Goal: Task Accomplishment & Management: Manage account settings

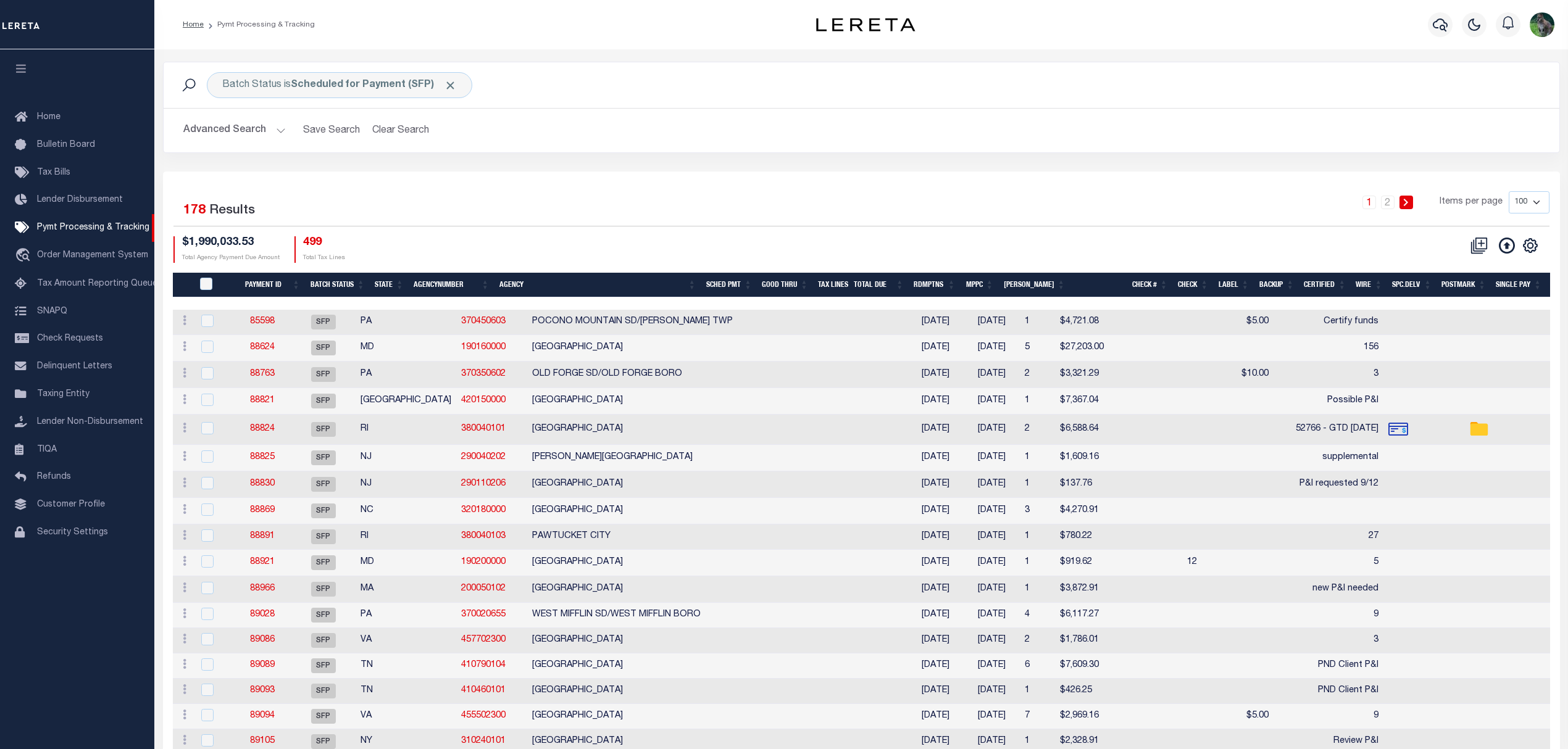
click at [199, 128] on button "Advanced Search" at bounding box center [234, 130] width 102 height 24
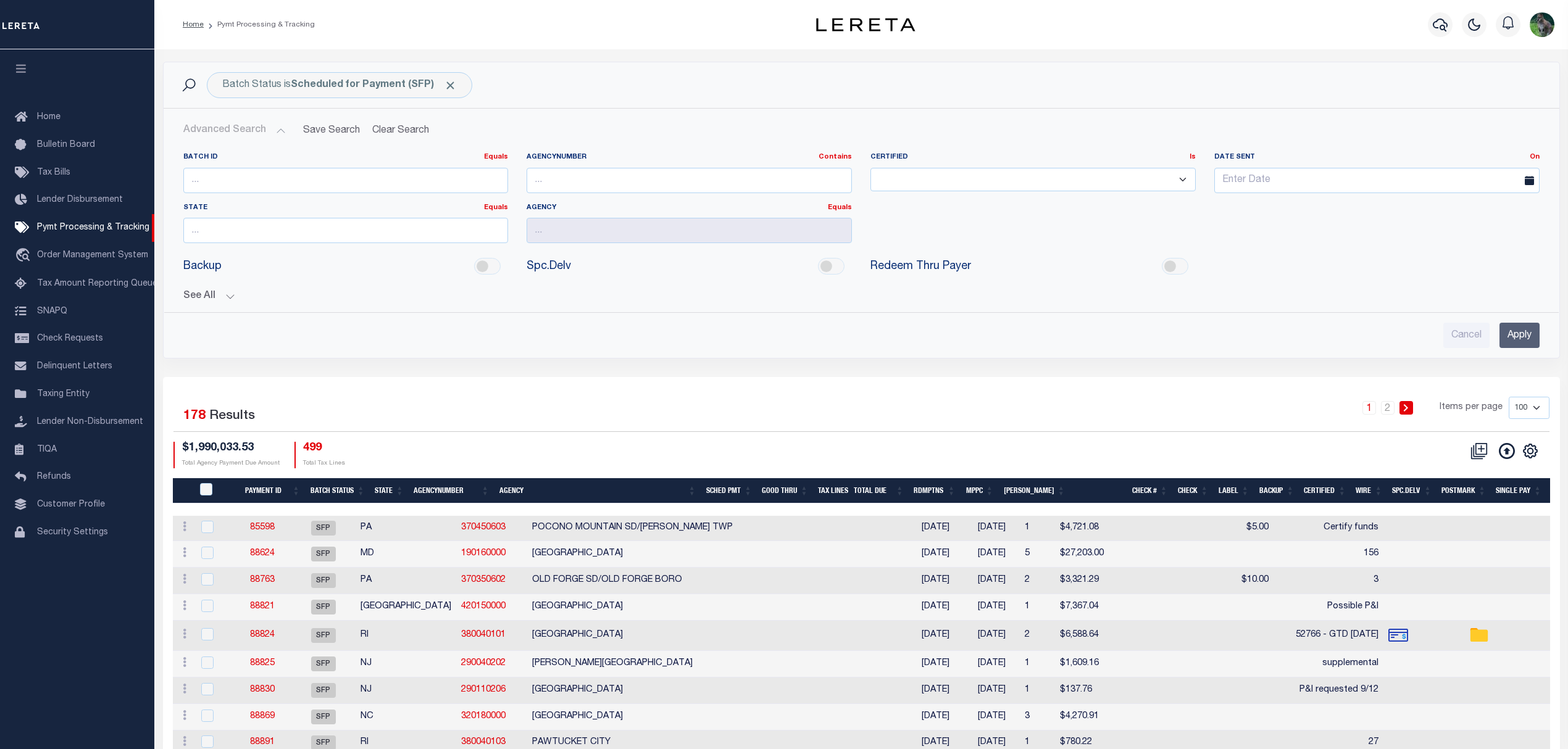
click at [206, 289] on div "See All Payment ID Equals Equals Is Not Equal To On On" at bounding box center [861, 291] width 1356 height 22
click at [216, 297] on button "See All" at bounding box center [861, 296] width 1356 height 12
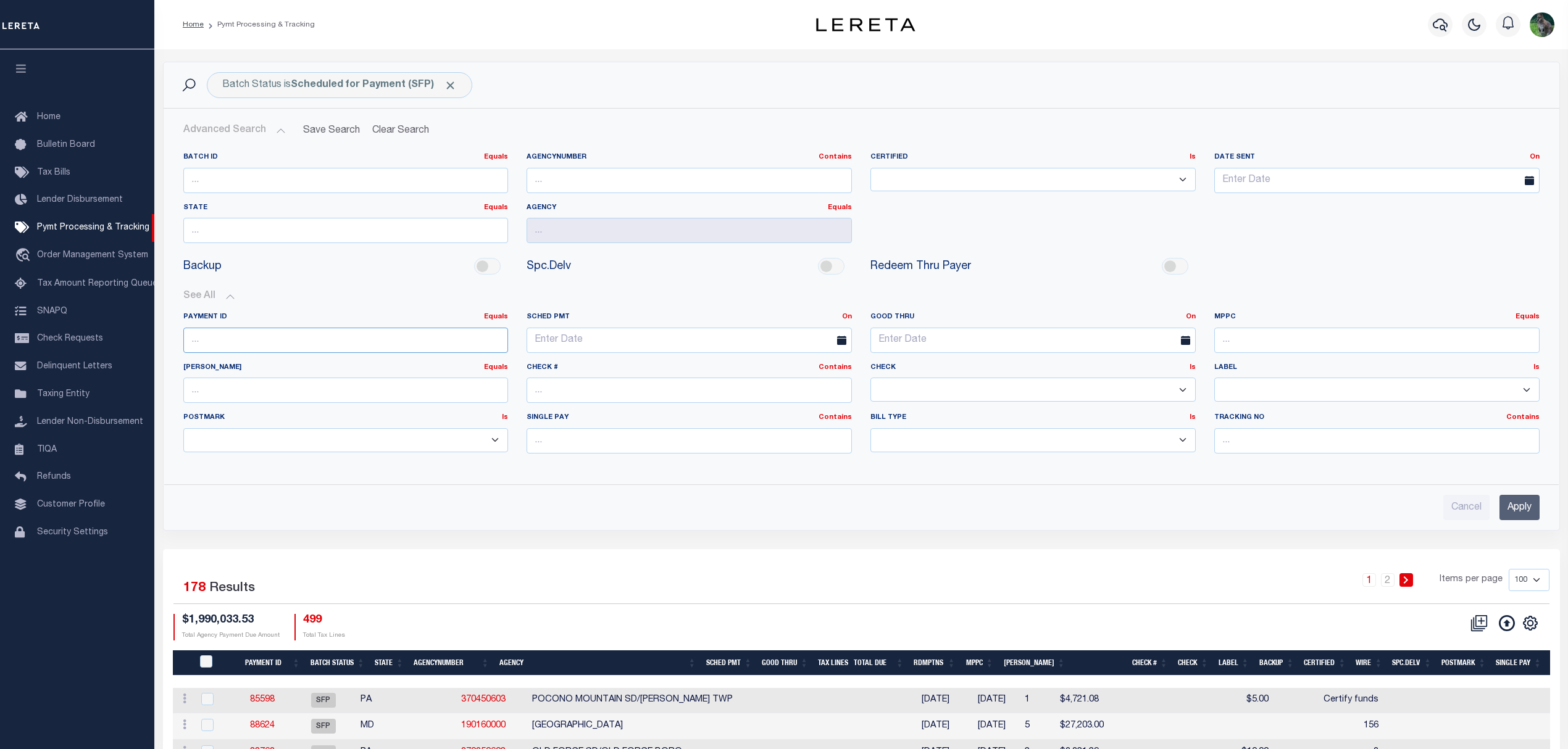
click at [273, 332] on input "number" at bounding box center [346, 340] width 325 height 25
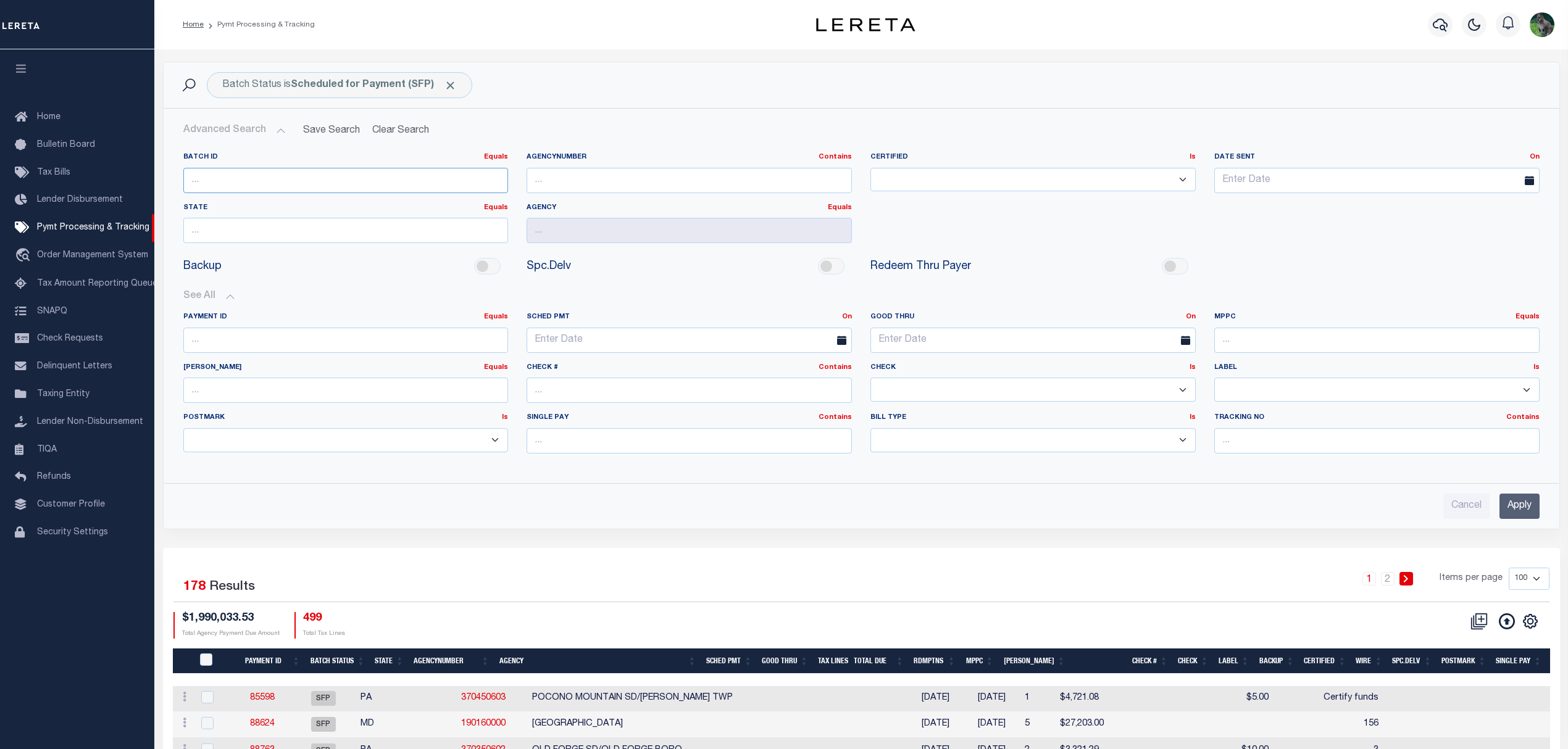
click at [430, 197] on div "Batch ID Equals Equals Is Not Equal To Is Greater Than Is Less Than" at bounding box center [346, 178] width 344 height 50
click at [442, 191] on input "number" at bounding box center [346, 180] width 325 height 25
type input "91204"
click at [1517, 513] on input "Apply" at bounding box center [1519, 506] width 40 height 25
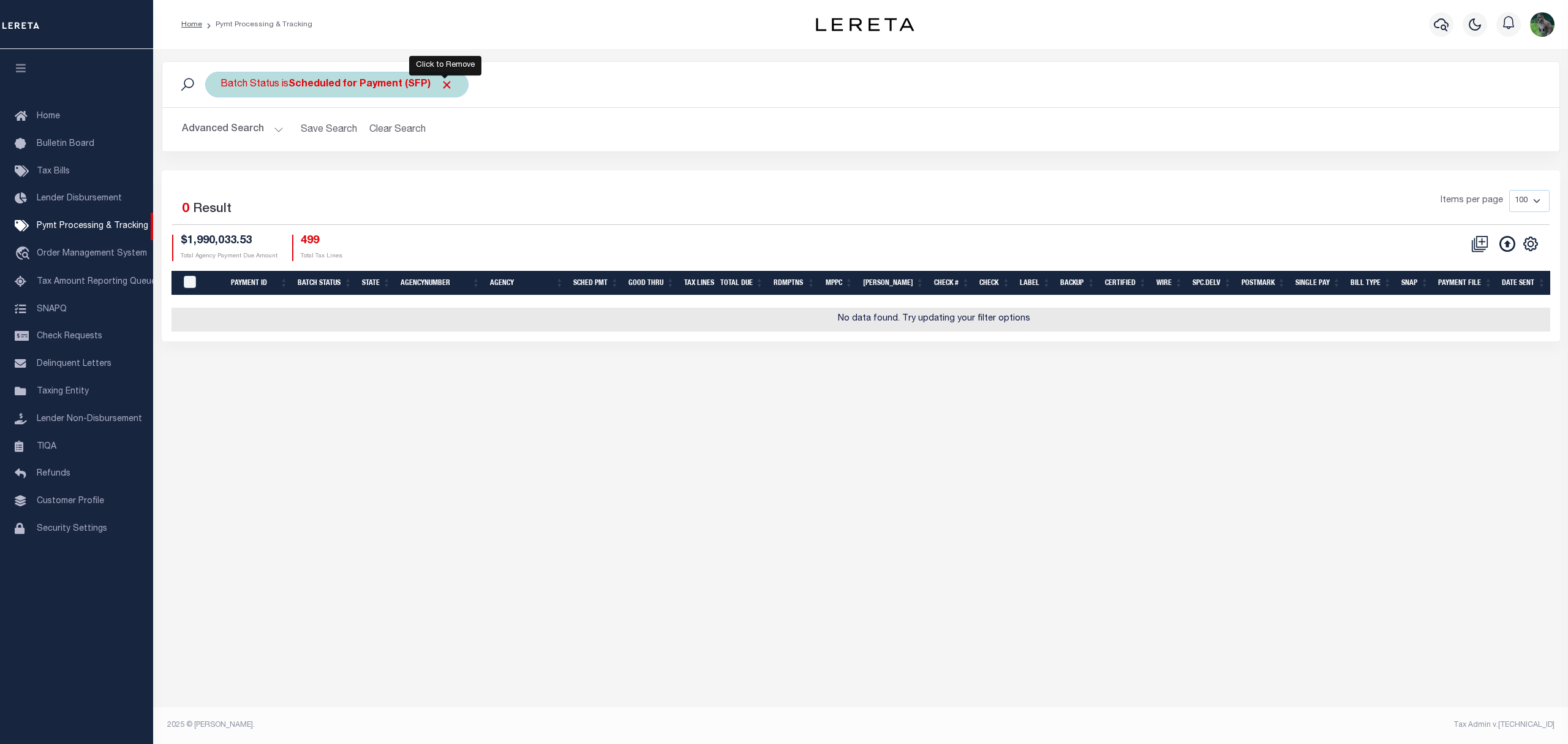
click at [444, 86] on span "Click to Remove" at bounding box center [447, 85] width 13 height 13
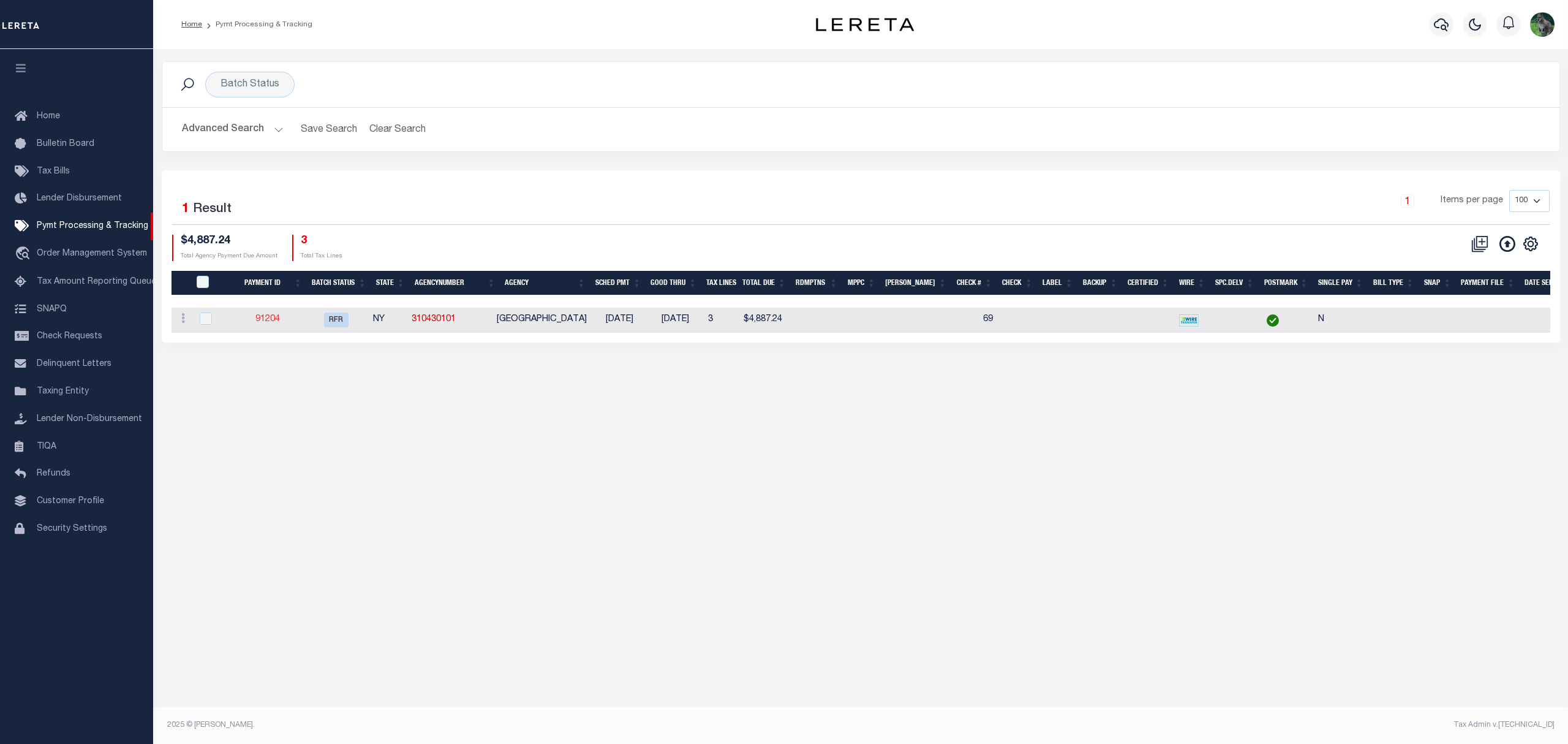
click at [277, 317] on link "91204" at bounding box center [267, 319] width 24 height 8
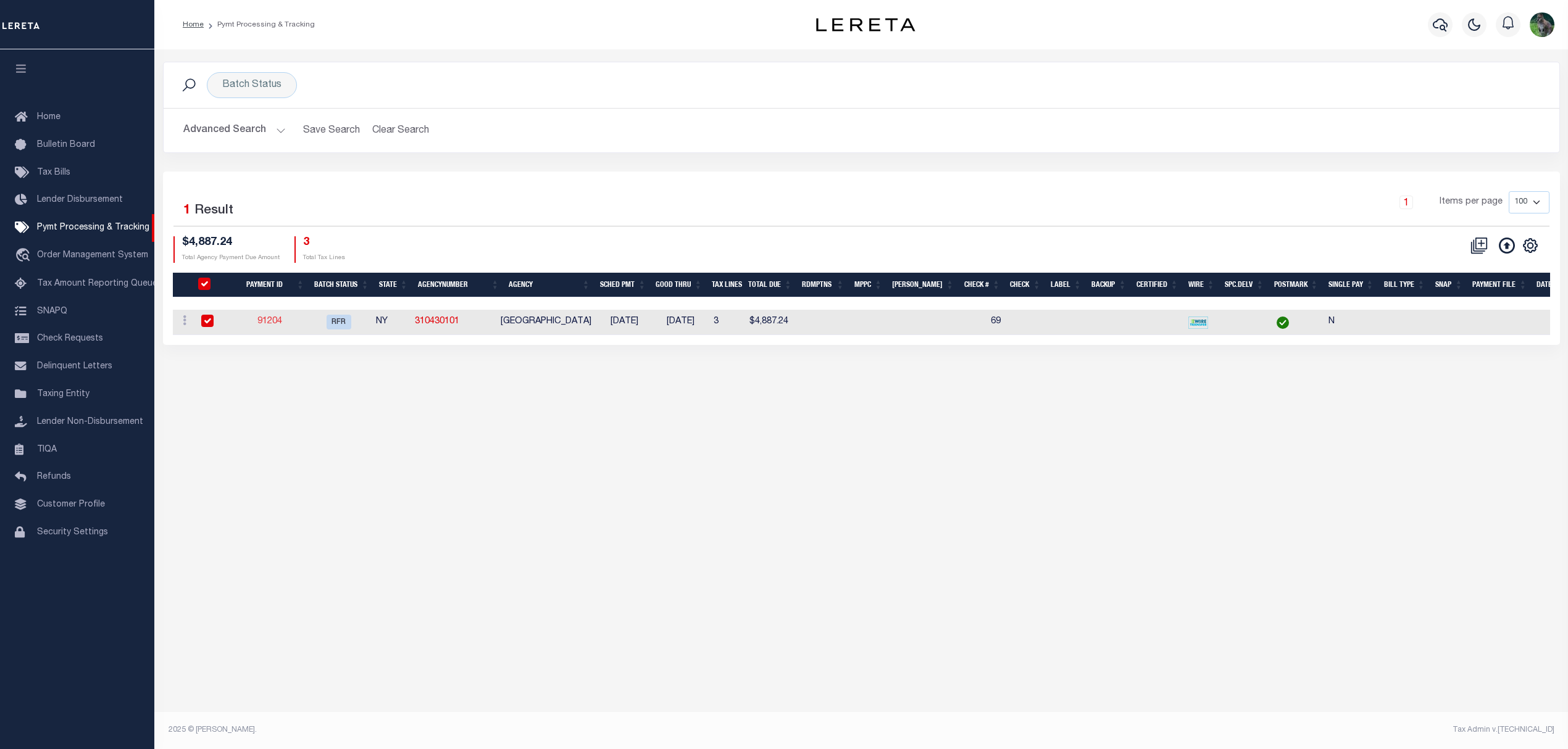
select select "RFR"
type input "[DATE]"
type input "69"
type input "N"
radio input "true"
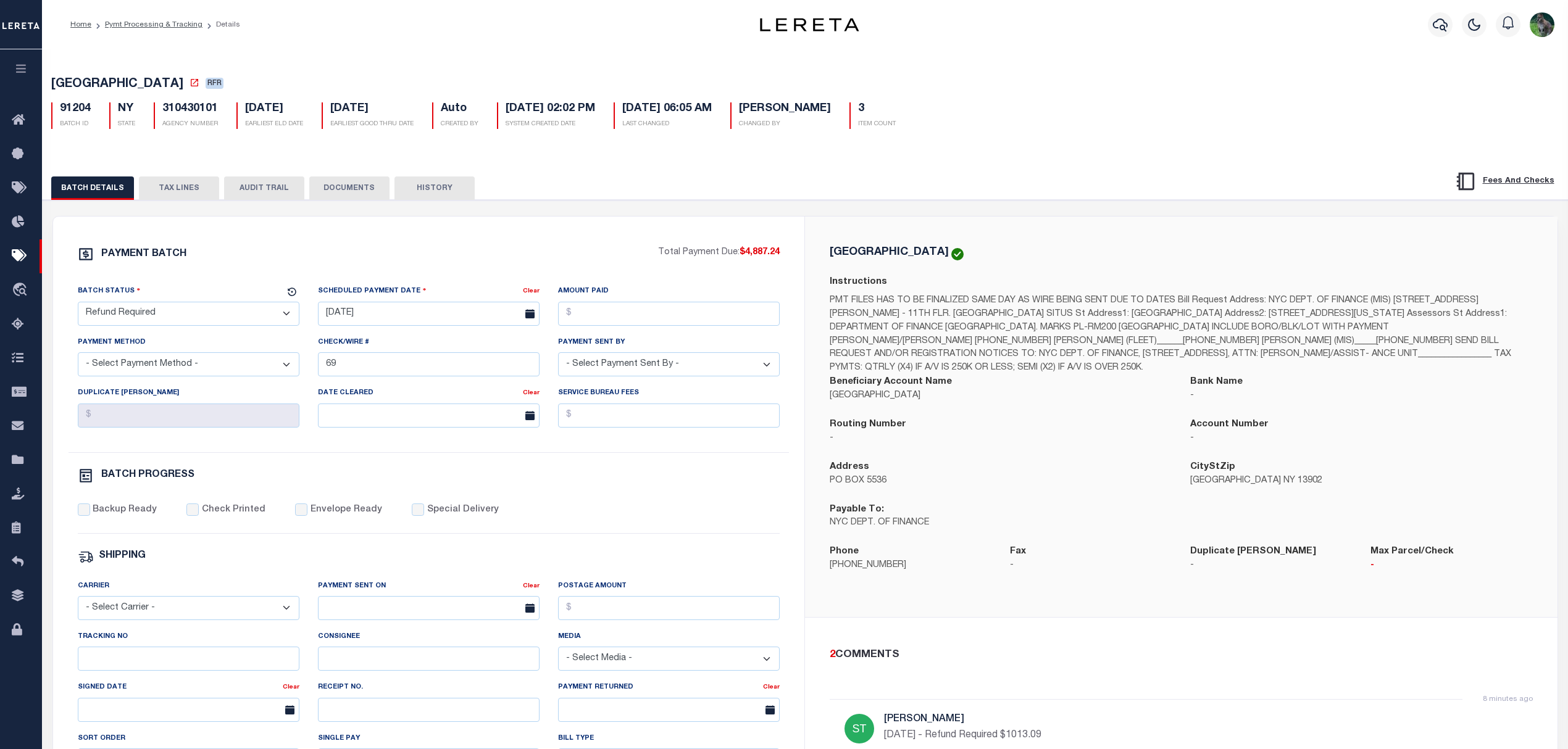
click at [183, 190] on button "TAX LINES" at bounding box center [178, 188] width 80 height 24
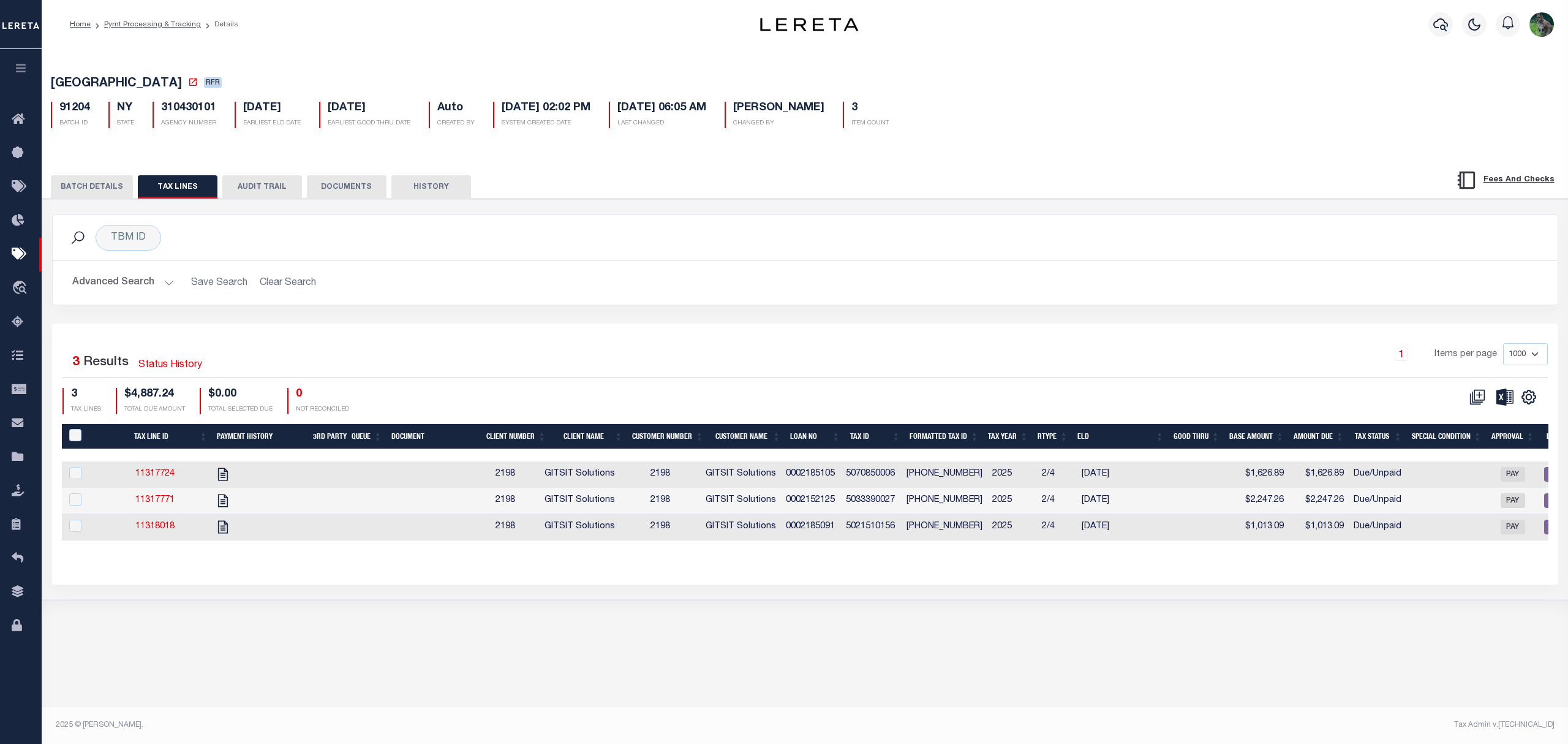
click at [101, 192] on button "BATCH DETAILS" at bounding box center [92, 187] width 82 height 24
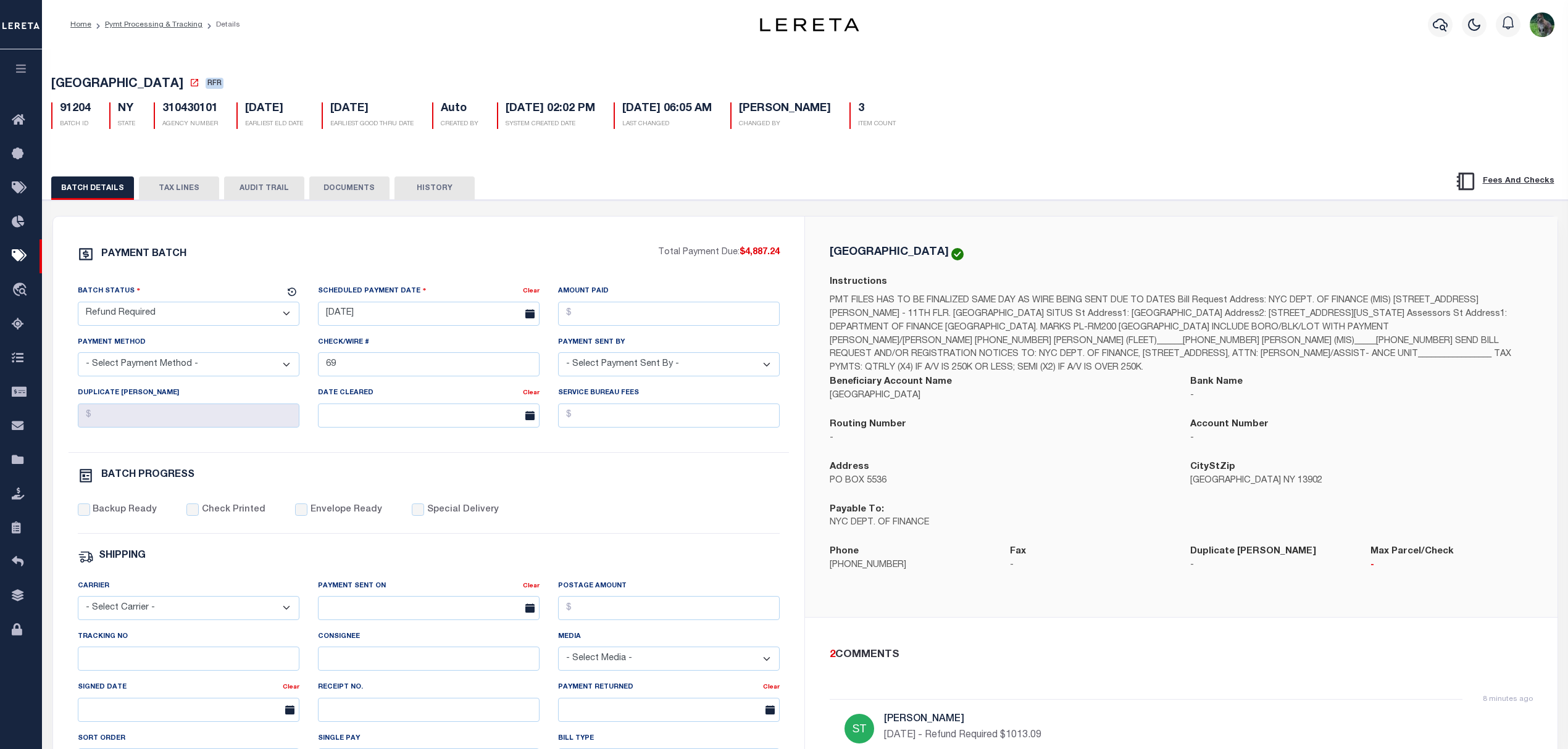
click at [158, 183] on button "TAX LINES" at bounding box center [178, 188] width 80 height 24
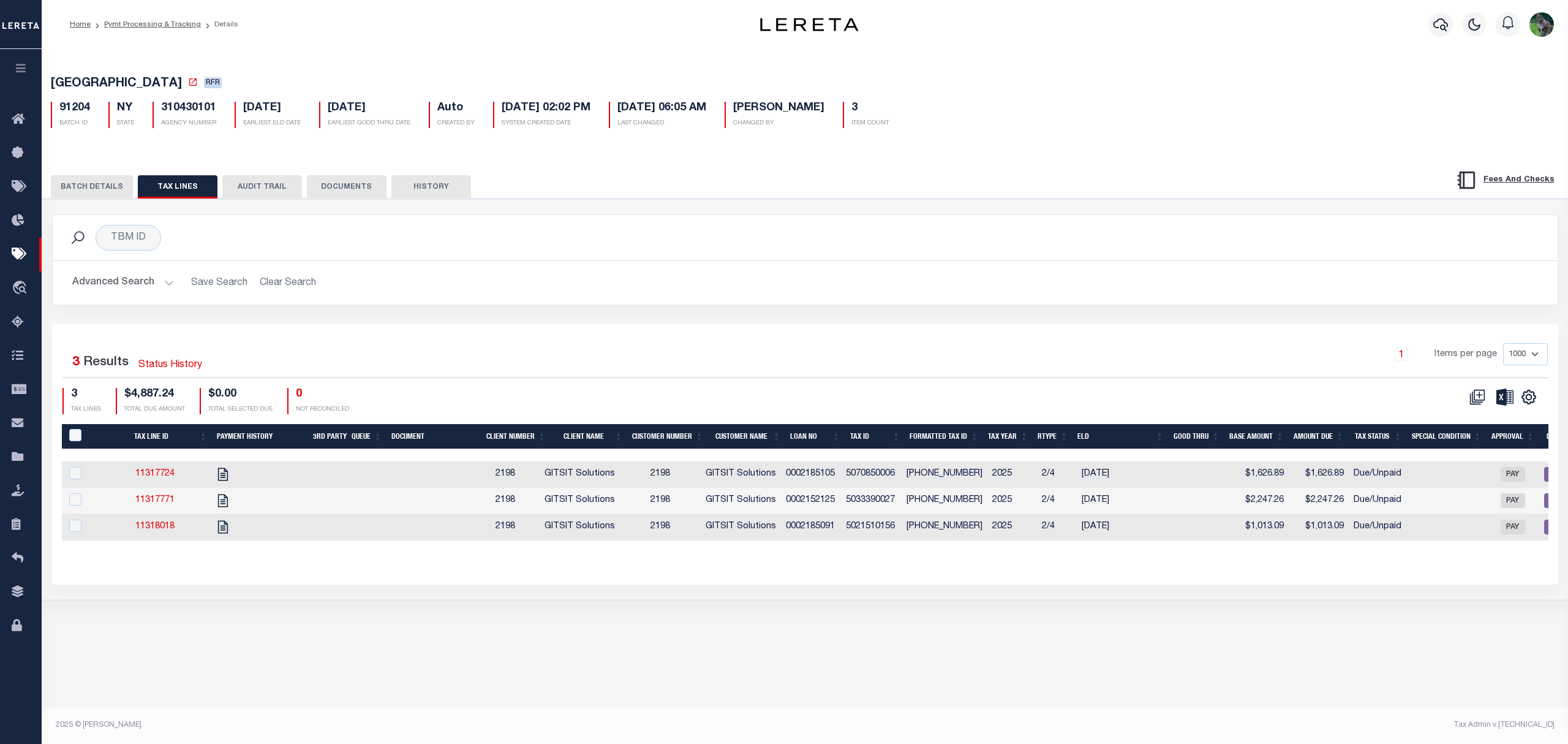
drag, startPoint x: 961, startPoint y: 395, endPoint x: 846, endPoint y: 327, distance: 133.6
click at [767, 346] on div "Selected 3 Results Status History 1 Items per page 1000 2500 5000 10000 3 TAX L…" at bounding box center [805, 454] width 1506 height 261
click at [94, 191] on button "BATCH DETAILS" at bounding box center [92, 187] width 82 height 24
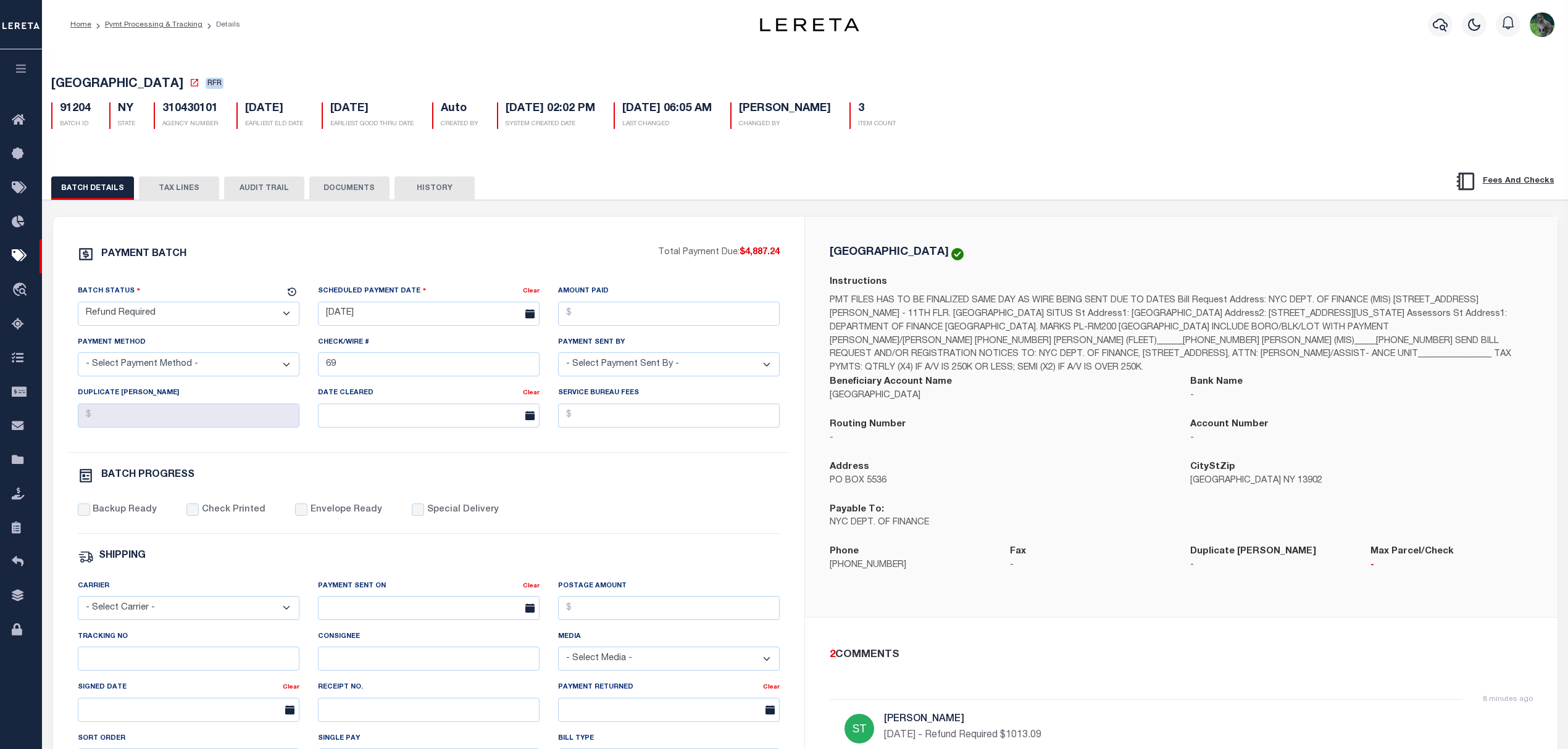
drag, startPoint x: 170, startPoint y: 187, endPoint x: 452, endPoint y: 208, distance: 282.8
click at [170, 187] on button "TAX LINES" at bounding box center [178, 188] width 80 height 24
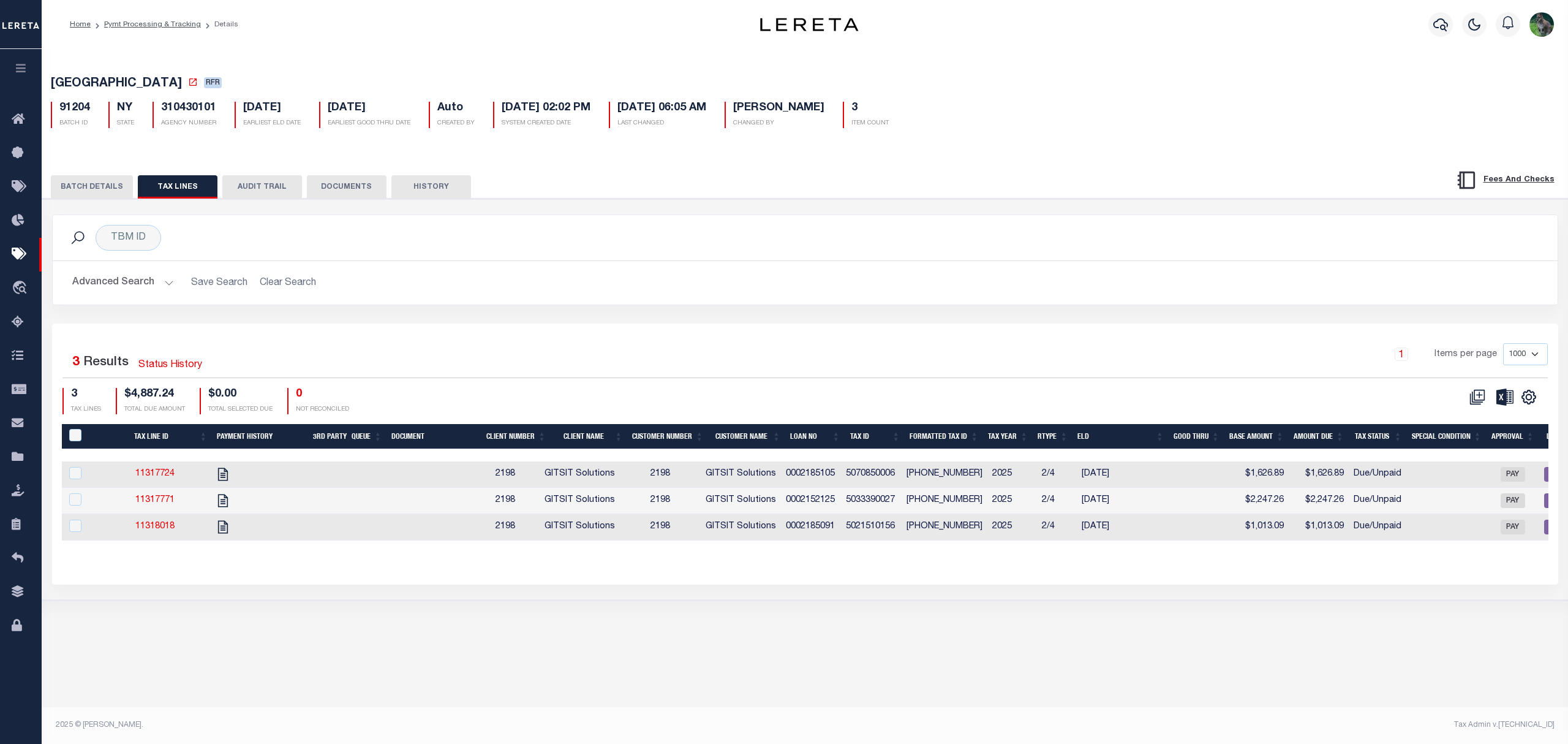
click at [358, 197] on button "DOCUMENTS" at bounding box center [347, 187] width 80 height 24
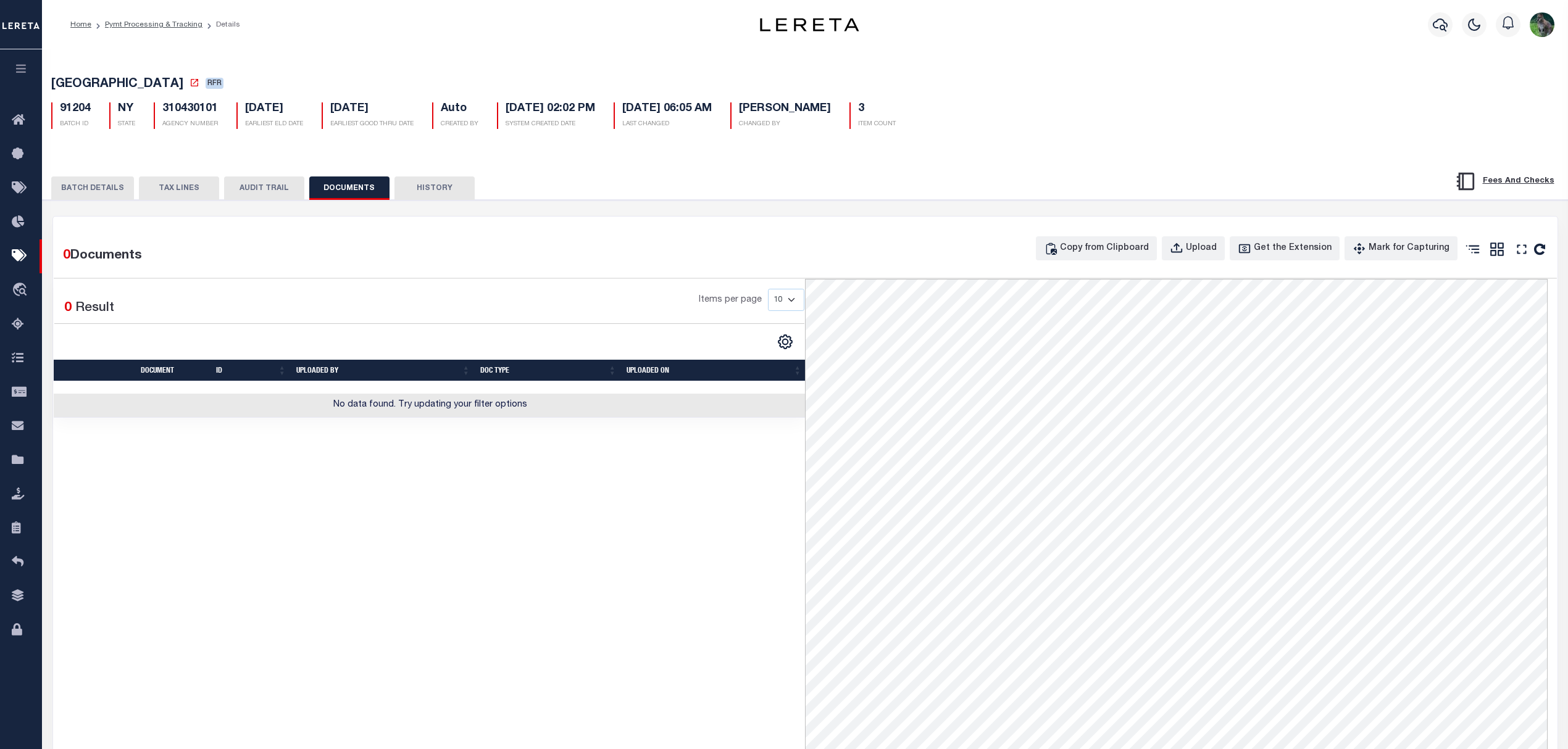
click at [118, 181] on button "BATCH DETAILS" at bounding box center [92, 188] width 83 height 24
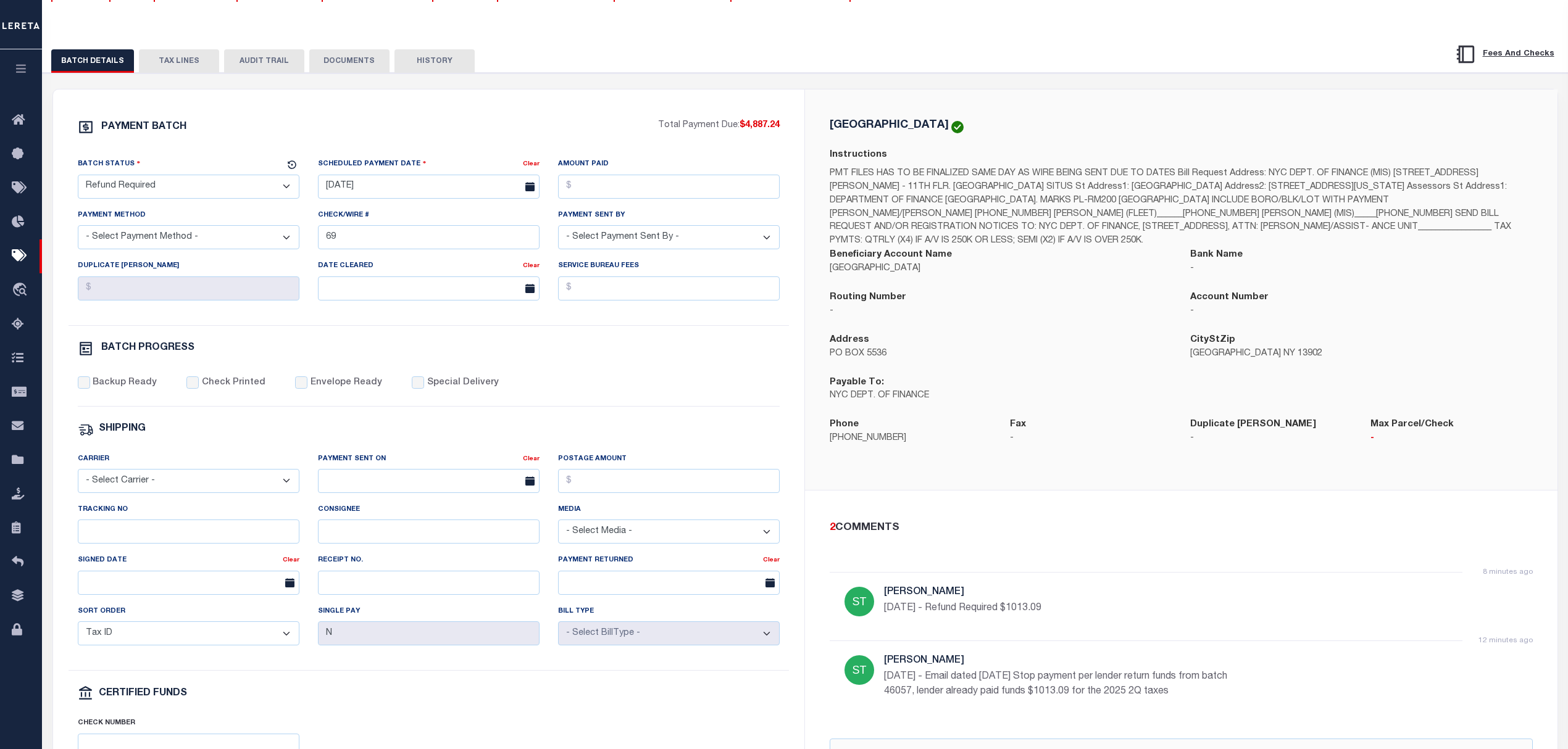
scroll to position [82, 0]
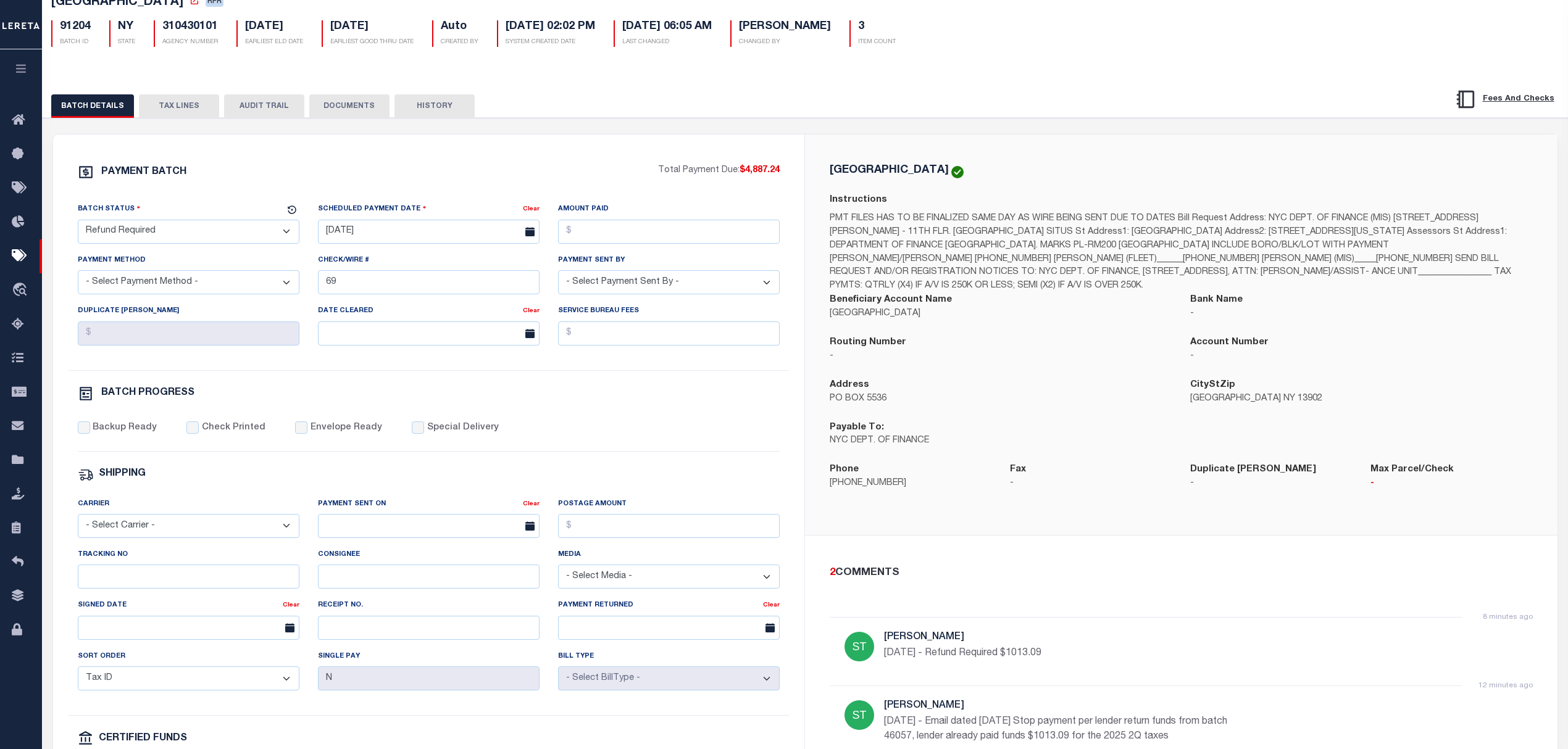
click at [178, 112] on button "TAX LINES" at bounding box center [178, 106] width 80 height 24
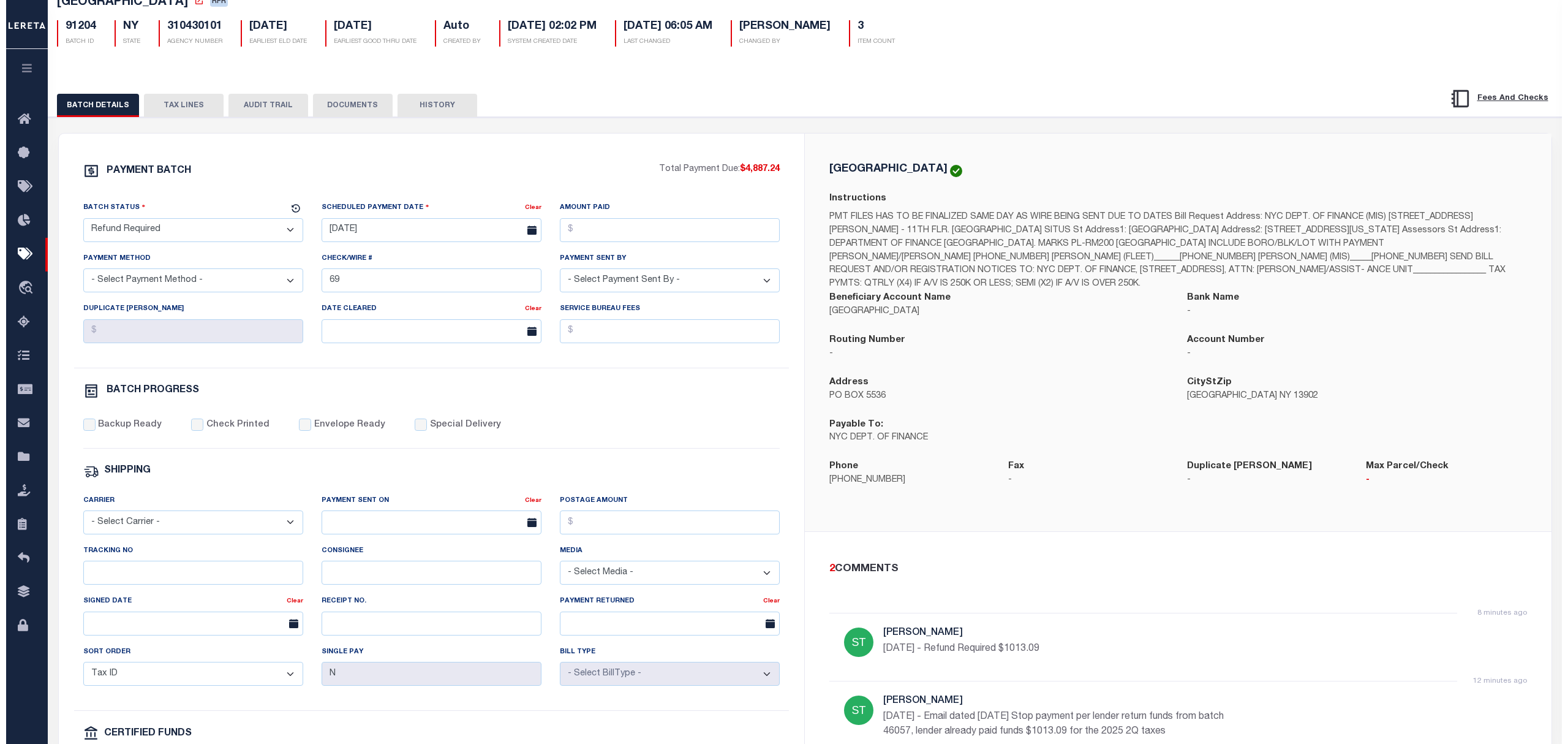
scroll to position [0, 0]
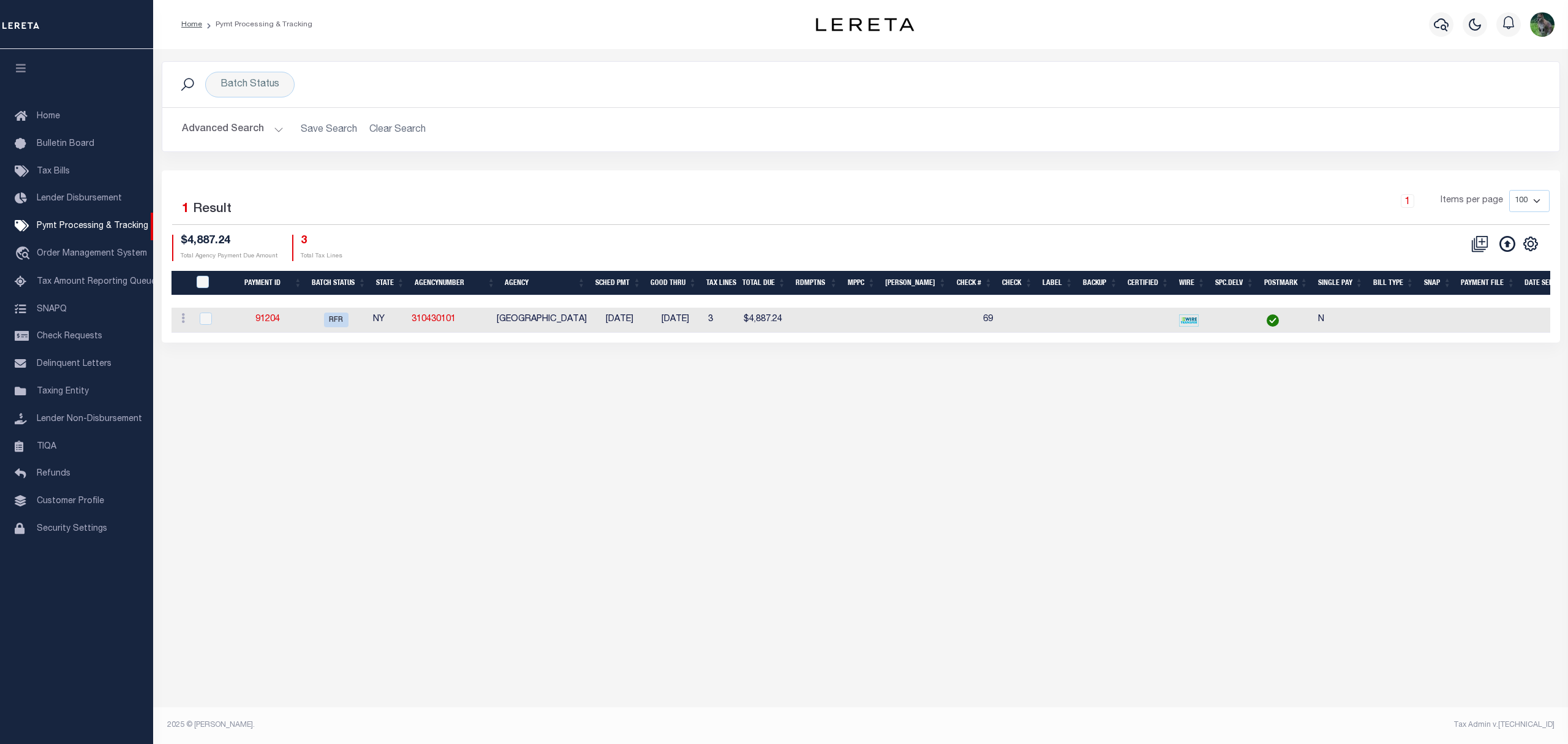
click at [216, 127] on button "Advanced Search" at bounding box center [233, 129] width 101 height 24
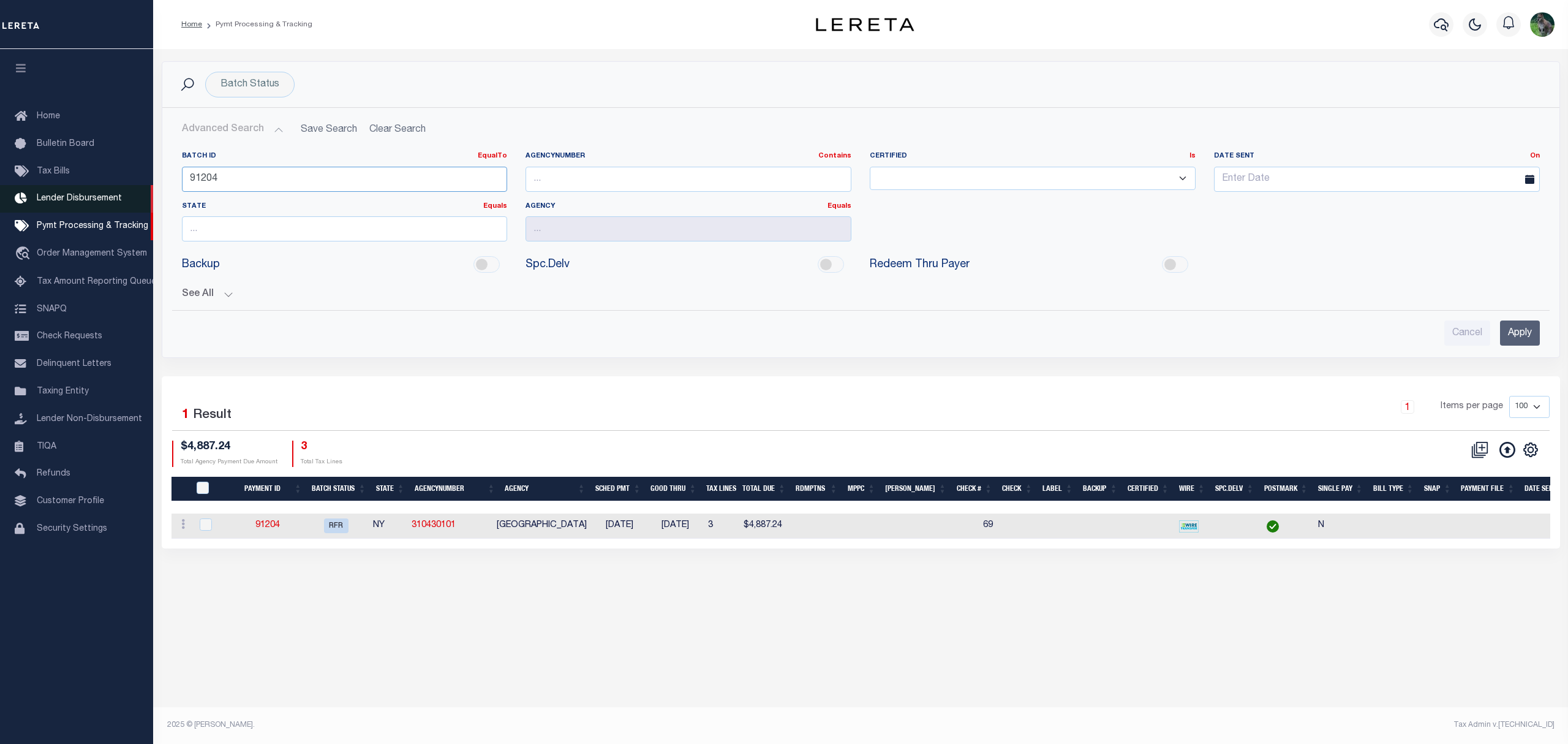
drag, startPoint x: 231, startPoint y: 178, endPoint x: 147, endPoint y: 189, distance: 84.7
click at [151, 189] on div "Home Pymt Processing & Tracking" at bounding box center [784, 359] width 1568 height 719
paste input "88218"
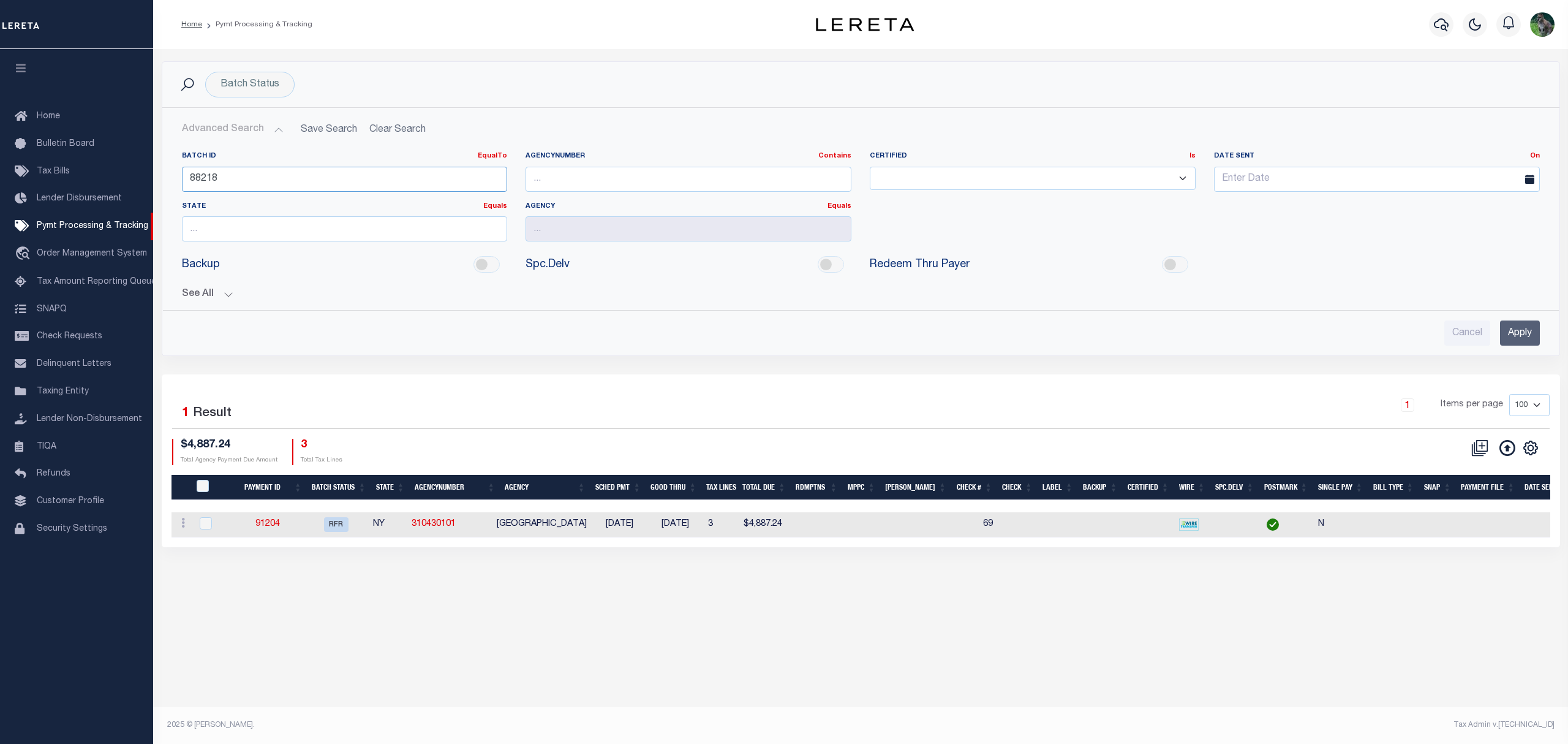
type input "88218"
click at [191, 293] on button "See All" at bounding box center [861, 294] width 1358 height 12
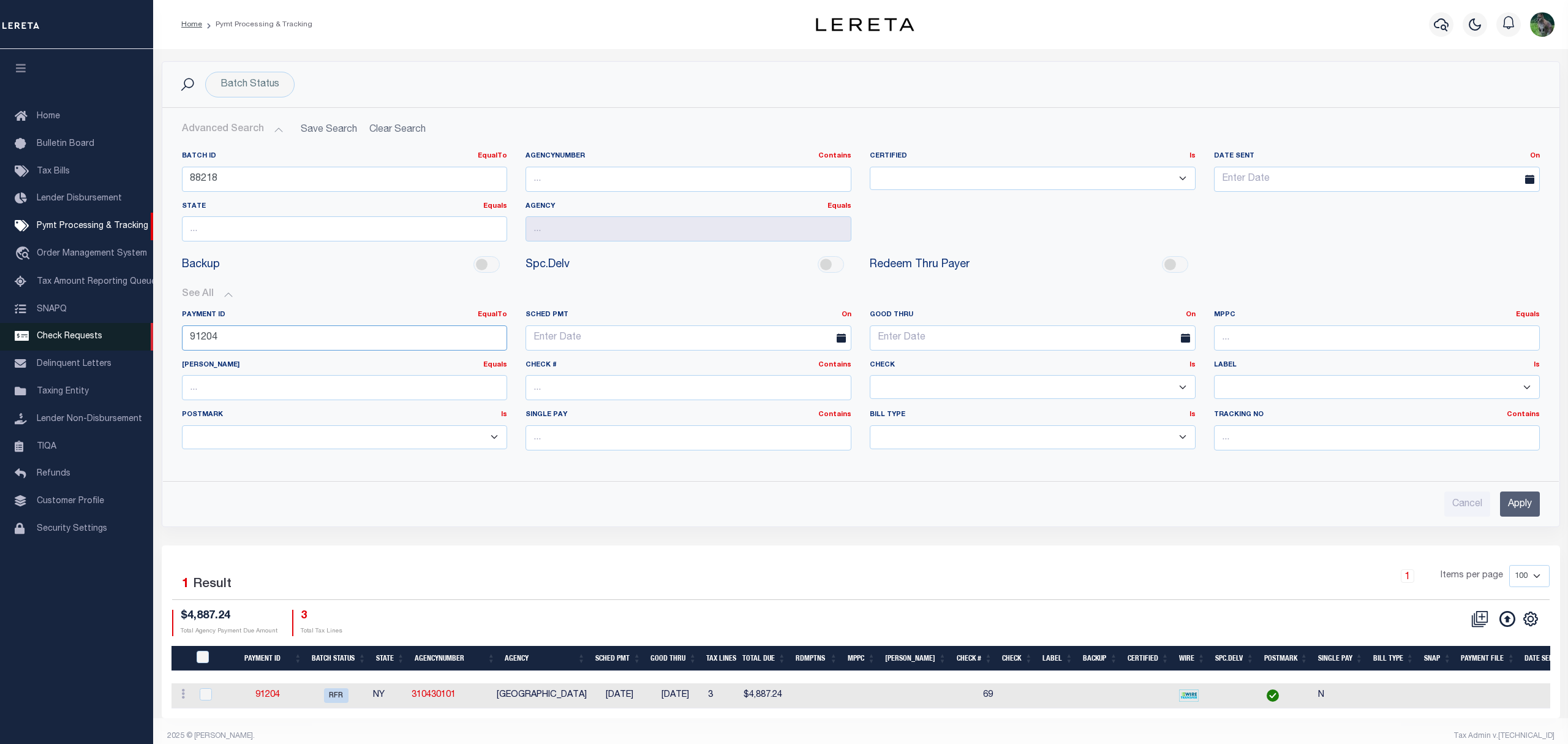
click at [144, 336] on div "Home Pymt Processing & Tracking" at bounding box center [784, 377] width 1568 height 755
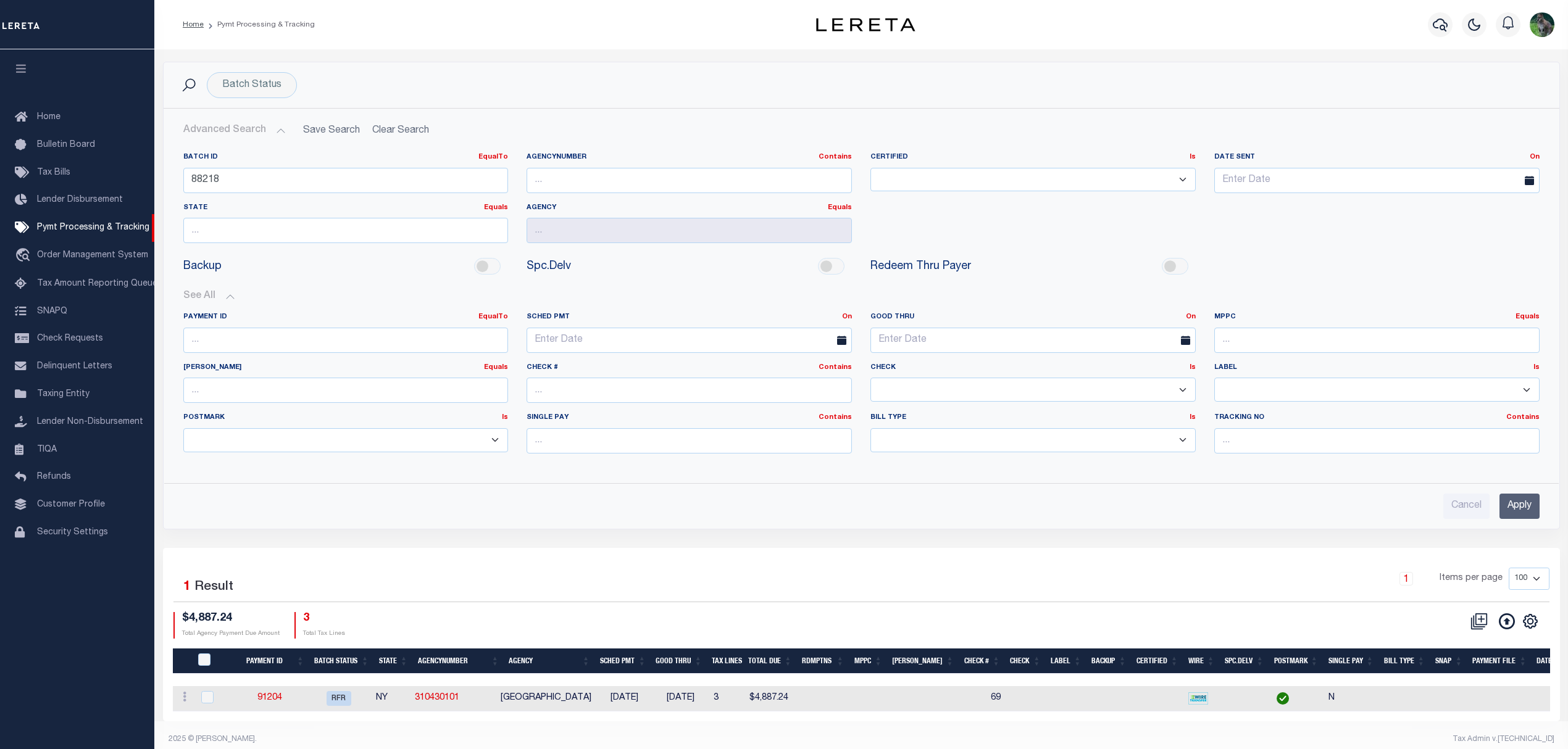
click at [1516, 509] on input "Apply" at bounding box center [1519, 506] width 40 height 25
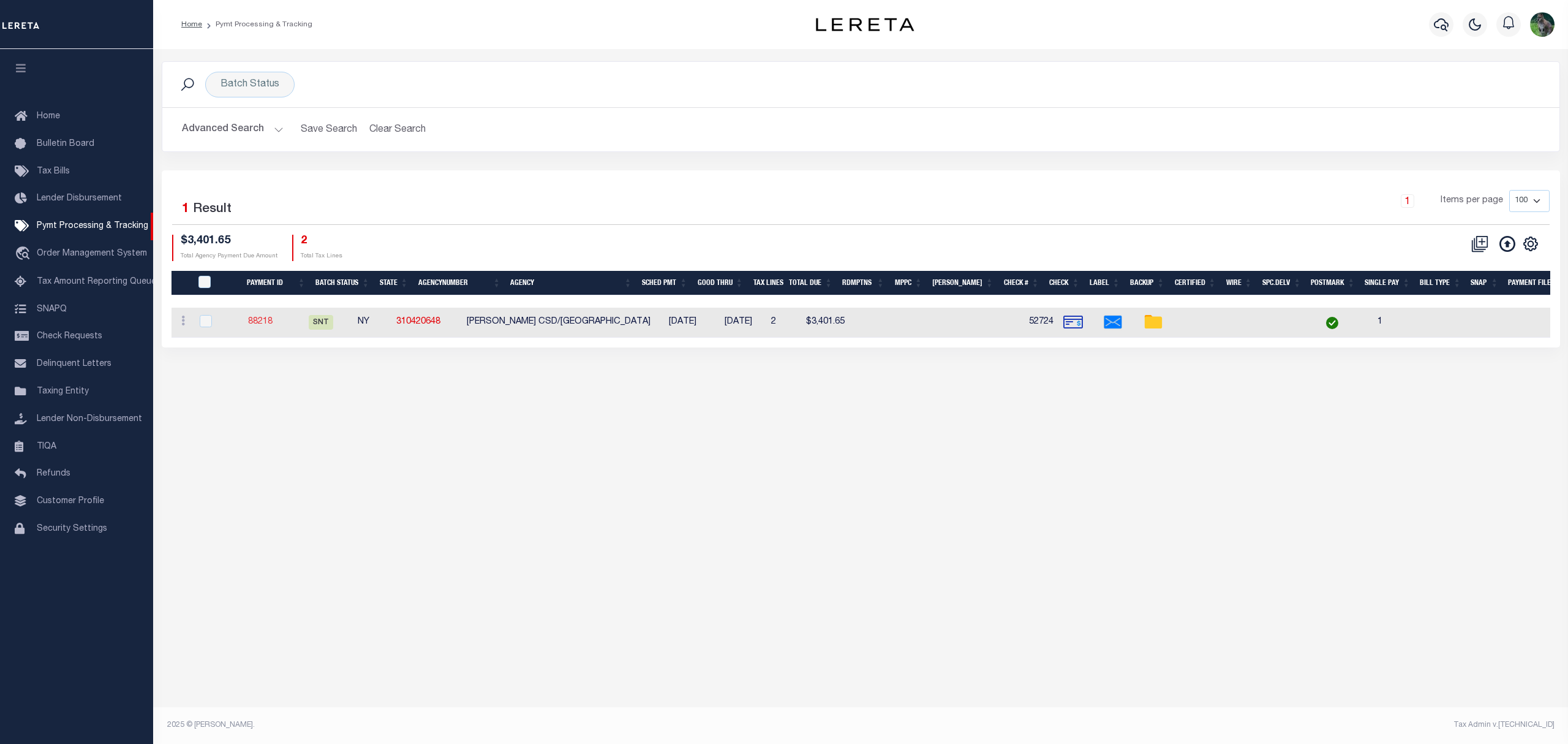
click at [273, 324] on link "88218" at bounding box center [260, 322] width 24 height 8
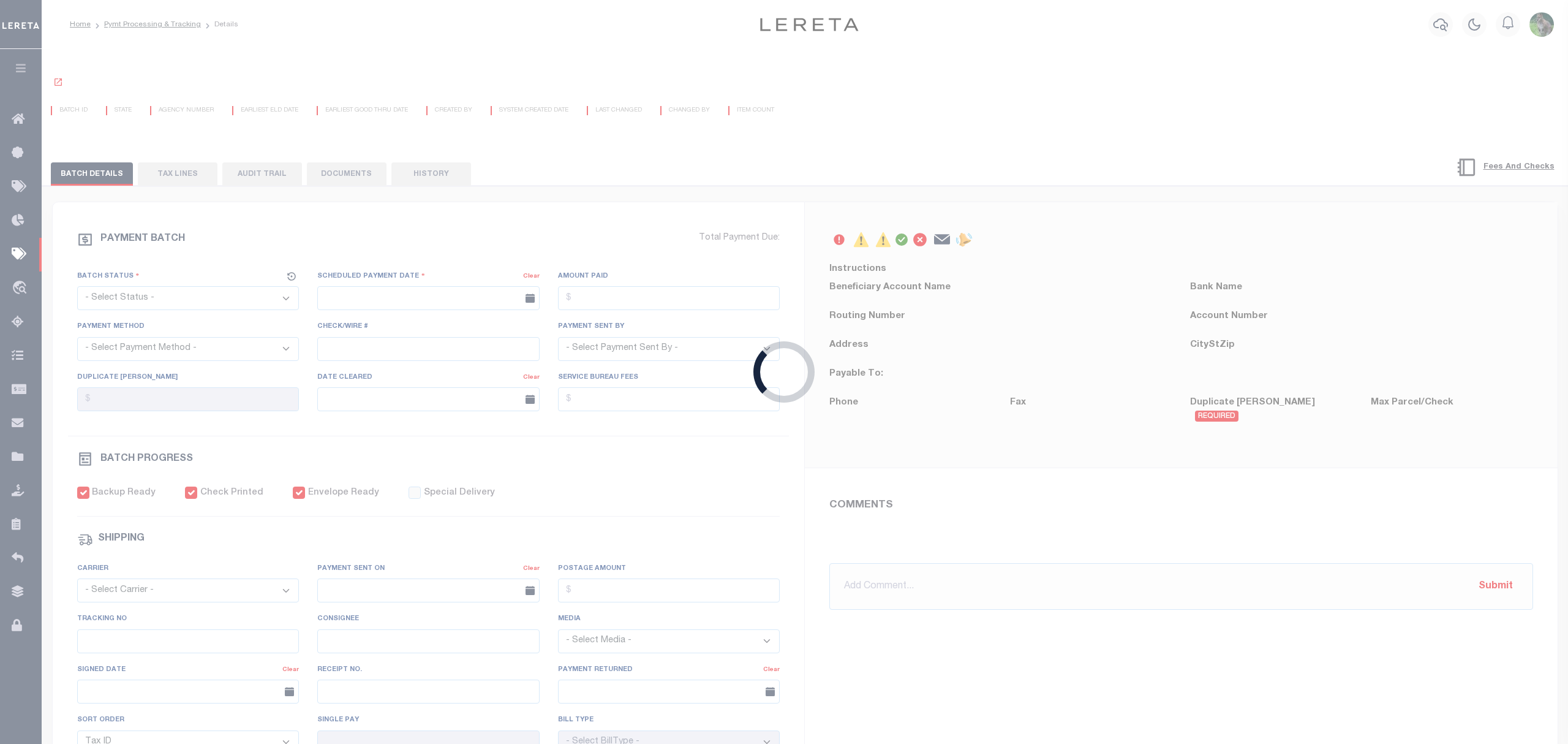
select select "SNT"
type input "08/26/2025"
type input "$3,401.65"
select select "CHK"
type input "52724"
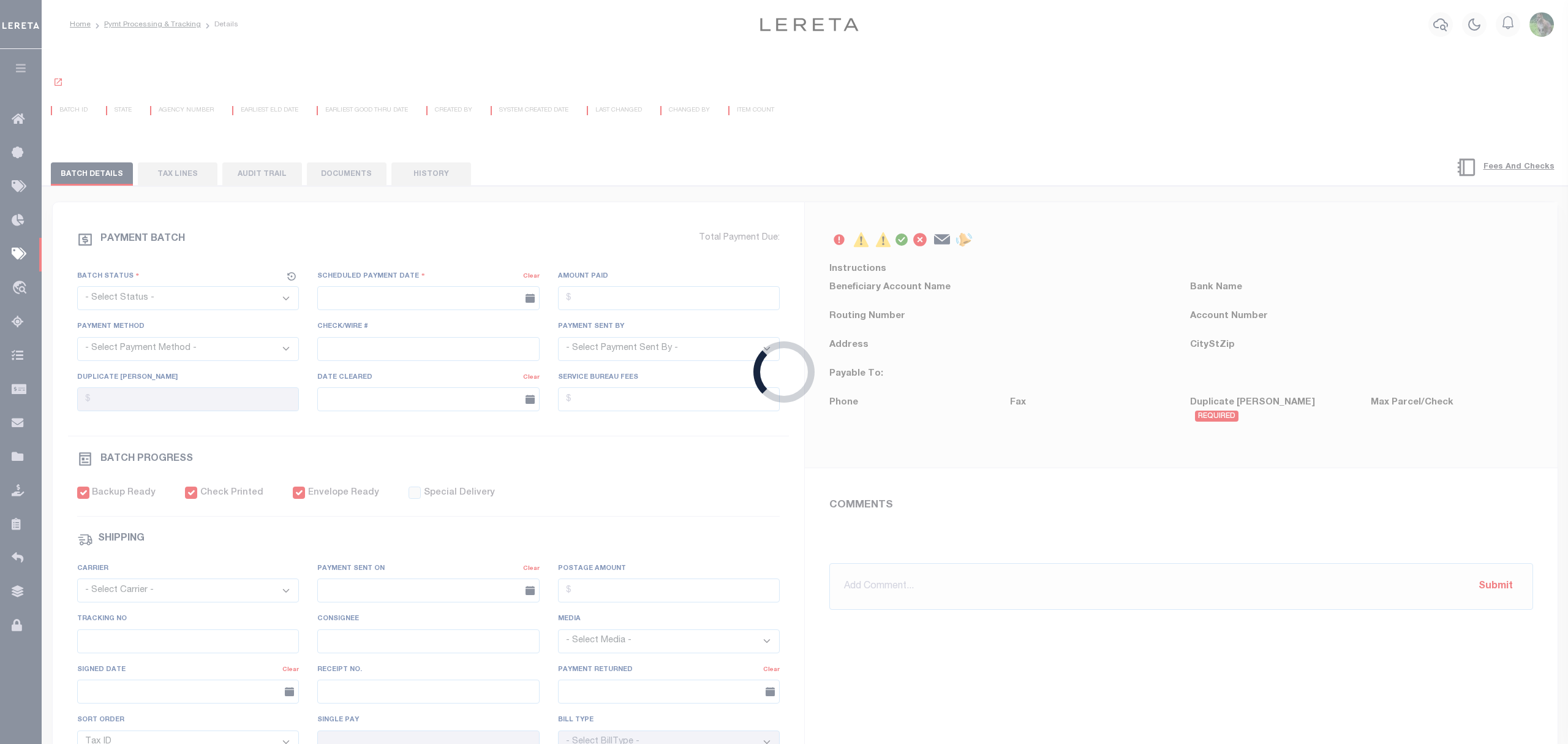
select select "[PERSON_NAME]"
checkbox input "true"
select select "USS"
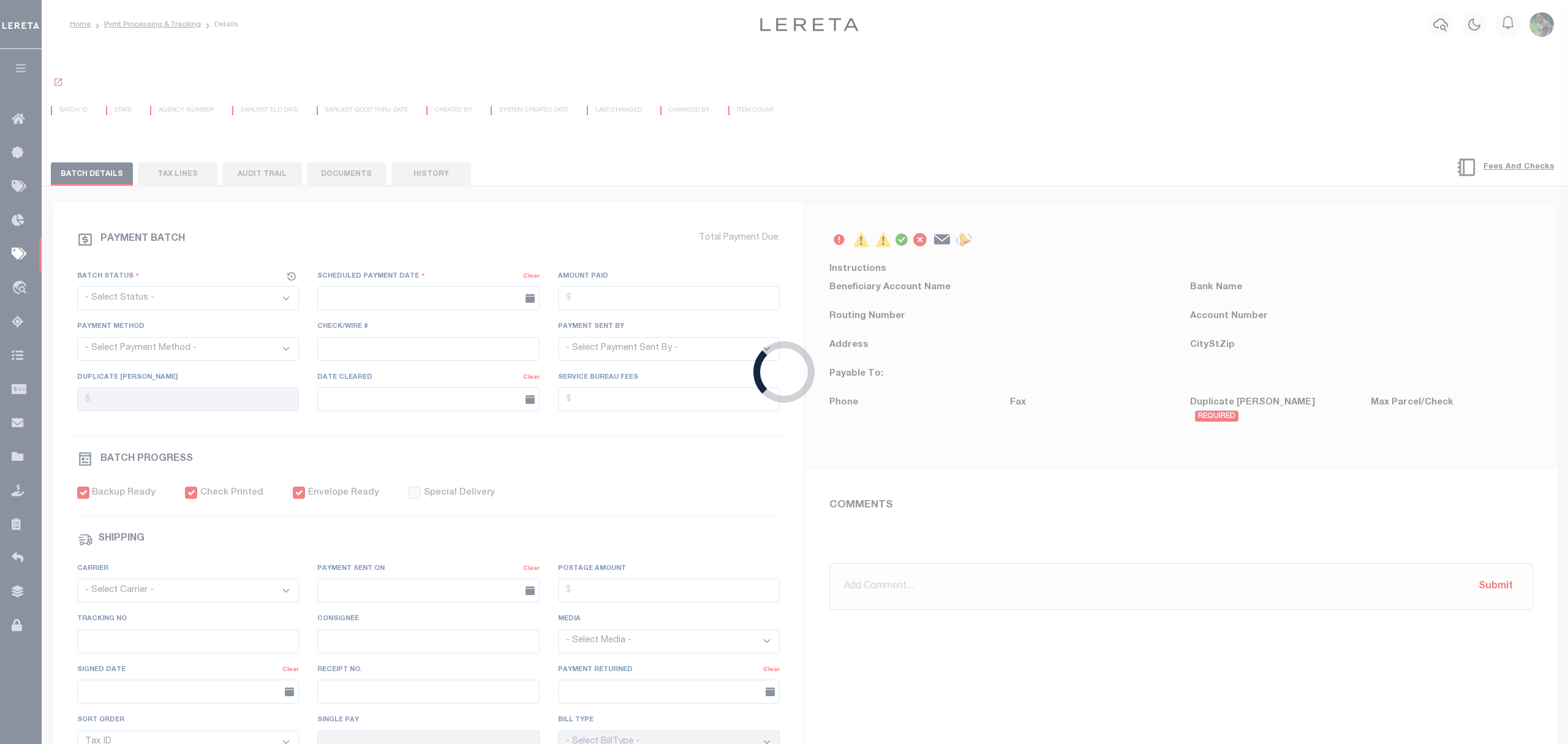
type input "08/26/2025"
type input "$9.85"
type input "9205590142749901760046"
type input "1"
radio input "true"
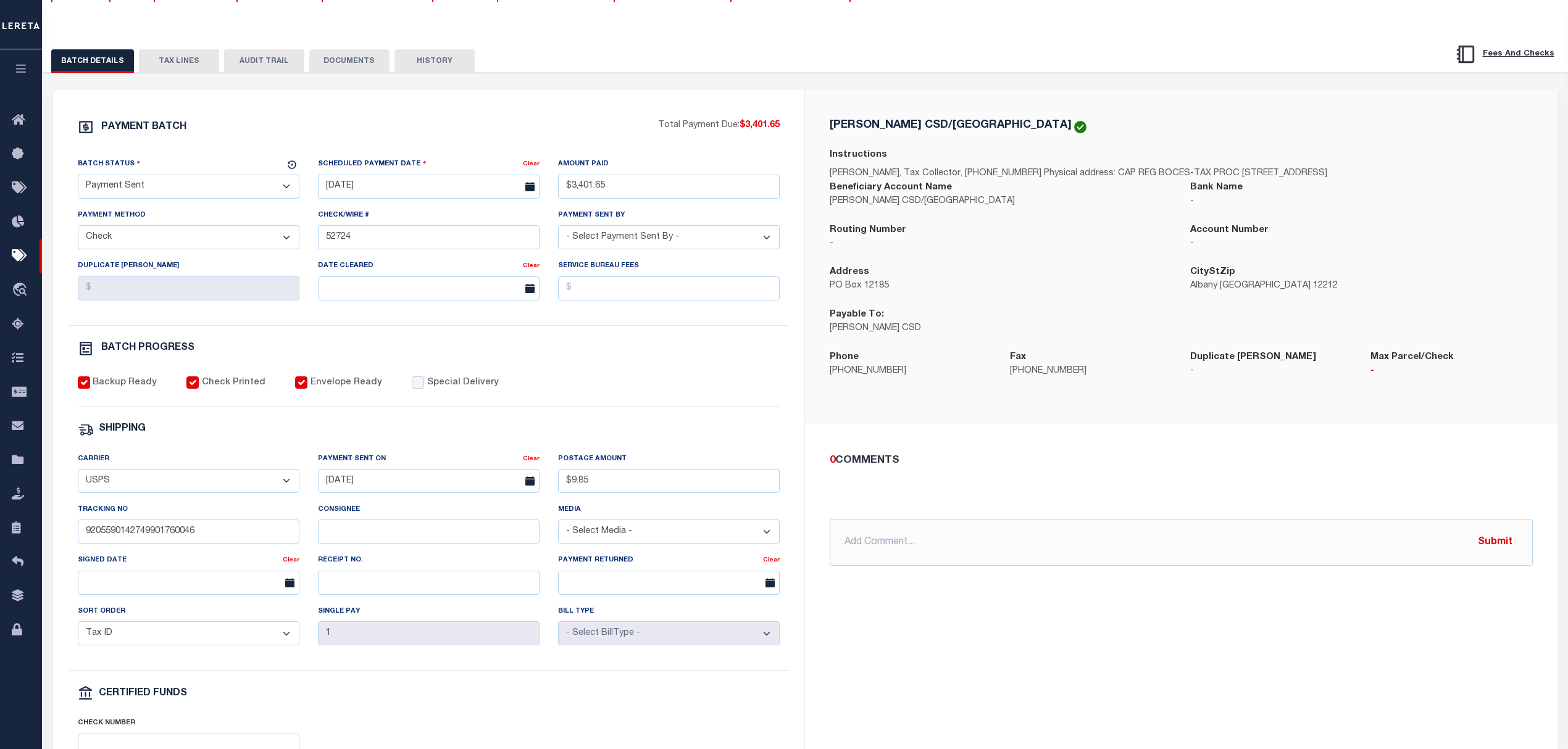
scroll to position [164, 0]
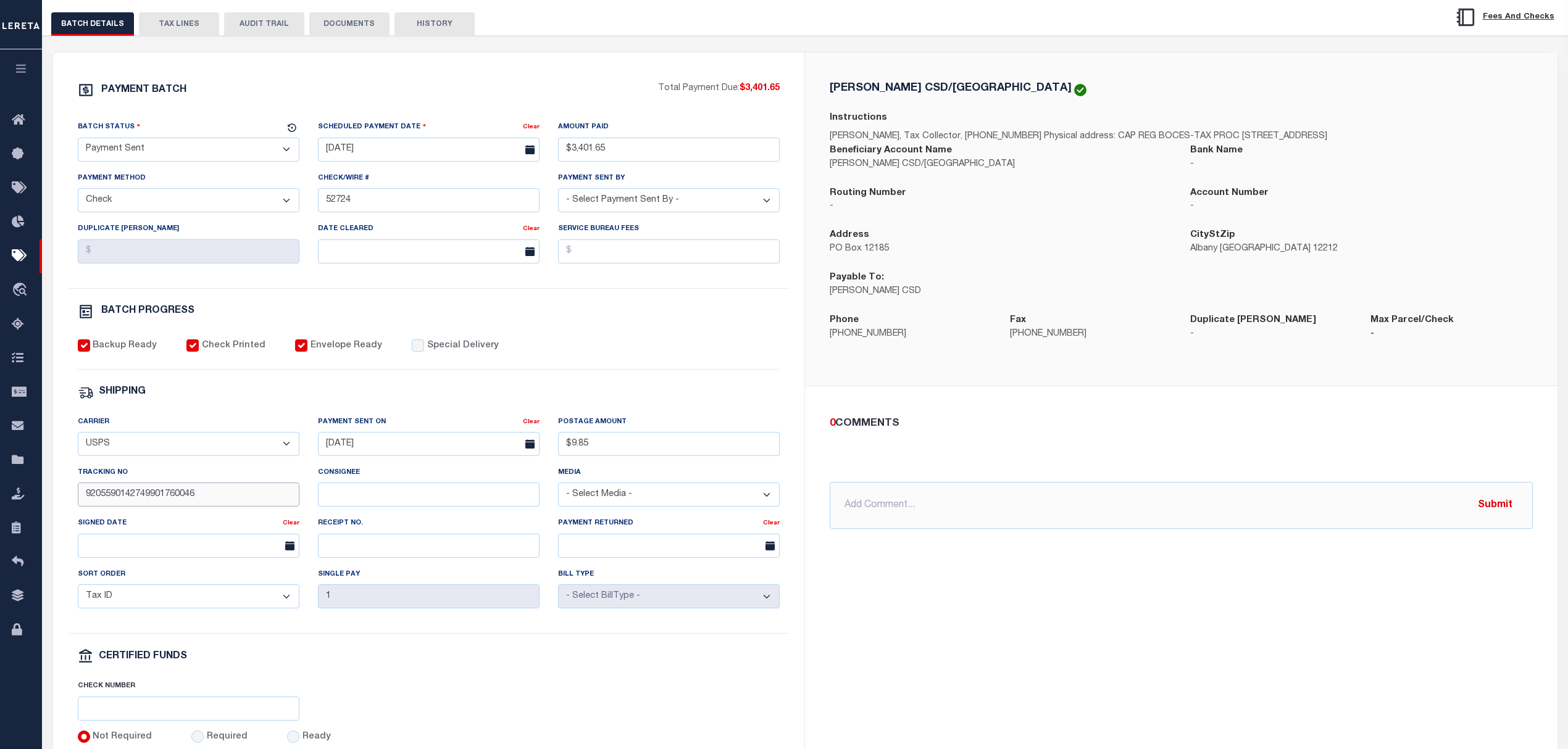
drag, startPoint x: 216, startPoint y: 506, endPoint x: 84, endPoint y: 511, distance: 132.1
click at [84, 506] on input "9205590142749901760046" at bounding box center [188, 494] width 222 height 24
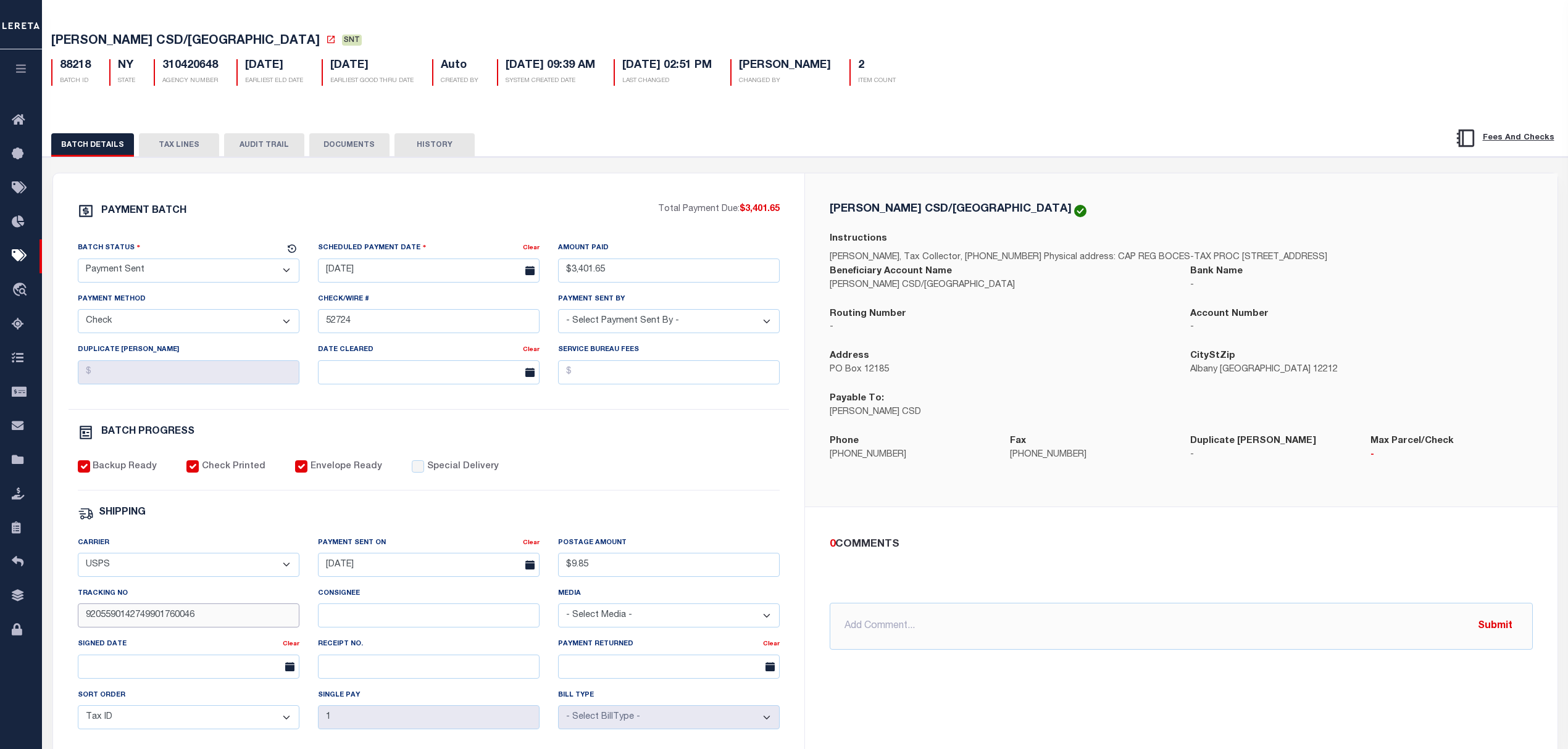
scroll to position [0, 0]
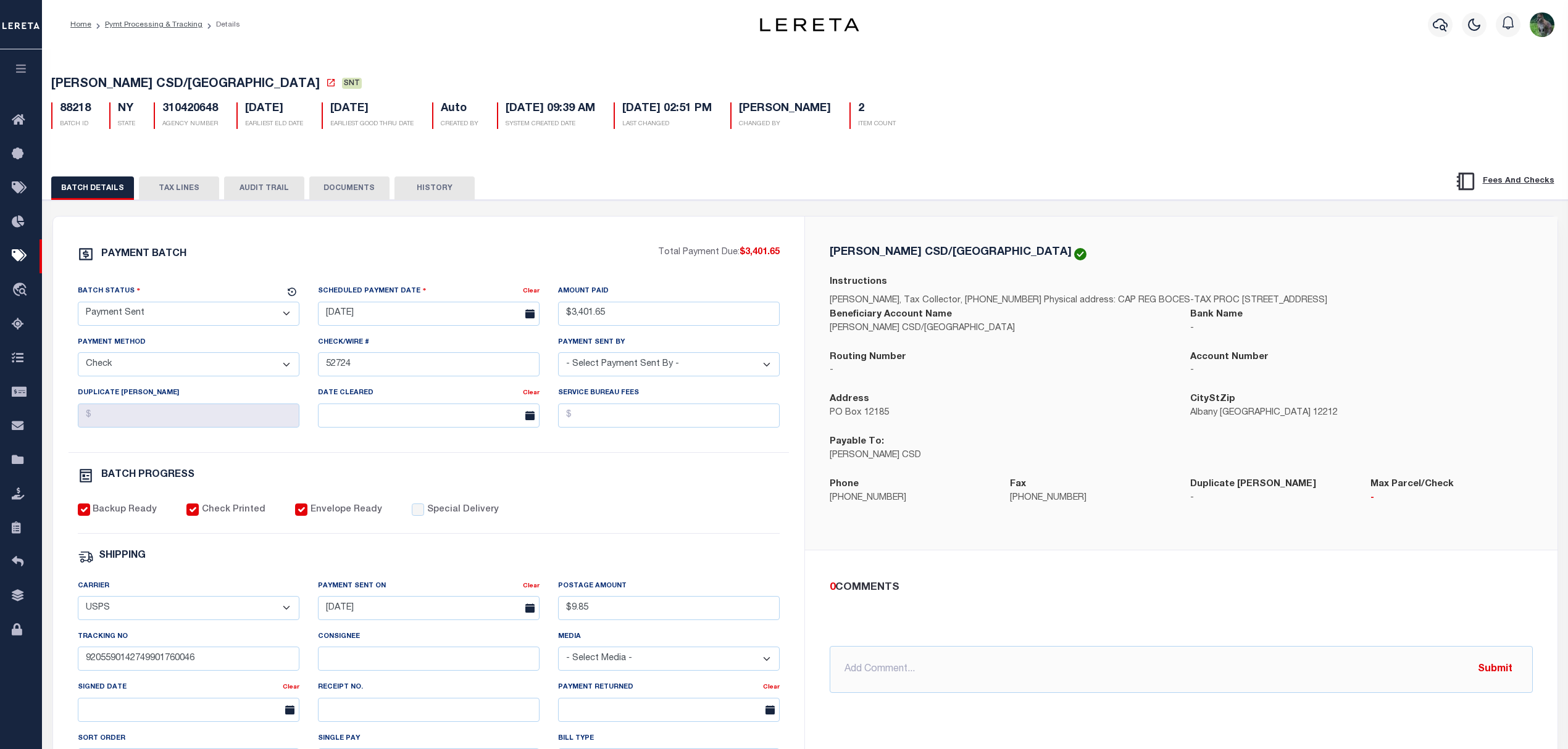
click at [24, 57] on button "button" at bounding box center [21, 71] width 42 height 42
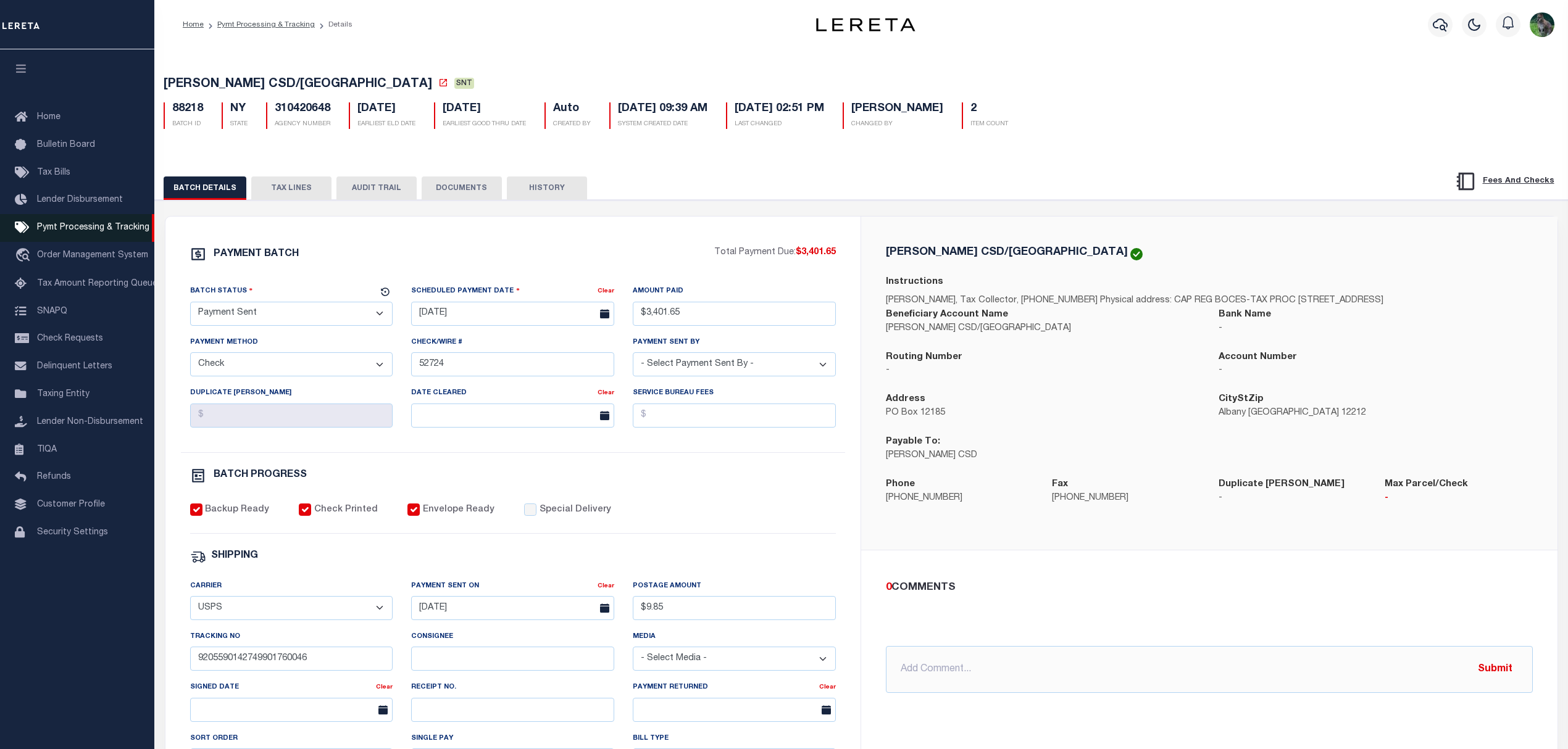
click at [106, 232] on span "Pymt Processing & Tracking" at bounding box center [93, 227] width 113 height 8
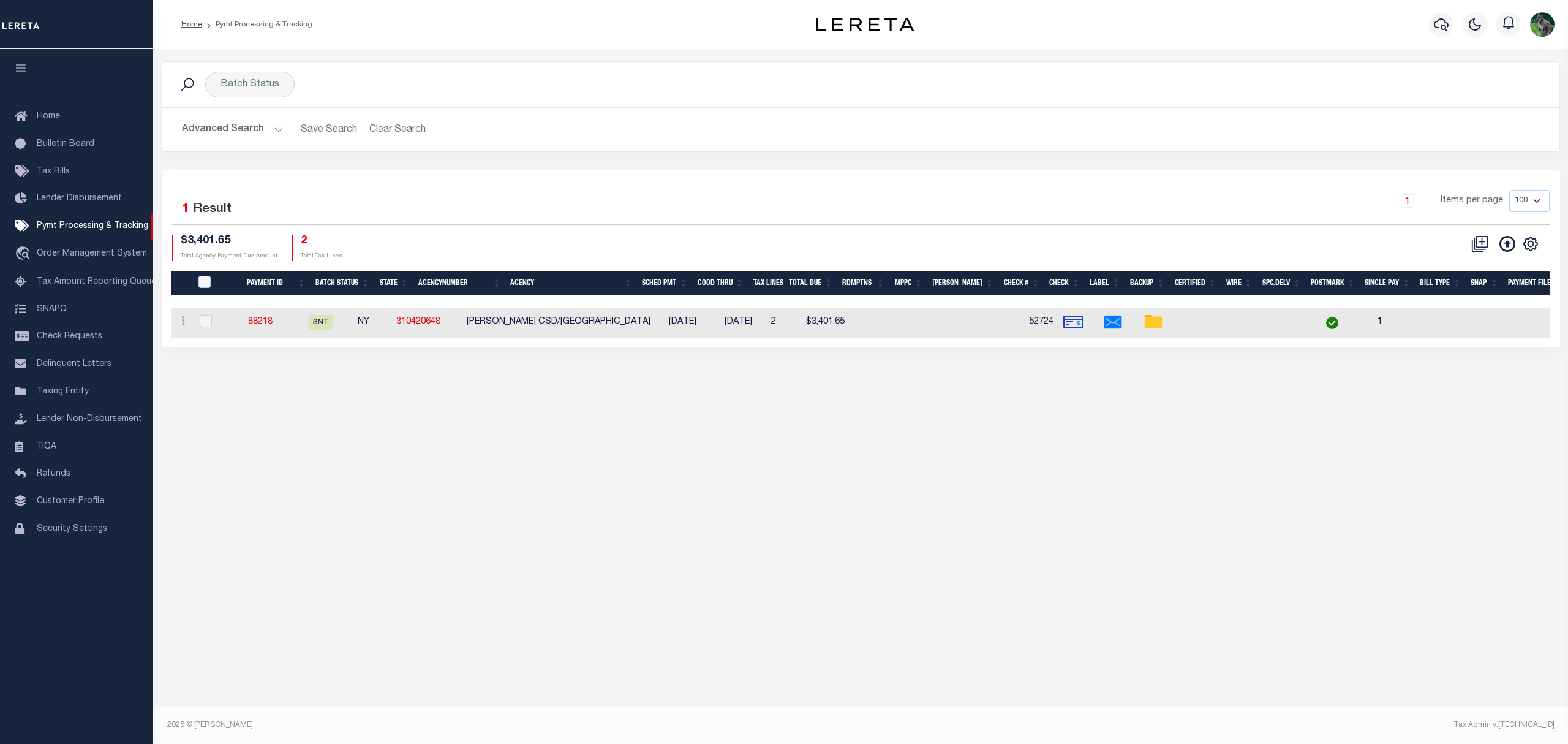
click at [265, 133] on button "Advanced Search" at bounding box center [233, 129] width 101 height 24
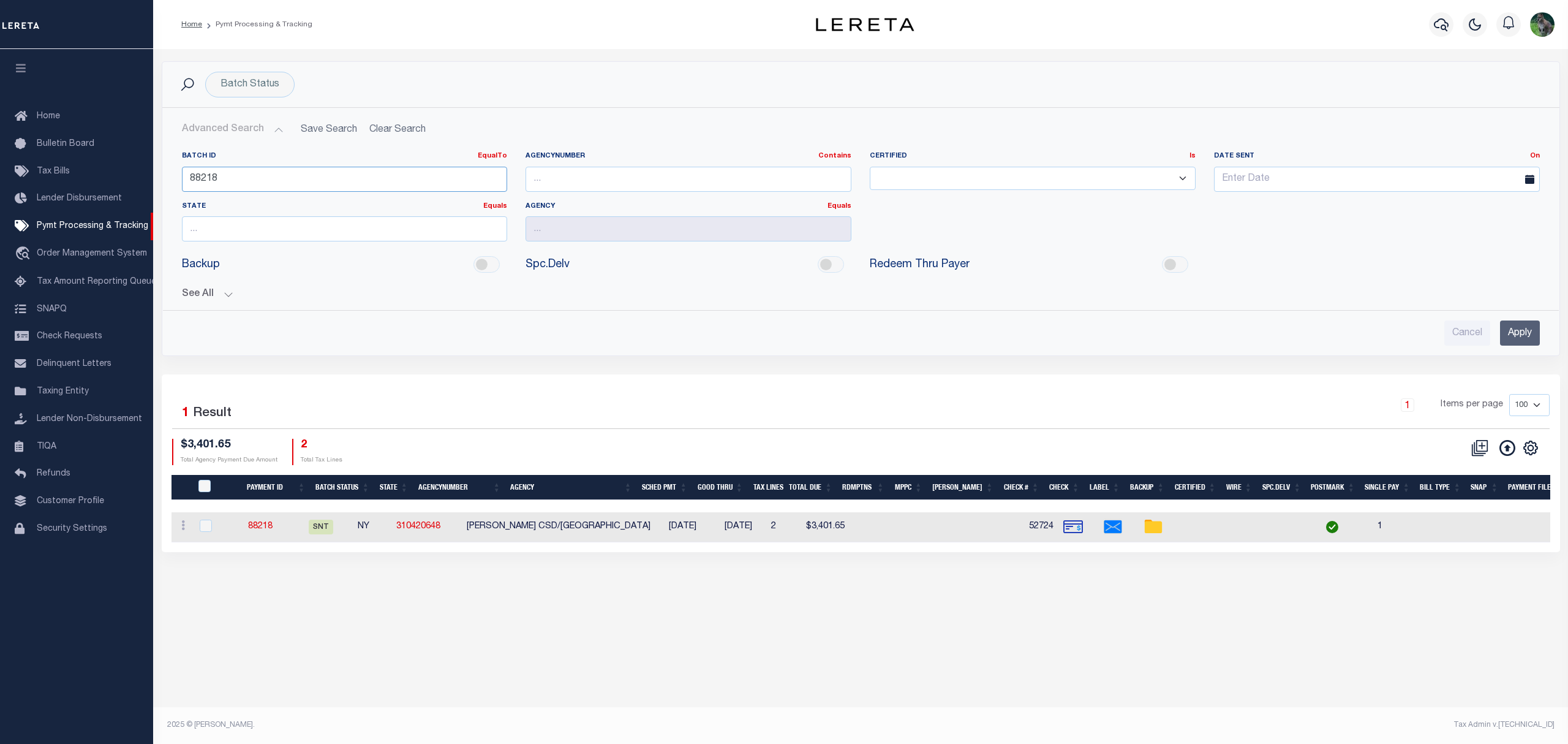
drag, startPoint x: 231, startPoint y: 180, endPoint x: 165, endPoint y: 179, distance: 66.0
click at [116, 191] on div "Home Pymt Processing & Tracking" at bounding box center [784, 359] width 1568 height 719
click at [218, 290] on button "See All" at bounding box center [861, 294] width 1358 height 12
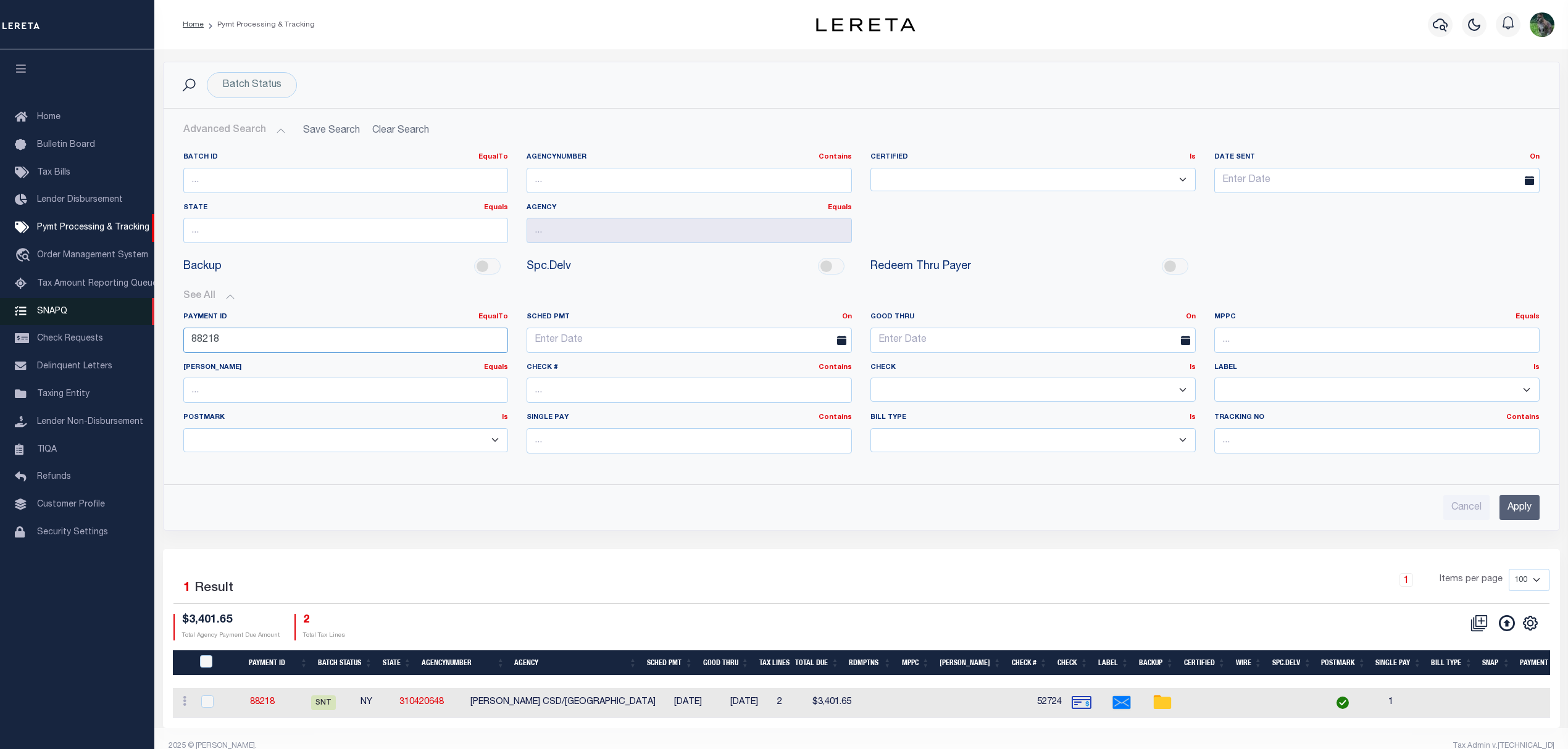
drag, startPoint x: 240, startPoint y: 338, endPoint x: 100, endPoint y: 314, distance: 142.0
click at [127, 318] on div "Home Pymt Processing & Tracking" at bounding box center [784, 383] width 1568 height 765
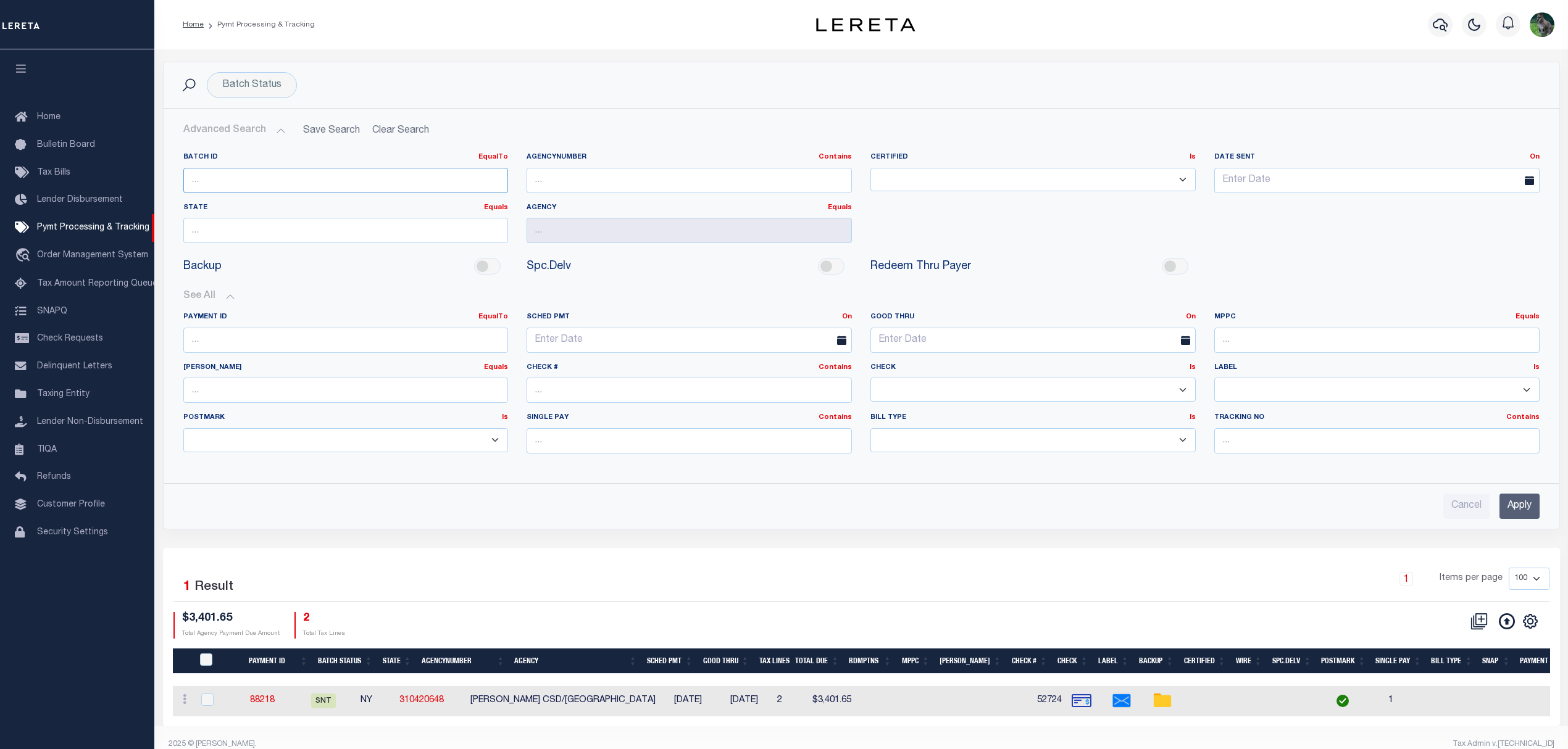
click at [380, 188] on input "number" at bounding box center [346, 180] width 325 height 25
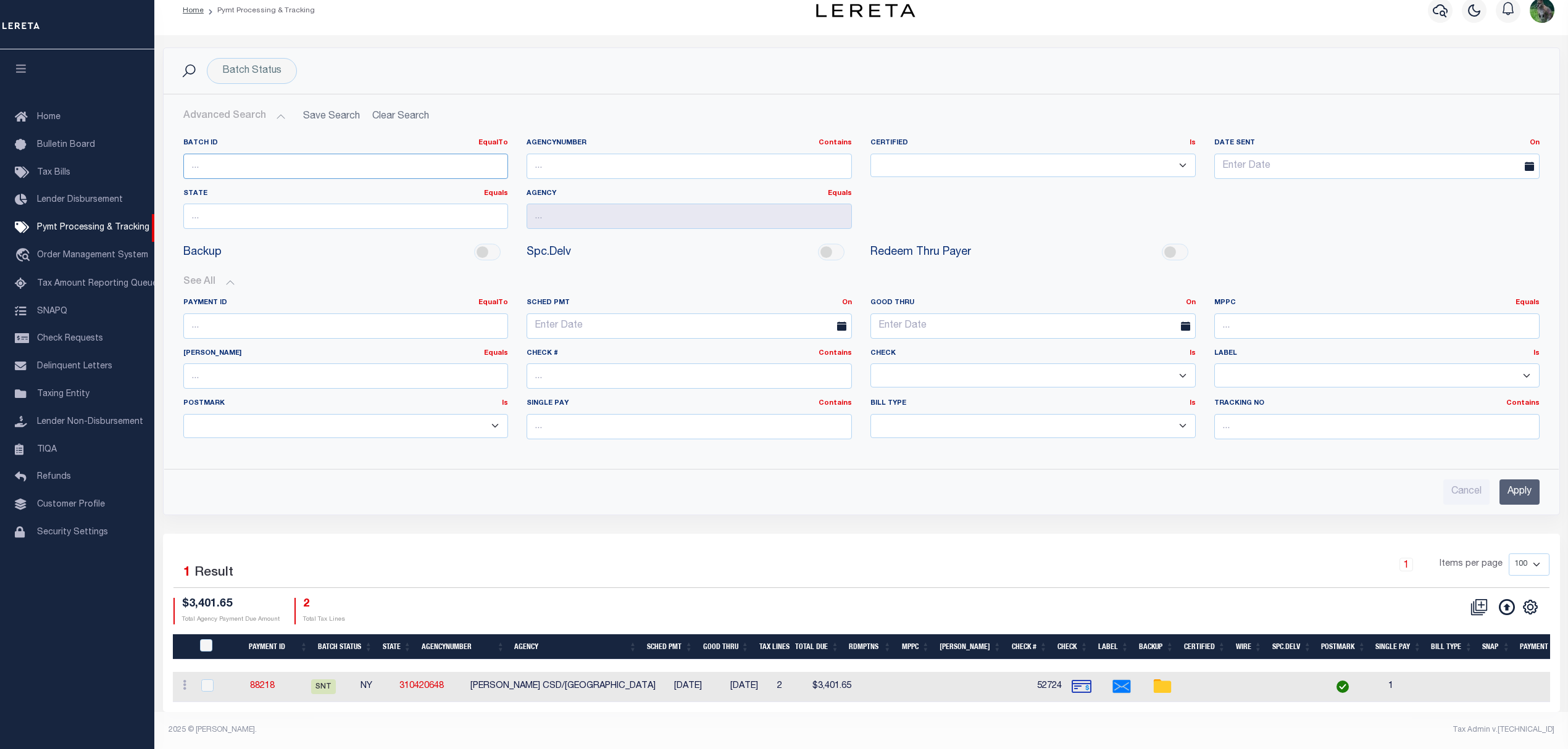
scroll to position [25, 0]
drag, startPoint x: 281, startPoint y: 682, endPoint x: 1181, endPoint y: 598, distance: 903.9
click at [1181, 598] on div "CSV Export Selected Print Show Filter Show Search Columns 0: 1: PayeePmtBatchSt…" at bounding box center [1206, 611] width 688 height 27
click at [1526, 604] on icon "" at bounding box center [1530, 607] width 16 height 16
click at [1483, 437] on link "CSV" at bounding box center [1479, 443] width 120 height 24
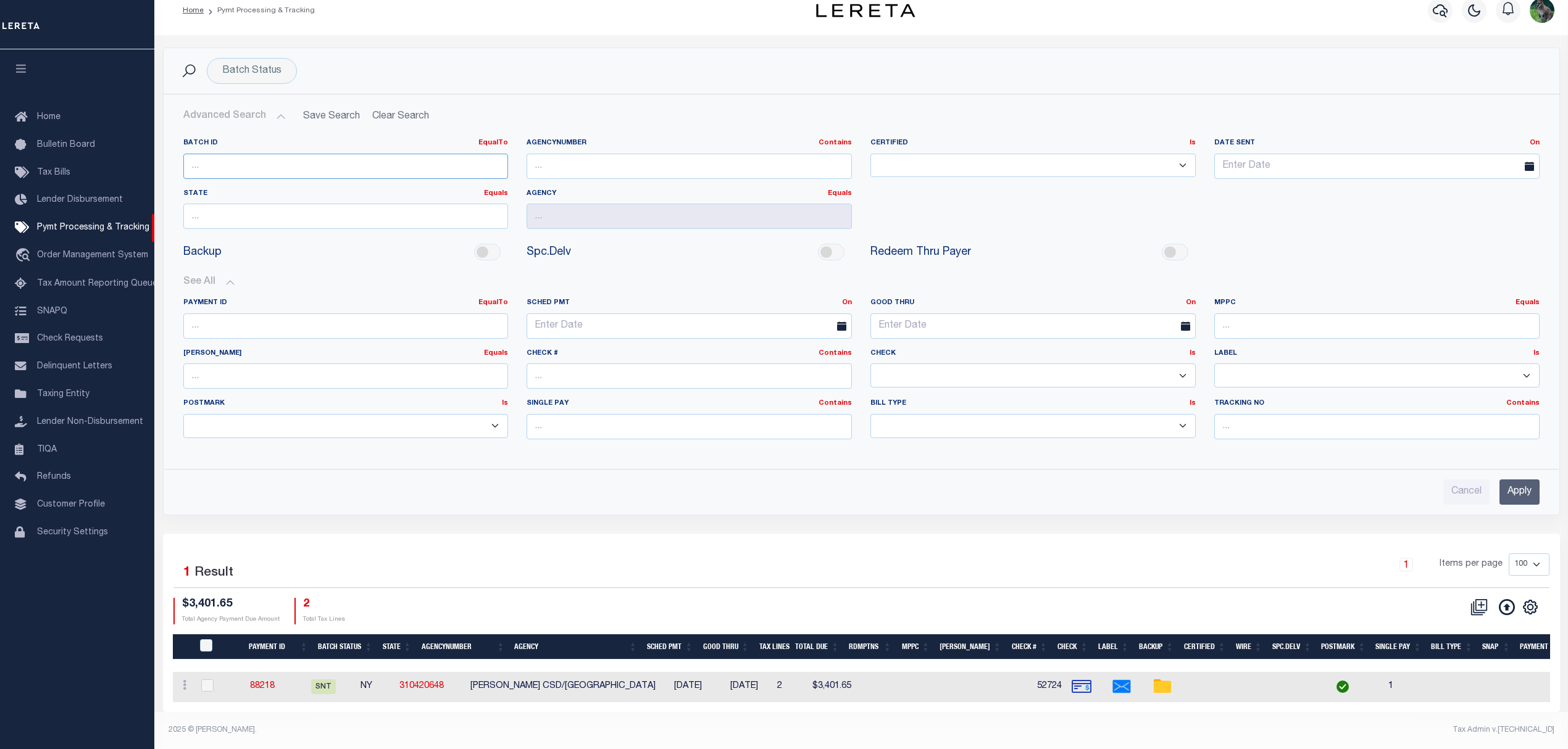
click at [262, 154] on input "number" at bounding box center [346, 166] width 325 height 25
paste input "87556"
type input "87556"
click at [1505, 479] on input "Apply" at bounding box center [1519, 492] width 40 height 25
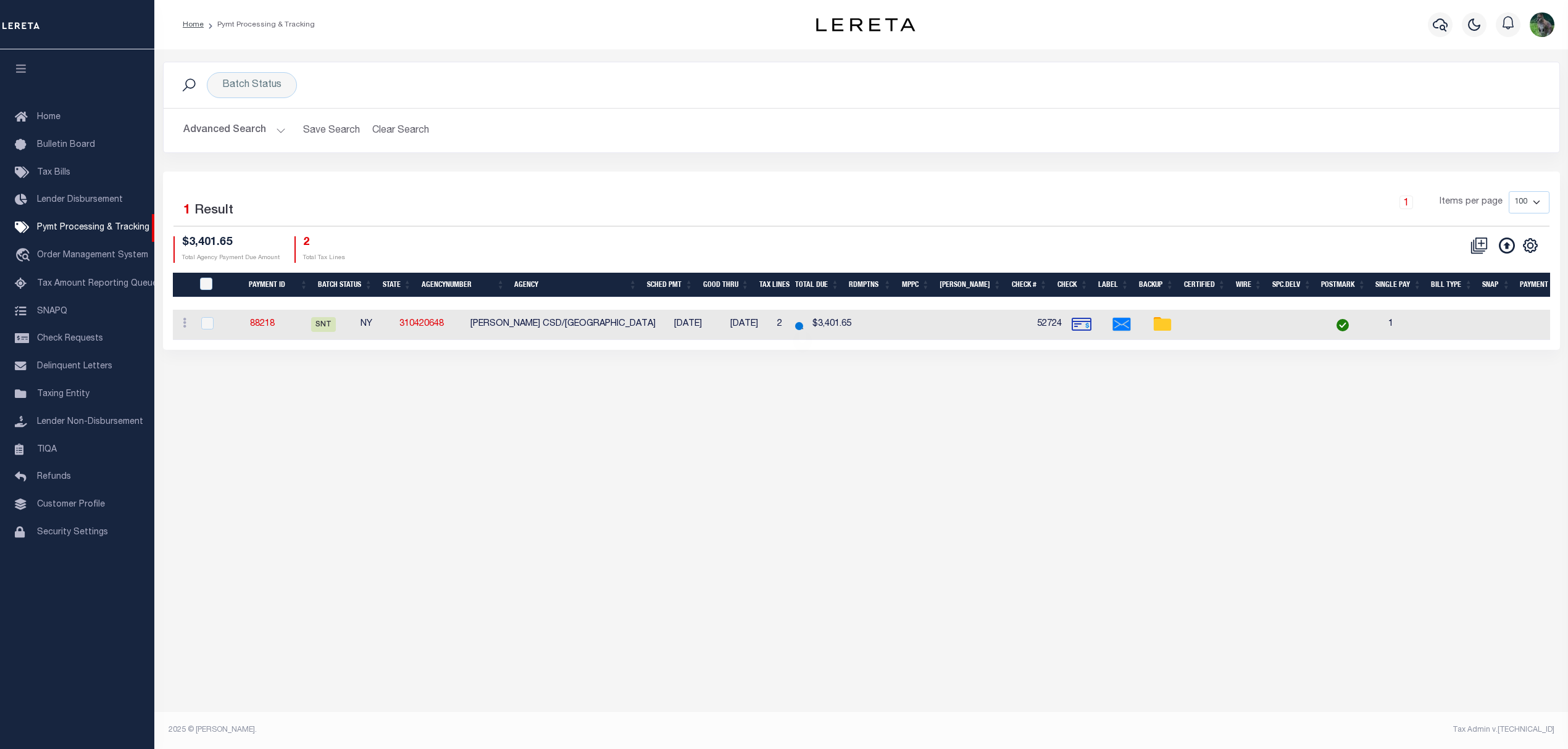
scroll to position [0, 0]
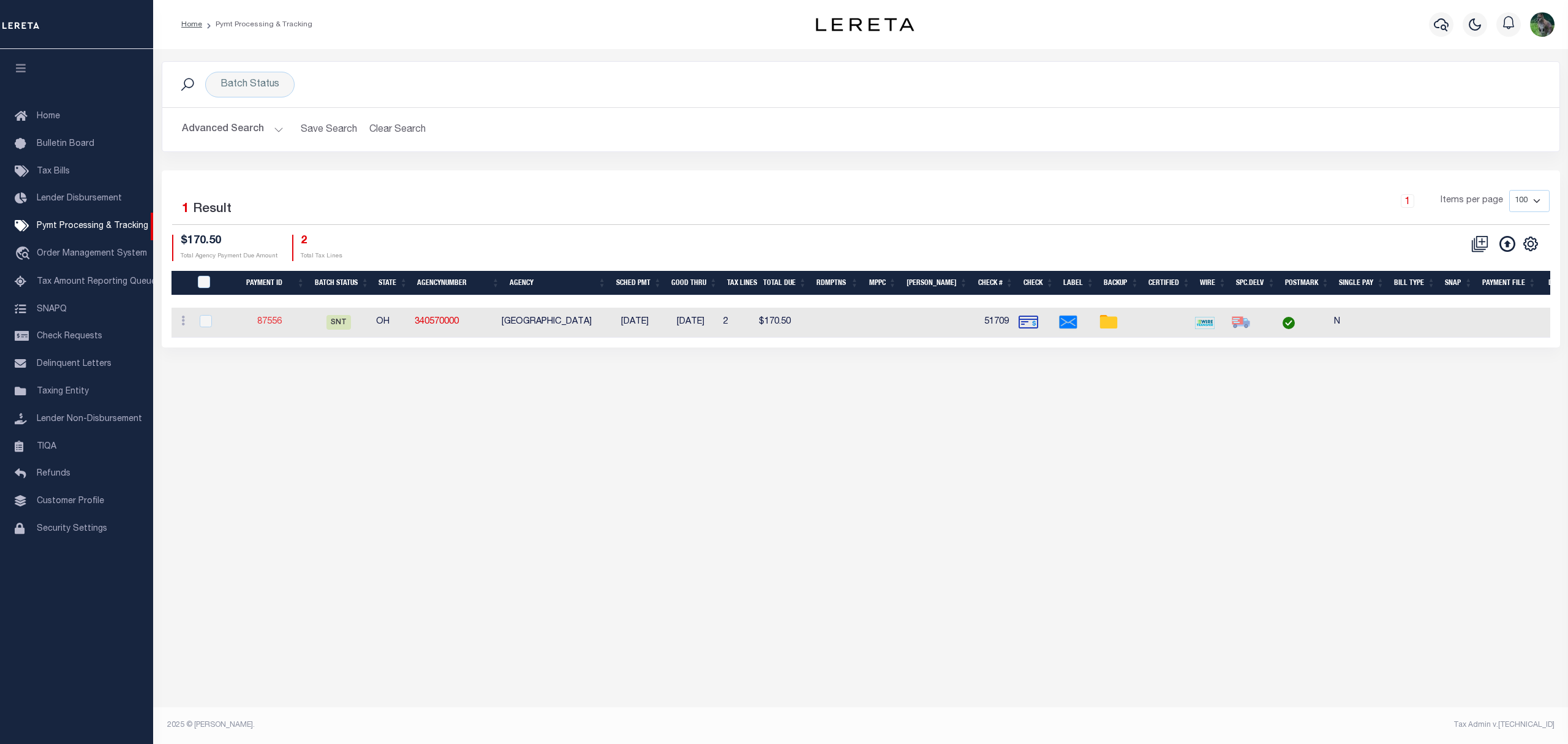
click at [271, 322] on link "87556" at bounding box center [269, 322] width 24 height 8
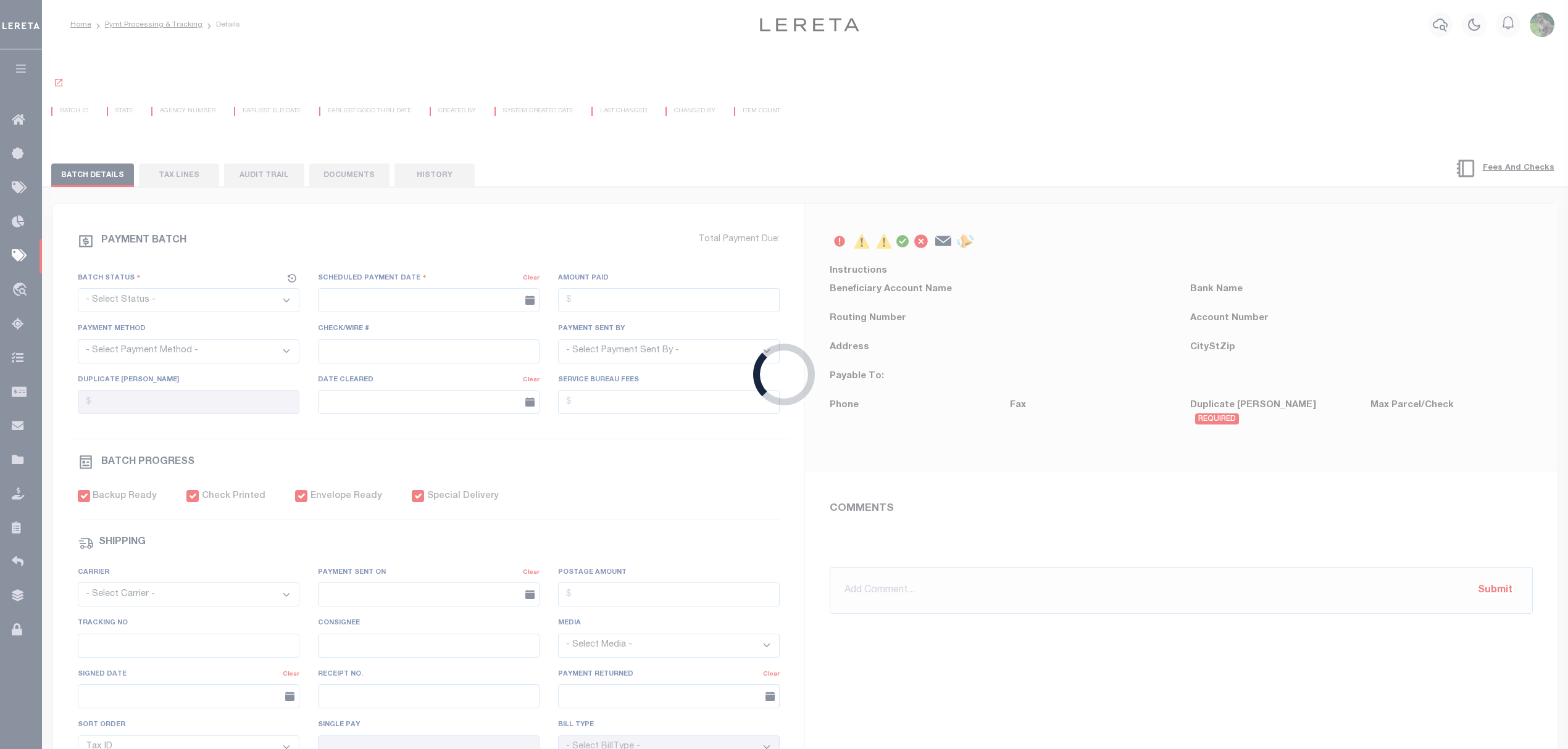
select select "SNT"
type input "07/18/2025"
type input "$170.5"
select select "CHK"
type input "51709"
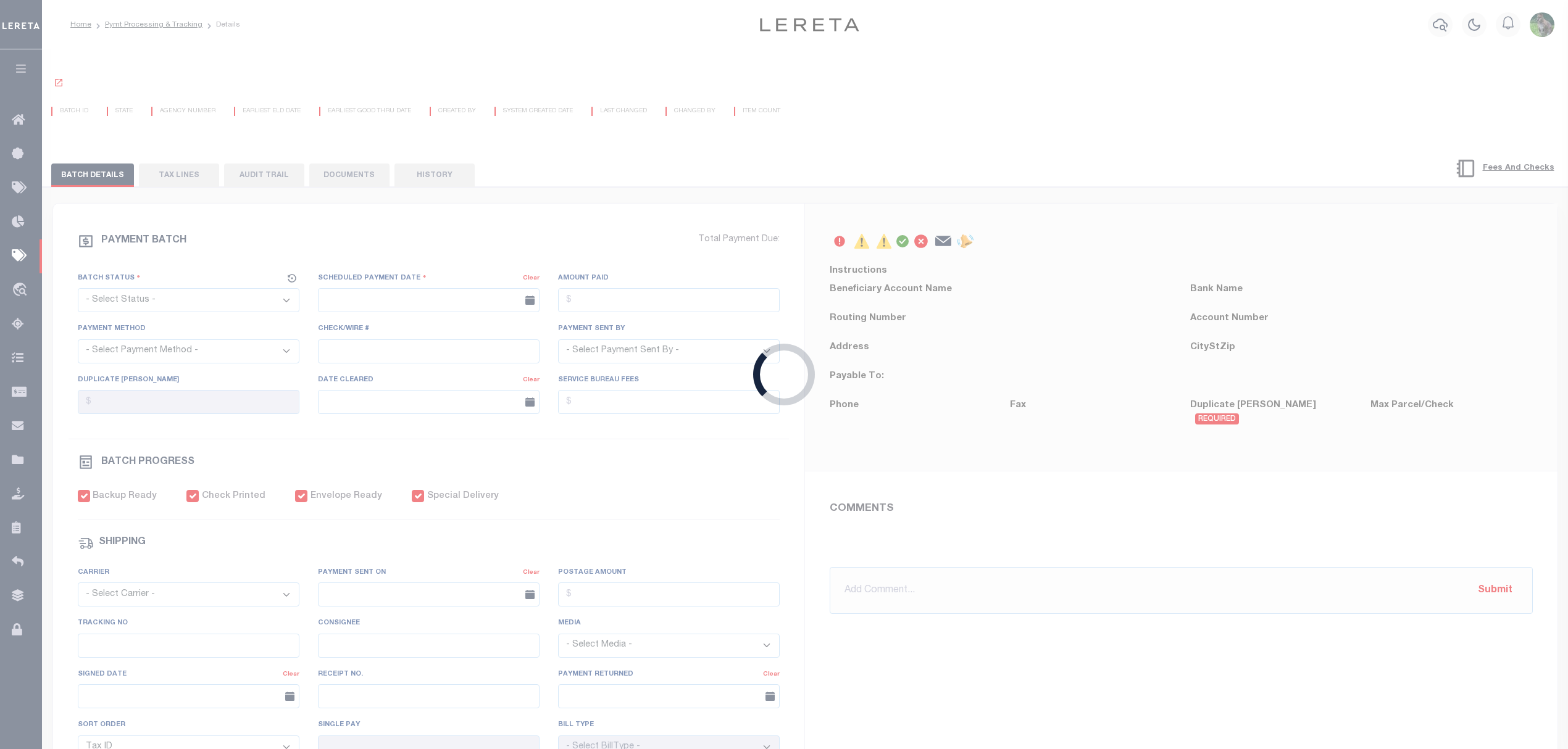
select select "[PERSON_NAME]"
checkbox input "true"
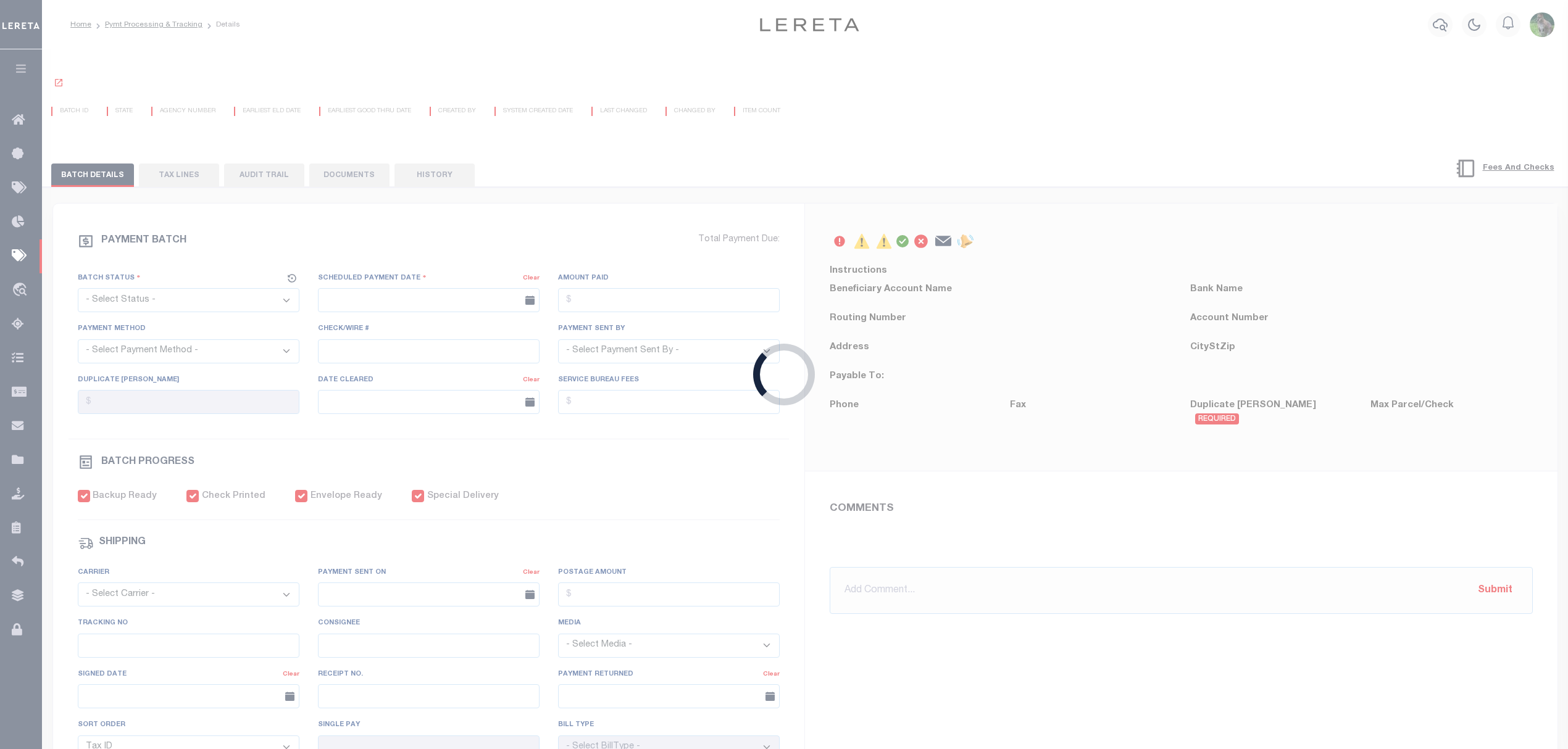
select select "USS"
type input "07/18/2025"
type input "$9.85"
type input "920559011312635103580"
select select
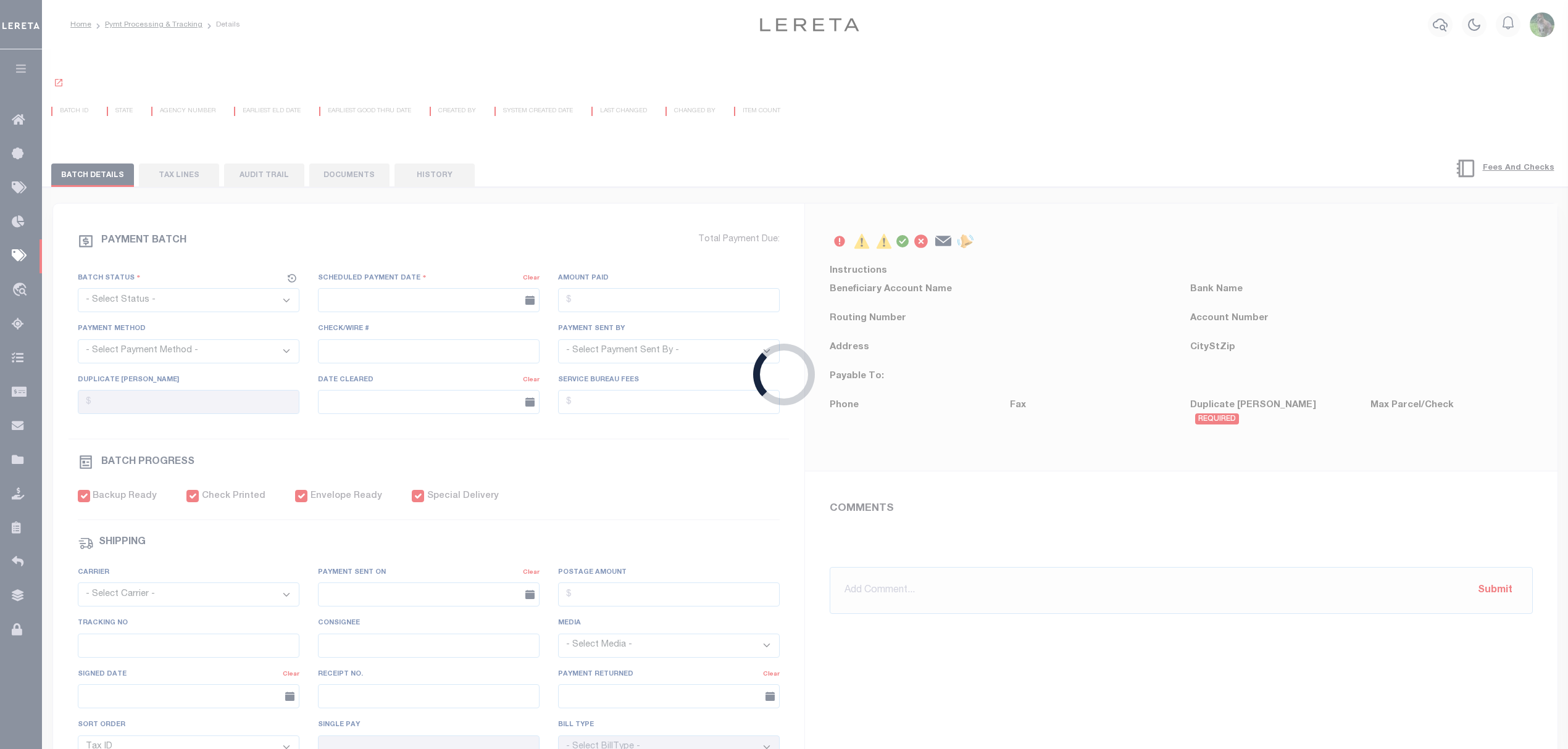
type input "N"
radio input "true"
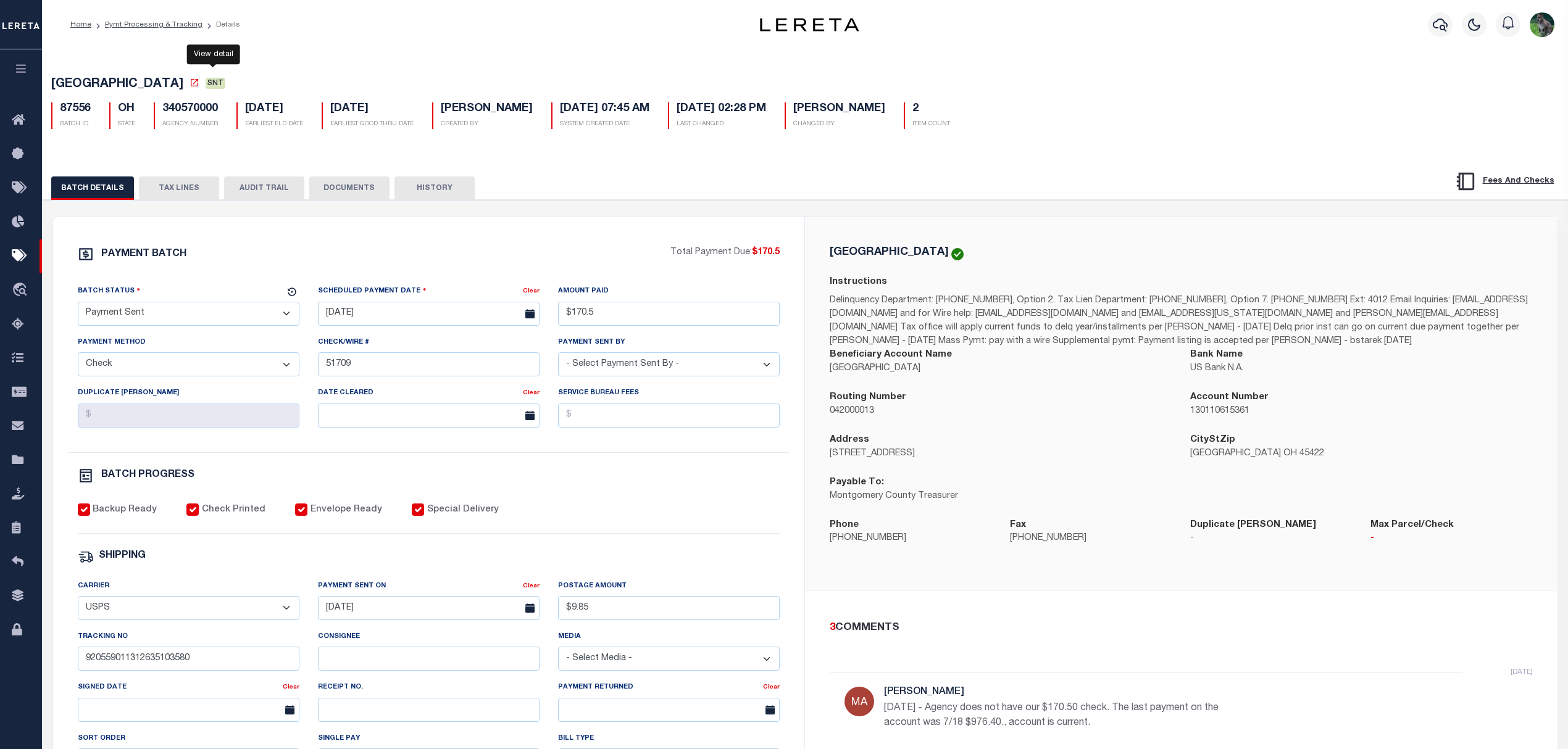
click at [199, 83] on icon at bounding box center [195, 83] width 10 height 10
click at [174, 191] on button "TAX LINES" at bounding box center [178, 188] width 80 height 24
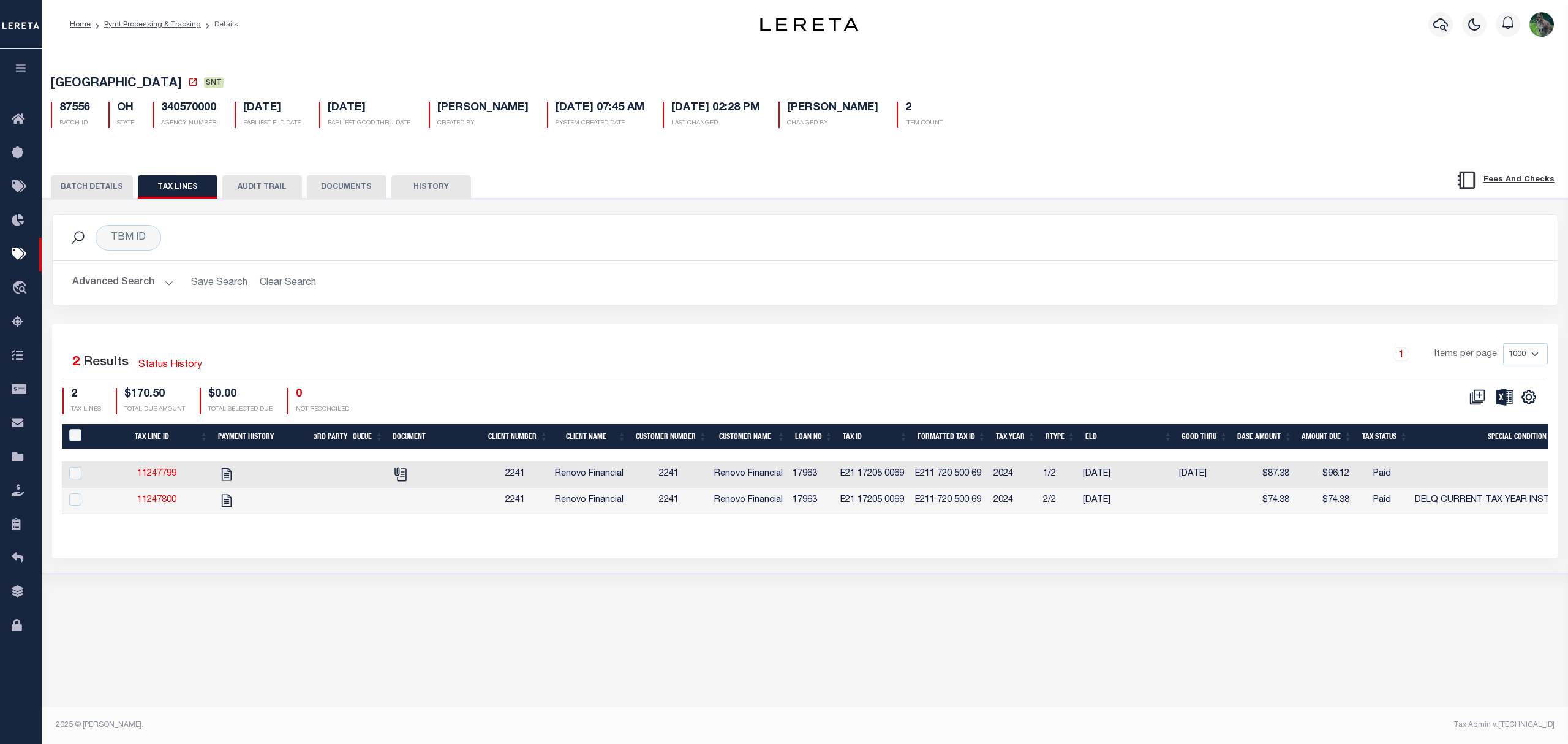
click at [926, 474] on td "E211 720 500 69" at bounding box center [949, 474] width 78 height 26
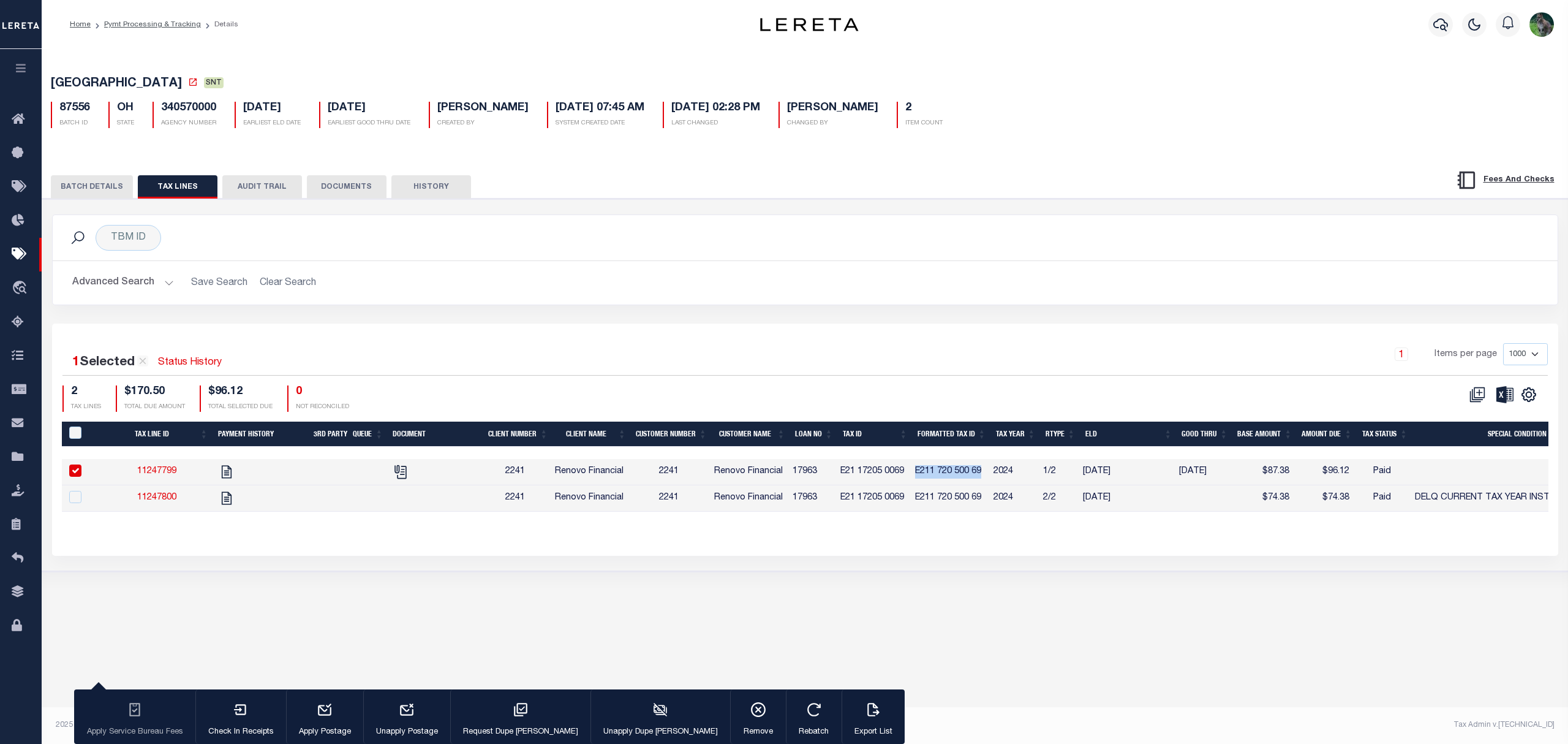
drag, startPoint x: 926, startPoint y: 474, endPoint x: 979, endPoint y: 479, distance: 53.2
click at [979, 477] on td "E211 720 500 69" at bounding box center [949, 472] width 78 height 26
checkbox input "false"
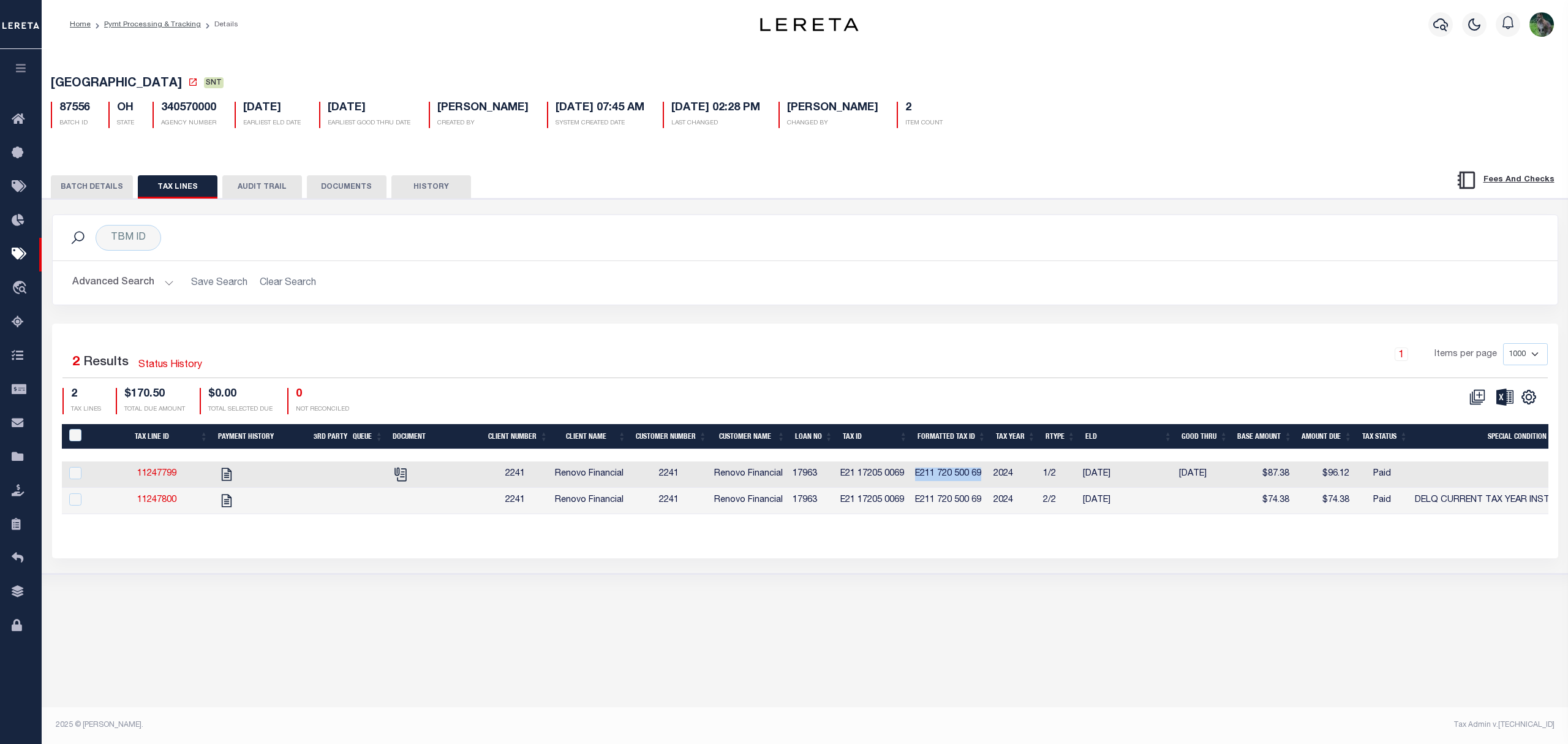
copy td "E211 720 500 69"
click at [900, 505] on td "E21 17205 0069" at bounding box center [873, 501] width 76 height 26
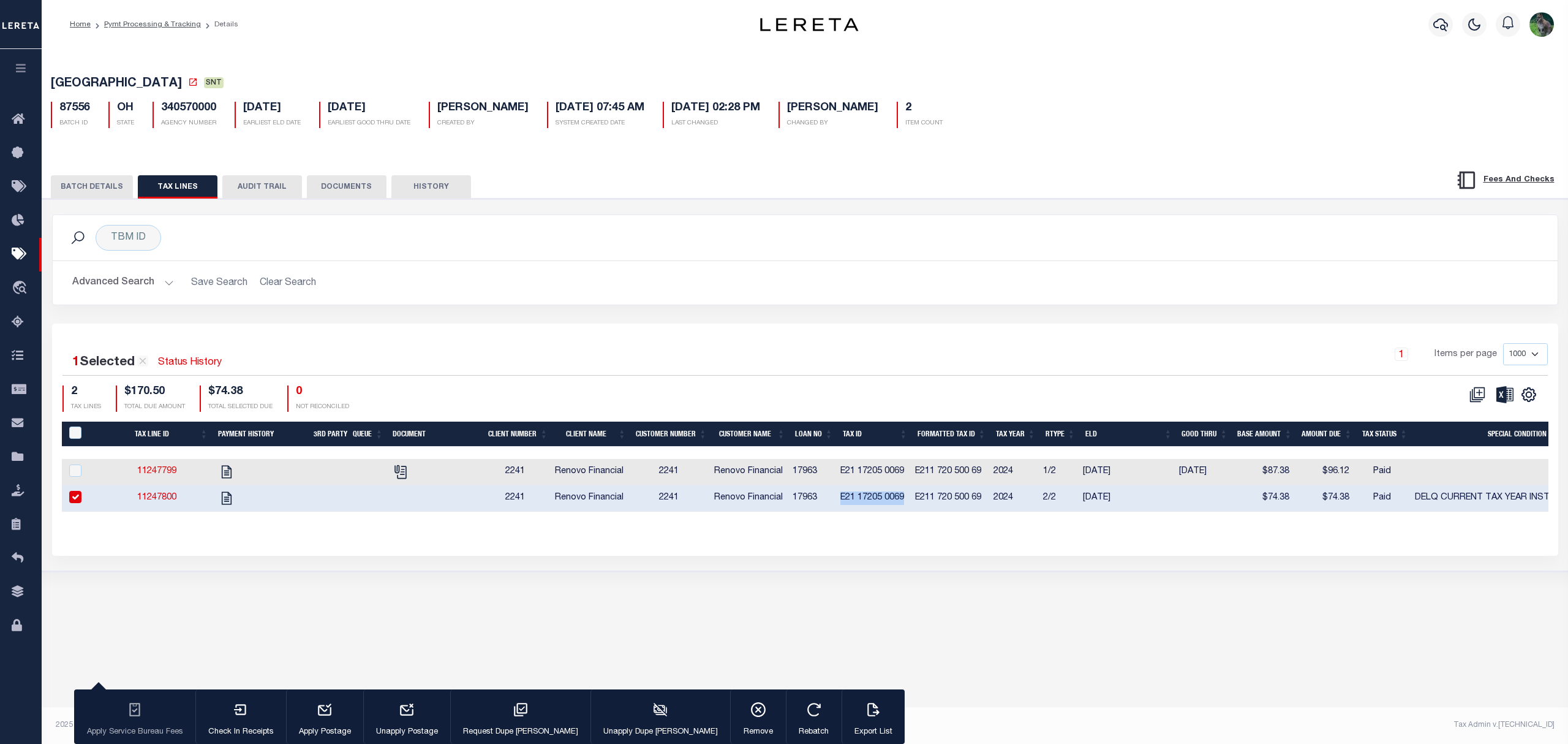
drag, startPoint x: 898, startPoint y: 505, endPoint x: 849, endPoint y: 505, distance: 49.0
click at [849, 505] on td "E21 17205 0069" at bounding box center [873, 499] width 76 height 26
checkbox input "false"
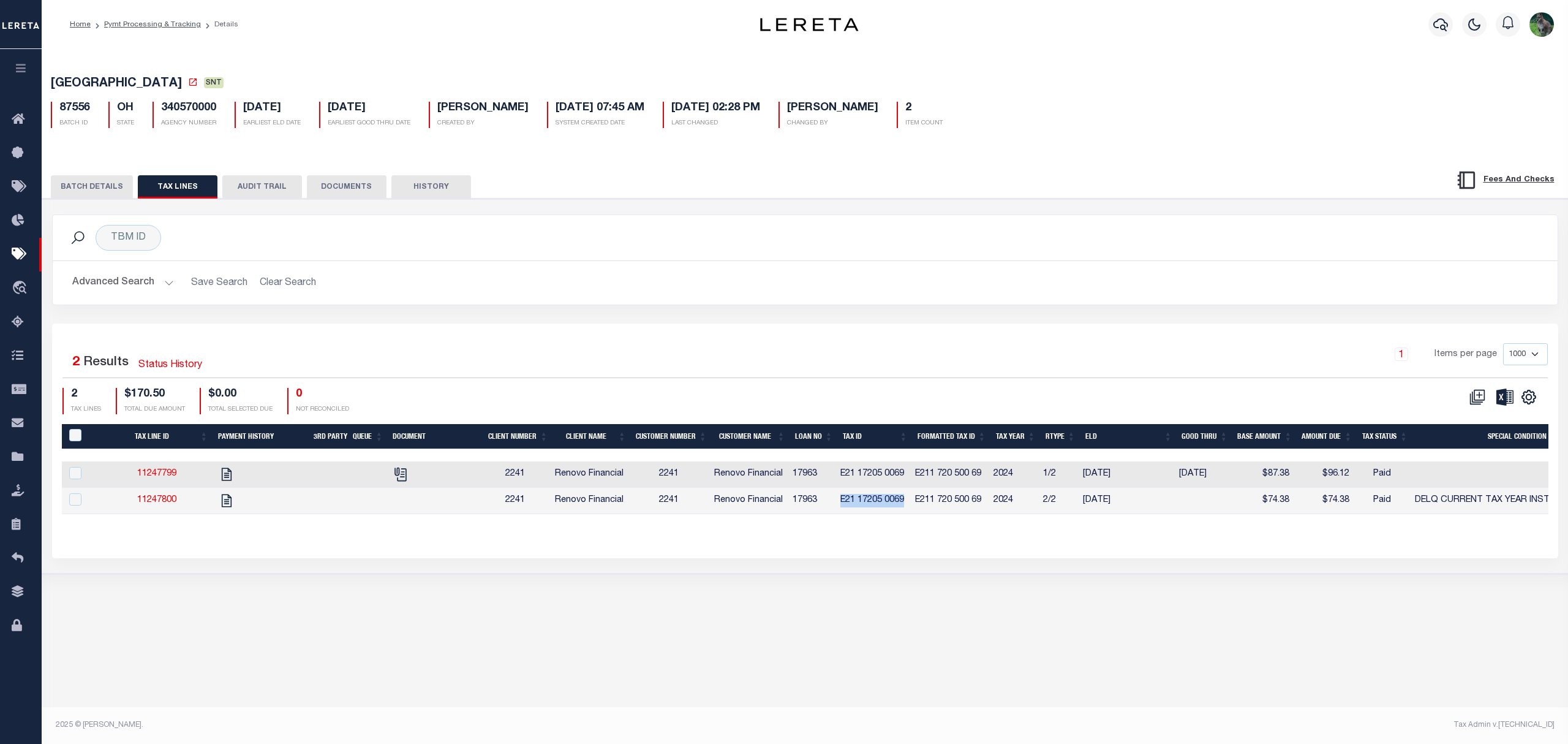
copy td "E21 17205 0069"
click at [90, 190] on button "BATCH DETAILS" at bounding box center [92, 187] width 82 height 24
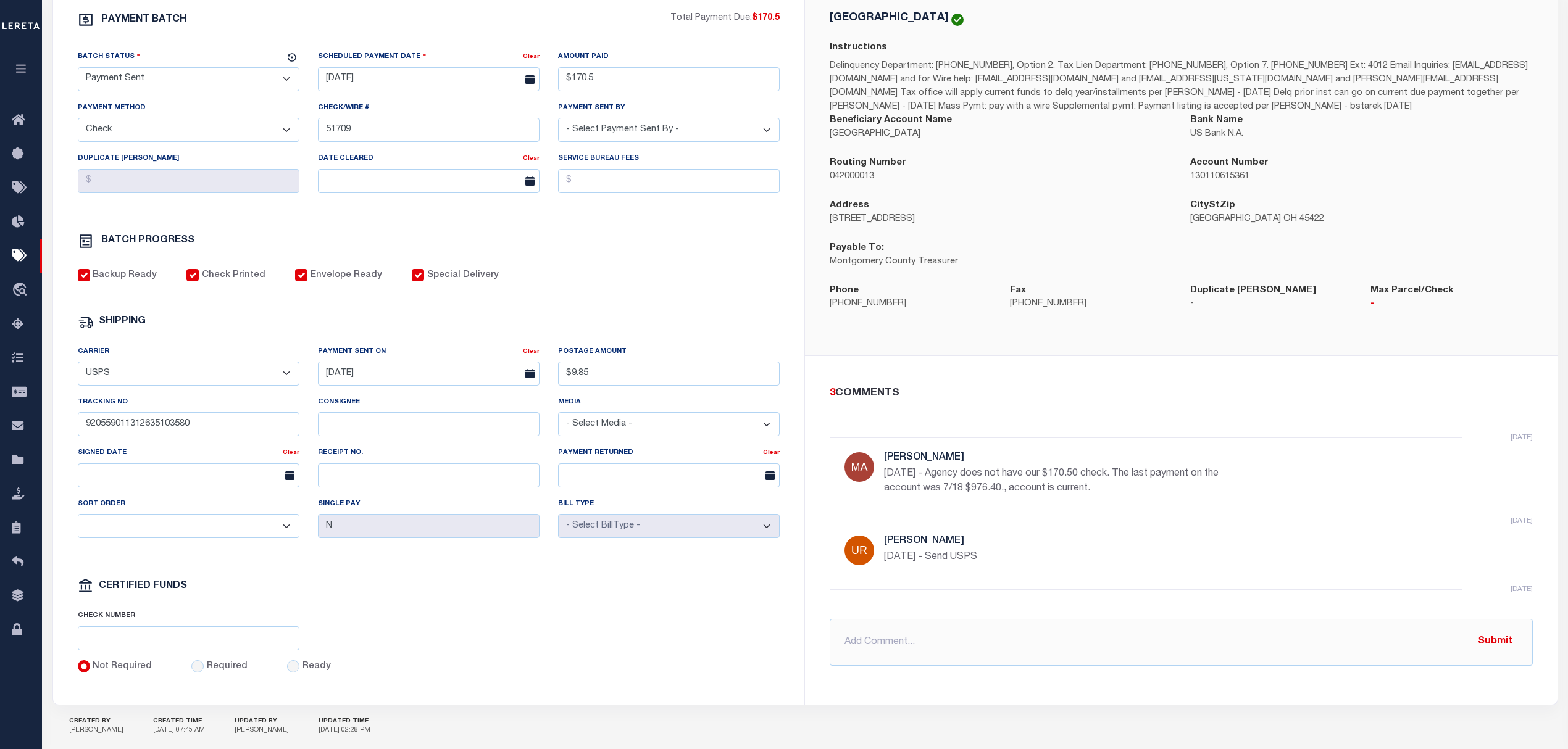
scroll to position [247, 0]
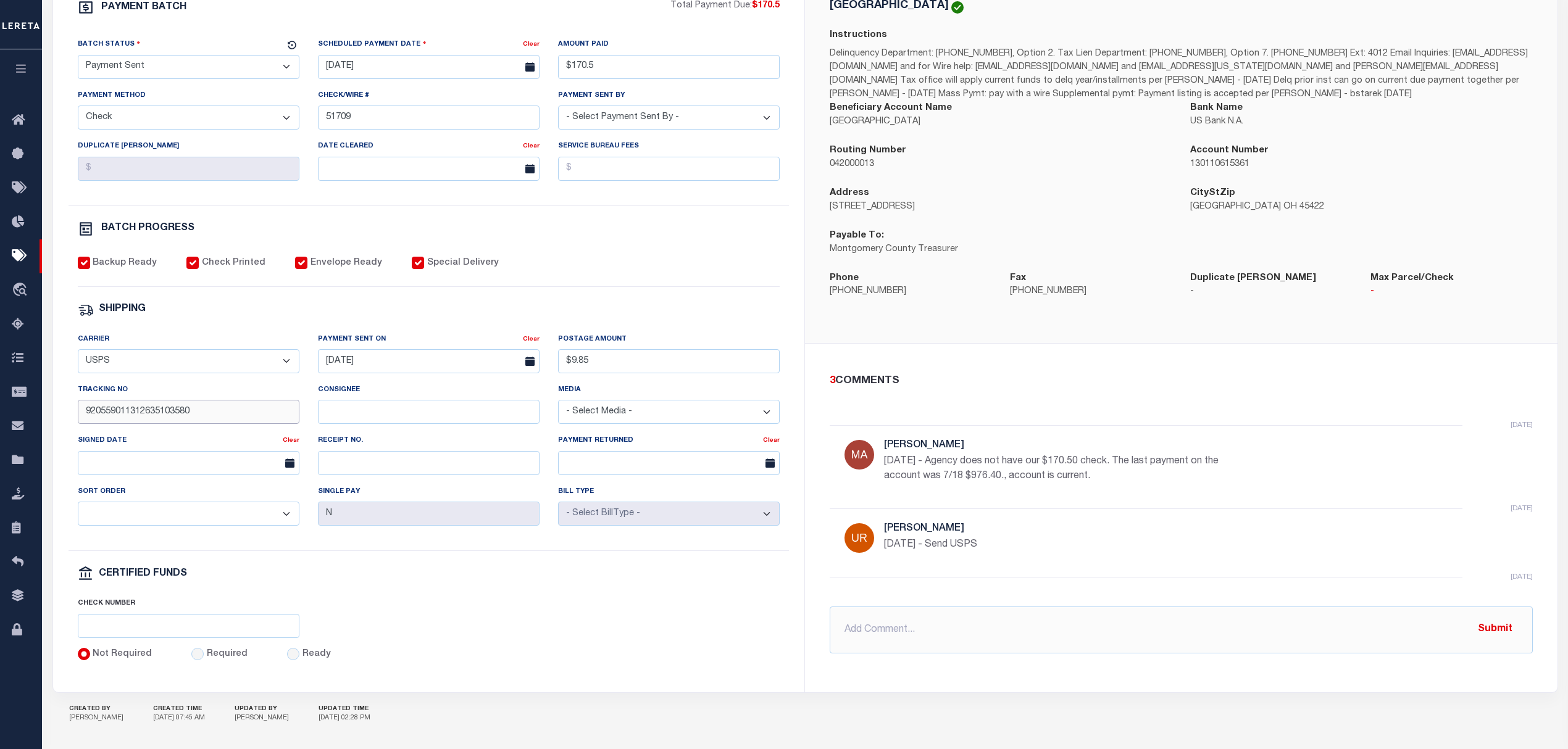
drag, startPoint x: 223, startPoint y: 422, endPoint x: 71, endPoint y: 422, distance: 152.0
click at [71, 422] on div "Tracking No 920559011312635103580" at bounding box center [188, 408] width 240 height 50
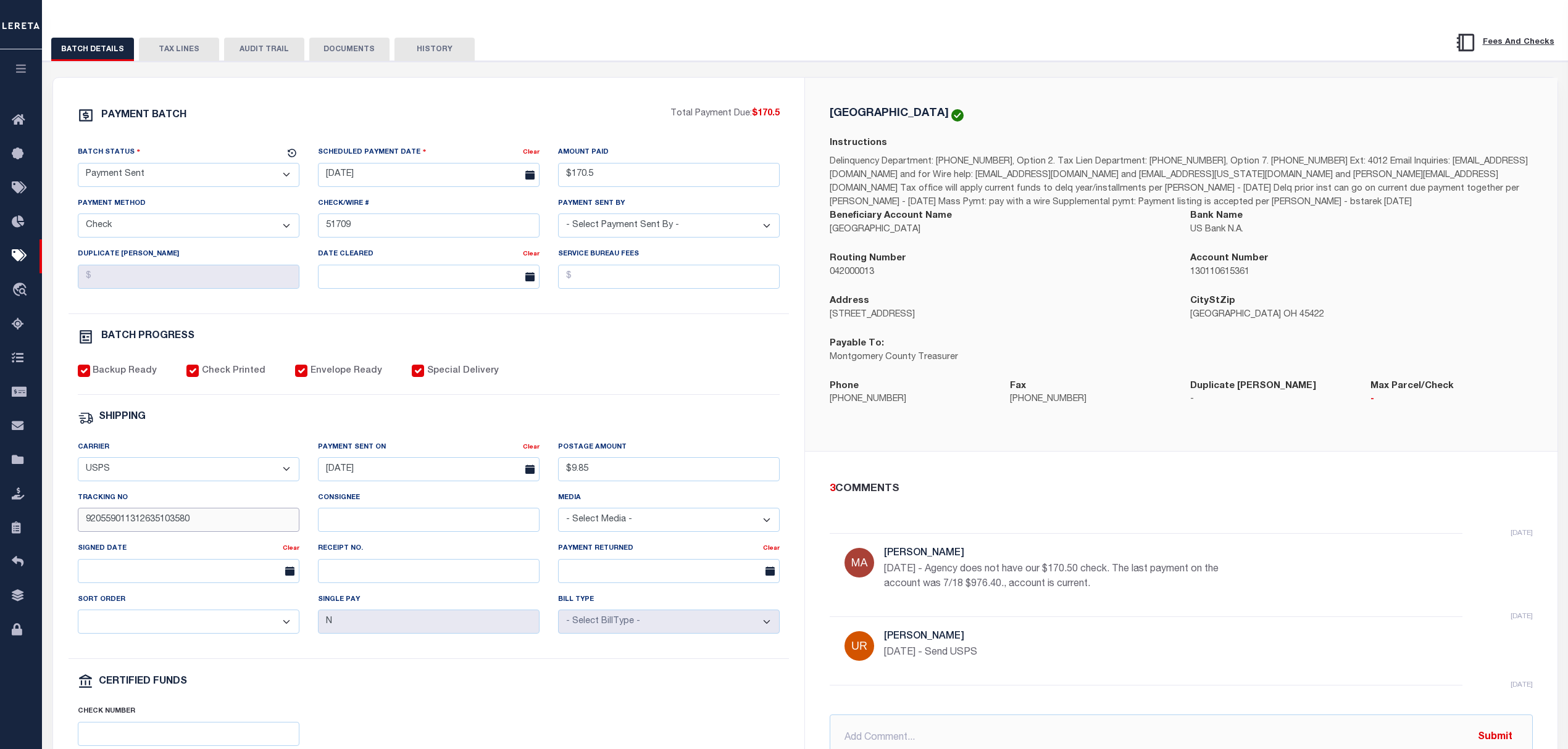
scroll to position [0, 0]
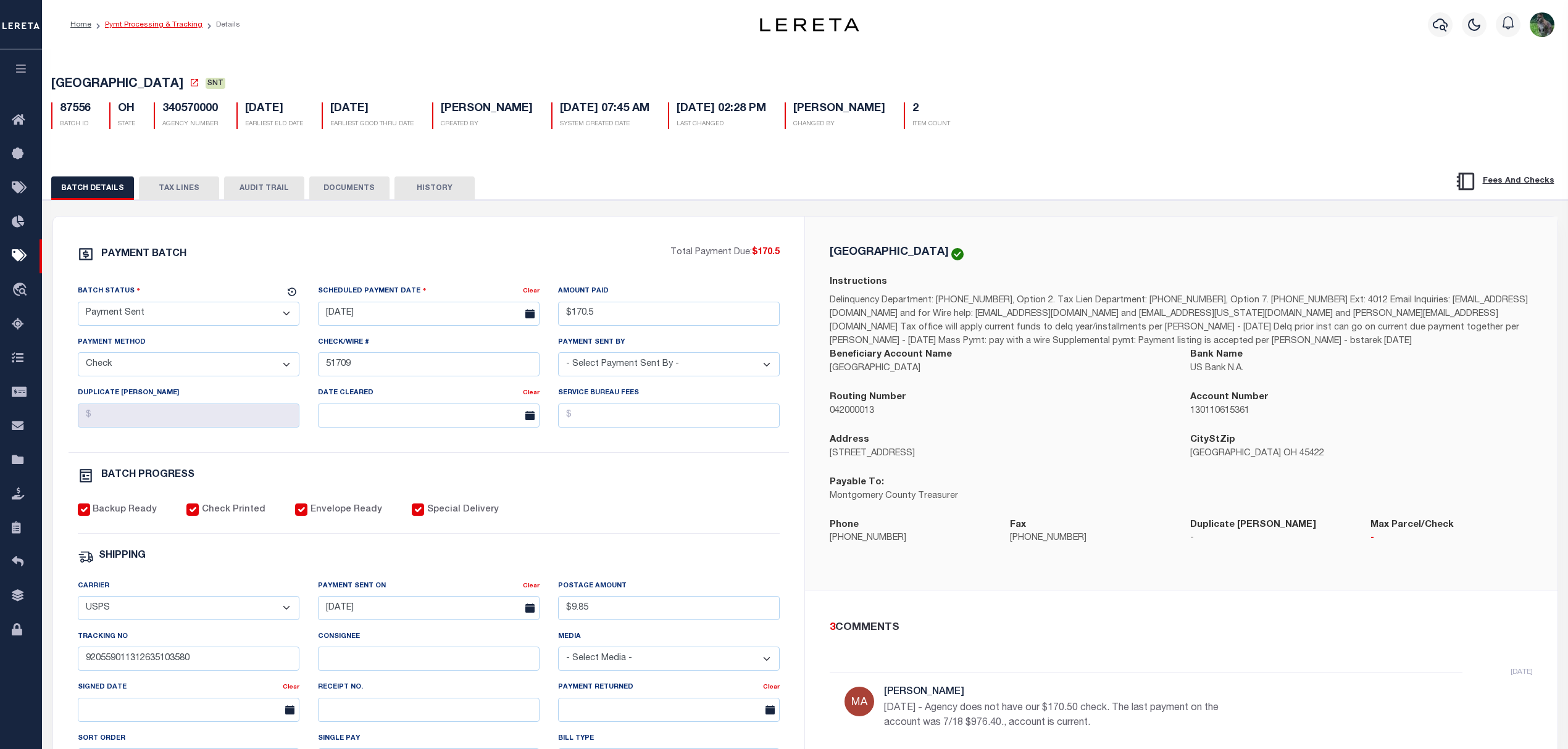
click at [184, 26] on link "Pymt Processing & Tracking" at bounding box center [153, 24] width 97 height 8
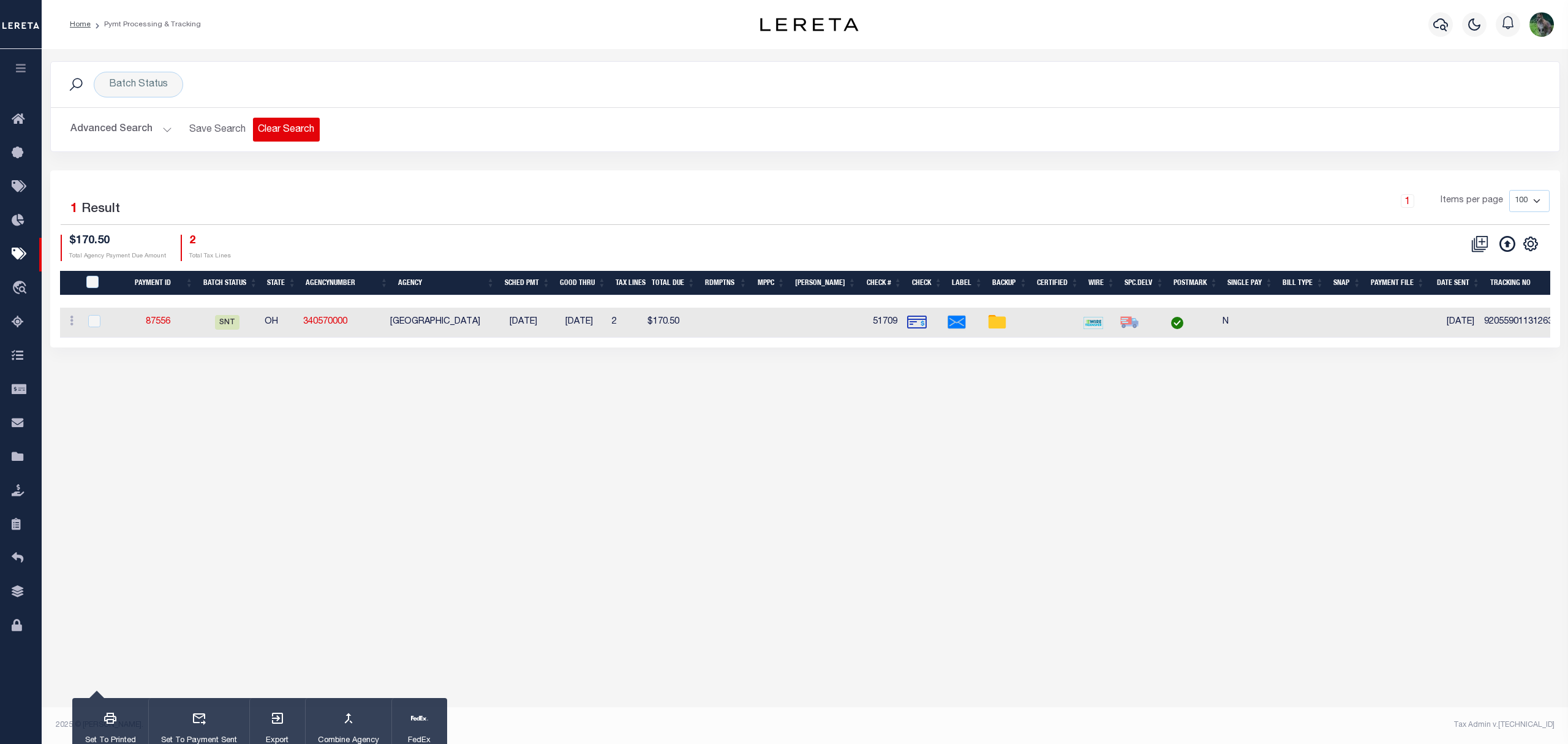
click at [294, 124] on button "Clear Search" at bounding box center [286, 129] width 67 height 24
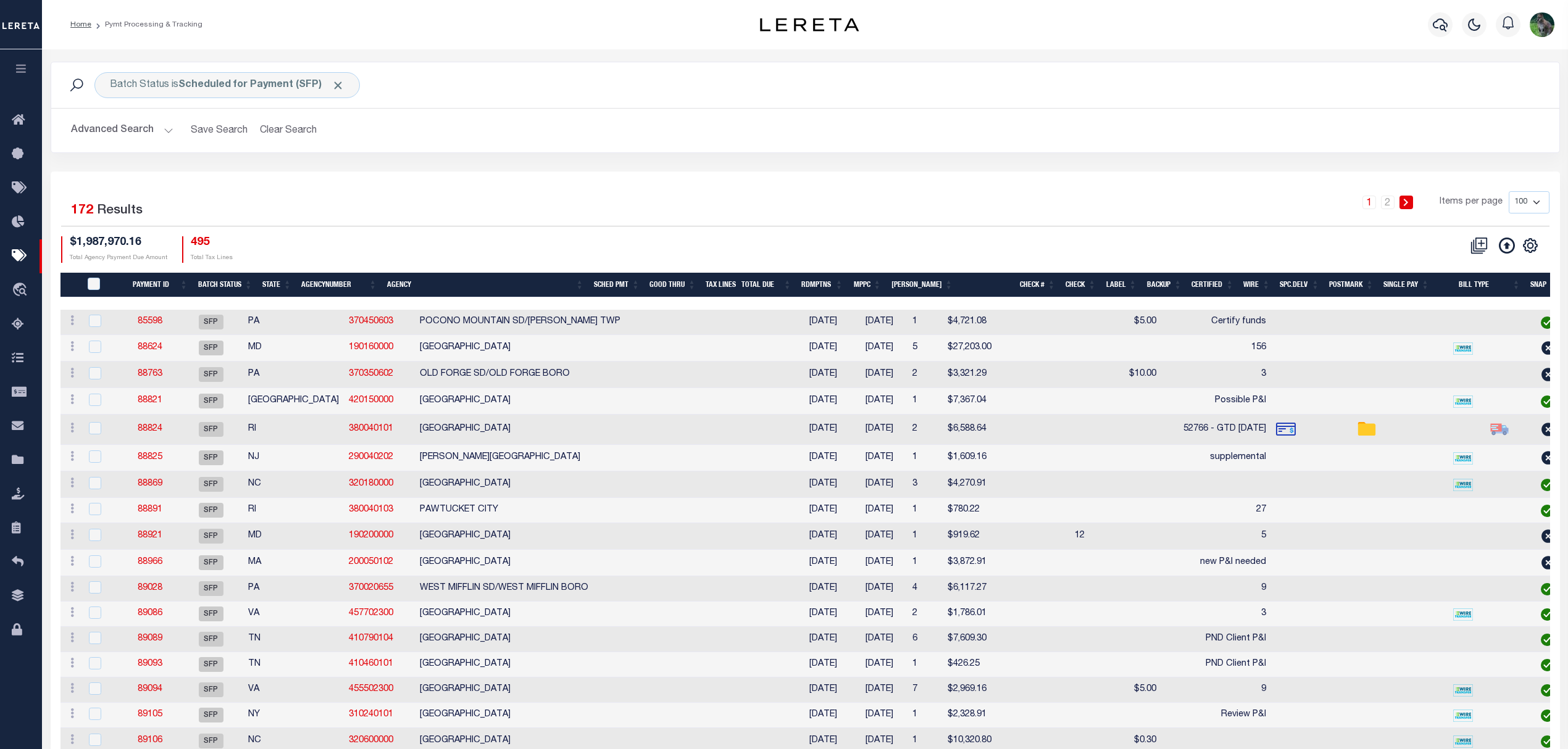
click at [118, 134] on button "Advanced Search" at bounding box center [122, 130] width 102 height 24
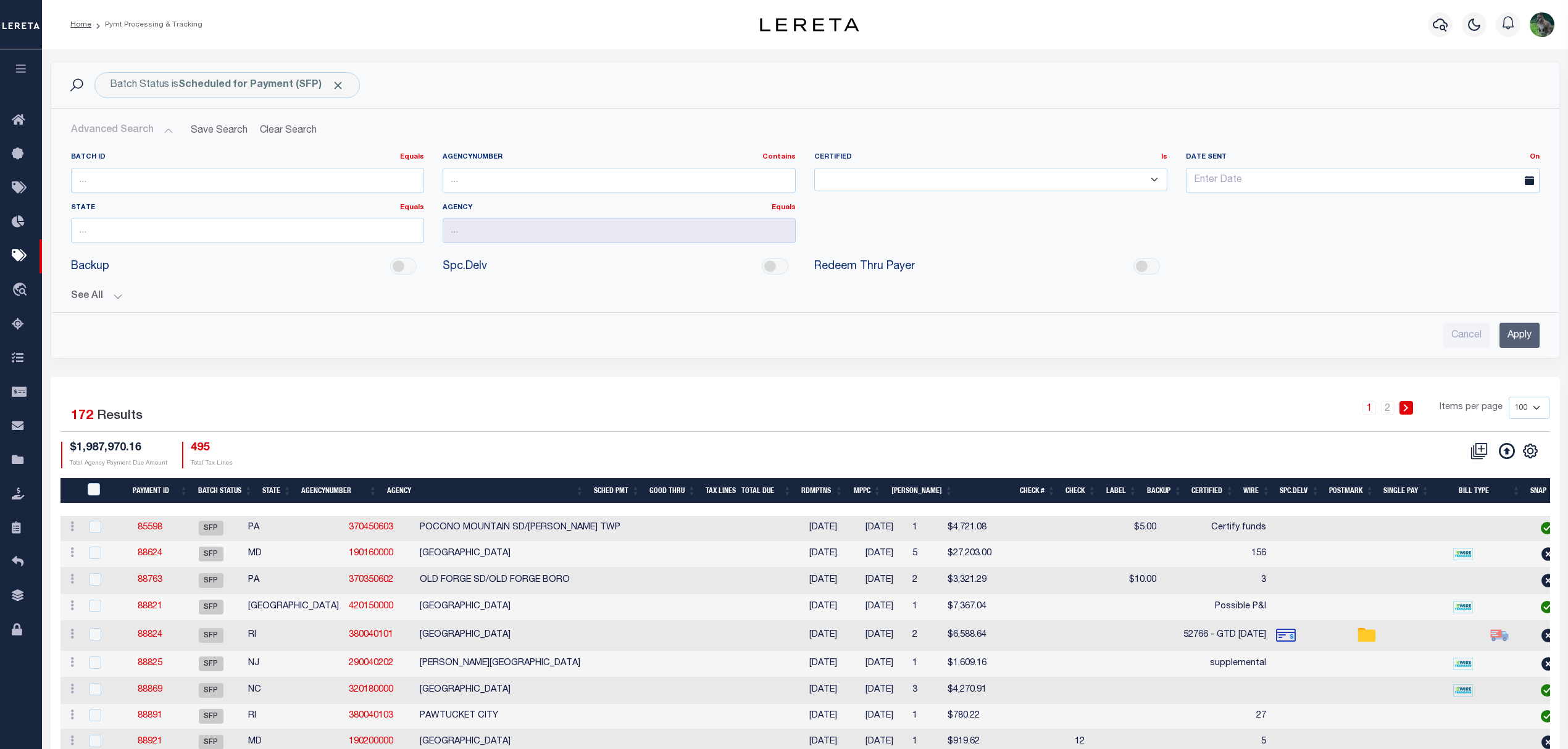
click at [472, 84] on div "Batch Status is Scheduled for Payment (SFP) Search" at bounding box center [805, 85] width 1488 height 26
click at [1310, 186] on input "text" at bounding box center [1362, 180] width 353 height 25
click at [1191, 206] on span at bounding box center [1196, 206] width 21 height 21
select select "7"
click at [1537, 158] on link "On" at bounding box center [1534, 157] width 10 height 7
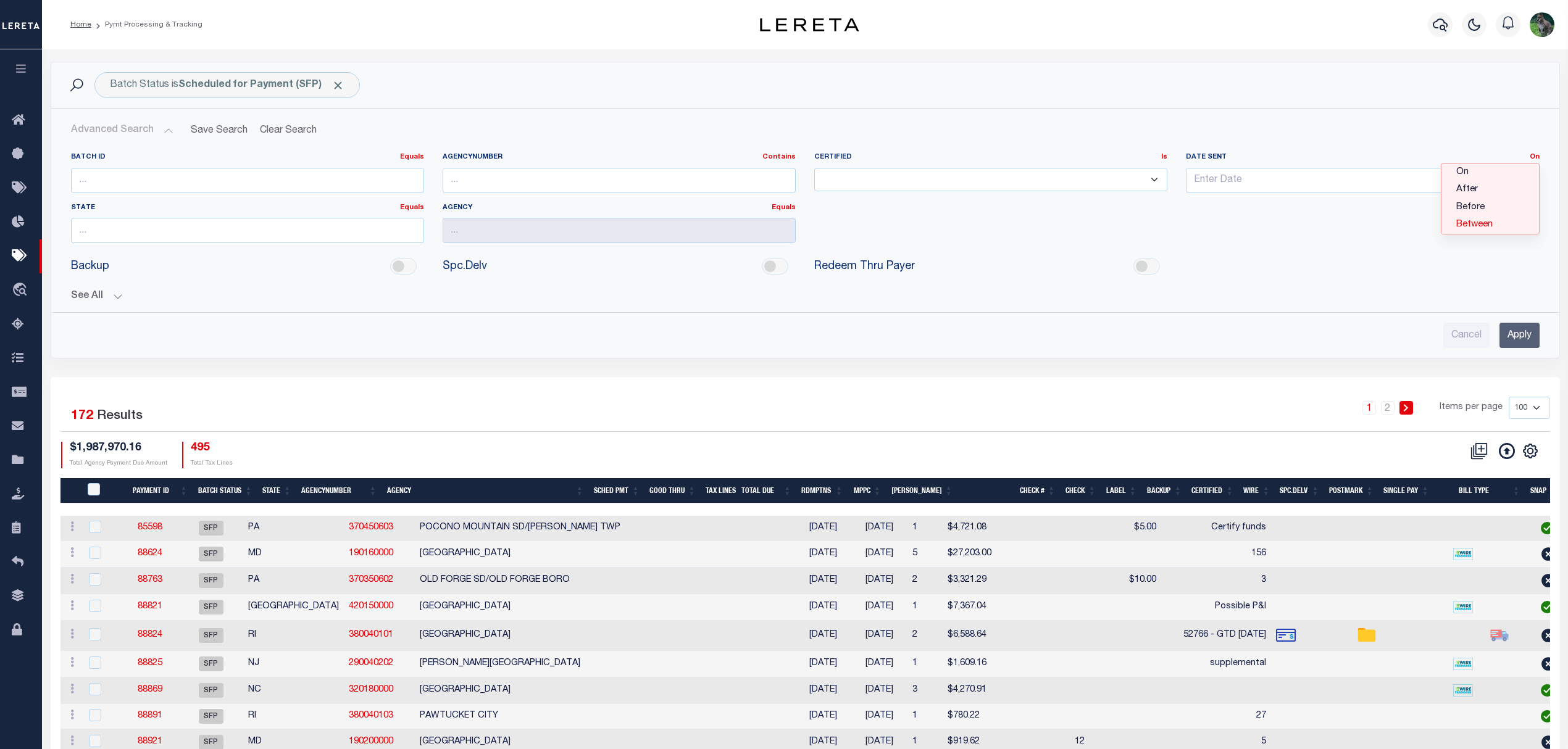
click at [1483, 222] on link "Between" at bounding box center [1490, 225] width 97 height 18
click at [1257, 178] on input "text" at bounding box center [1269, 180] width 167 height 25
click at [1281, 350] on span "27" at bounding box center [1280, 347] width 24 height 24
type input "08-27-2025"
click at [1440, 174] on input "text" at bounding box center [1455, 180] width 167 height 25
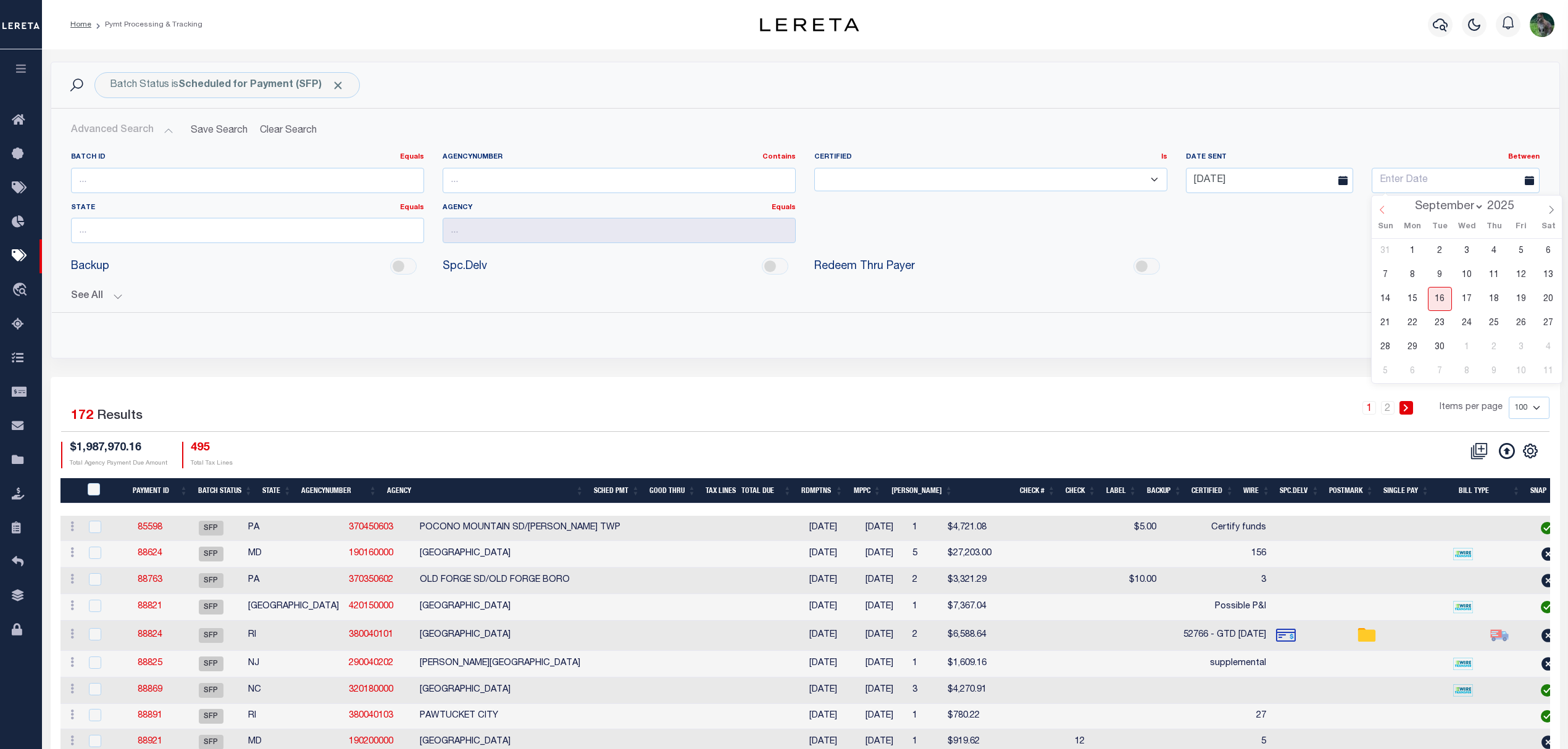
click at [1378, 208] on icon at bounding box center [1382, 210] width 8 height 8
select select "7"
click at [1499, 344] on span "28" at bounding box center [1493, 347] width 24 height 24
type input "08-28-2025"
click at [1520, 338] on input "Apply" at bounding box center [1519, 335] width 40 height 25
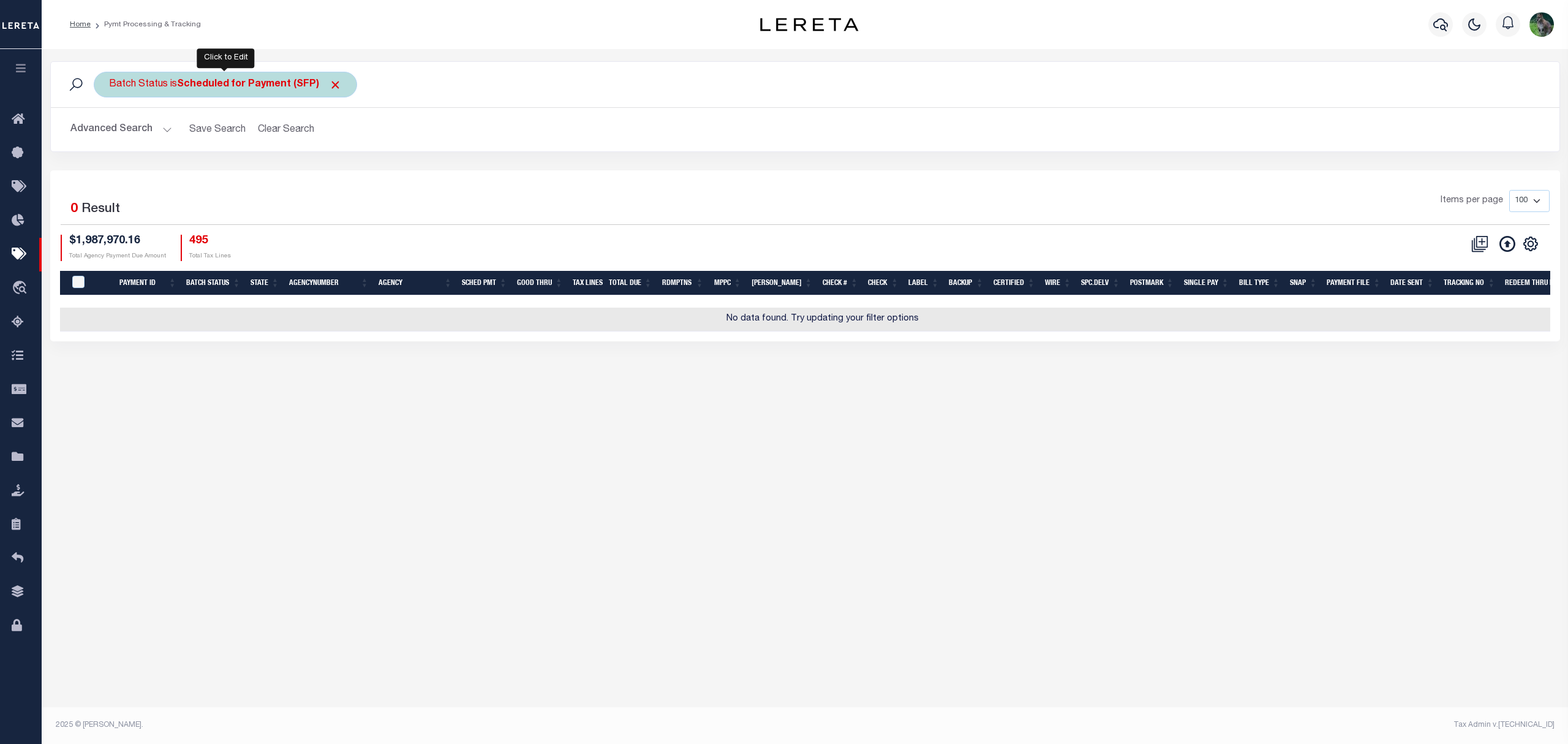
click at [294, 89] on b "Scheduled for Payment (SFP)" at bounding box center [259, 85] width 165 height 10
click at [251, 133] on select "Awaiting Funds (AWF) Cleared and Complete (CAC) New Check Needed (NCN) Payment …" at bounding box center [199, 144] width 180 height 24
select select "SNT"
click at [110, 133] on select "Awaiting Funds (AWF) Cleared and Complete (CAC) New Check Needed (NCN) Payment …" at bounding box center [199, 144] width 180 height 24
click at [275, 181] on input "Apply" at bounding box center [272, 171] width 36 height 20
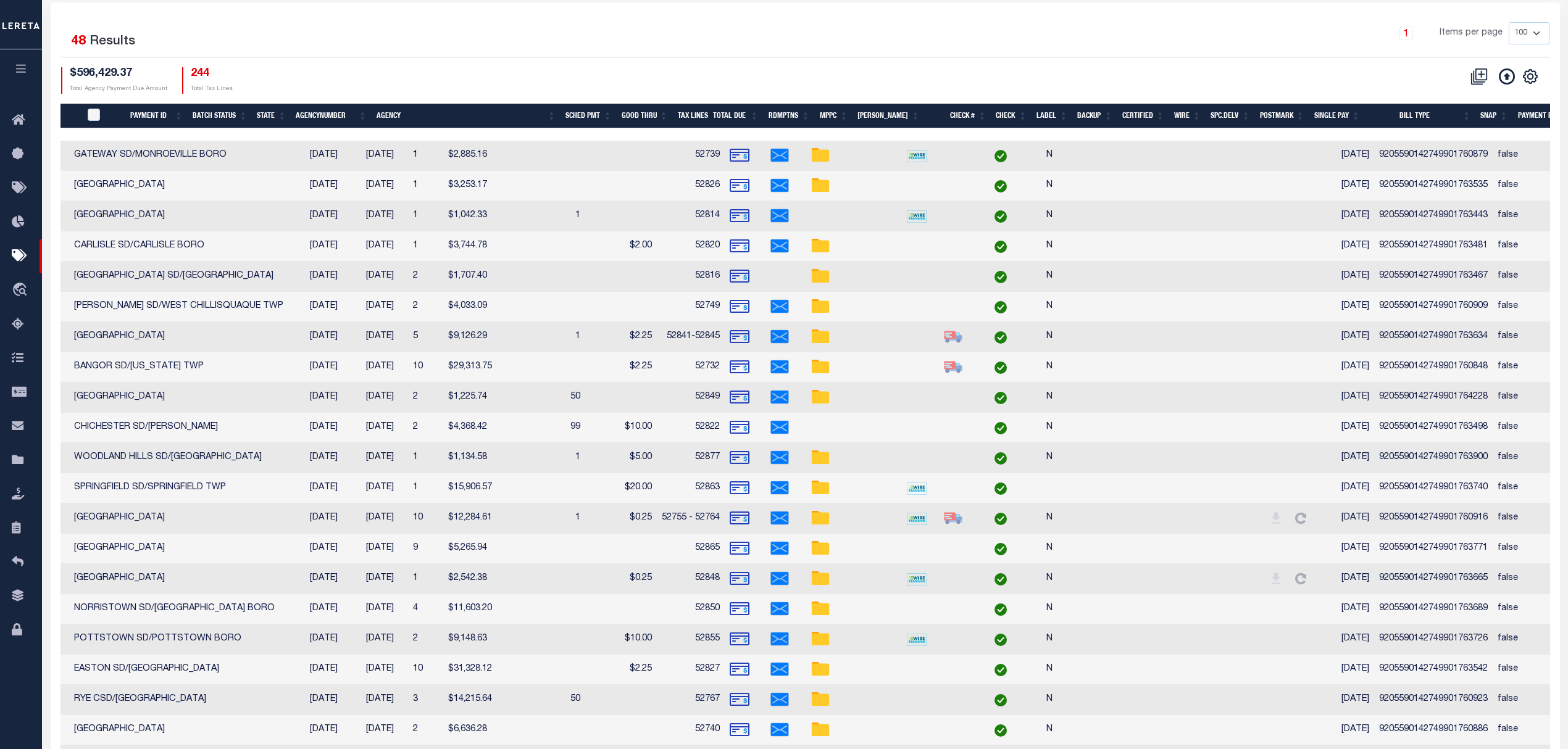
scroll to position [0, 284]
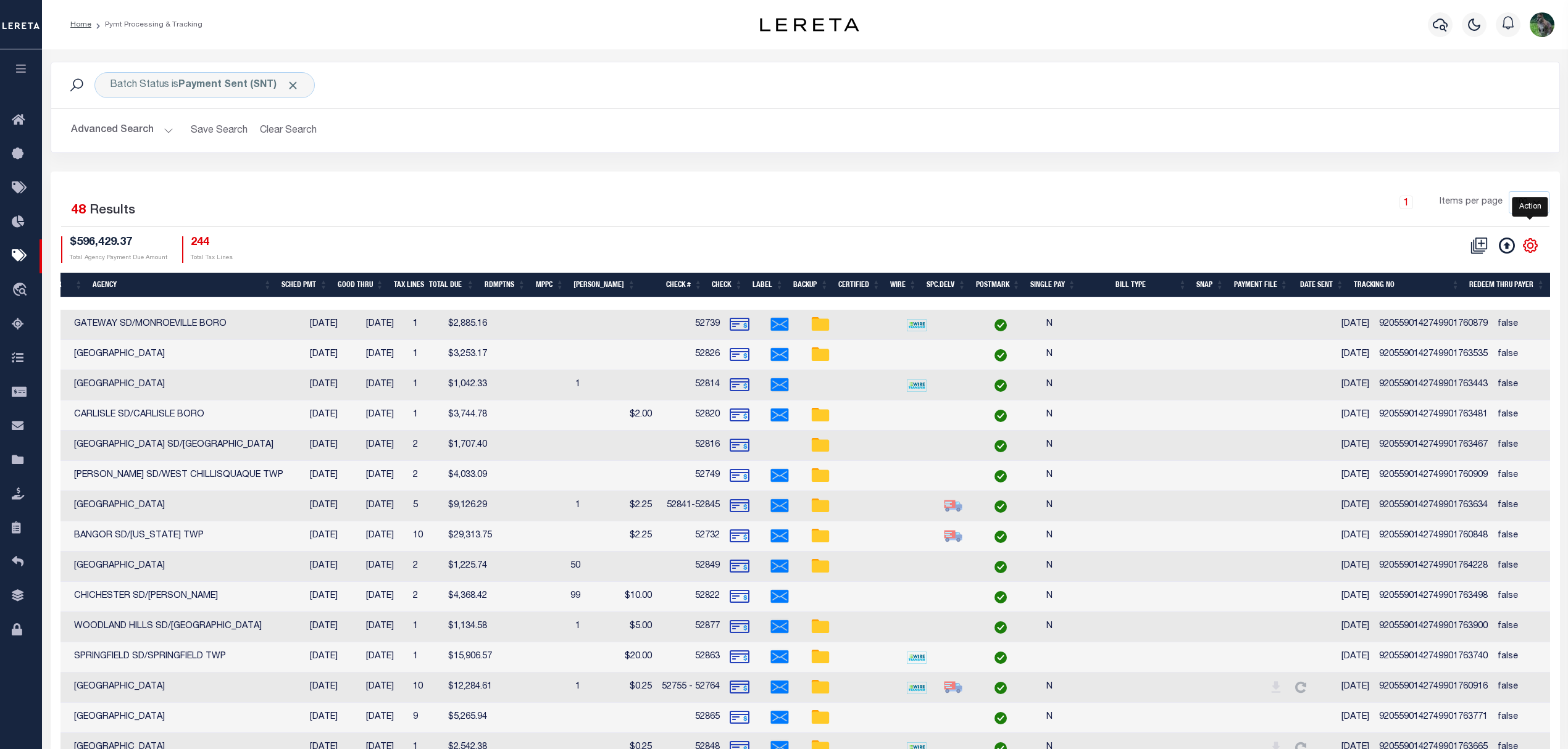
click at [1532, 244] on icon "" at bounding box center [1530, 245] width 16 height 16
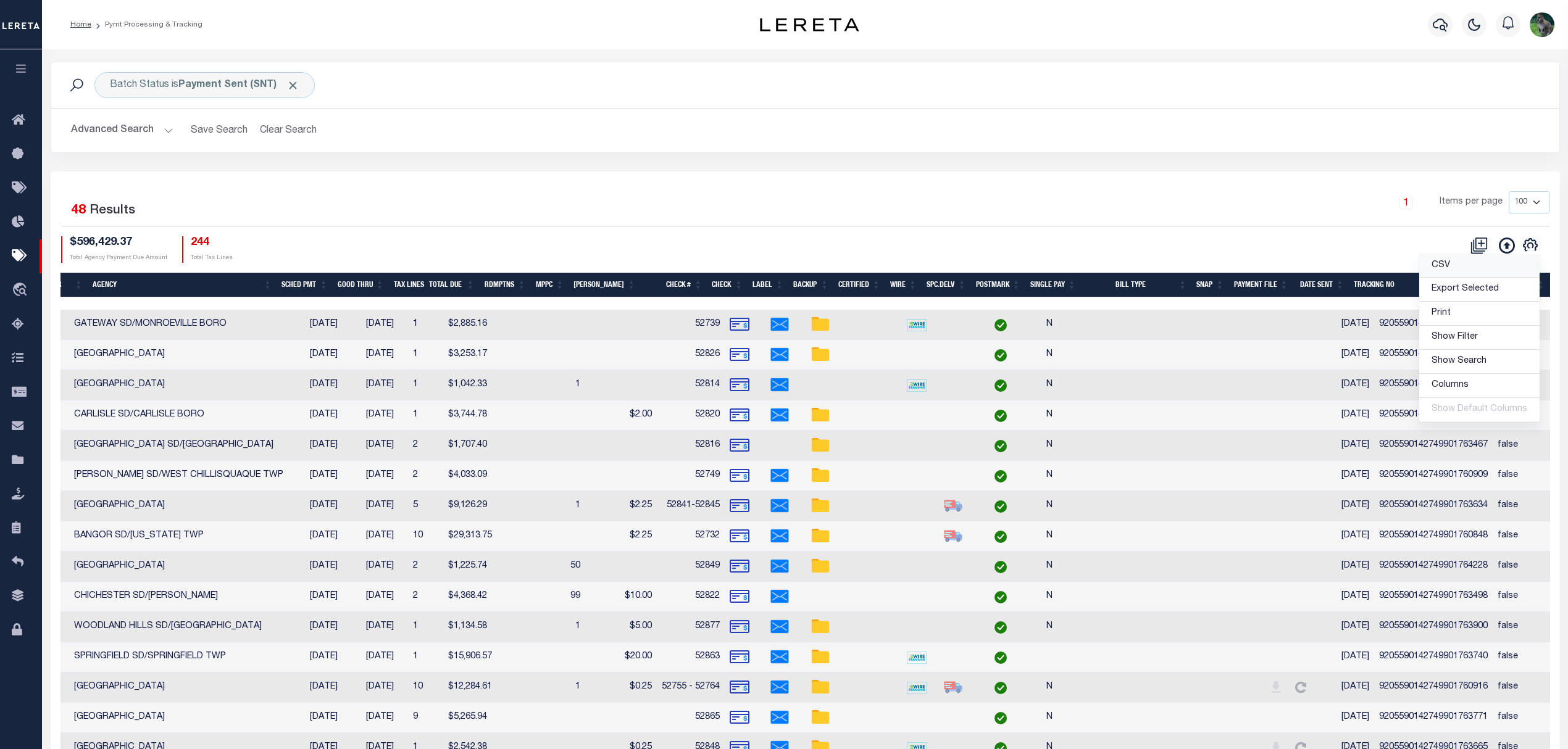
click at [1454, 266] on link "CSV" at bounding box center [1479, 266] width 120 height 24
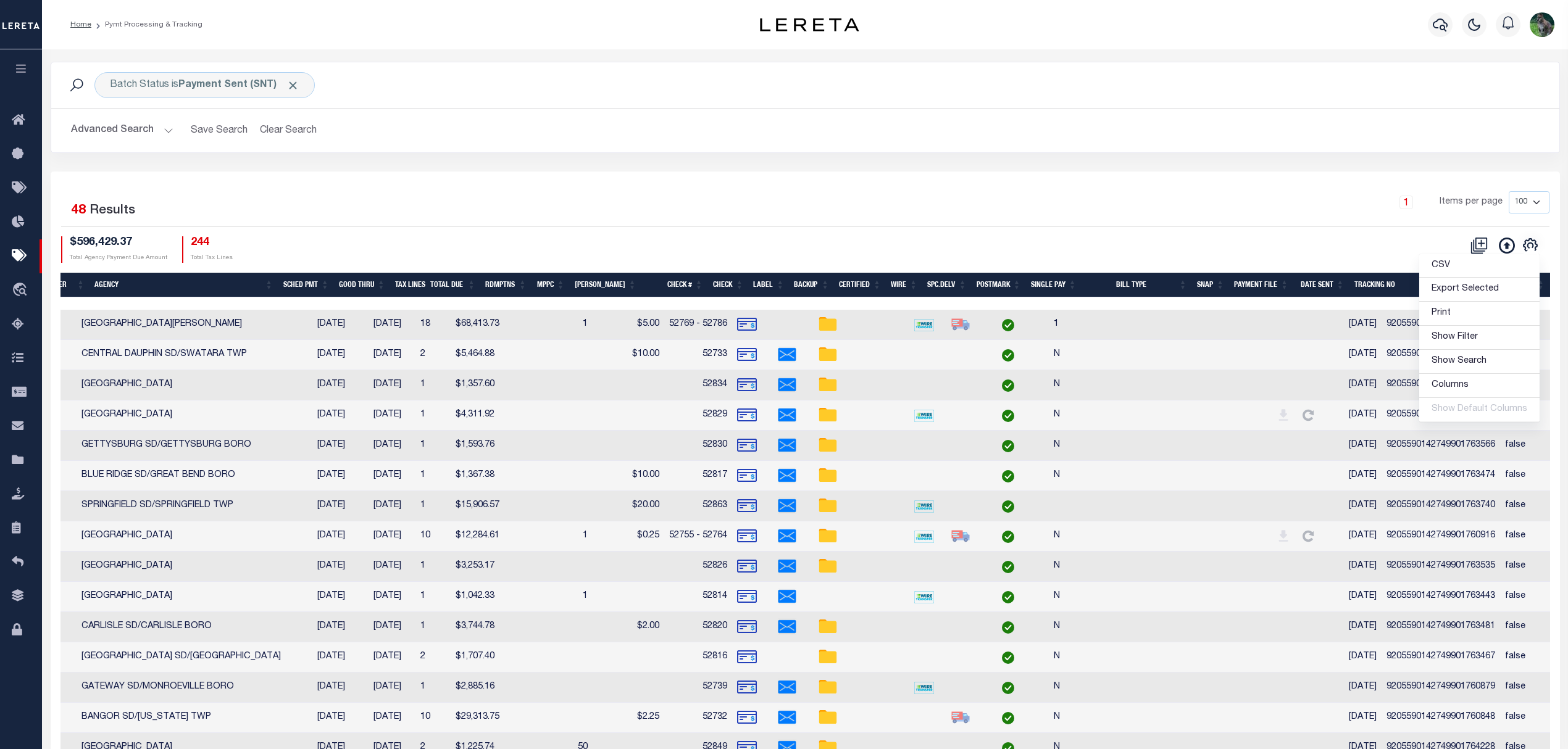
drag, startPoint x: 398, startPoint y: 227, endPoint x: 439, endPoint y: 221, distance: 41.4
click at [398, 227] on div "1 Selected 48 Results 1 Items per page 100 200 500 1000" at bounding box center [805, 208] width 1488 height 35
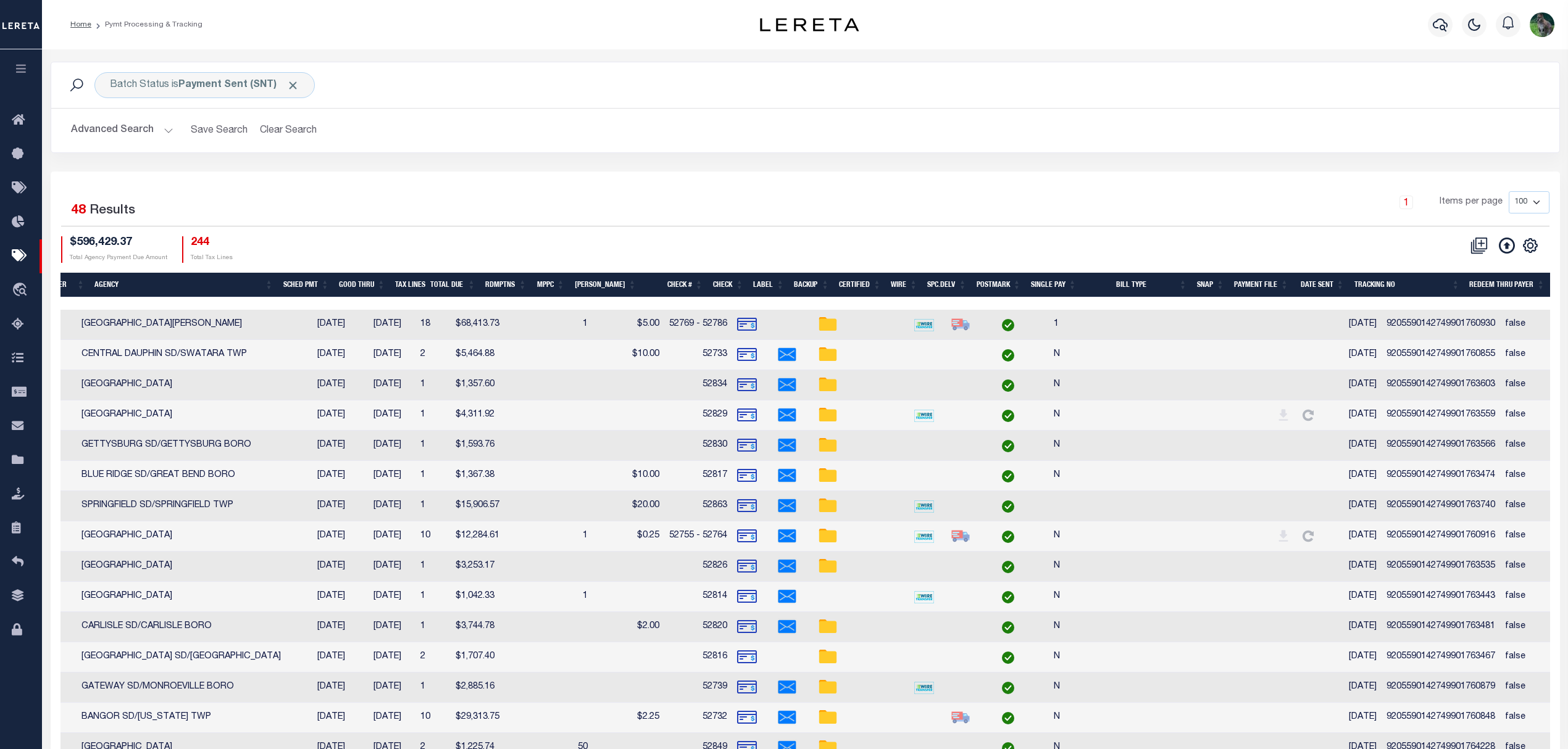
click at [92, 128] on button "Advanced Search" at bounding box center [122, 130] width 102 height 24
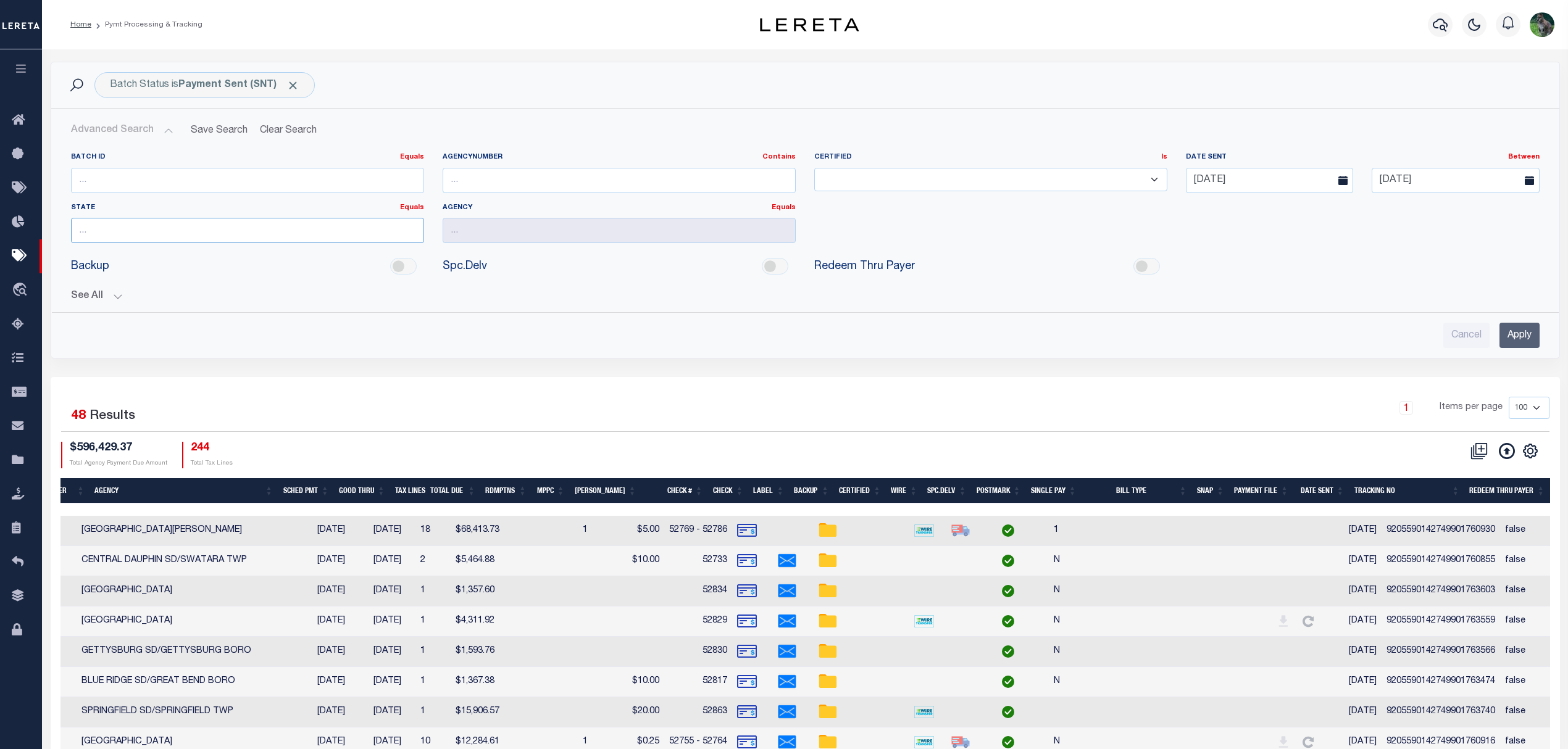
click at [131, 235] on input "text" at bounding box center [247, 230] width 353 height 25
click at [97, 252] on div "PA" at bounding box center [247, 255] width 352 height 20
type input "PA"
click at [1504, 329] on input "Apply" at bounding box center [1519, 335] width 40 height 25
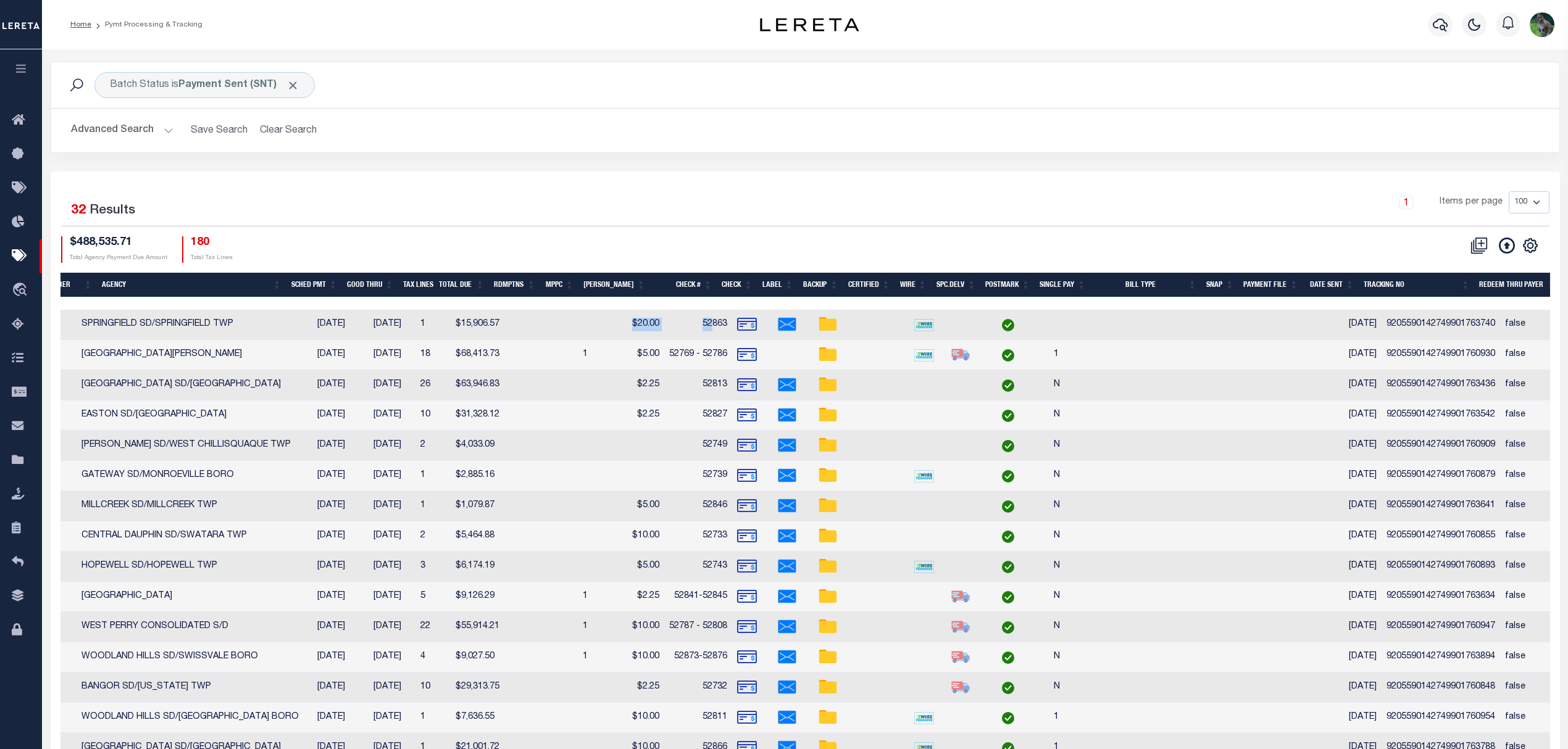
drag, startPoint x: 692, startPoint y: 311, endPoint x: 553, endPoint y: 313, distance: 139.0
click at [553, 313] on tr "ACTIONS Delete Batch 87972 SNT PA 370230642 SPRINGFIELD SD/SPRINGFIELD TWP 08/2…" at bounding box center [684, 324] width 1801 height 30
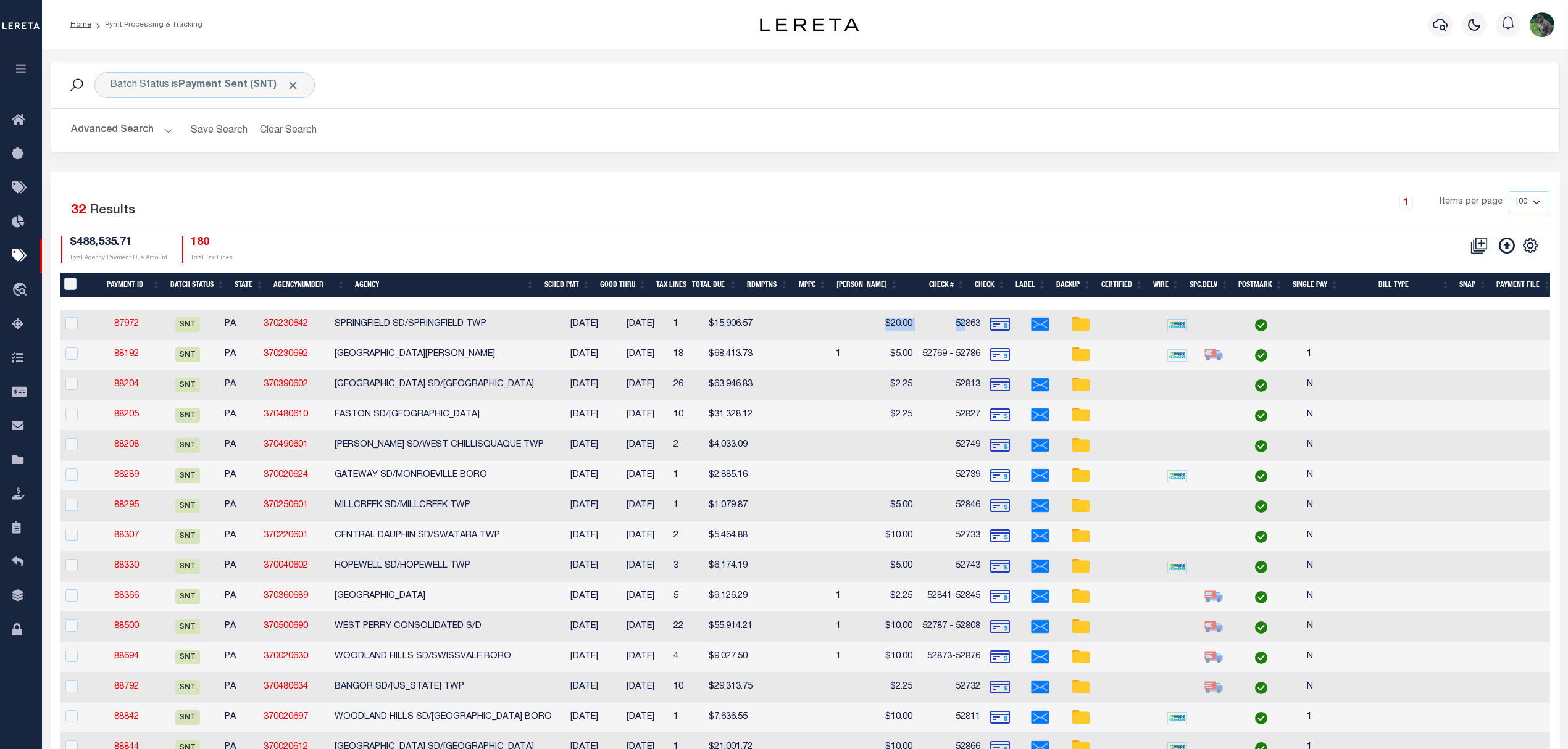
scroll to position [0, 0]
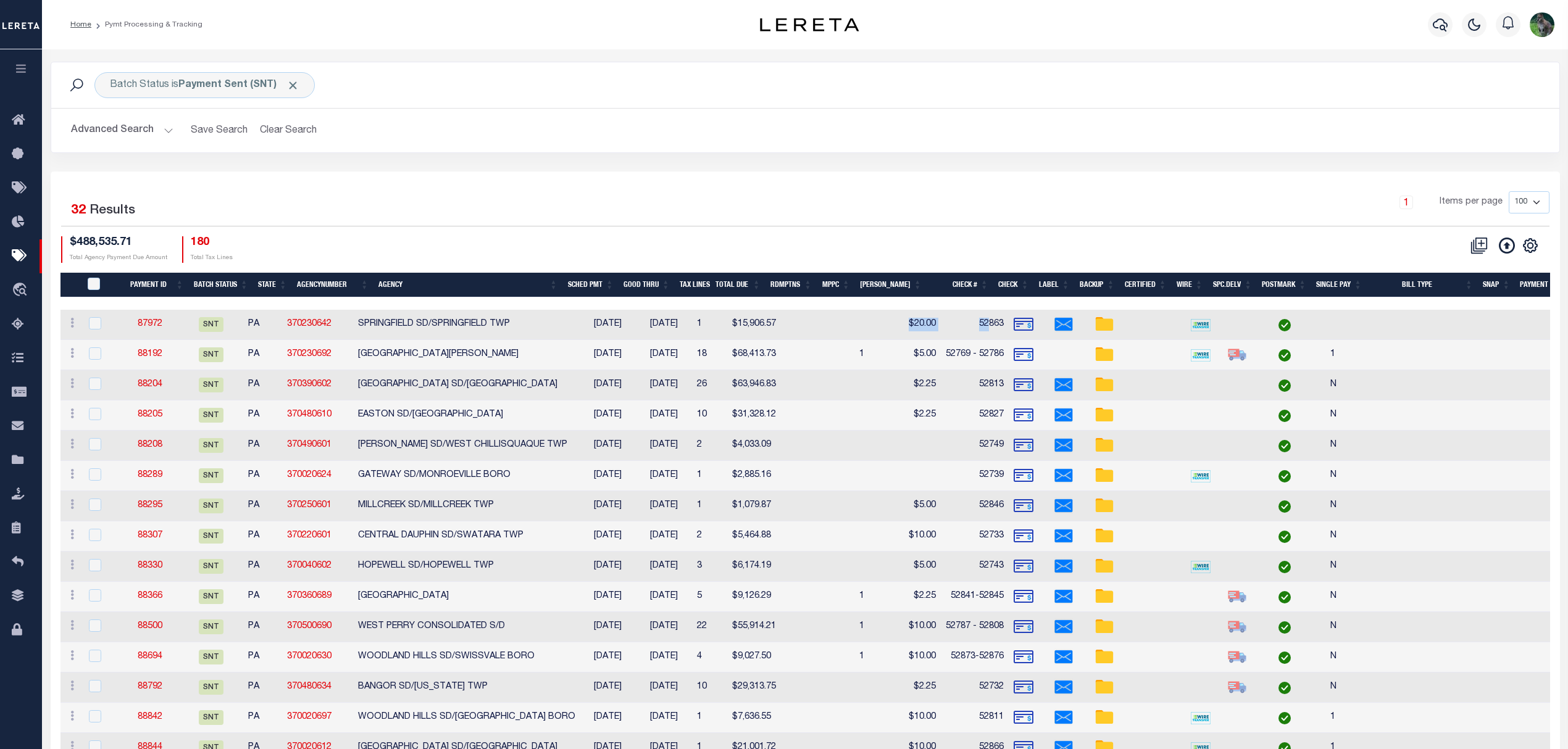
click at [468, 283] on th "Agency" at bounding box center [468, 285] width 189 height 25
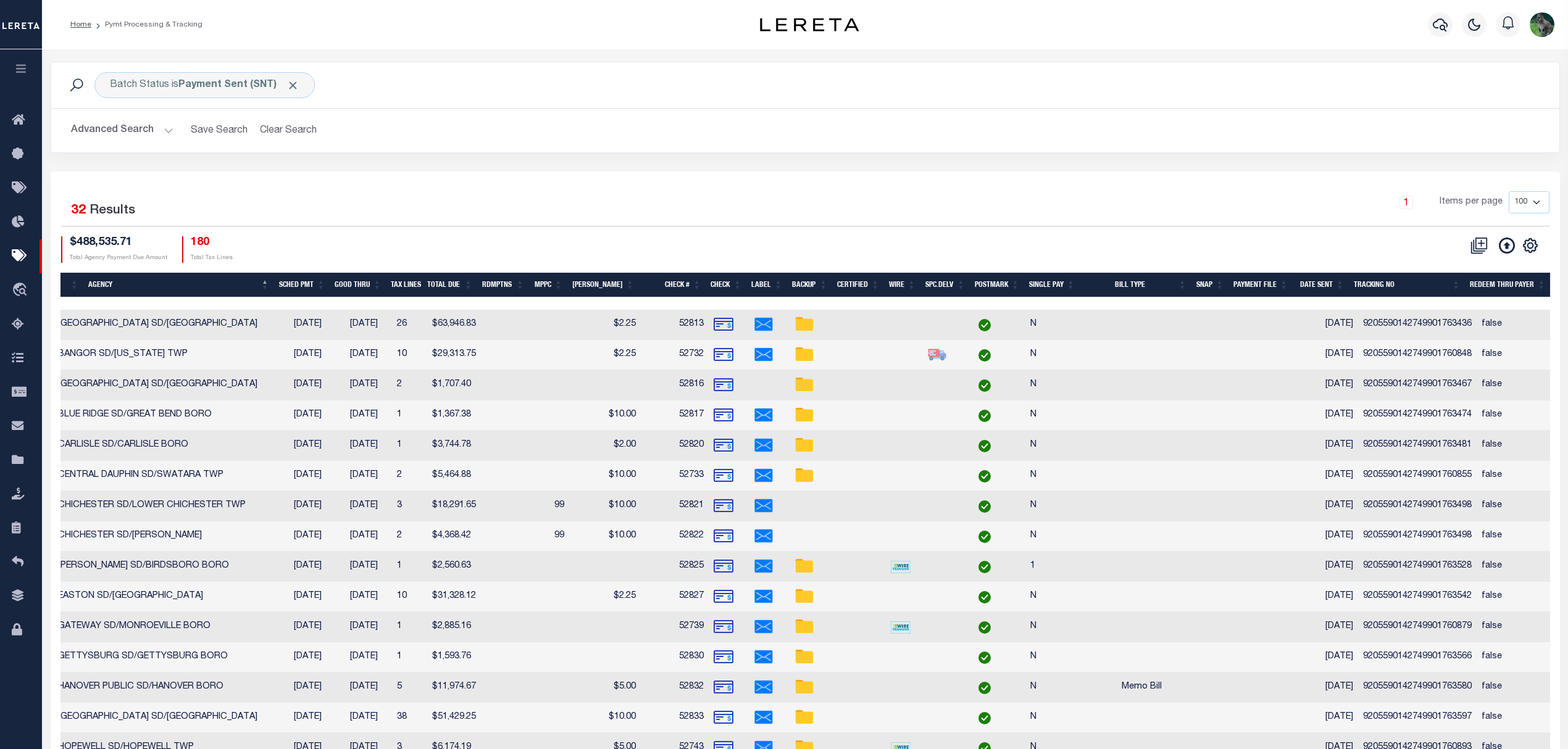
scroll to position [0, 302]
click at [1402, 324] on td "9205590142749901763436" at bounding box center [1414, 324] width 118 height 30
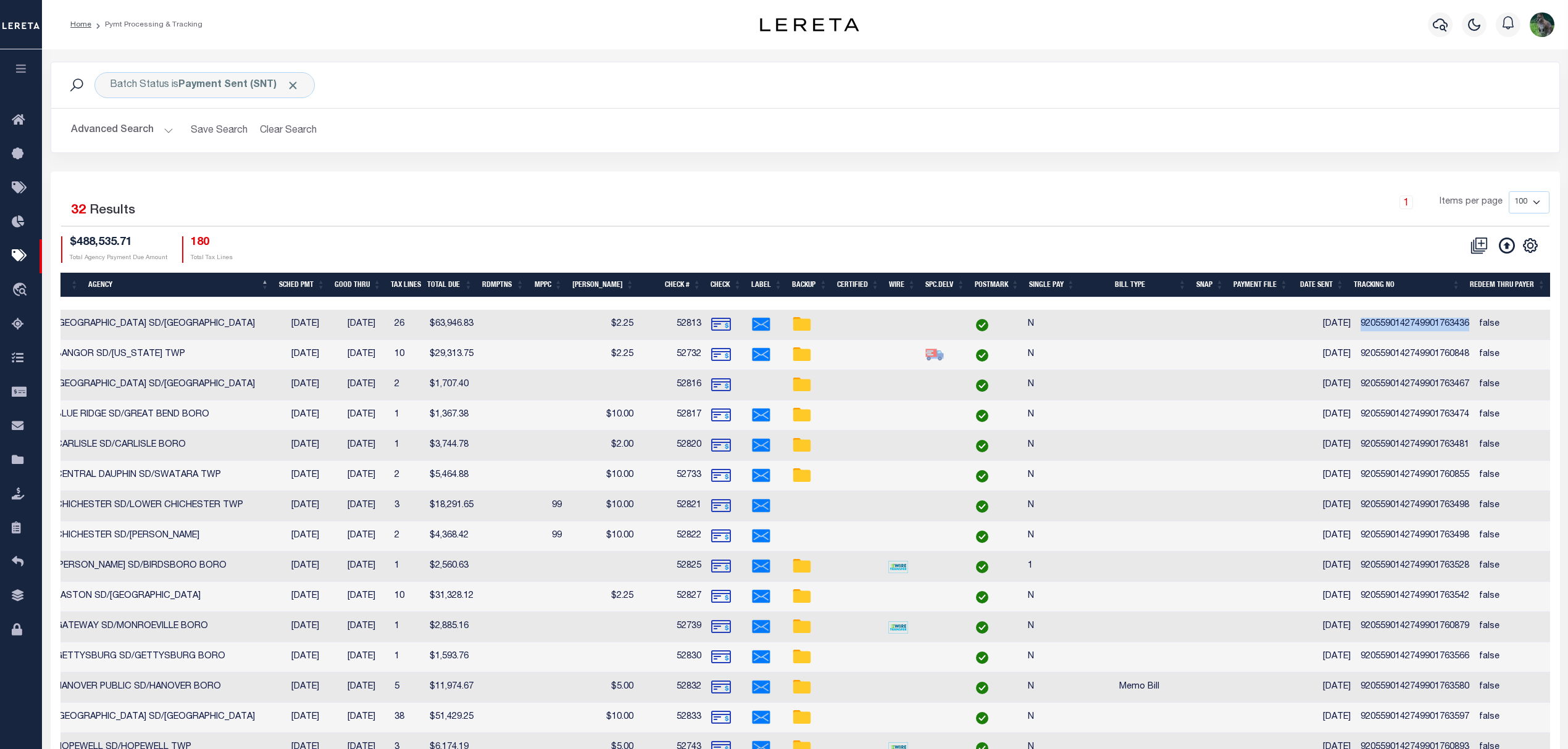
click at [1402, 324] on td "9205590142749901763436" at bounding box center [1414, 324] width 118 height 30
checkbox input "false"
copy td "9205590142749901763436"
click at [1406, 353] on td "9205590142749901760848" at bounding box center [1414, 355] width 118 height 30
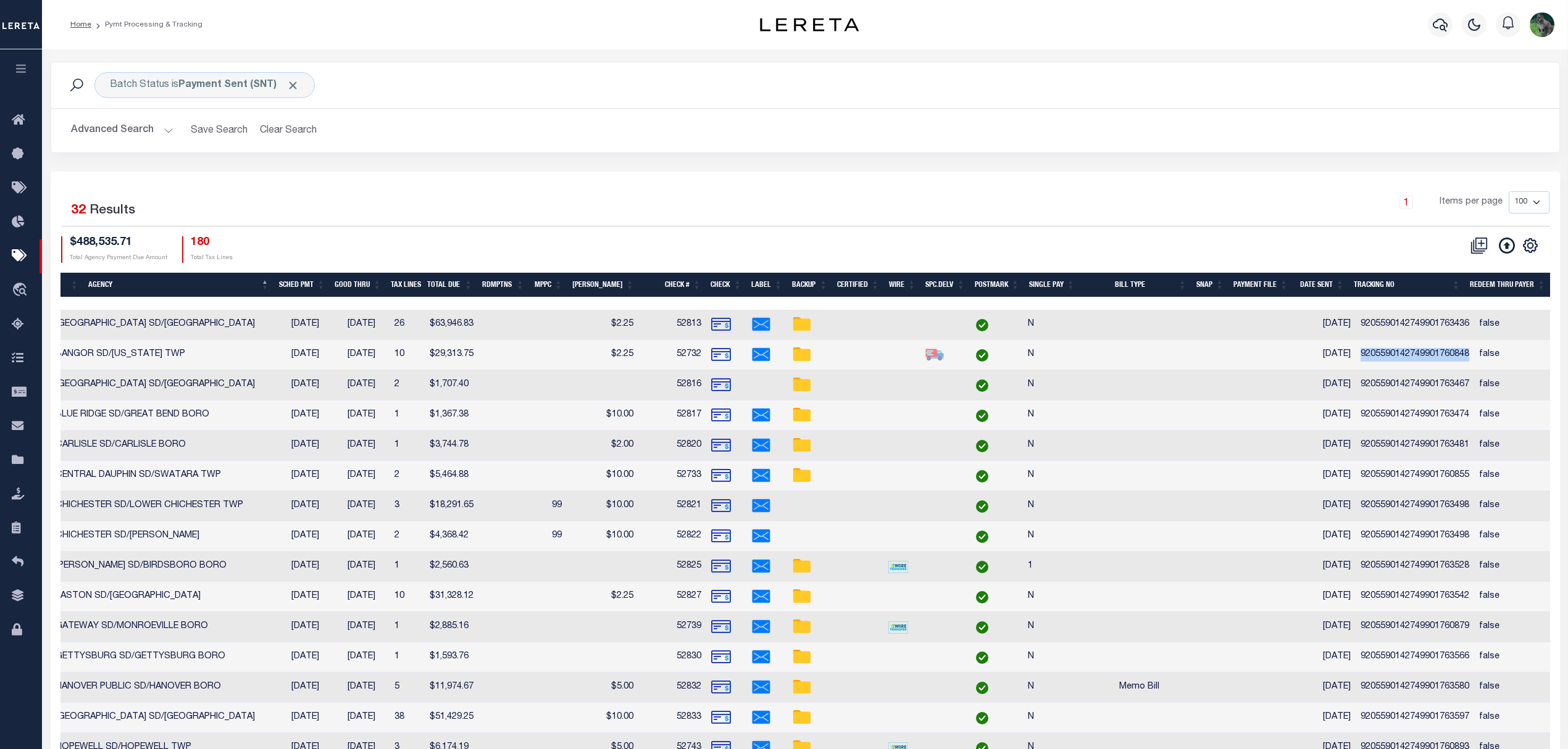
checkbox input "false"
copy td "9205590142749901760848"
click at [1375, 385] on td "9205590142749901763467" at bounding box center [1414, 385] width 118 height 30
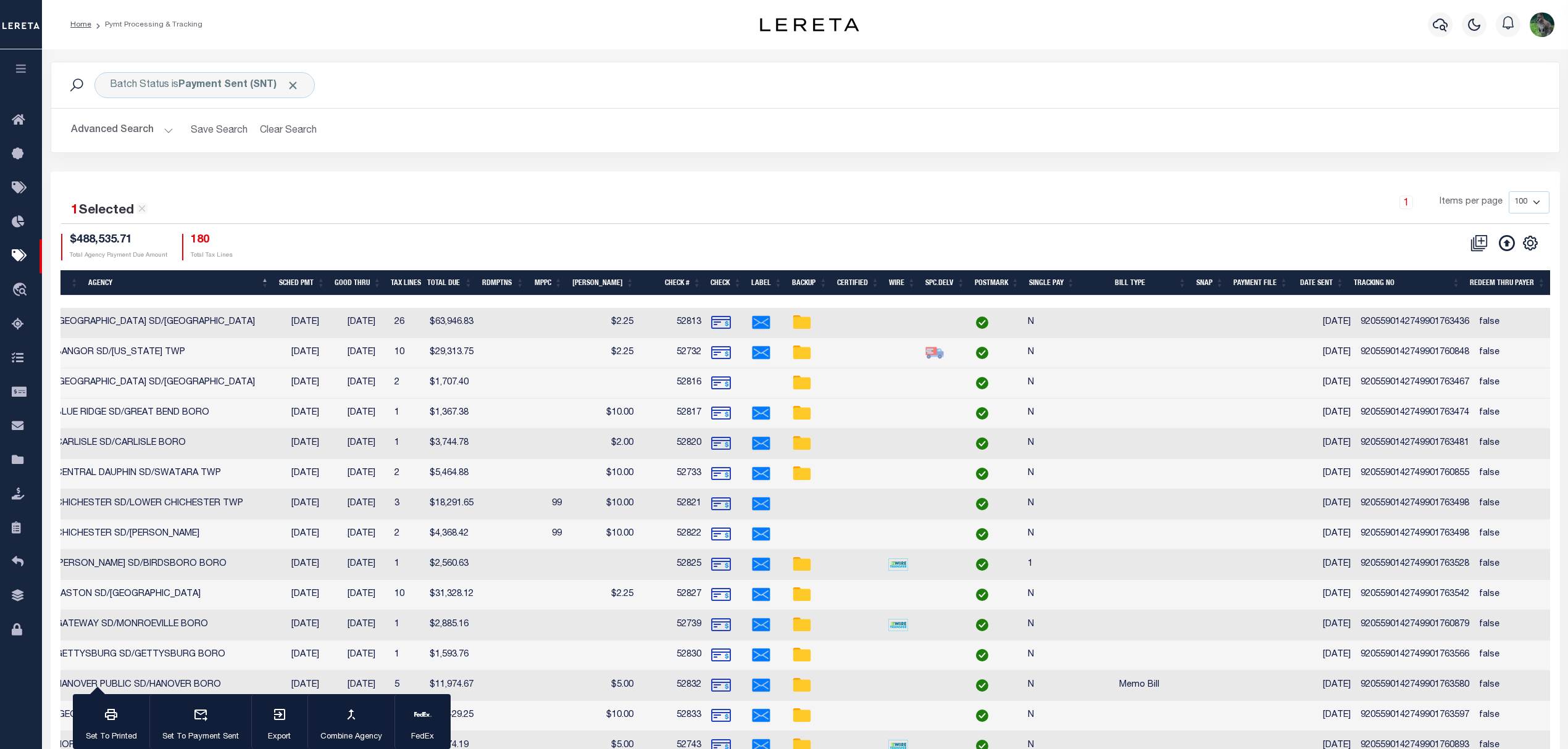
click at [1375, 385] on td "9205590142749901763467" at bounding box center [1414, 383] width 118 height 30
checkbox input "false"
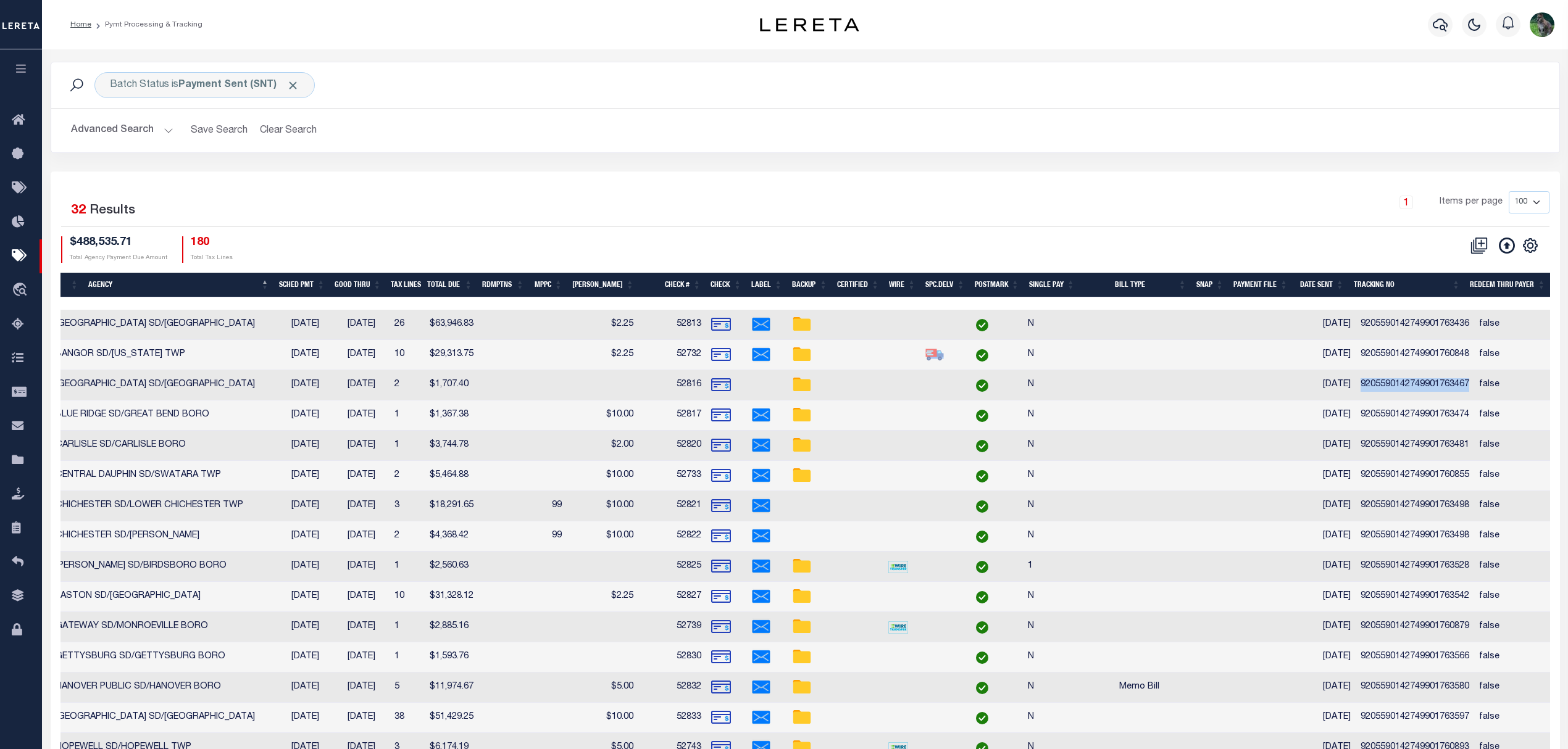
copy td "9205590142749901763467"
click at [1408, 412] on td "9205590142749901763474" at bounding box center [1414, 415] width 118 height 30
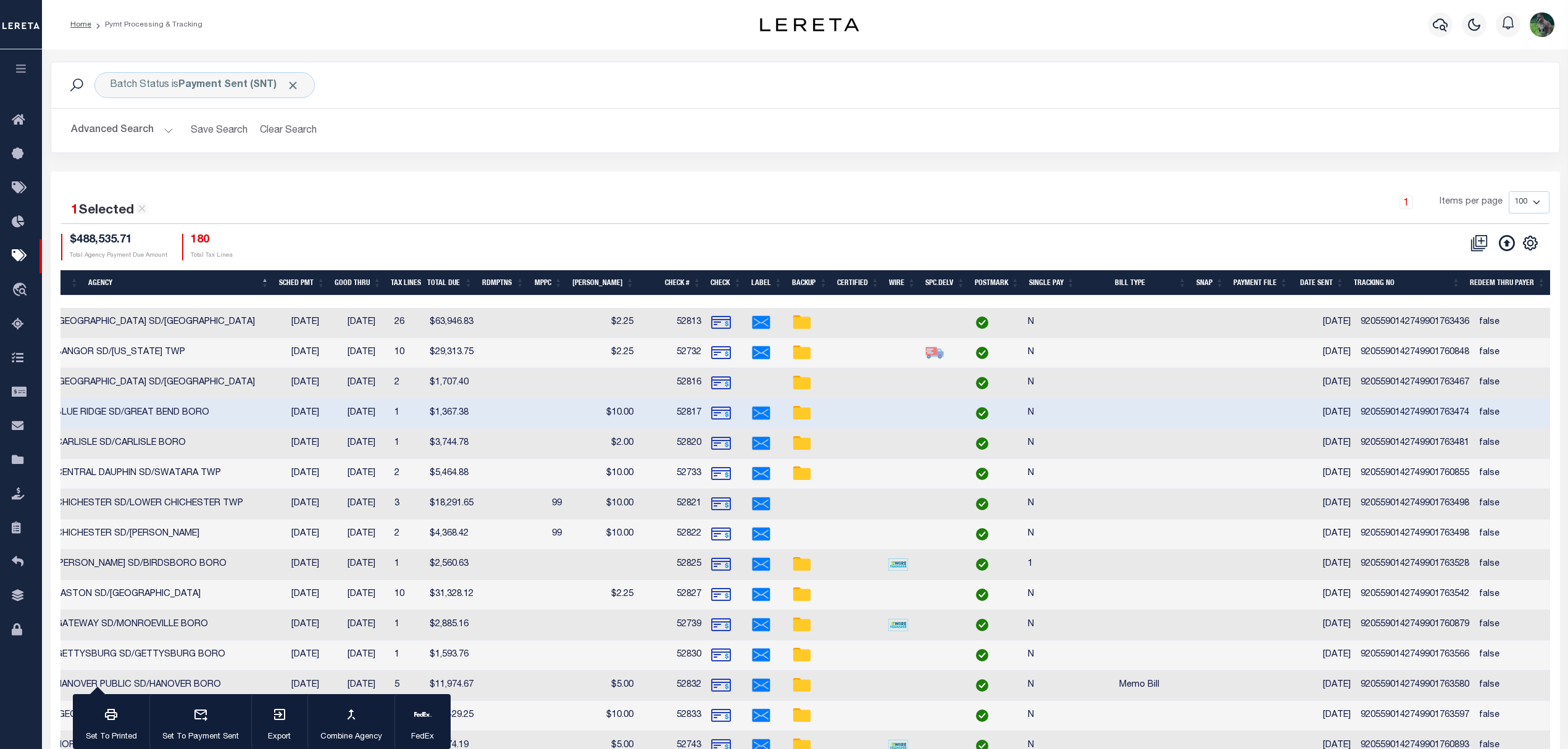
click at [1408, 412] on td "9205590142749901763474" at bounding box center [1414, 413] width 118 height 30
checkbox input "false"
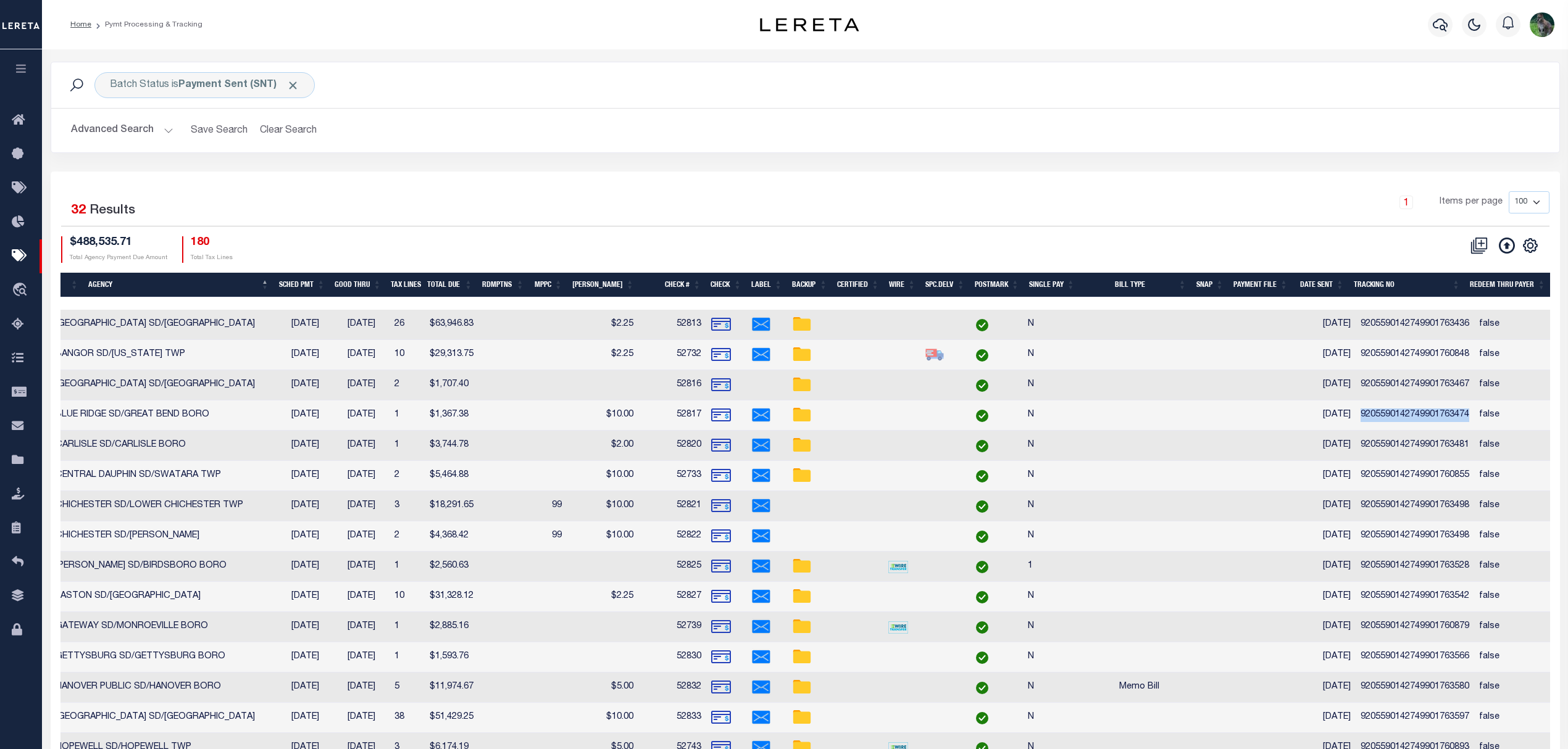
copy td "9205590142749901763474"
click at [1422, 442] on td "9205590142749901763481" at bounding box center [1414, 445] width 118 height 30
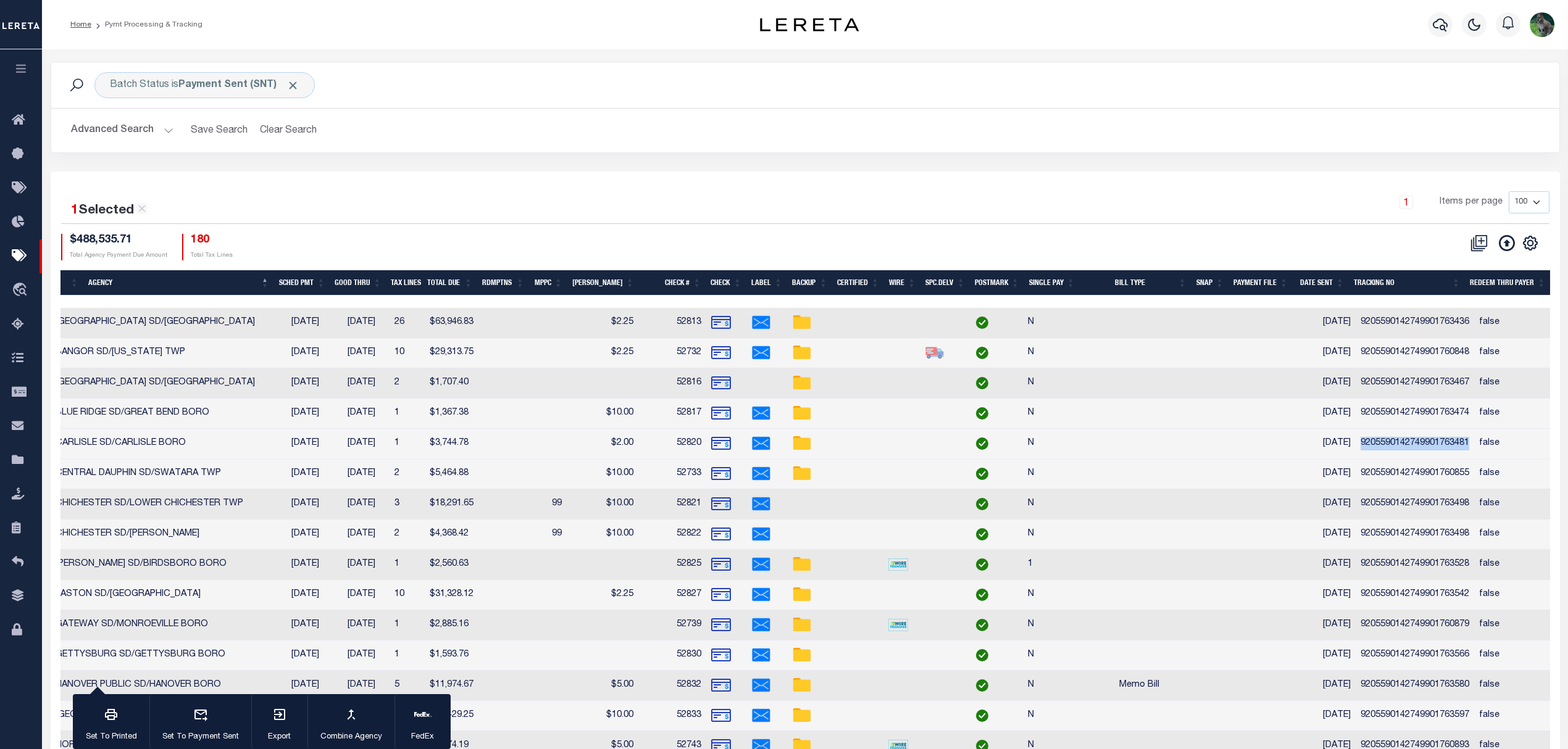
click at [1422, 442] on td "9205590142749901763481" at bounding box center [1414, 443] width 118 height 30
checkbox input "false"
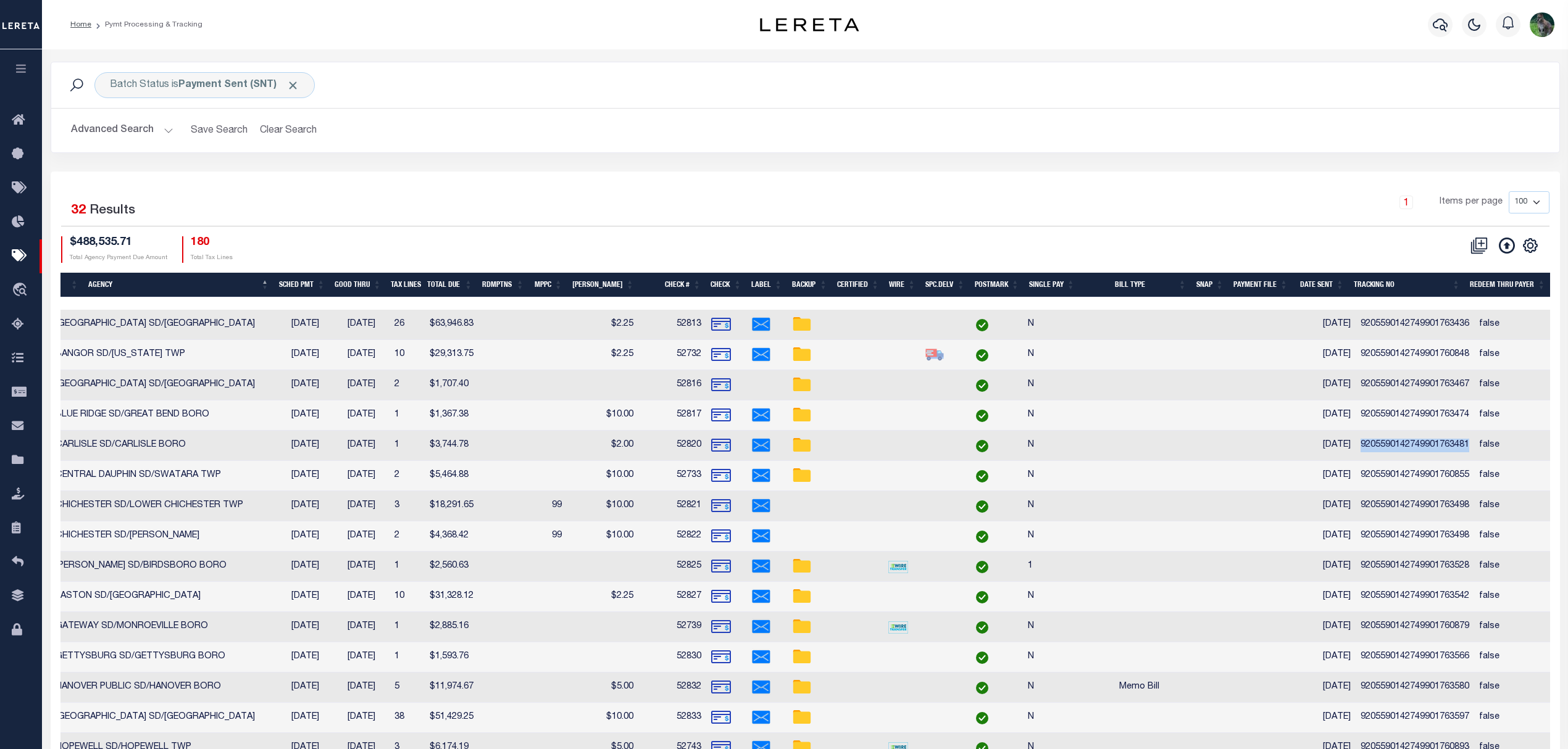
copy td "9205590142749901763481"
click at [1398, 479] on td "9205590142749901760855" at bounding box center [1414, 476] width 118 height 30
checkbox input "false"
copy td "9205590142749901760855"
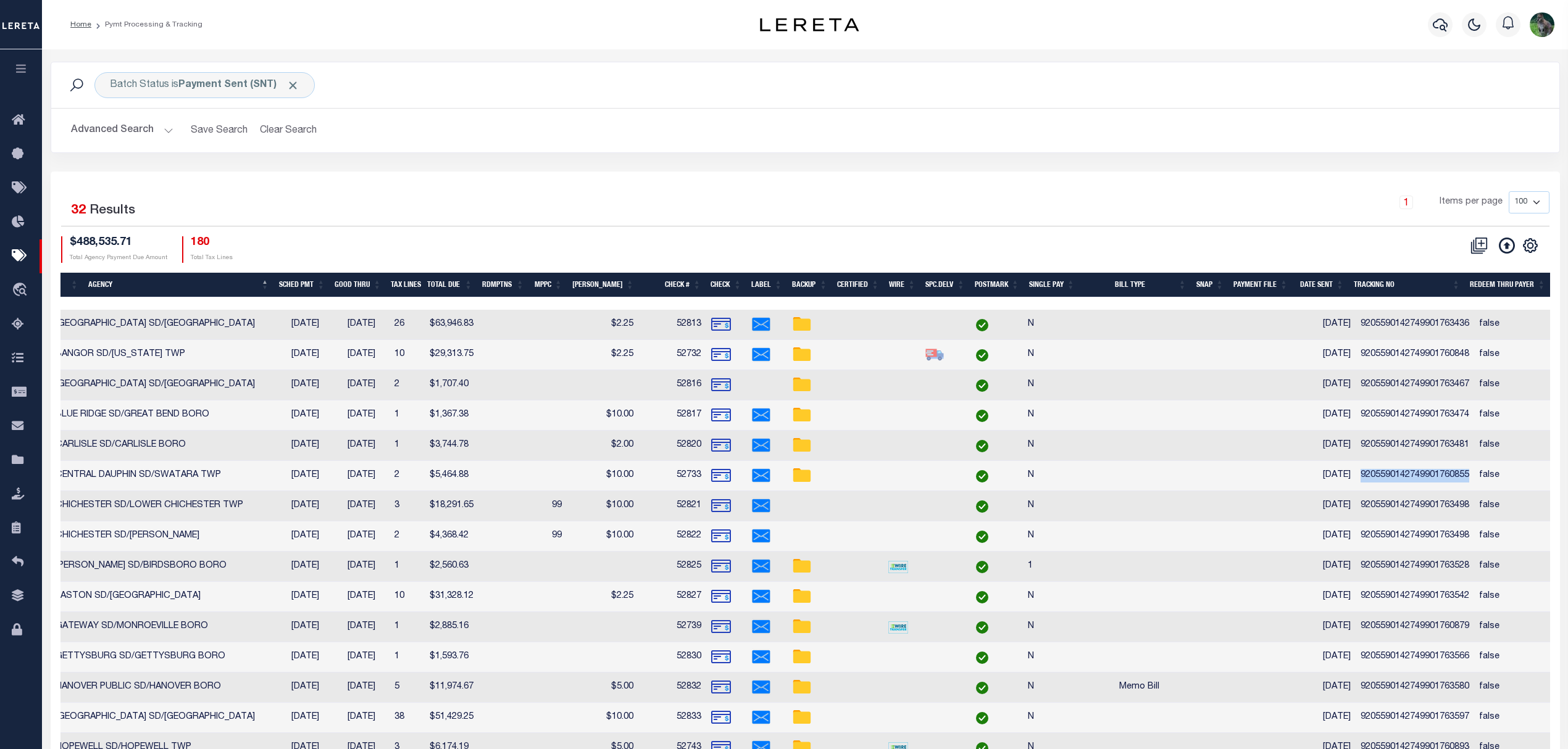
click at [1408, 512] on td "9205590142749901763498" at bounding box center [1414, 506] width 118 height 30
click at [1425, 506] on td "9205590142749901763498" at bounding box center [1414, 506] width 118 height 30
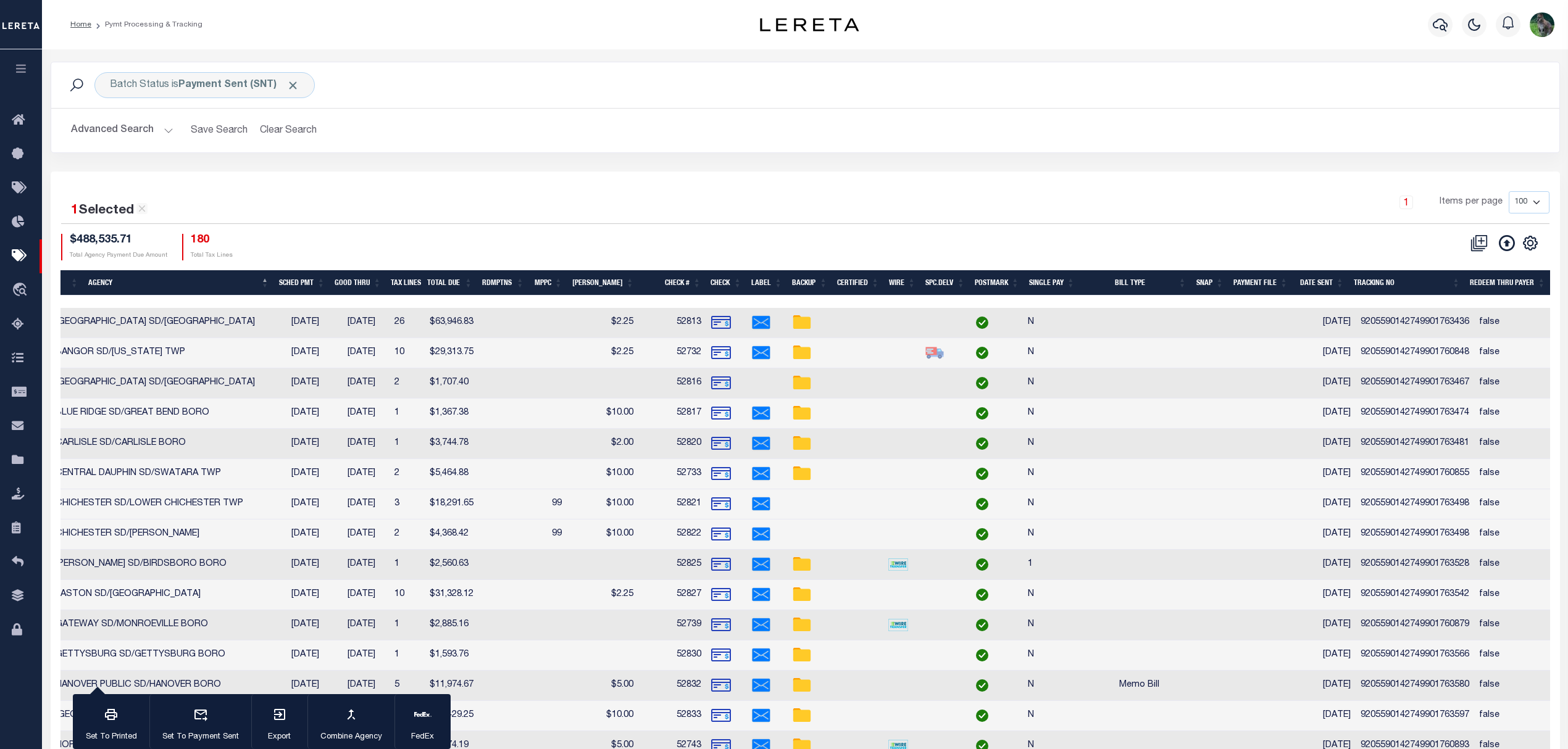
click at [1425, 506] on td "9205590142749901763498" at bounding box center [1414, 504] width 118 height 30
checkbox input "false"
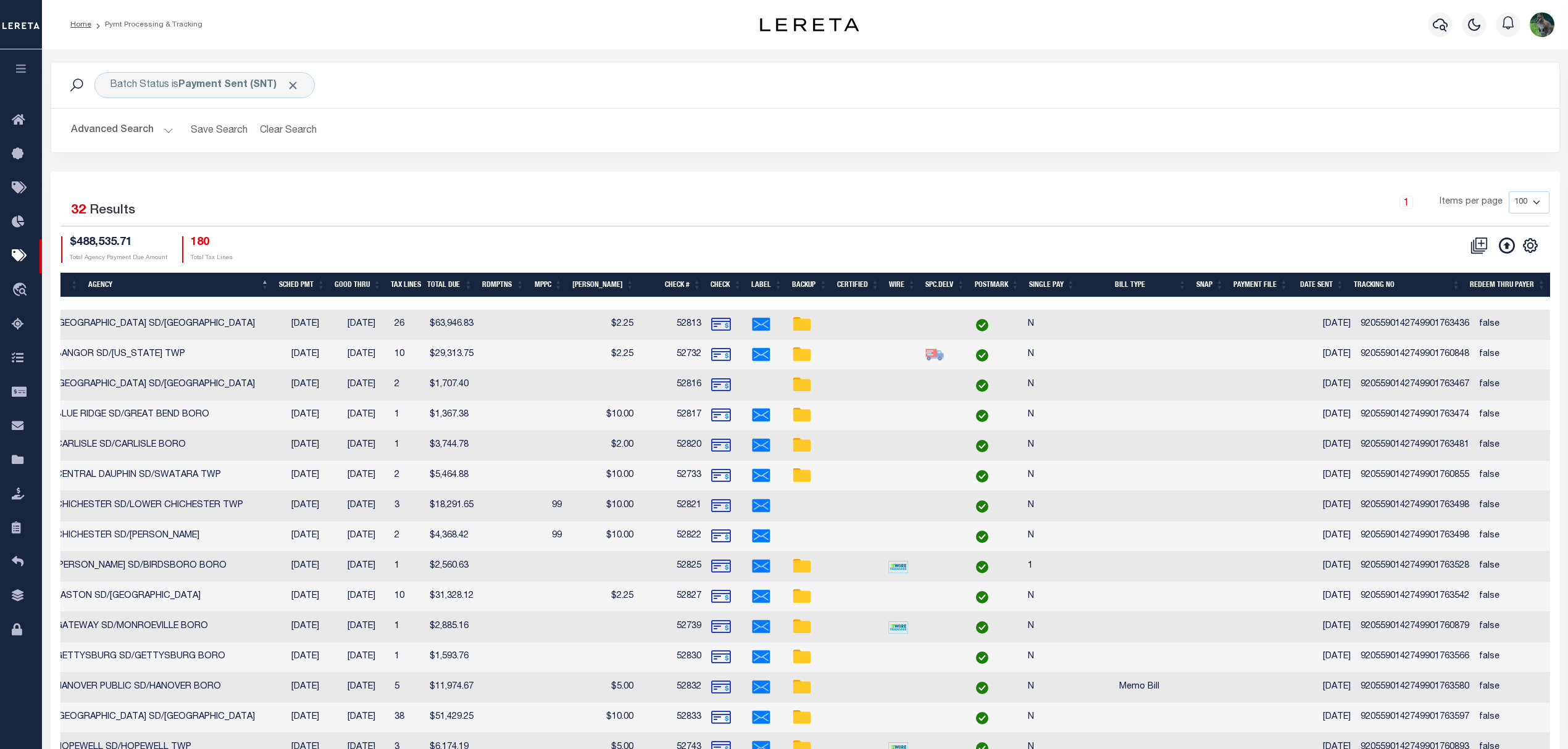
click at [1381, 538] on td "9205590142749901763498" at bounding box center [1414, 536] width 118 height 30
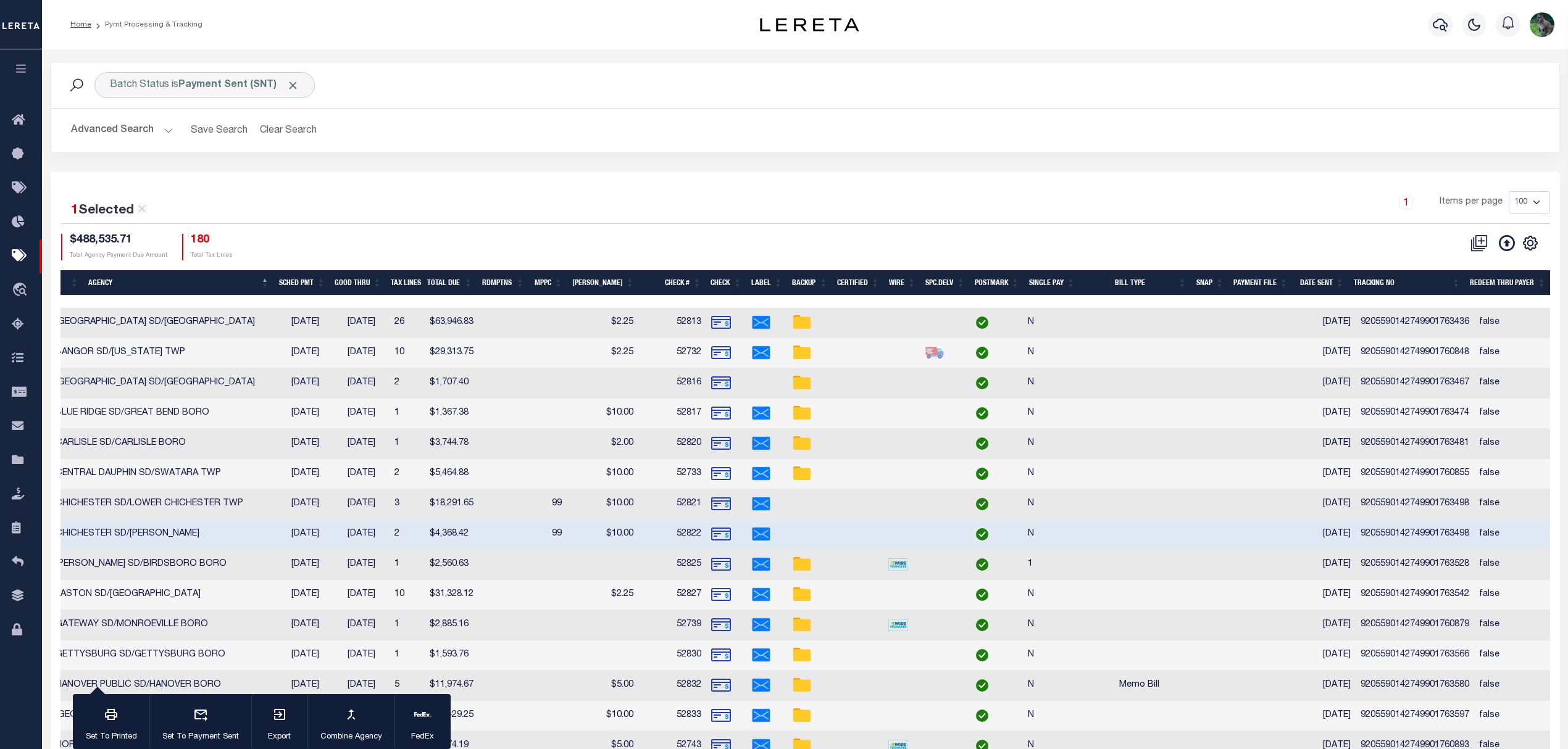
click at [1383, 538] on td "9205590142749901763498" at bounding box center [1414, 534] width 118 height 30
checkbox input "false"
copy td "9205590142749901763498"
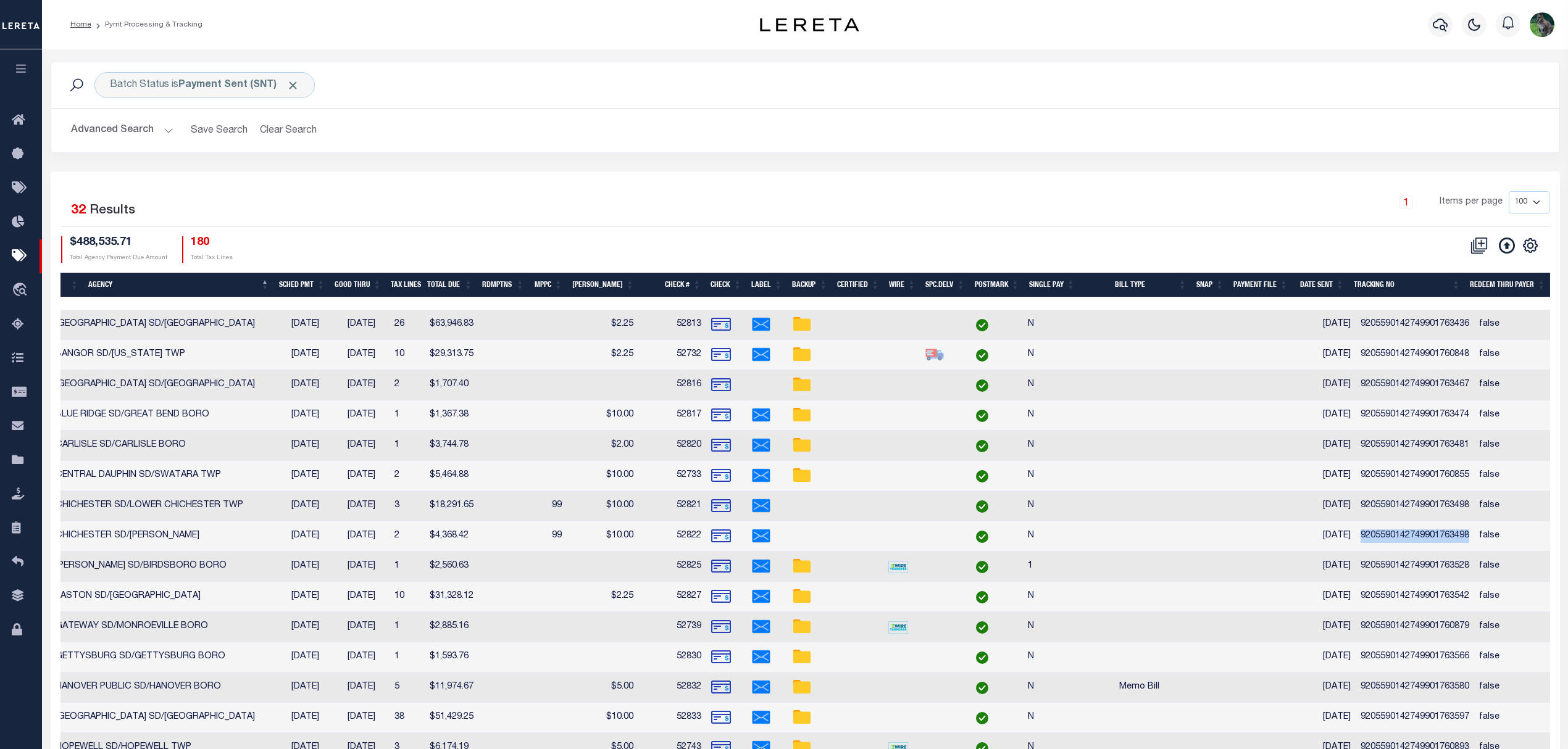
click at [1411, 571] on td "9205590142749901763528" at bounding box center [1414, 566] width 118 height 30
checkbox input "false"
copy td "9205590142749901763528"
click at [1405, 599] on td "9205590142749901763542" at bounding box center [1414, 597] width 118 height 30
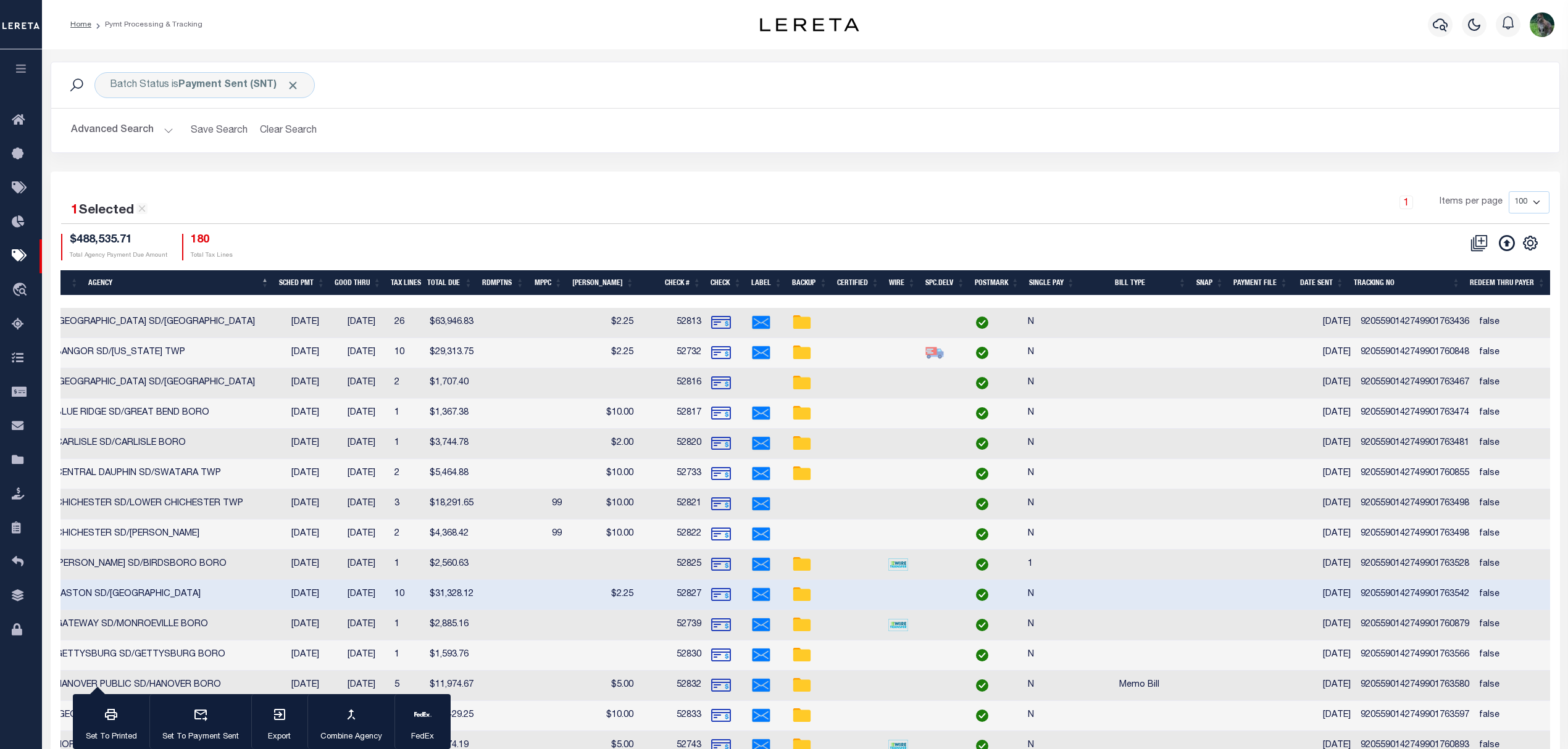
click at [1405, 599] on td "9205590142749901763542" at bounding box center [1414, 594] width 118 height 30
checkbox input "false"
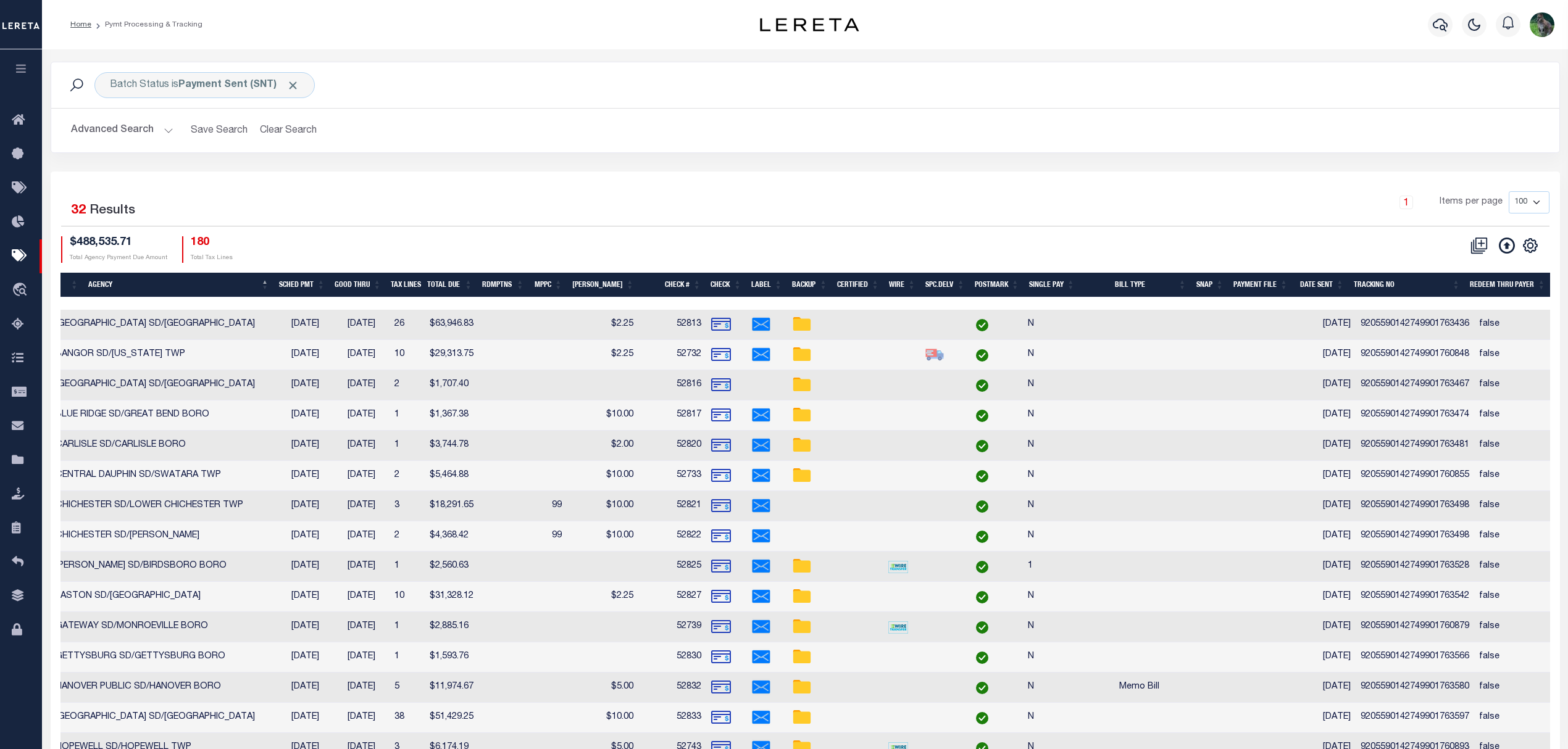
click at [1422, 632] on td "9205590142749901760879" at bounding box center [1414, 627] width 118 height 30
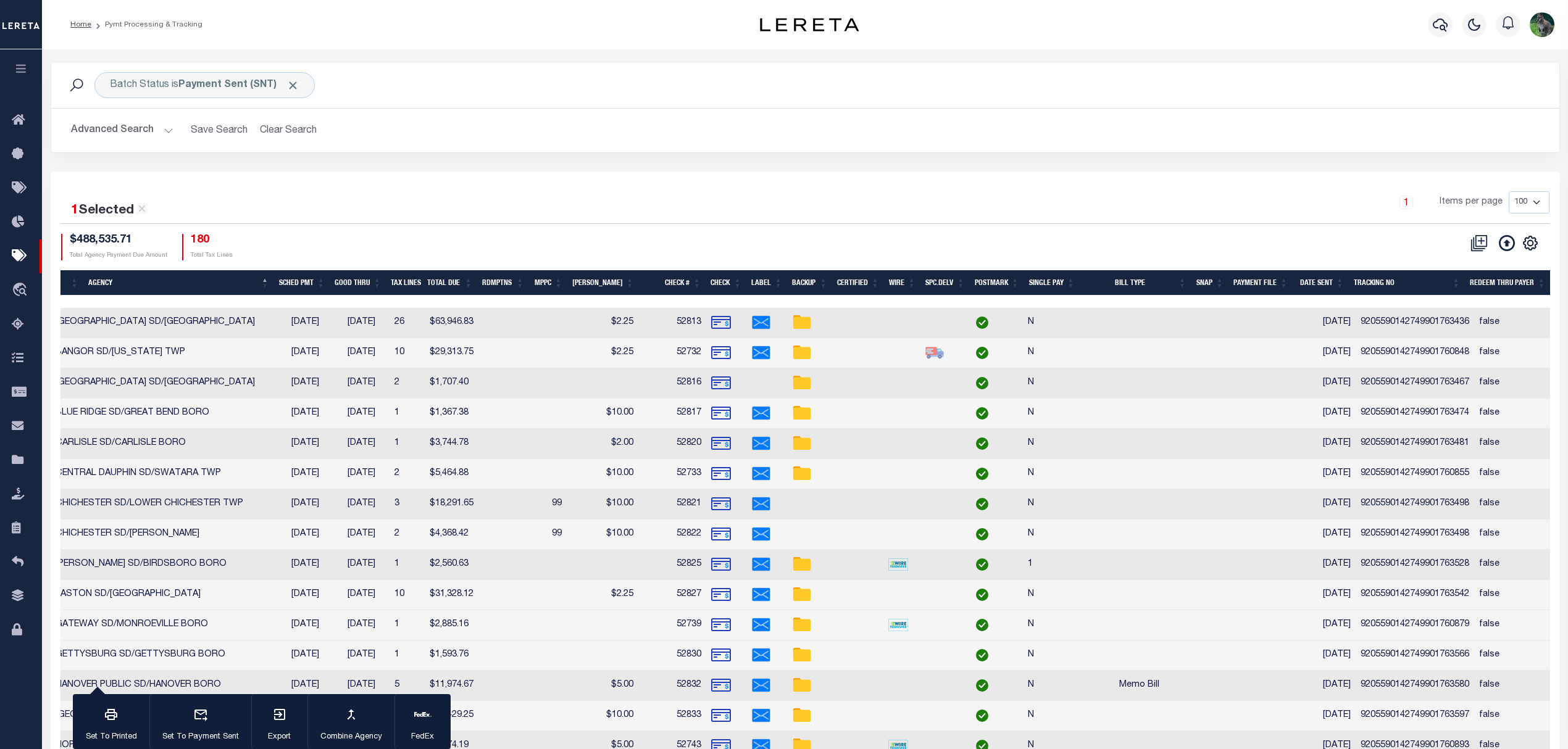
click at [1422, 632] on td "9205590142749901760879" at bounding box center [1414, 625] width 118 height 30
checkbox input "false"
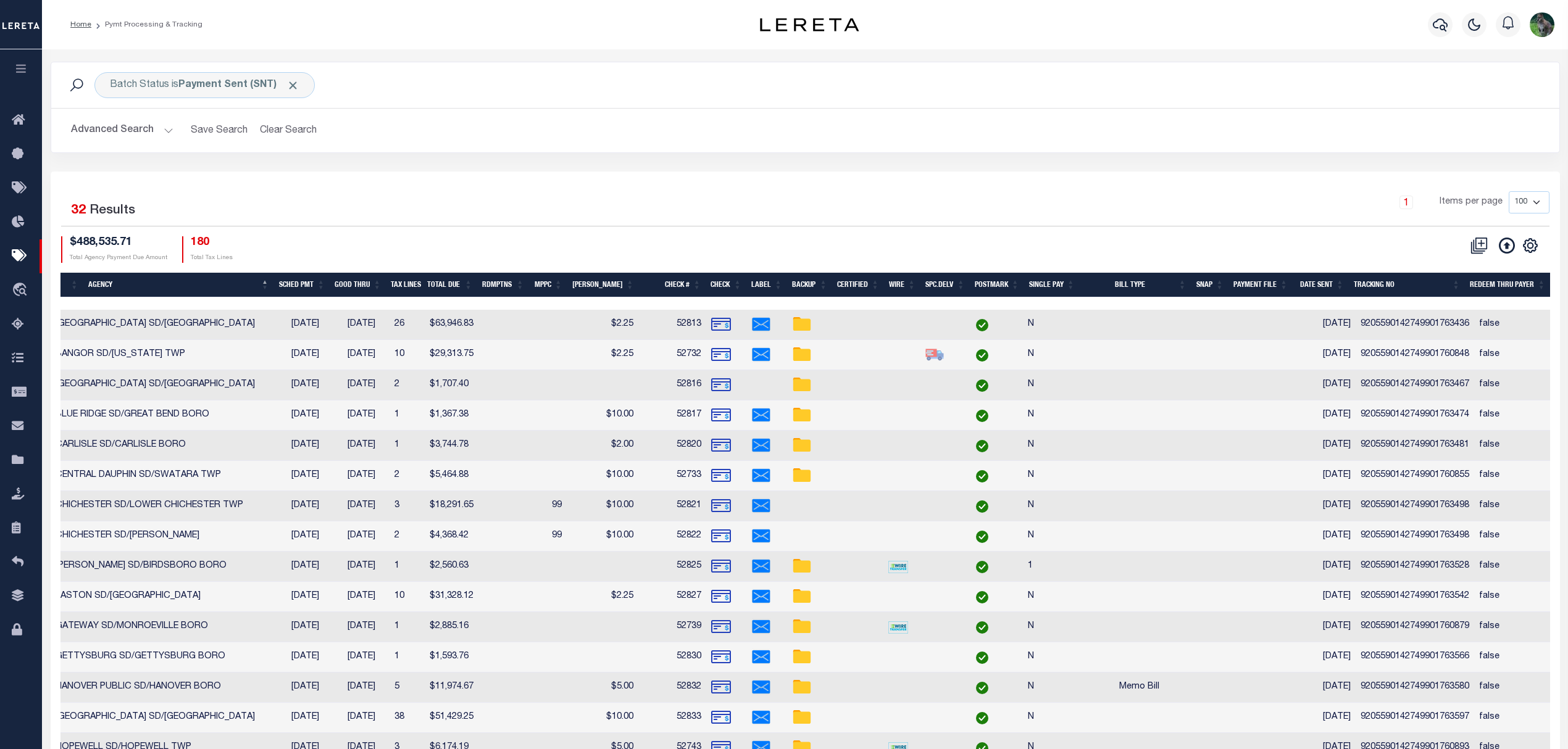
click at [1406, 657] on td "9205590142749901763566" at bounding box center [1414, 657] width 118 height 30
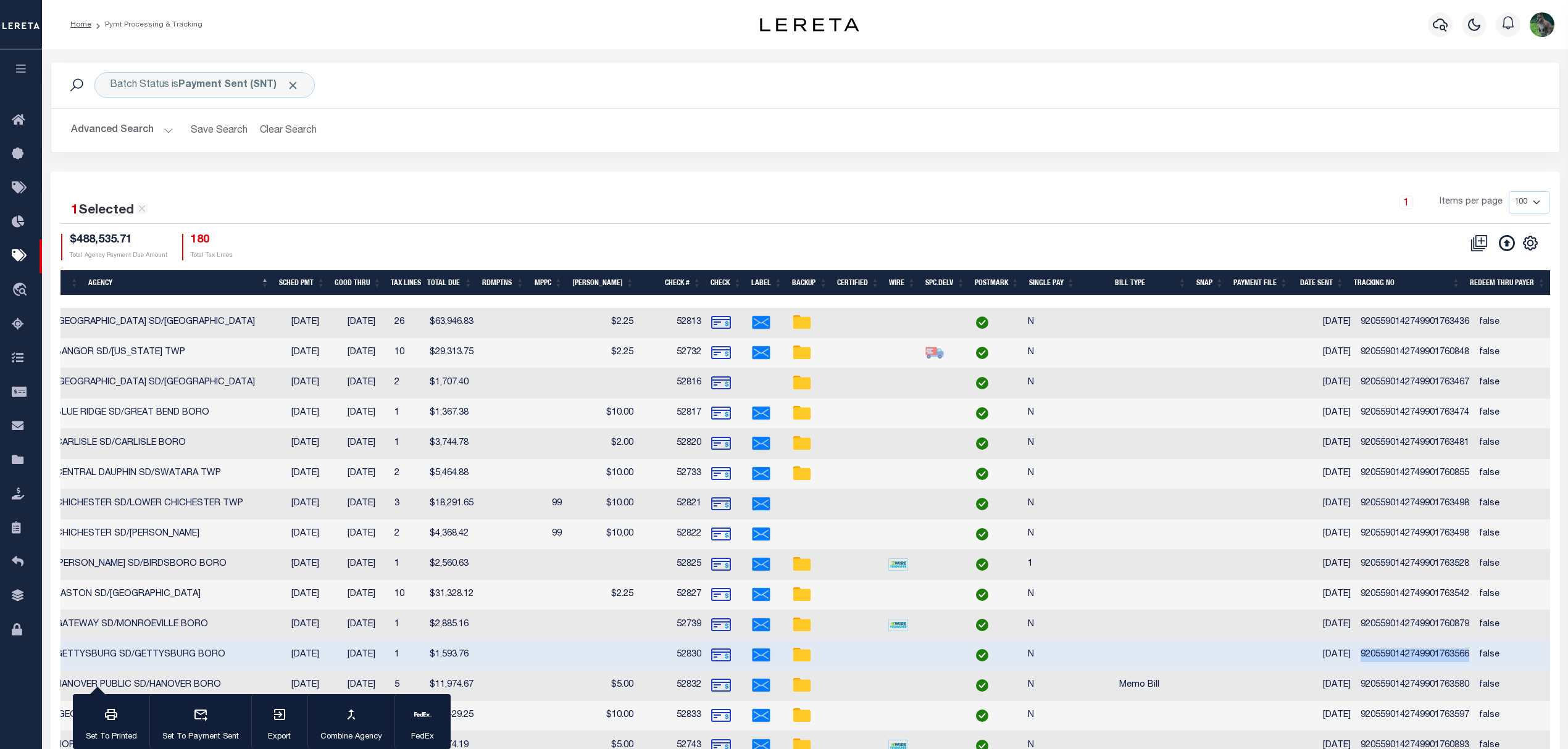
click at [1406, 657] on td "9205590142749901763566" at bounding box center [1414, 655] width 118 height 30
checkbox input "false"
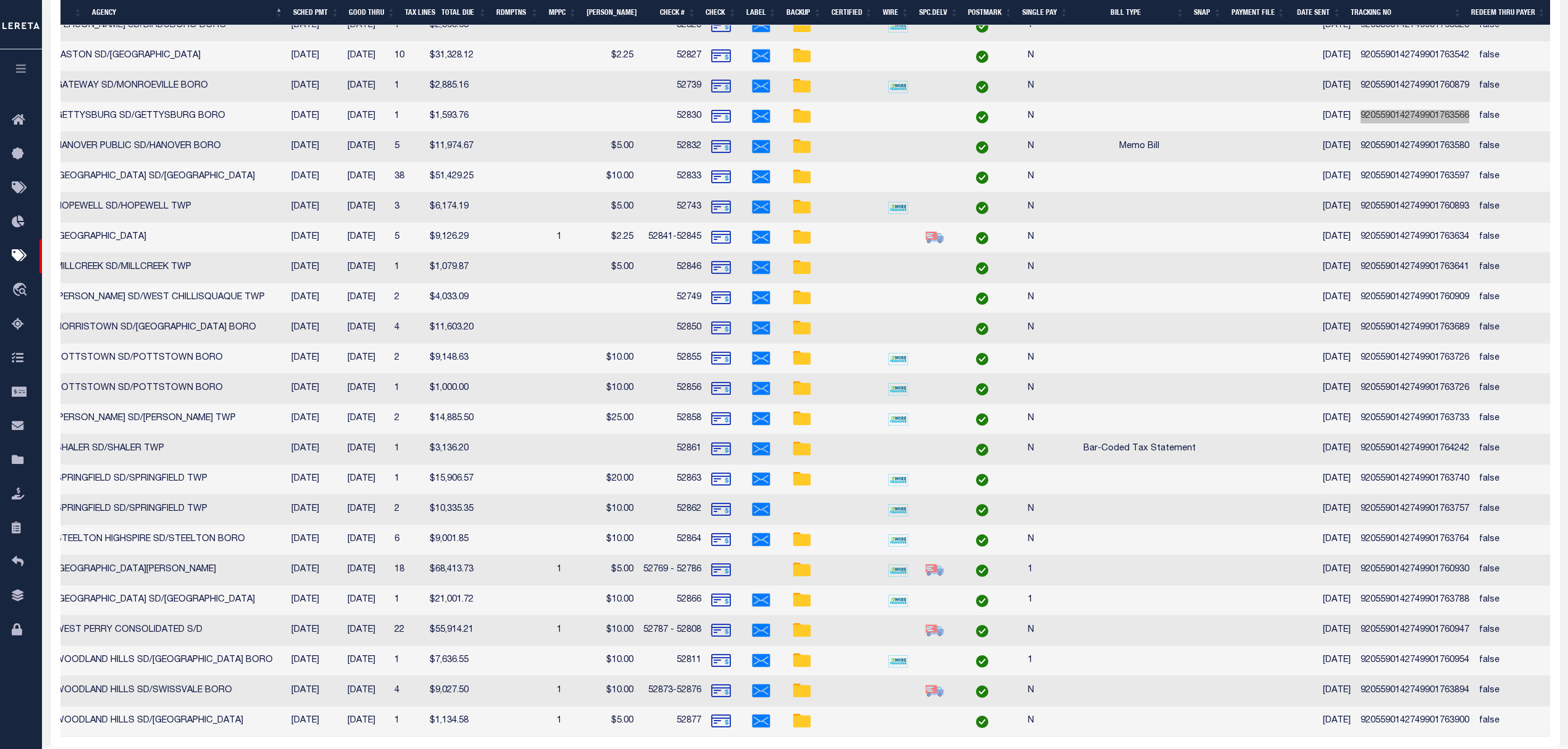
scroll to position [576, 0]
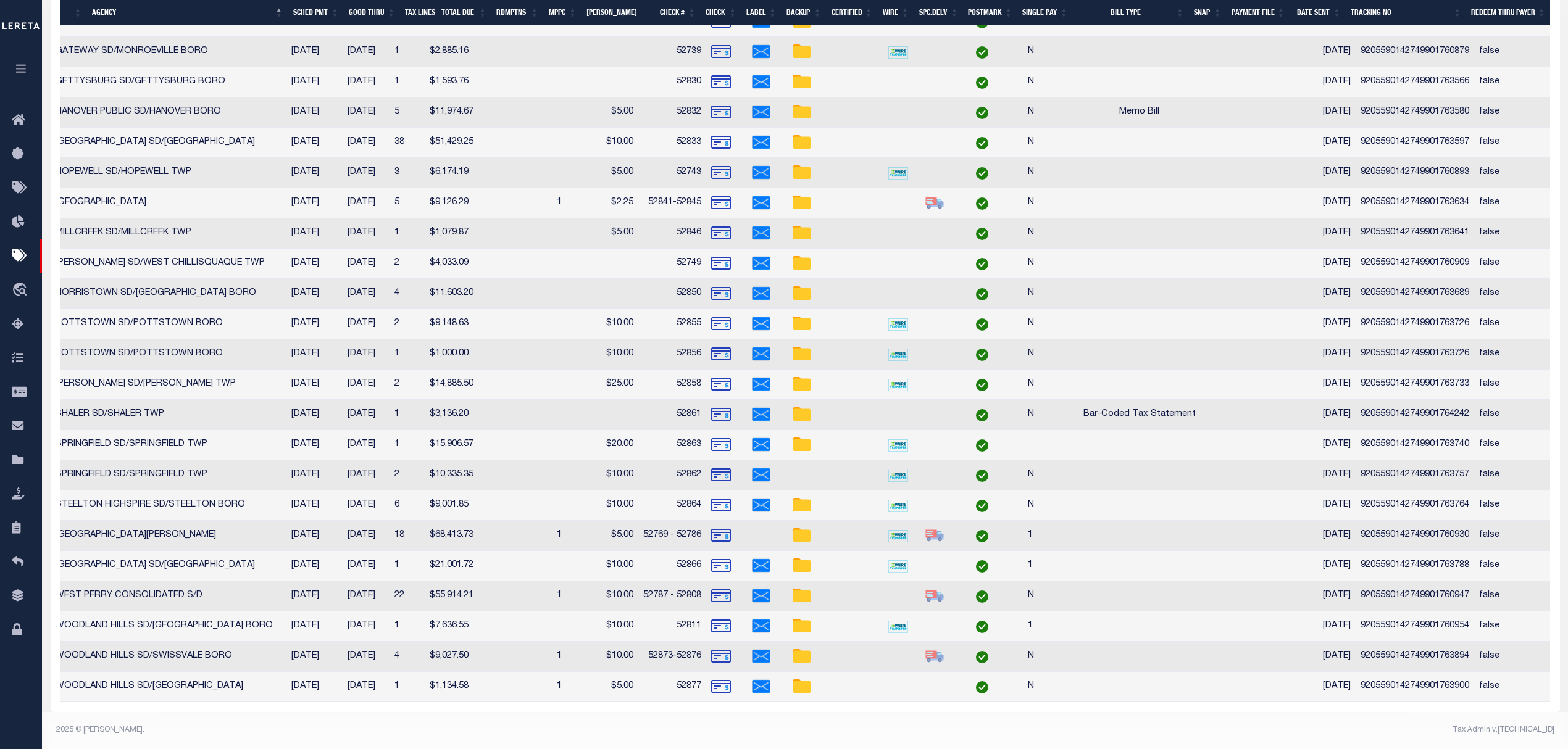
click at [1427, 106] on td "9205590142749901763580" at bounding box center [1414, 112] width 118 height 30
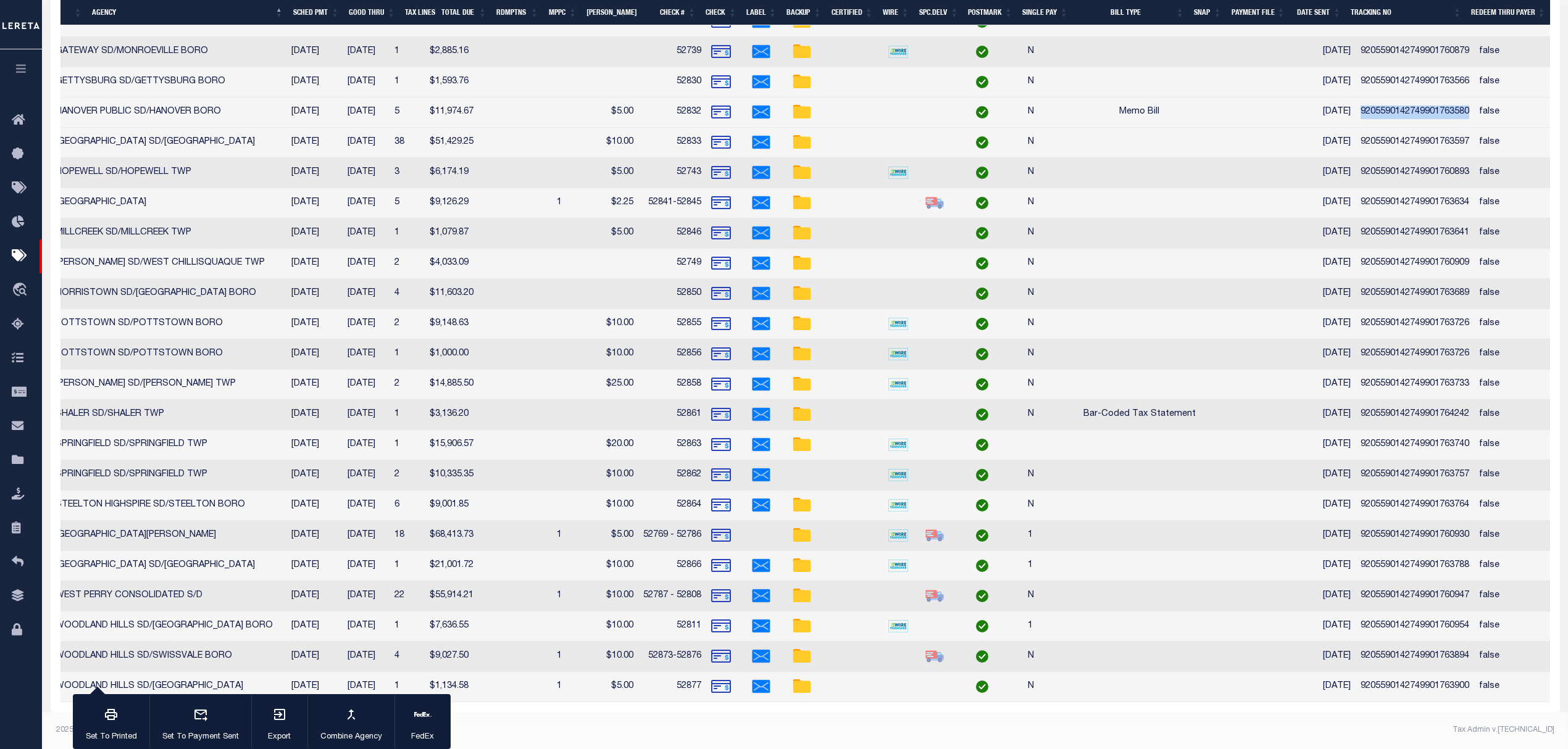
click at [1427, 106] on td "9205590142749901763580" at bounding box center [1414, 112] width 118 height 30
checkbox input "false"
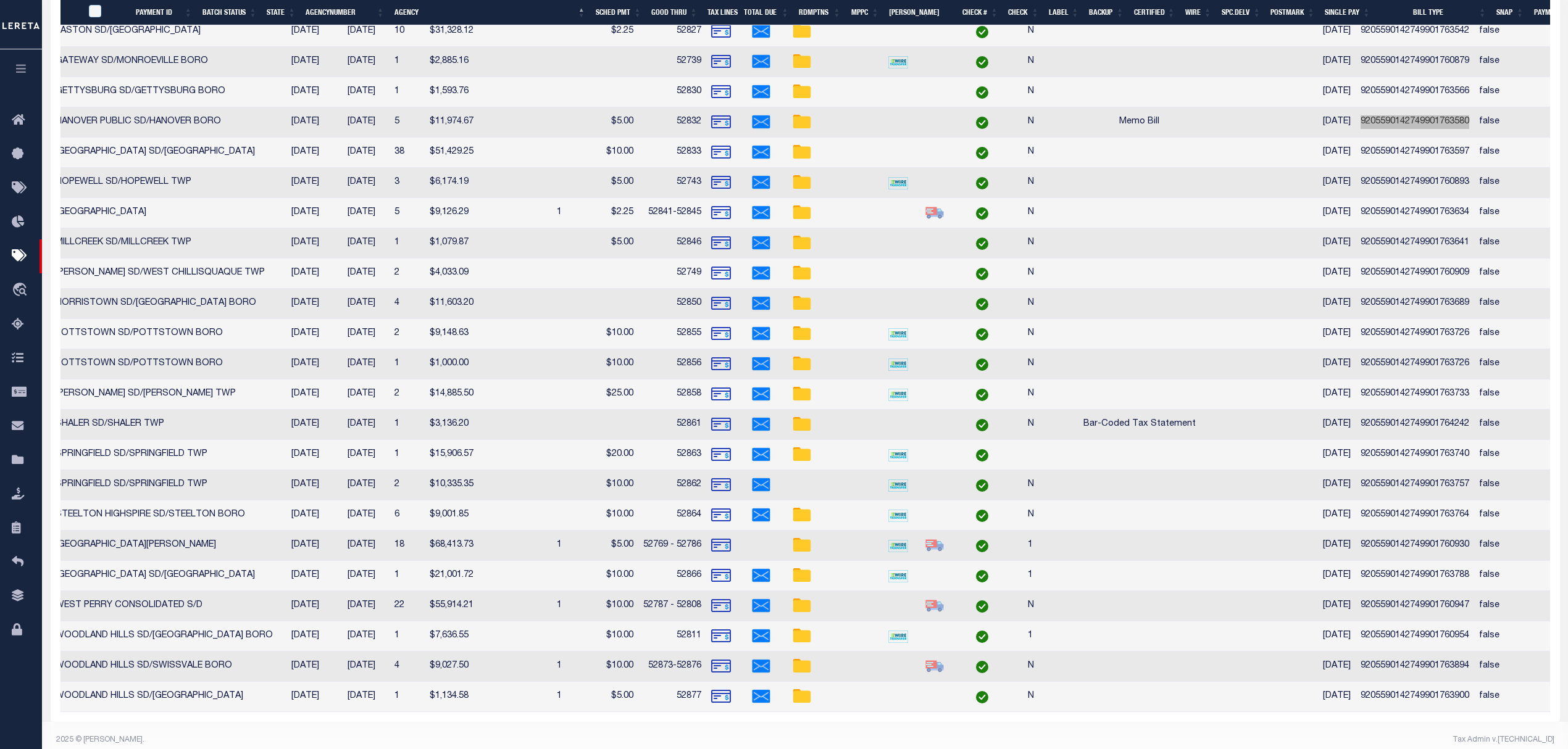
scroll to position [0, 302]
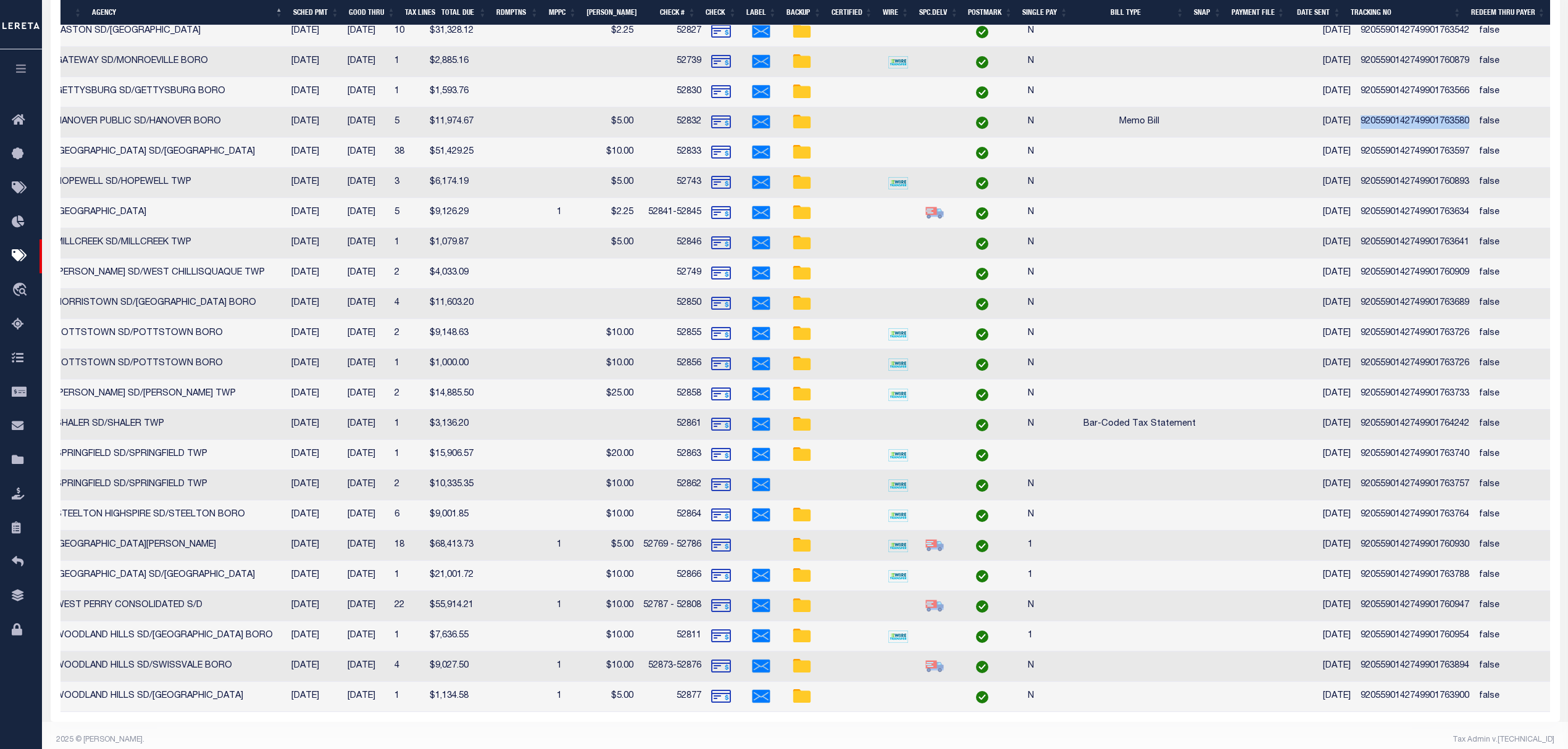
click at [1408, 157] on td "9205590142749901763597" at bounding box center [1414, 152] width 118 height 30
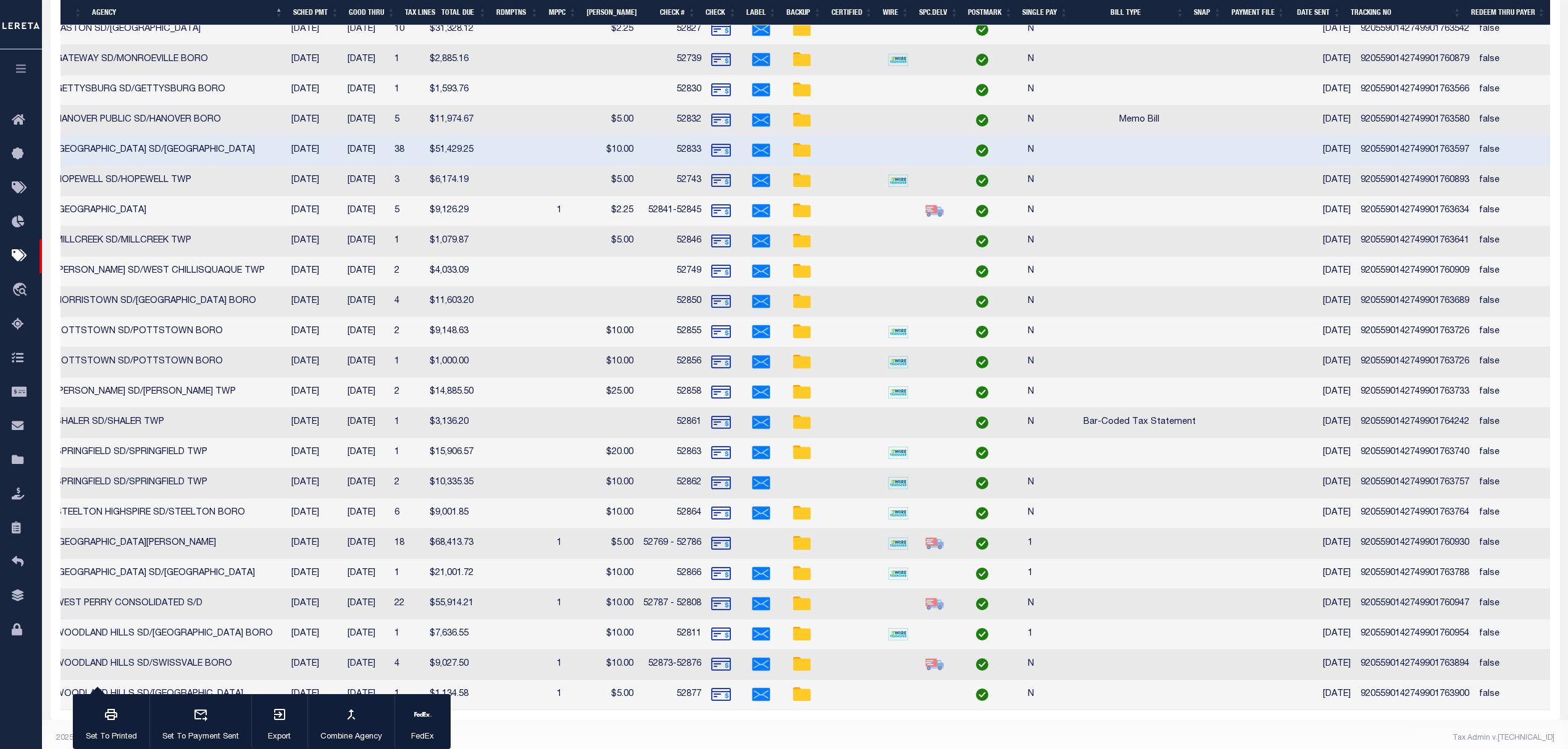
click at [1408, 157] on td "9205590142749901763597" at bounding box center [1414, 150] width 118 height 30
checkbox input "false"
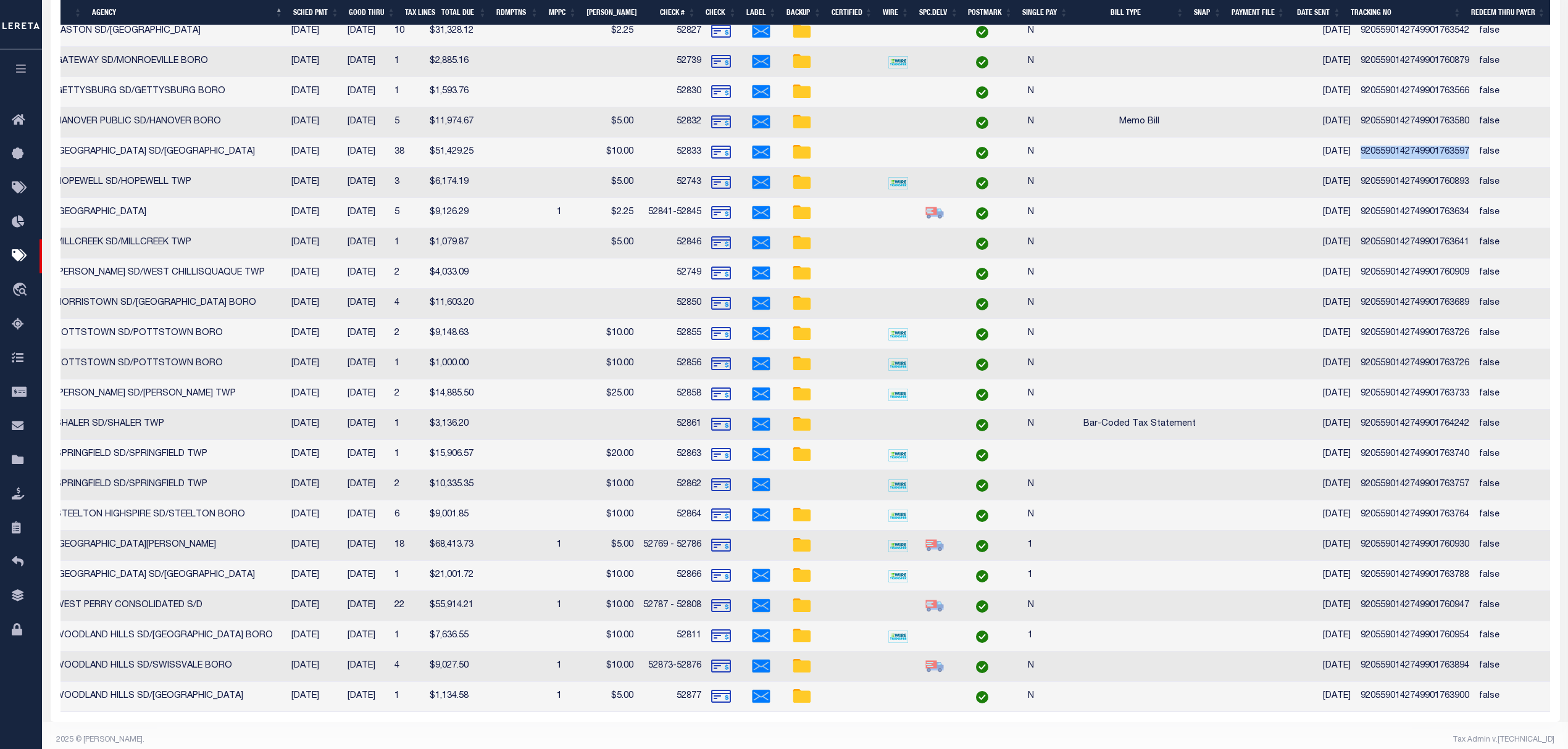
click at [1411, 188] on td "9205590142749901760893" at bounding box center [1414, 183] width 118 height 30
checkbox input "false"
click at [1392, 216] on td "9205590142749901763634" at bounding box center [1414, 213] width 118 height 30
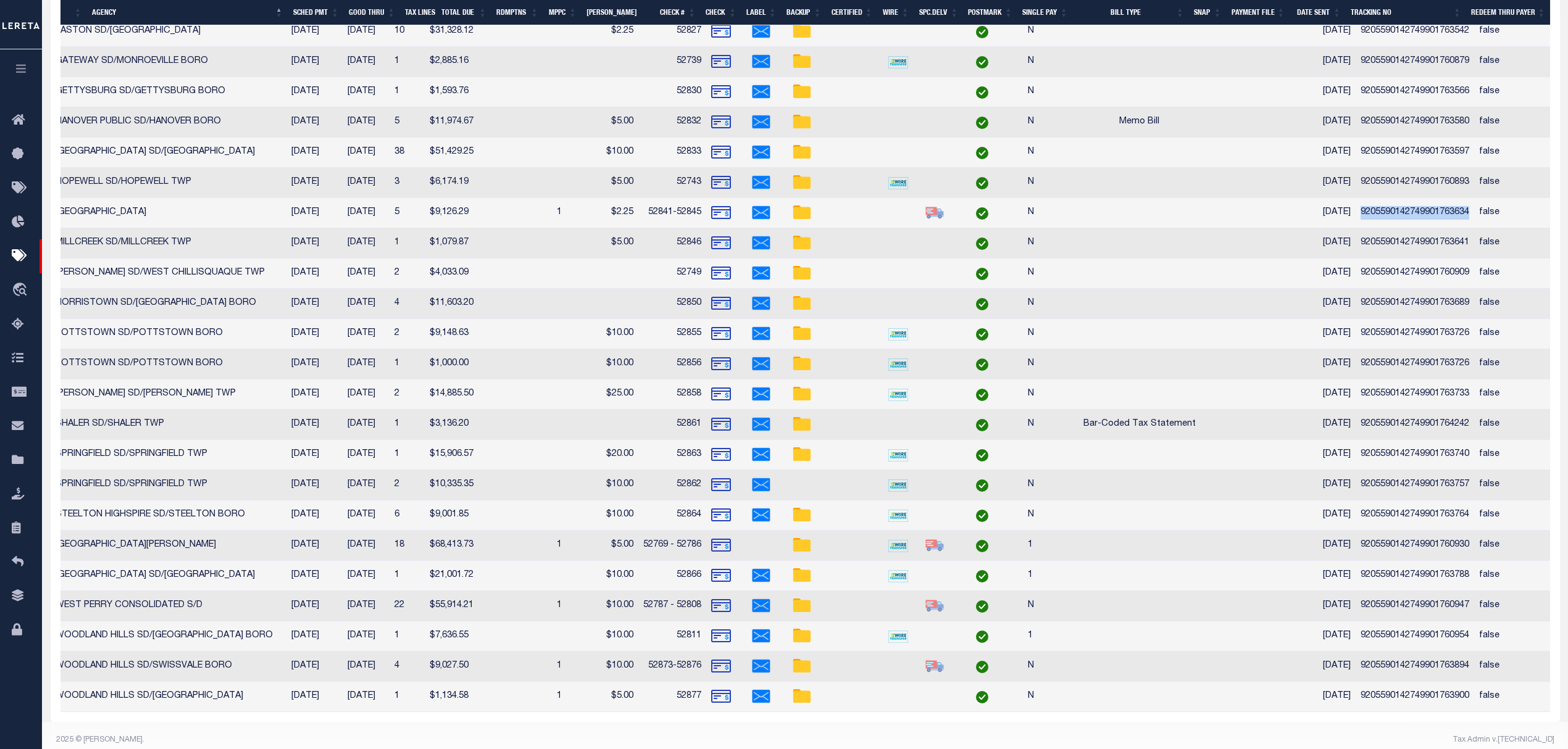
checkbox input "false"
click at [1428, 252] on td "9205590142749901763641" at bounding box center [1414, 243] width 118 height 30
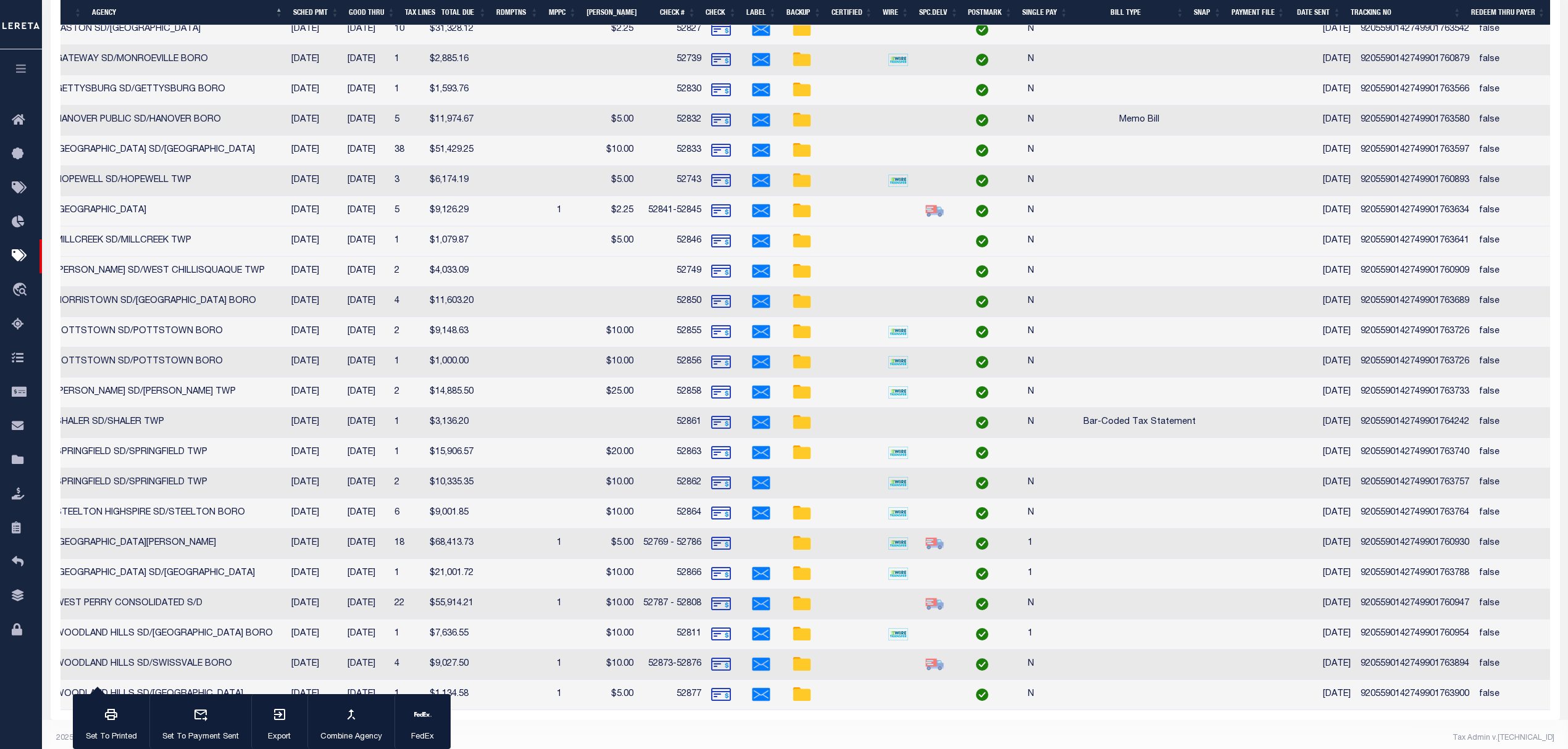
click at [1428, 252] on td "9205590142749901763641" at bounding box center [1414, 241] width 118 height 30
checkbox input "false"
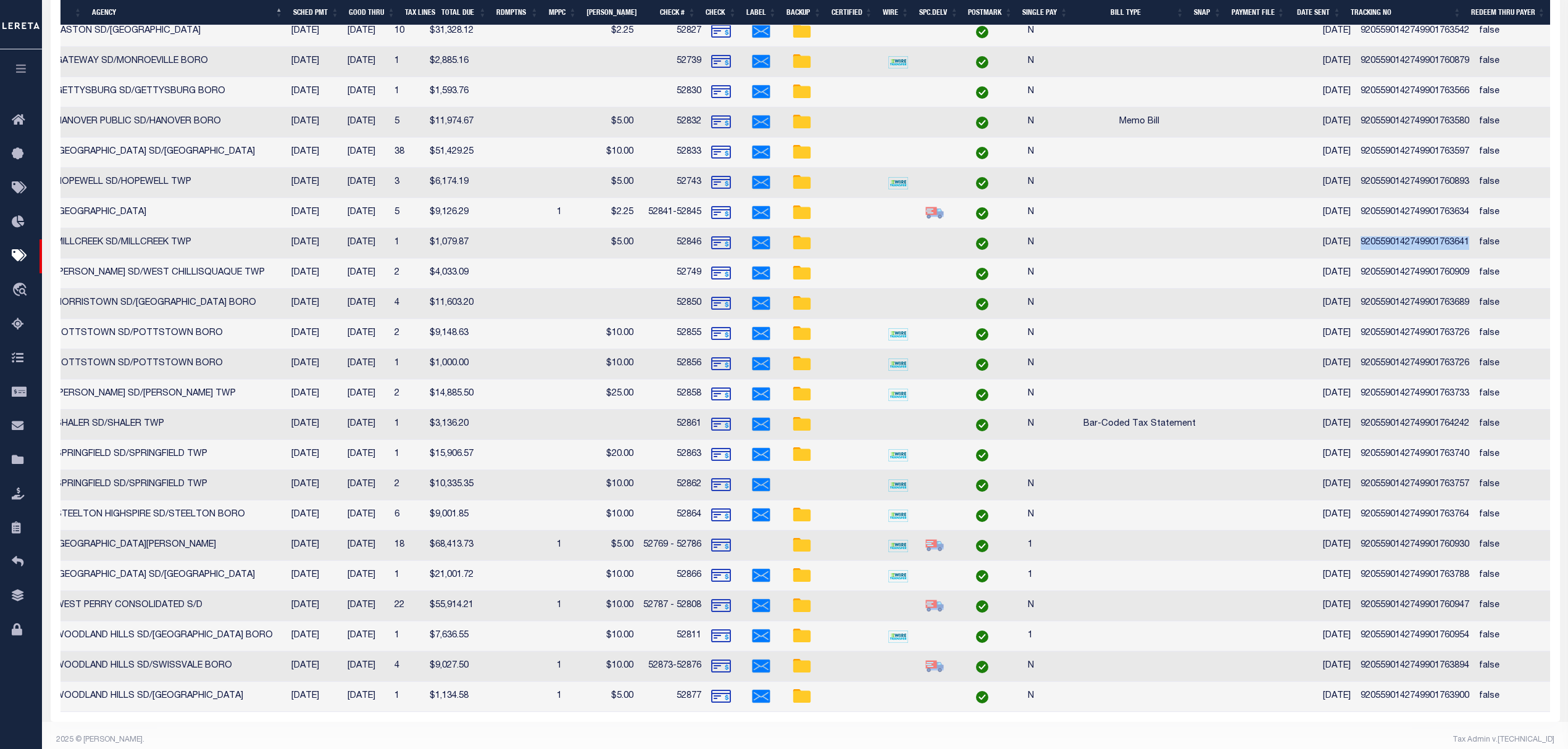
click at [1417, 275] on td "9205590142749901760909" at bounding box center [1414, 273] width 118 height 30
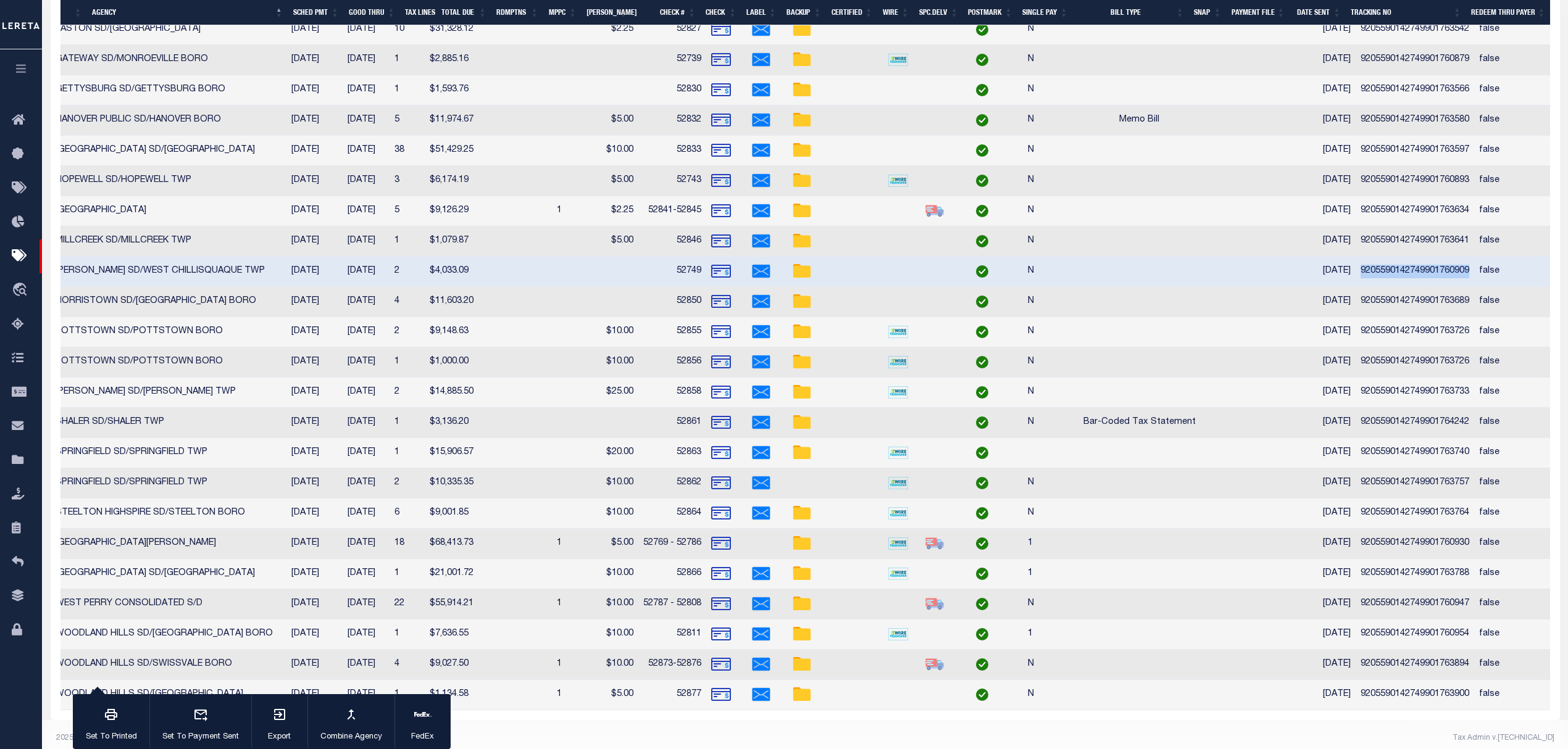
click at [1417, 275] on td "9205590142749901760909" at bounding box center [1414, 271] width 118 height 30
checkbox input "false"
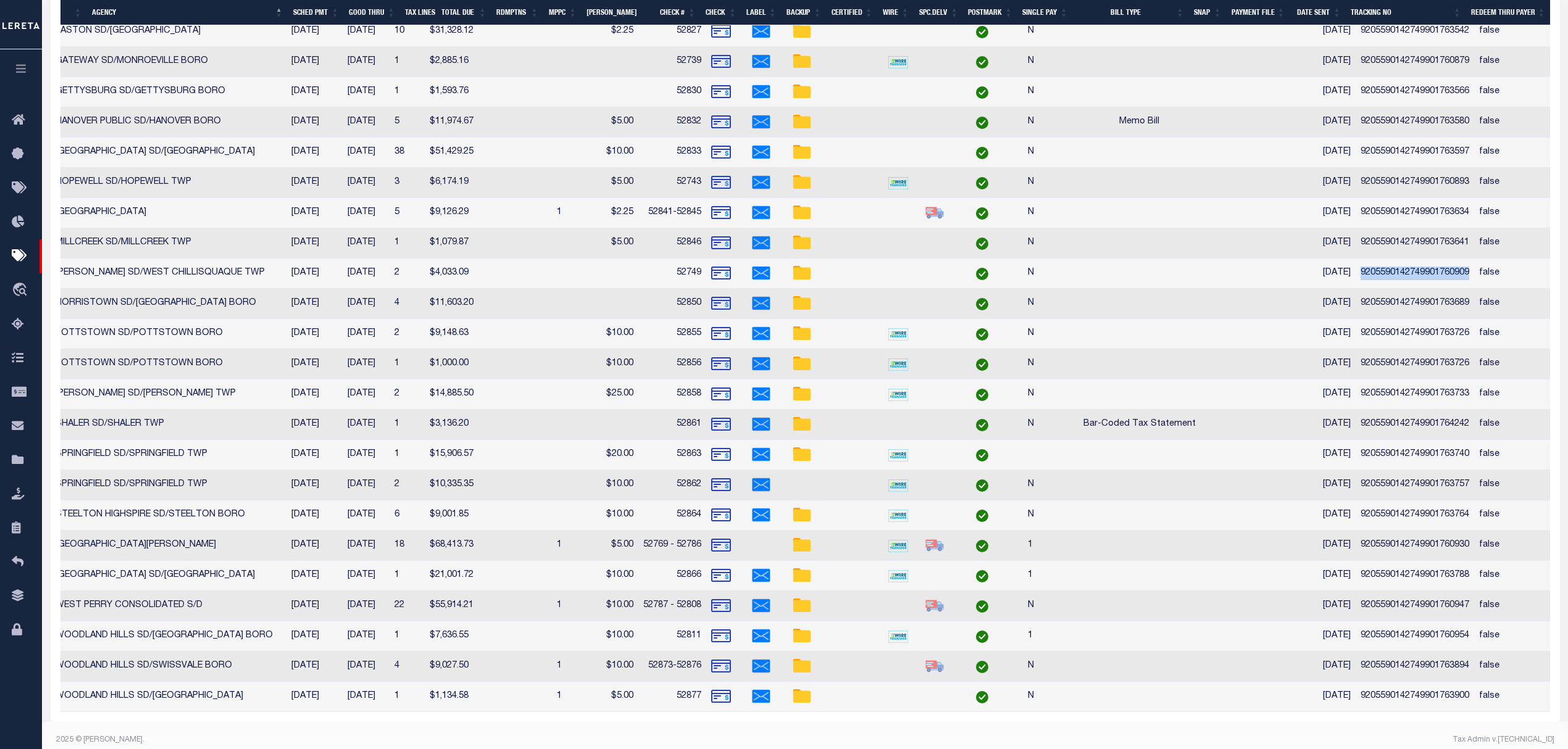
click at [1408, 304] on td "9205590142749901763689" at bounding box center [1414, 304] width 118 height 30
checkbox input "false"
click at [1418, 344] on td "9205590142749901763726" at bounding box center [1414, 334] width 118 height 30
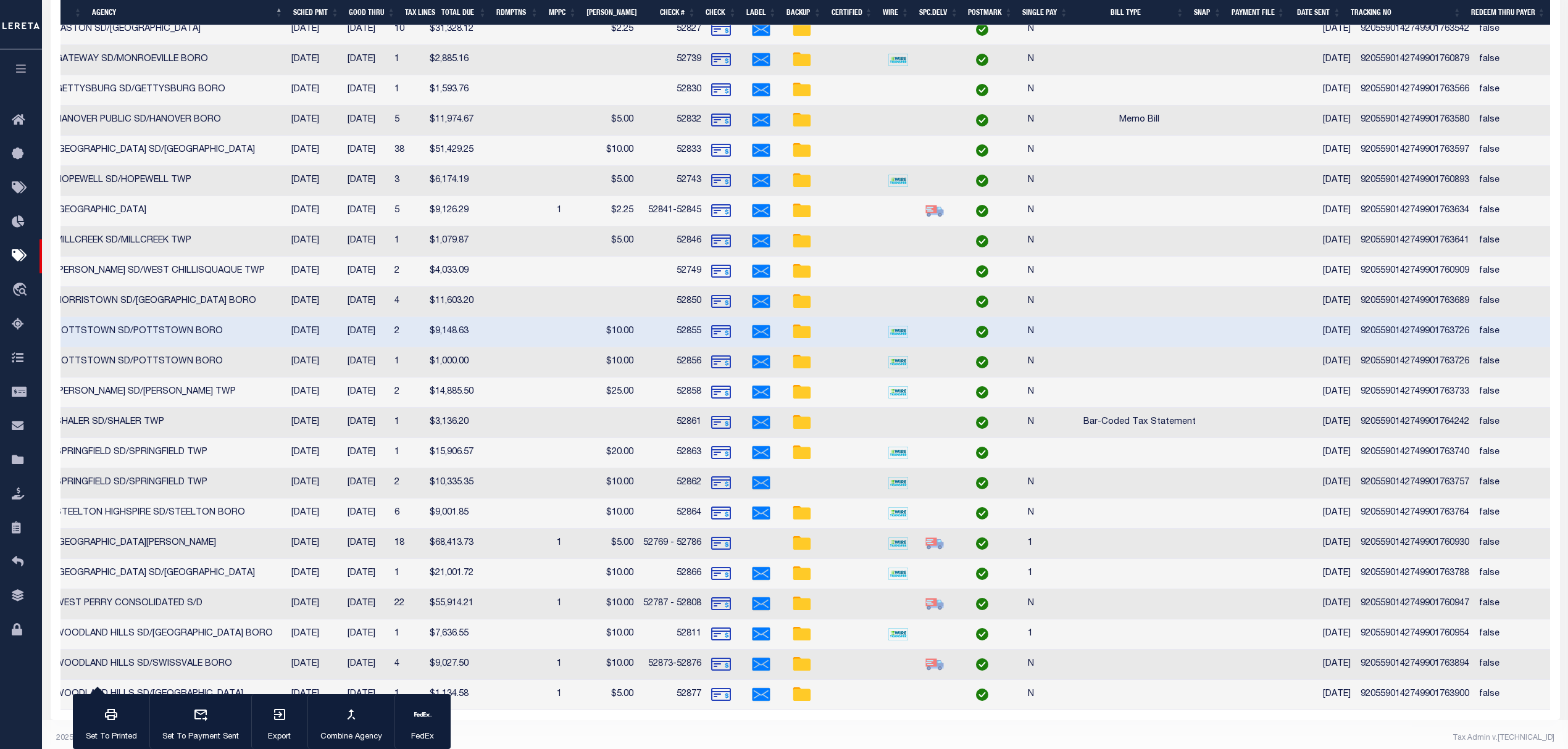
click at [1425, 336] on td "9205590142749901763726" at bounding box center [1414, 331] width 118 height 30
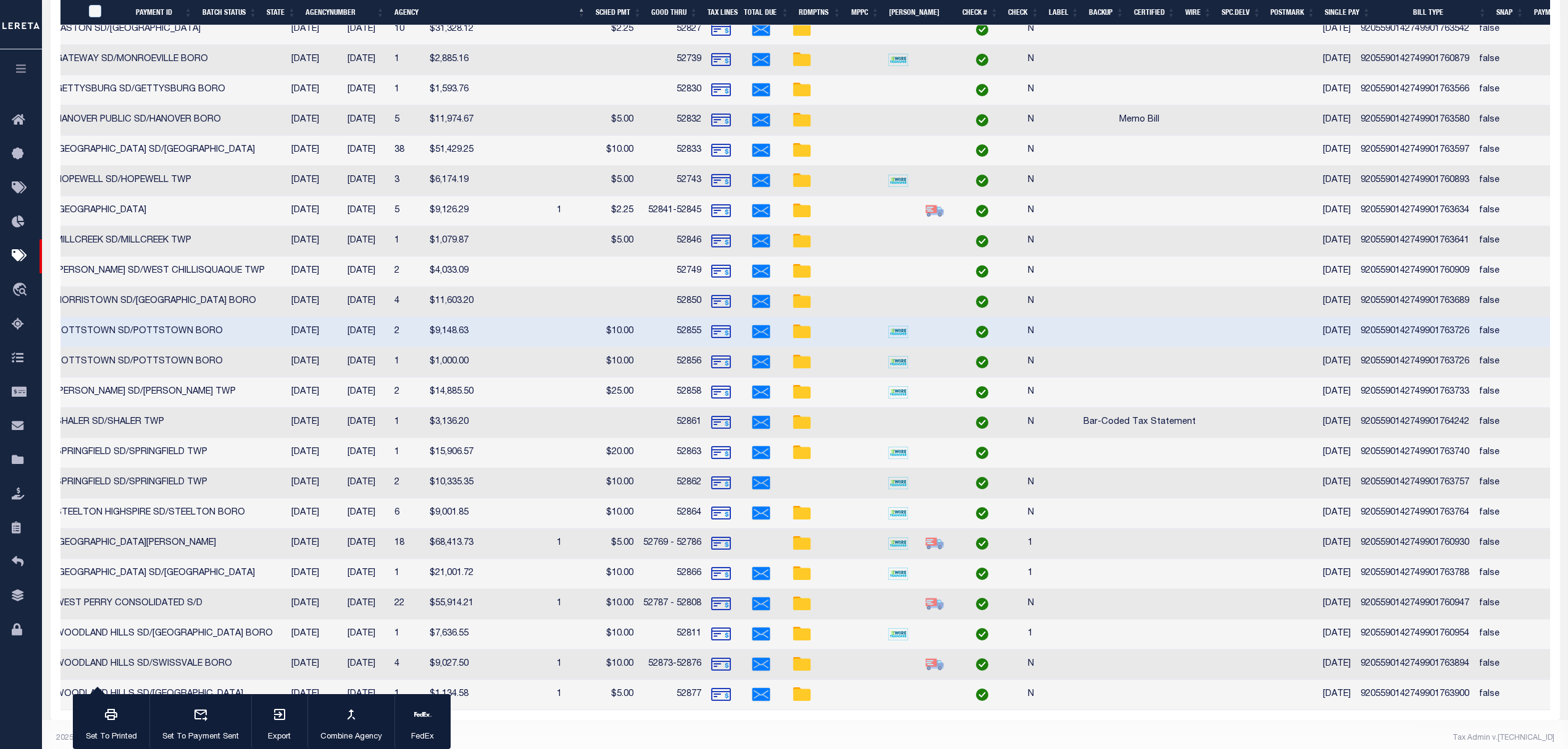
checkbox input "true"
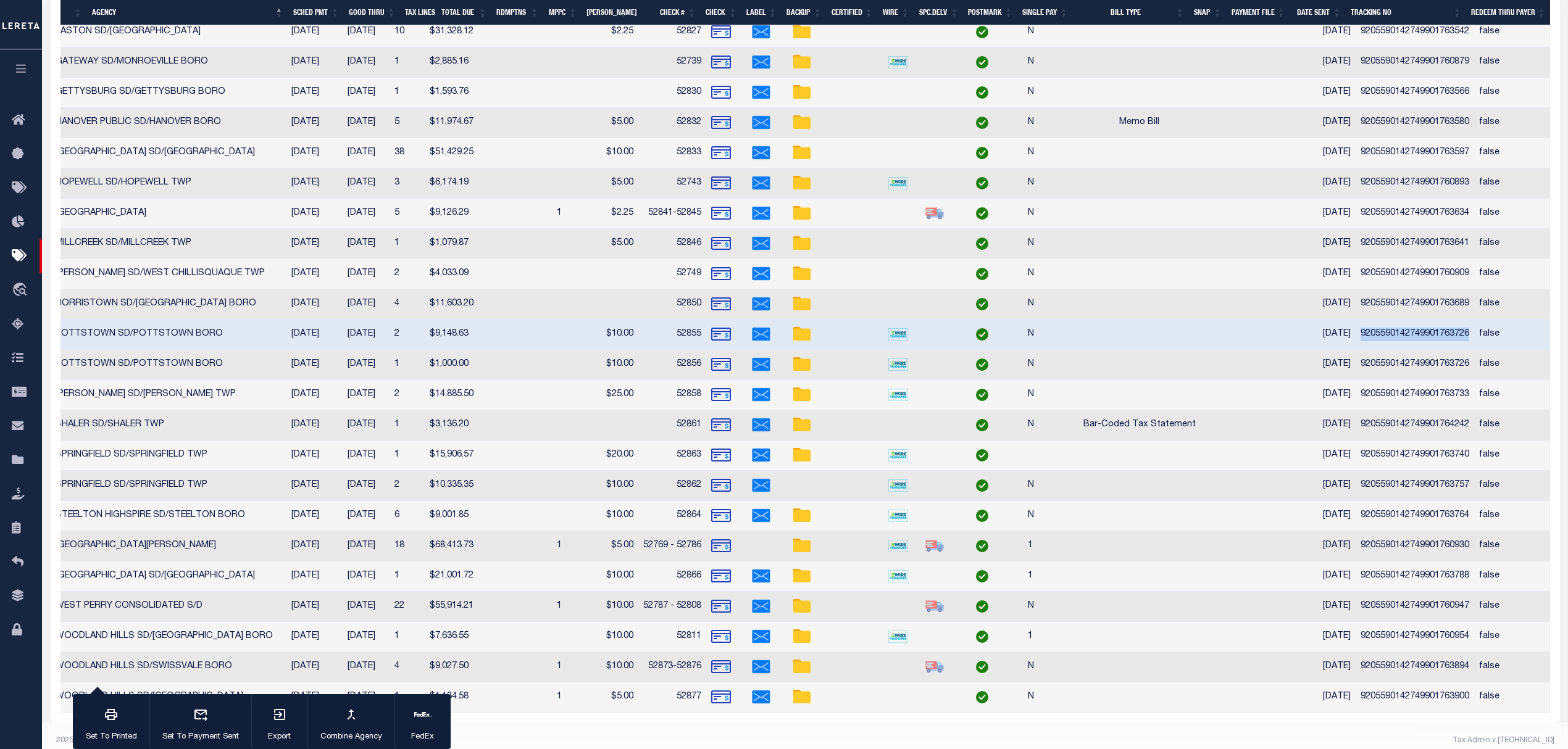
click at [1413, 366] on td "9205590142749901763726" at bounding box center [1414, 364] width 118 height 30
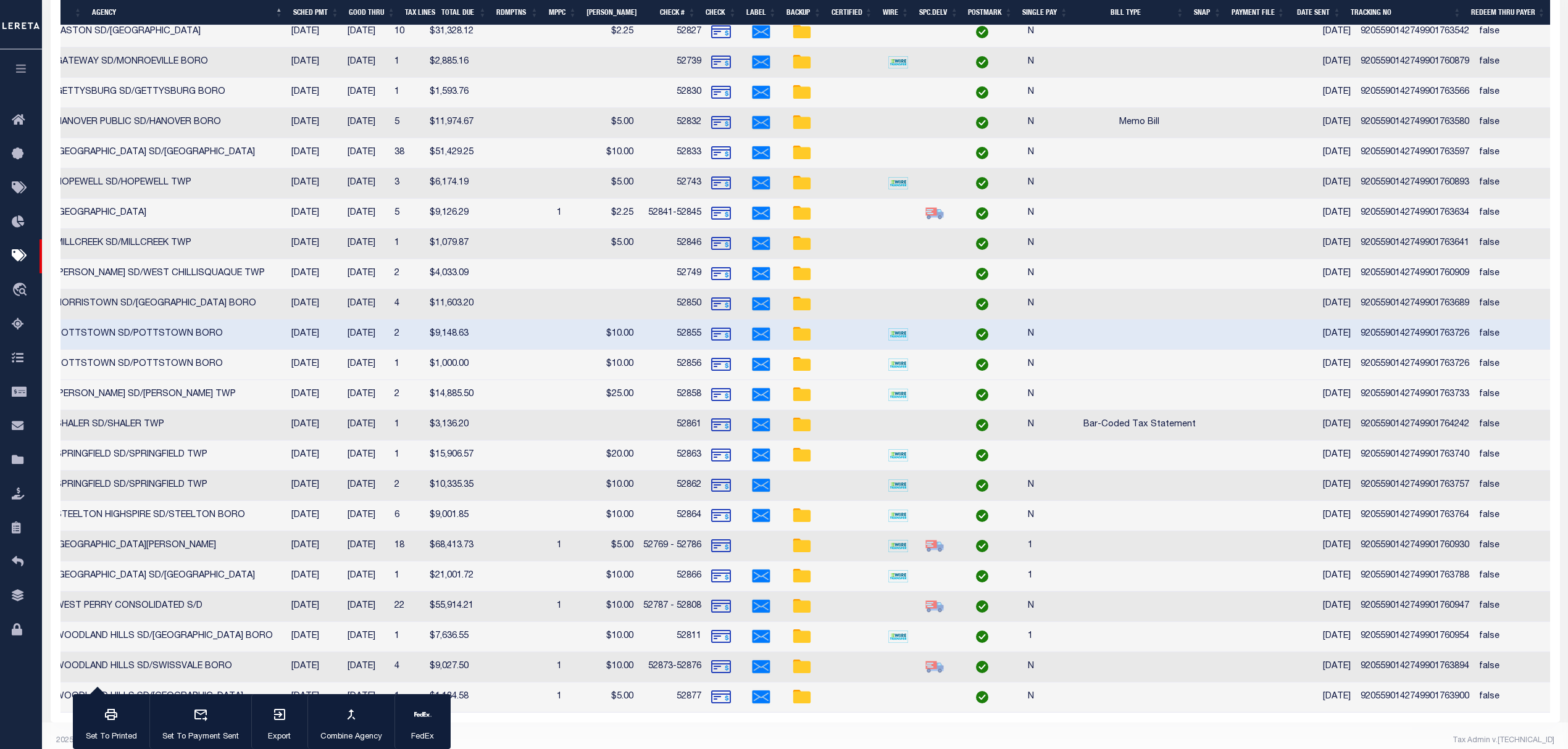
click at [1413, 366] on td "9205590142749901763726" at bounding box center [1414, 364] width 118 height 30
checkbox input "false"
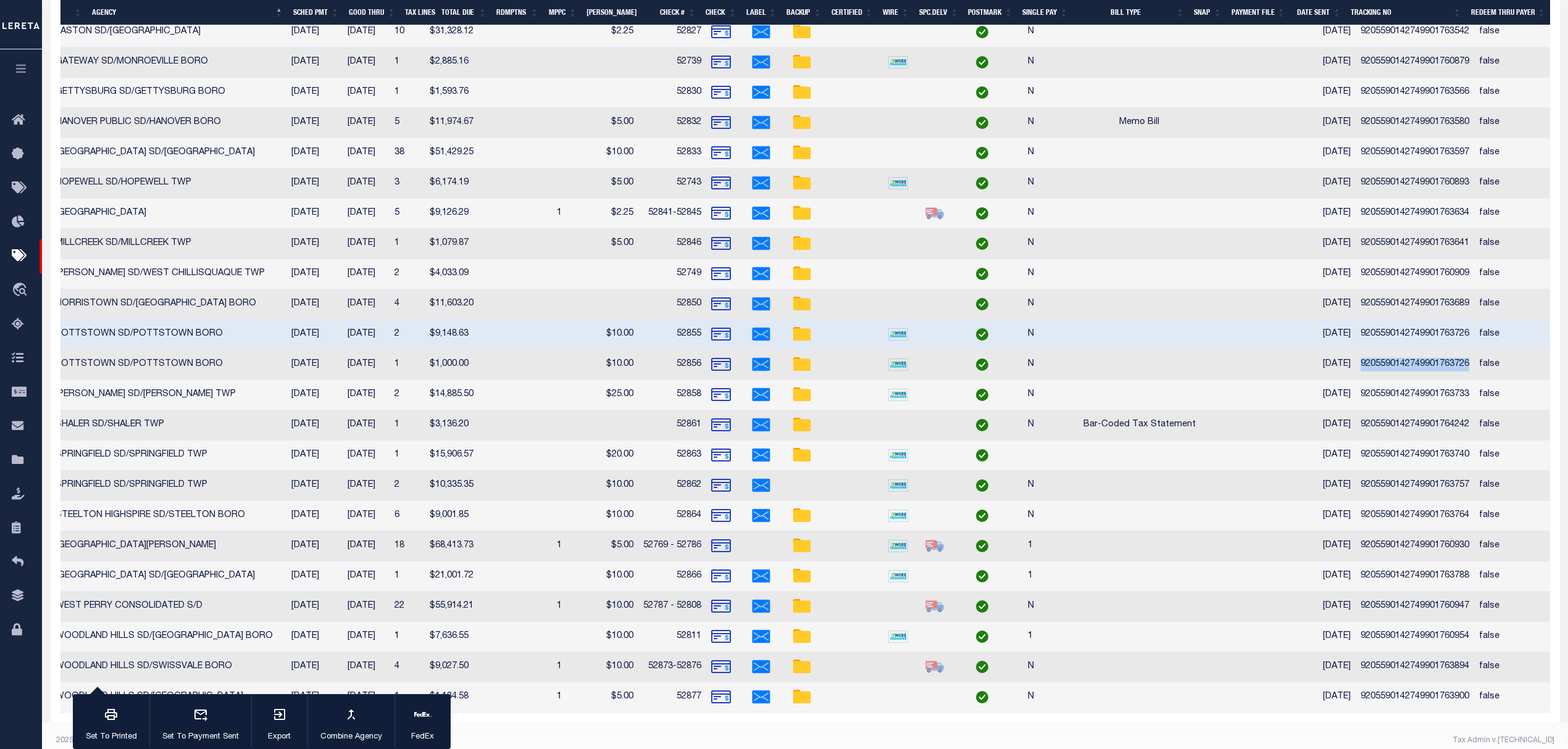
click at [1398, 400] on td "9205590142749901763733" at bounding box center [1414, 394] width 118 height 30
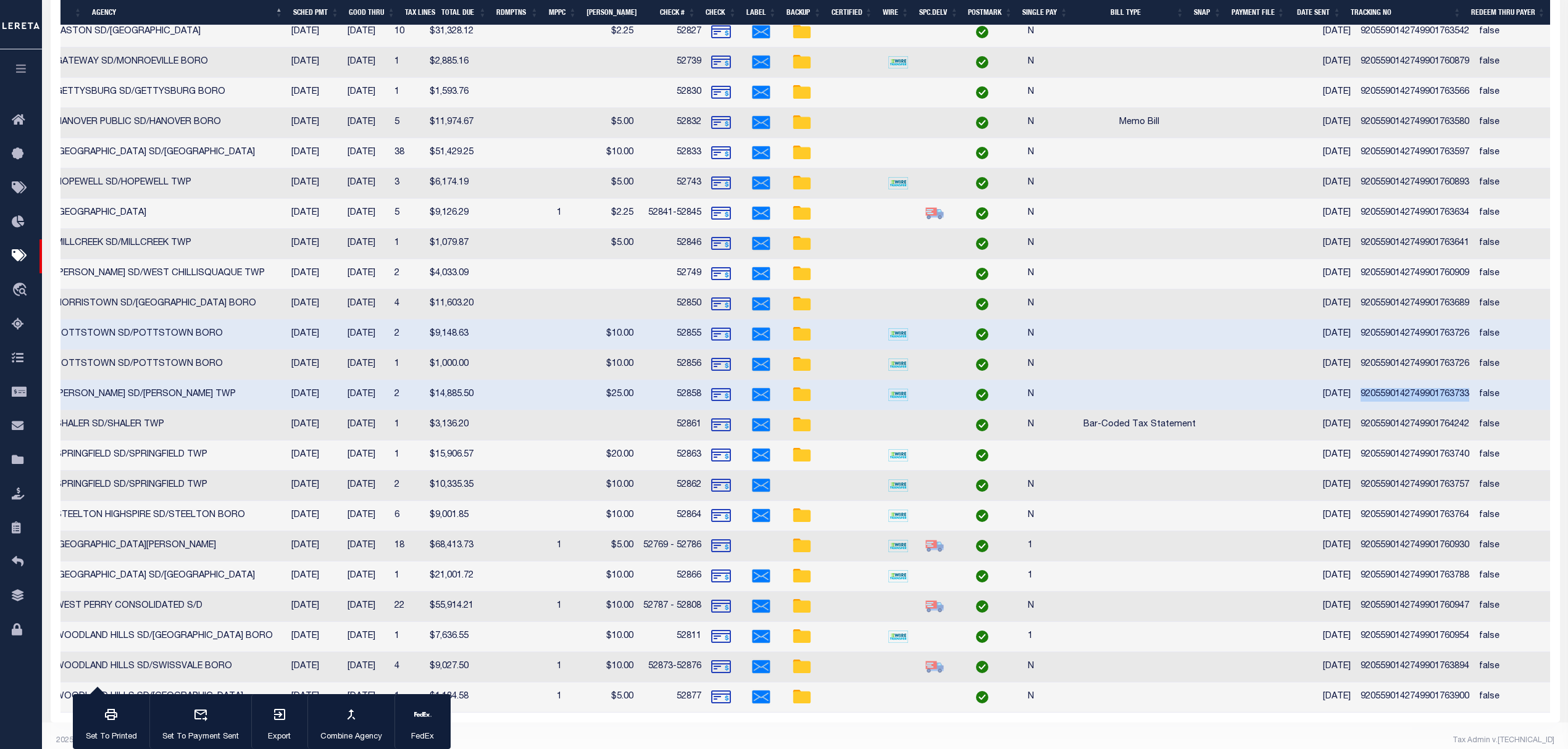
click at [1398, 400] on td "9205590142749901763733" at bounding box center [1414, 394] width 118 height 30
checkbox input "false"
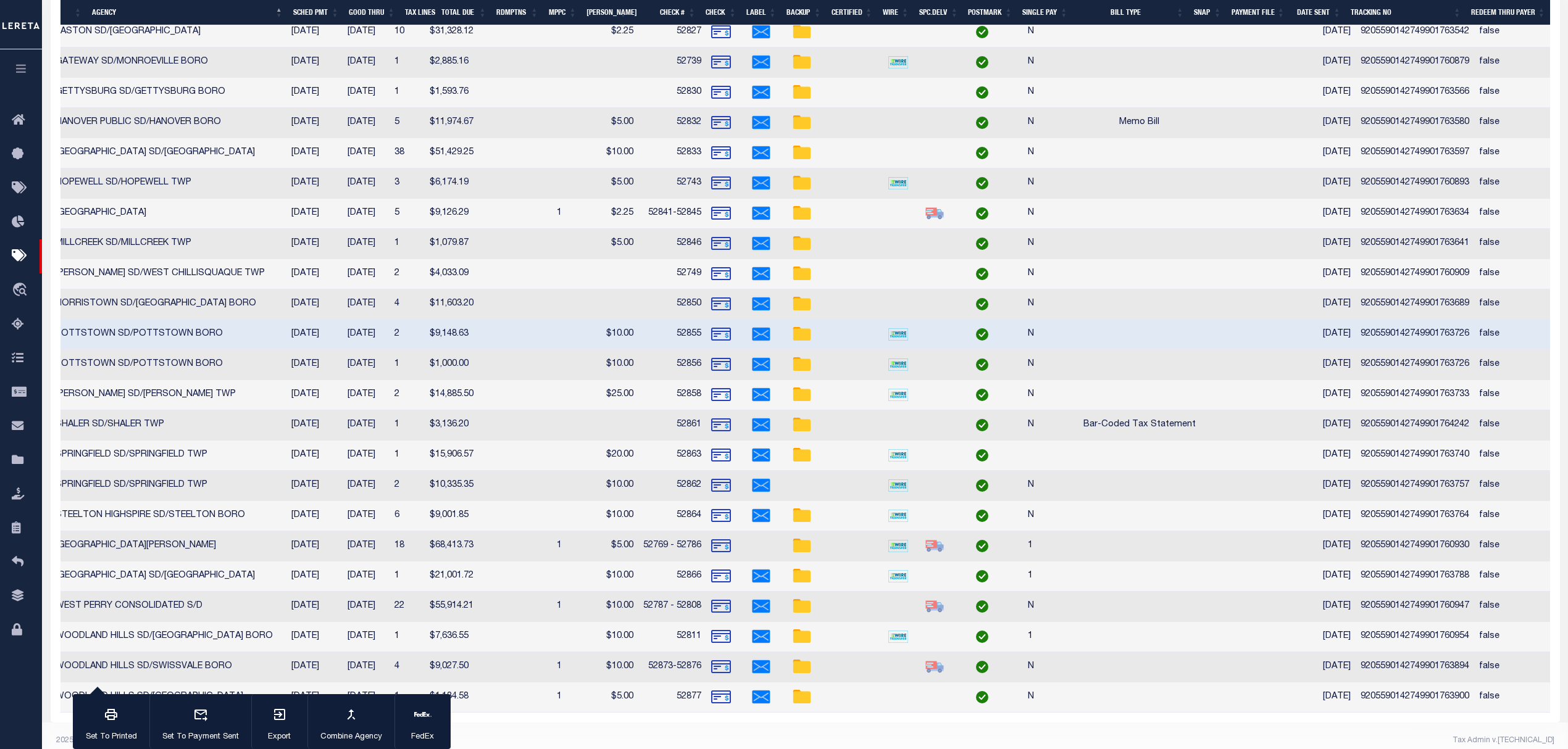
click at [1415, 425] on td "9205590142749901764242" at bounding box center [1414, 425] width 118 height 30
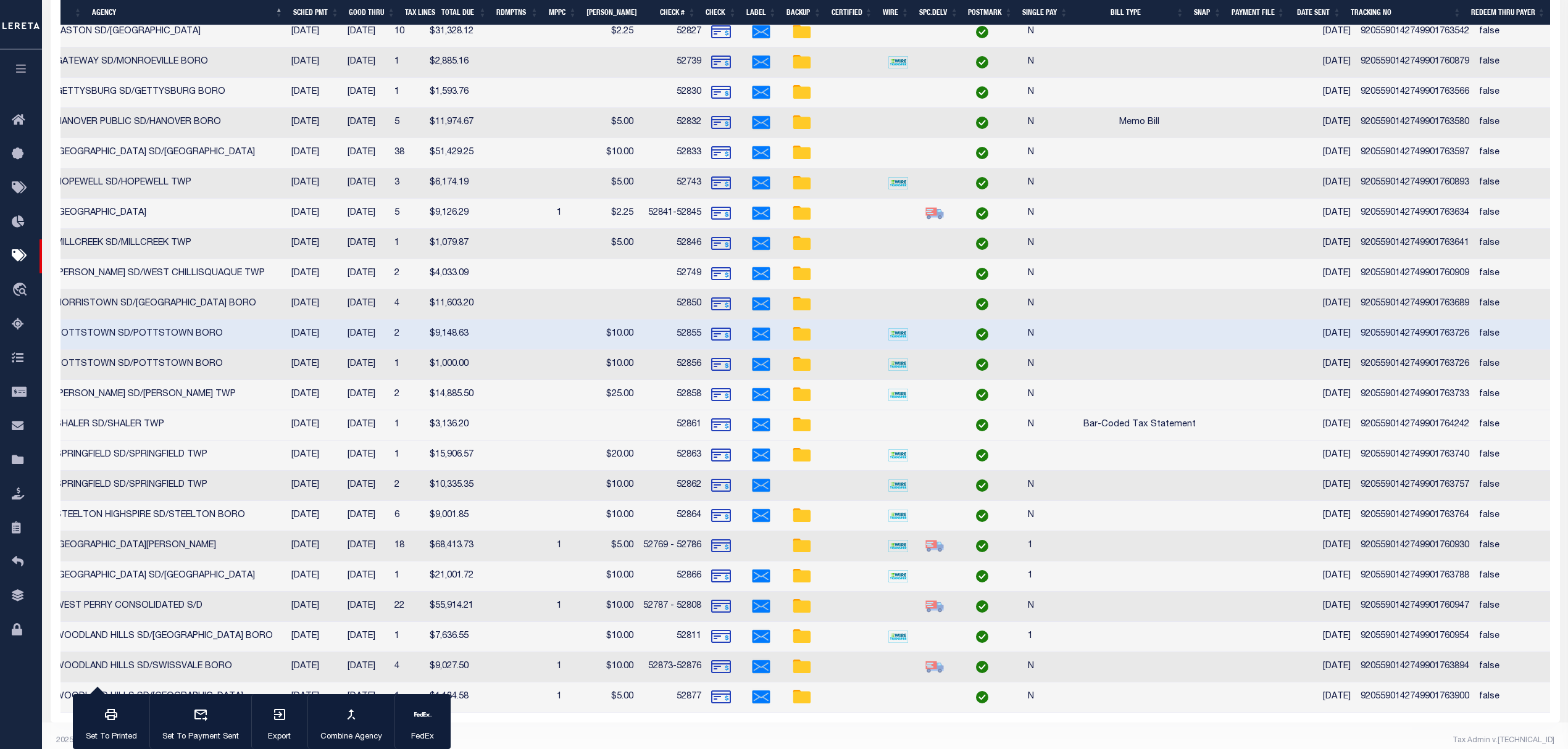
click at [1413, 426] on td "9205590142749901764242" at bounding box center [1414, 425] width 118 height 30
checkbox input "true"
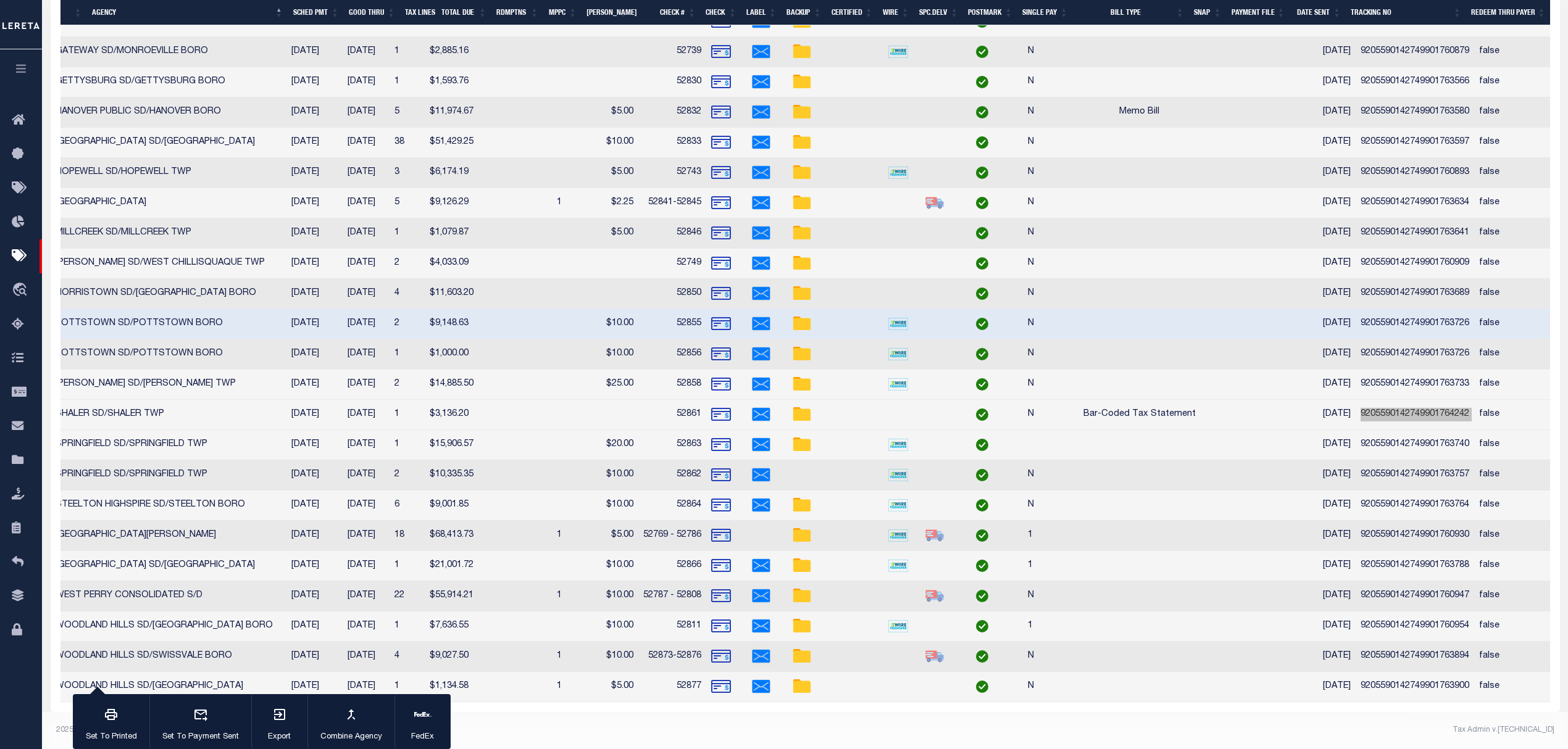
scroll to position [576, 0]
click at [1408, 434] on td "9205590142749901763740" at bounding box center [1414, 445] width 118 height 30
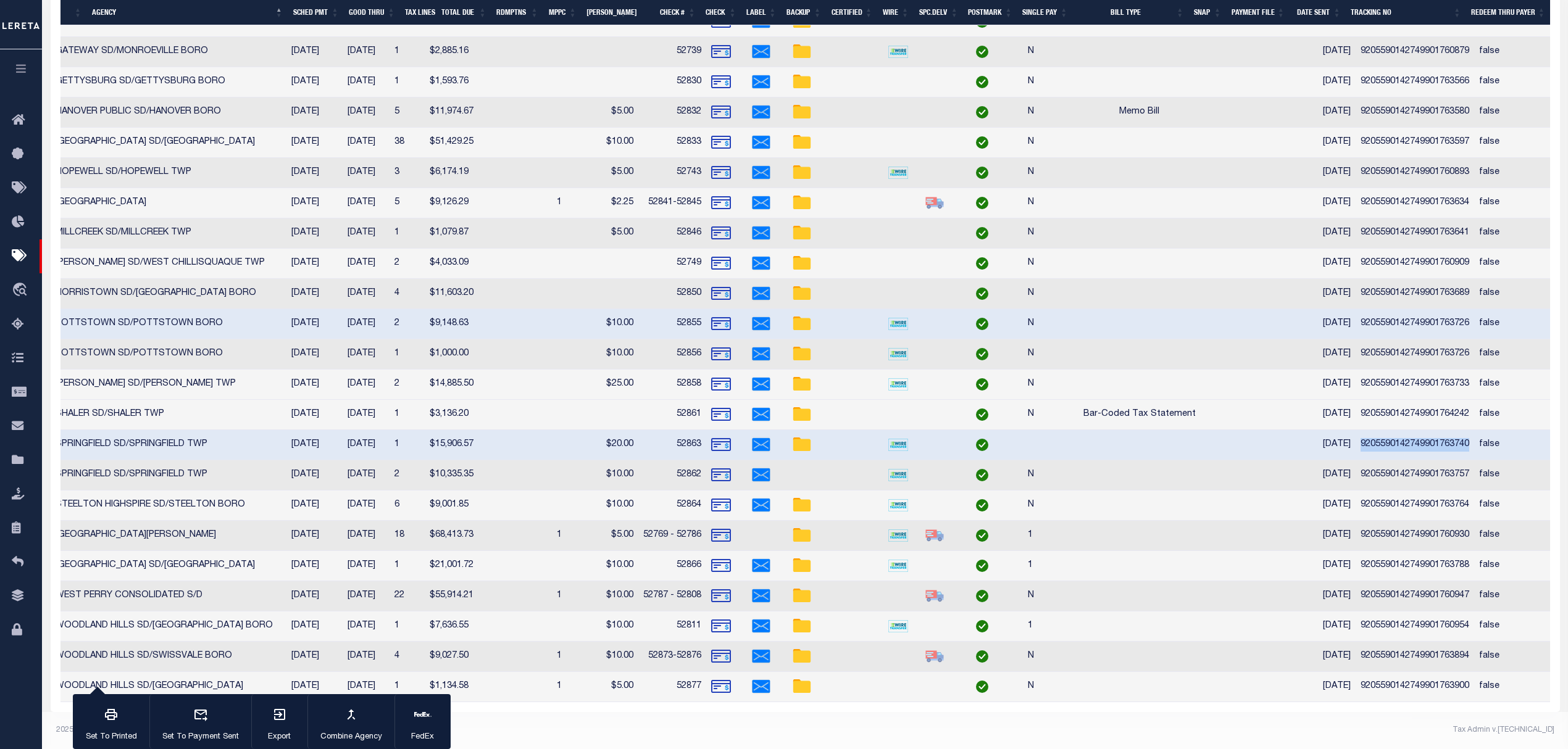
click at [1408, 434] on td "9205590142749901763740" at bounding box center [1414, 445] width 118 height 30
checkbox input "false"
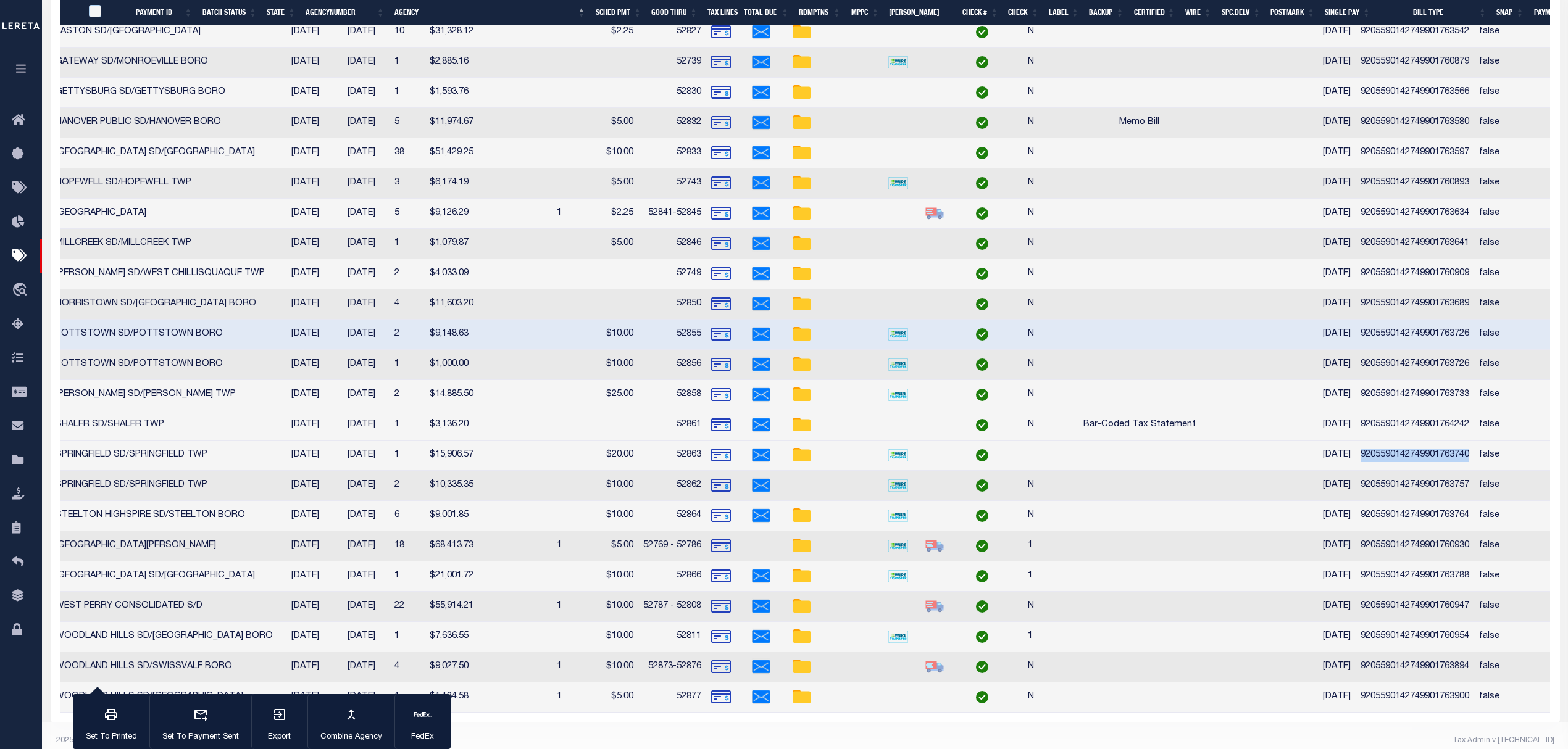
scroll to position [0, 302]
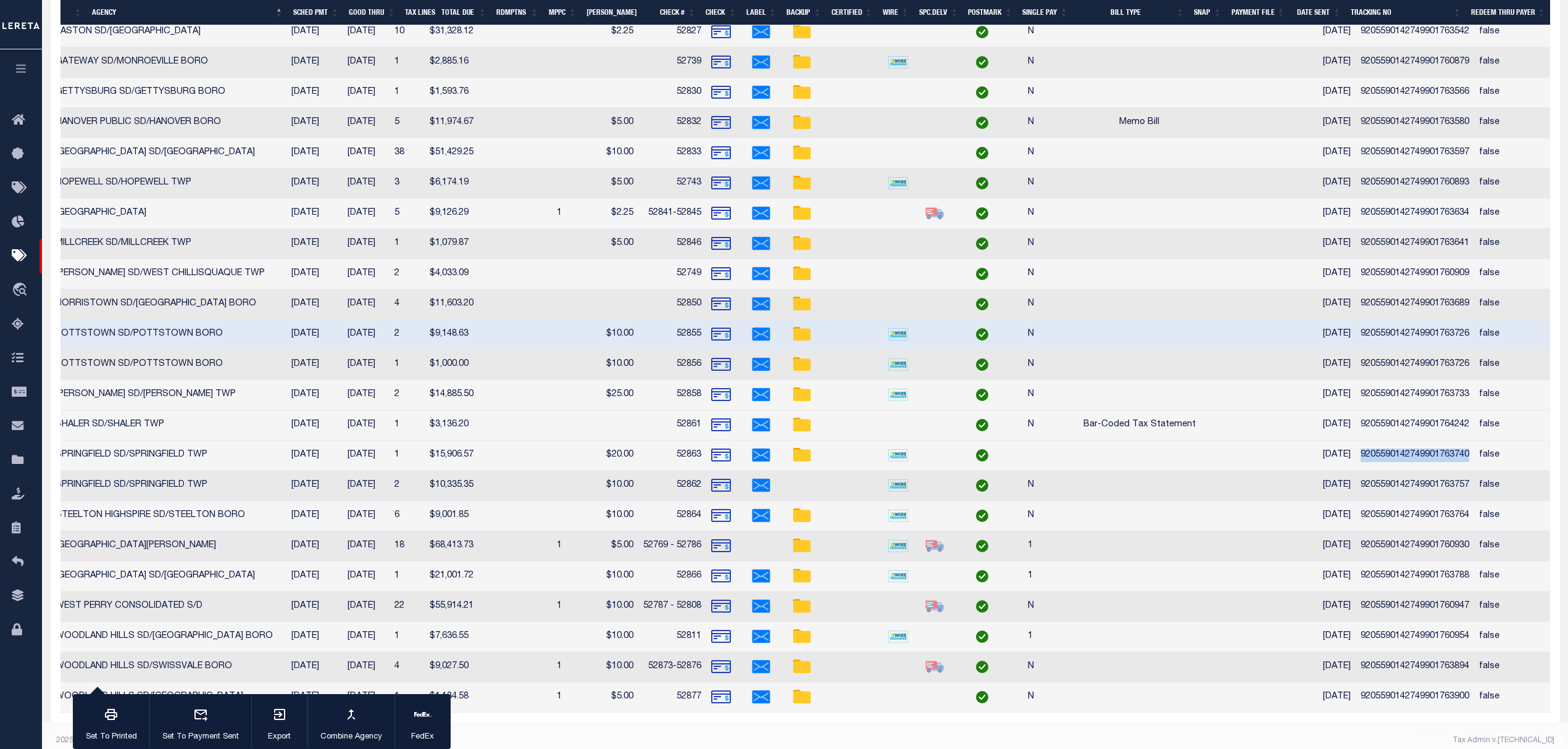
click at [1411, 489] on td "9205590142749901763757" at bounding box center [1414, 485] width 118 height 30
checkbox input "false"
click at [1406, 523] on td "9205590142749901763764" at bounding box center [1414, 515] width 118 height 30
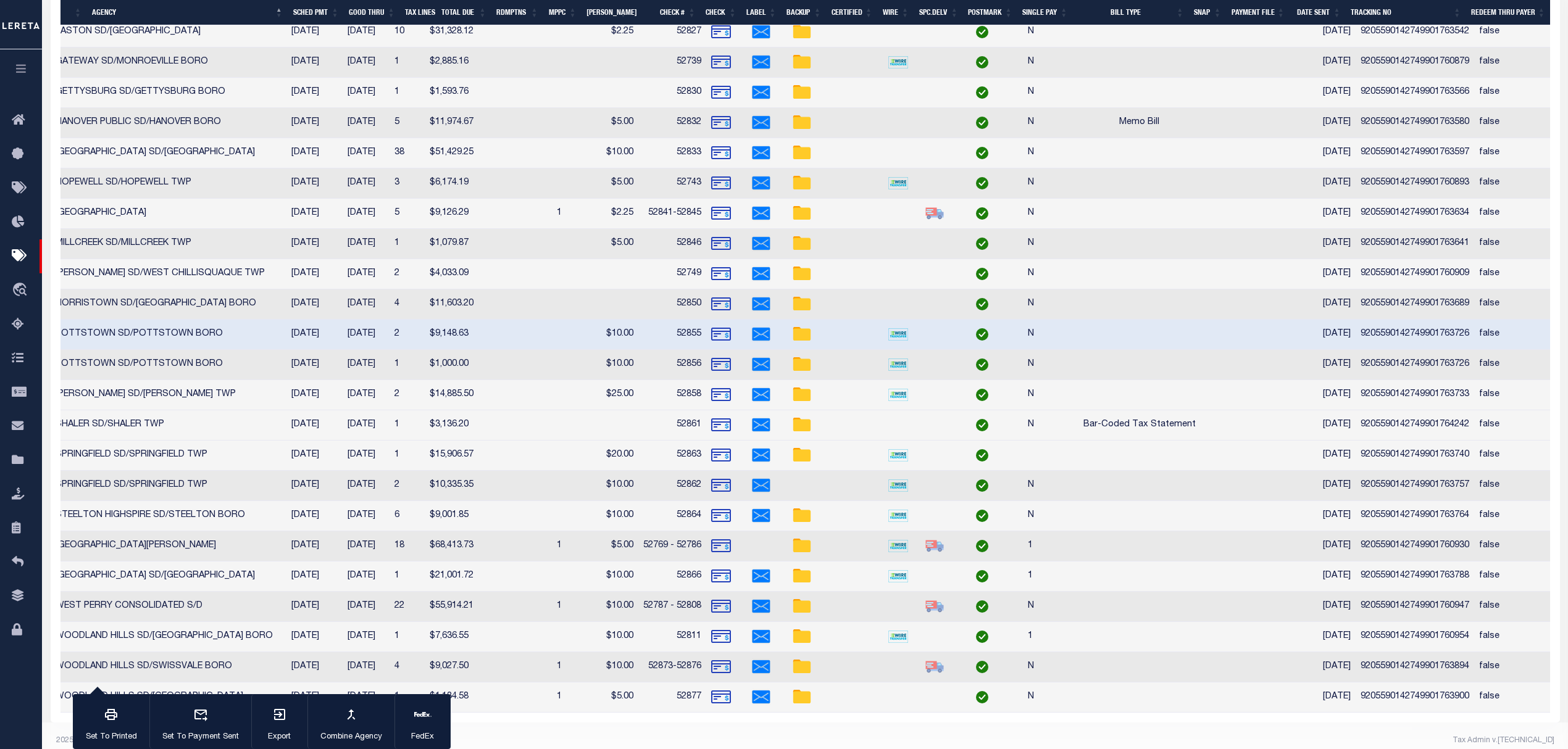
checkbox input "false"
click at [1402, 550] on td "9205590142749901760930" at bounding box center [1414, 546] width 118 height 30
checkbox input "false"
click at [1408, 585] on td "9205590142749901763788" at bounding box center [1414, 576] width 118 height 30
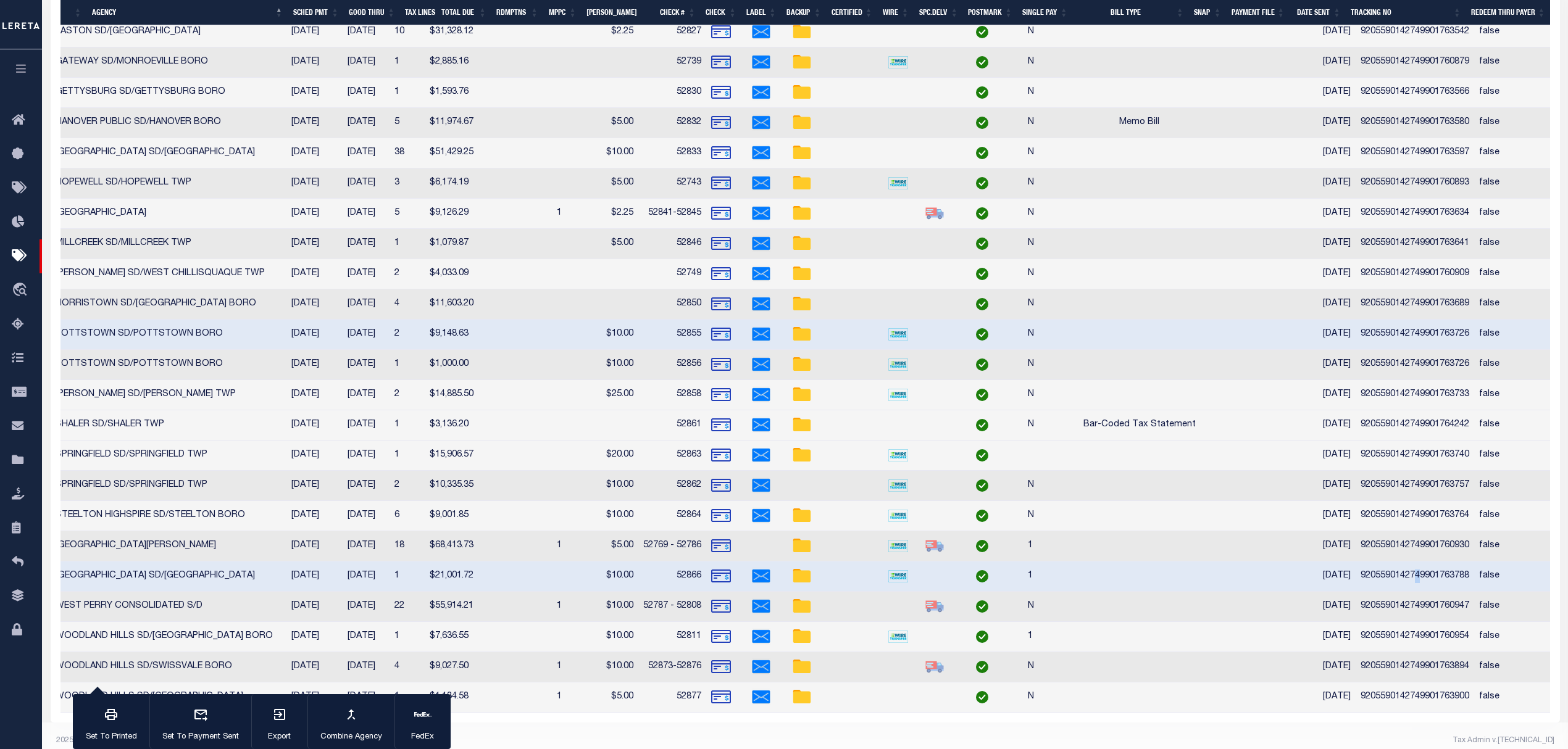
click at [1408, 585] on td "9205590142749901763788" at bounding box center [1414, 576] width 118 height 30
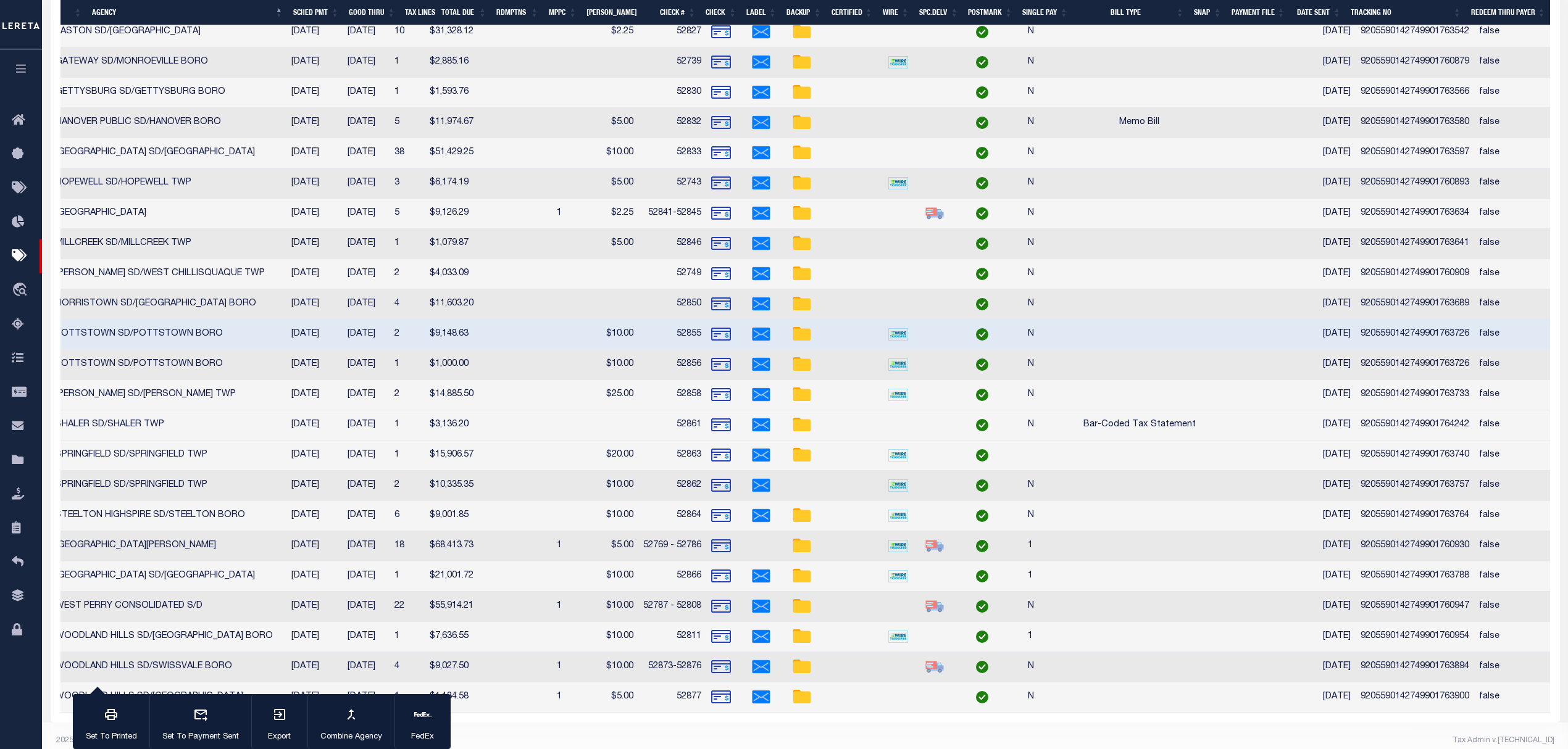
click at [1428, 585] on td "9205590142749901763788" at bounding box center [1414, 576] width 118 height 30
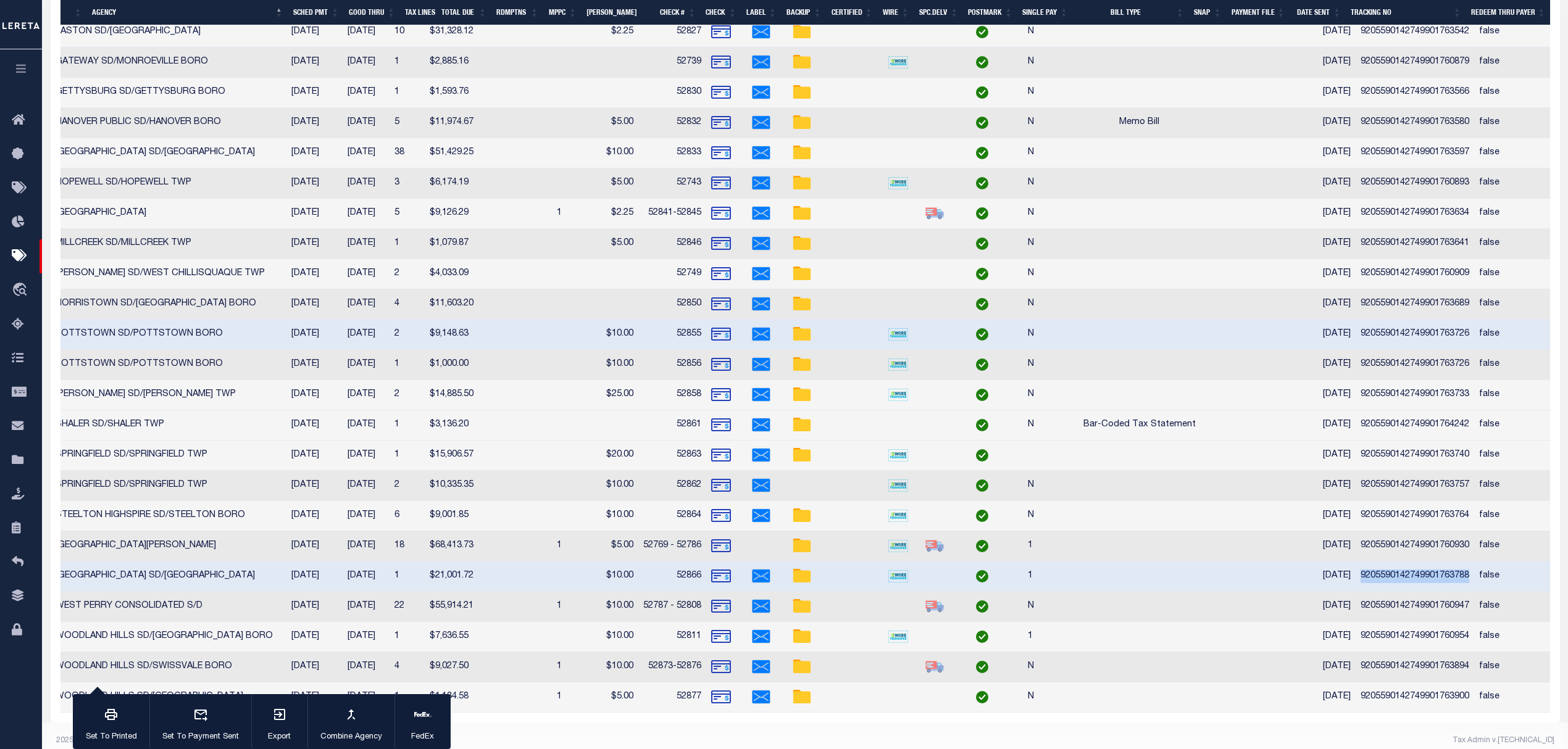
click at [1428, 585] on td "9205590142749901763788" at bounding box center [1414, 576] width 118 height 30
checkbox input "false"
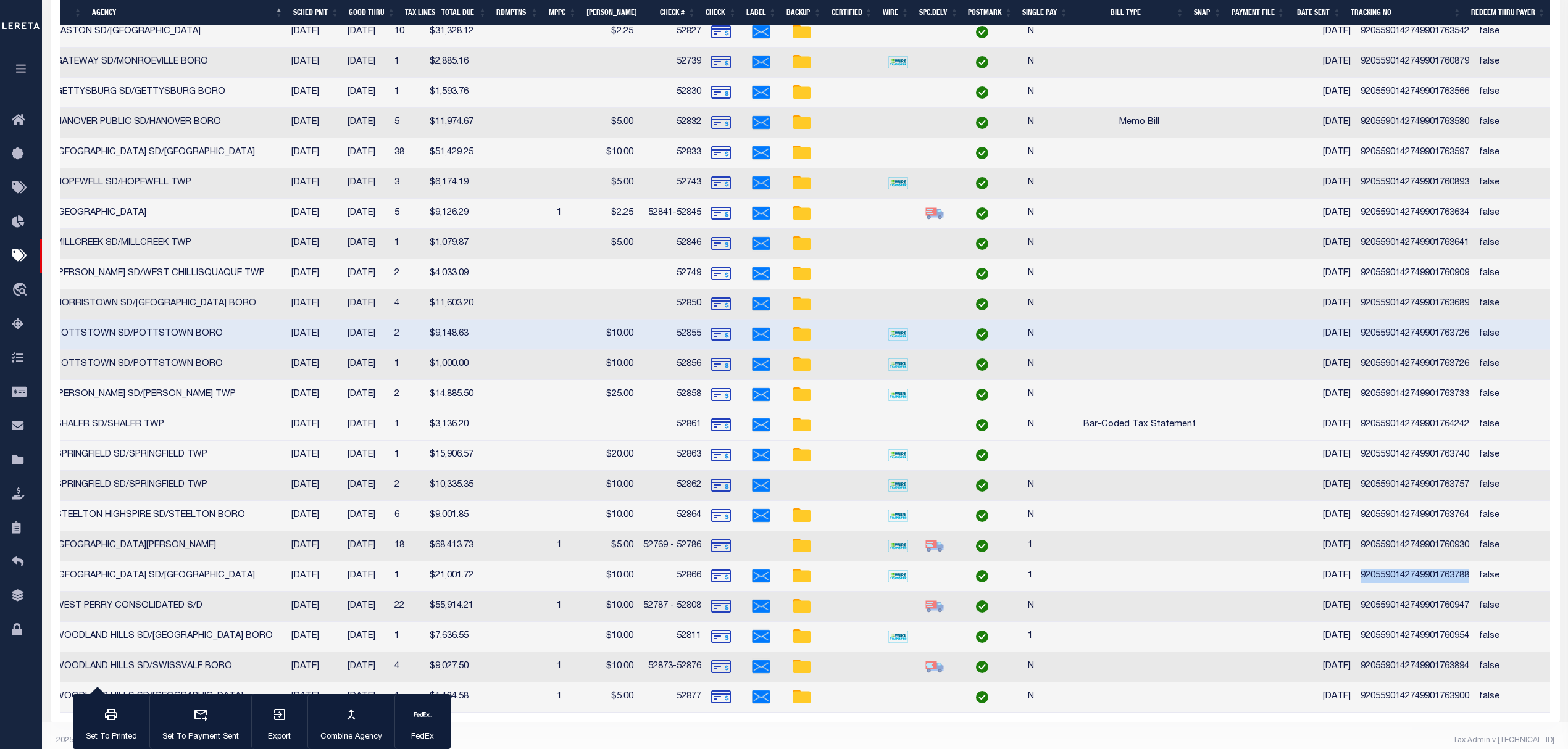
click at [1411, 613] on td "9205590142749901760947" at bounding box center [1414, 606] width 118 height 30
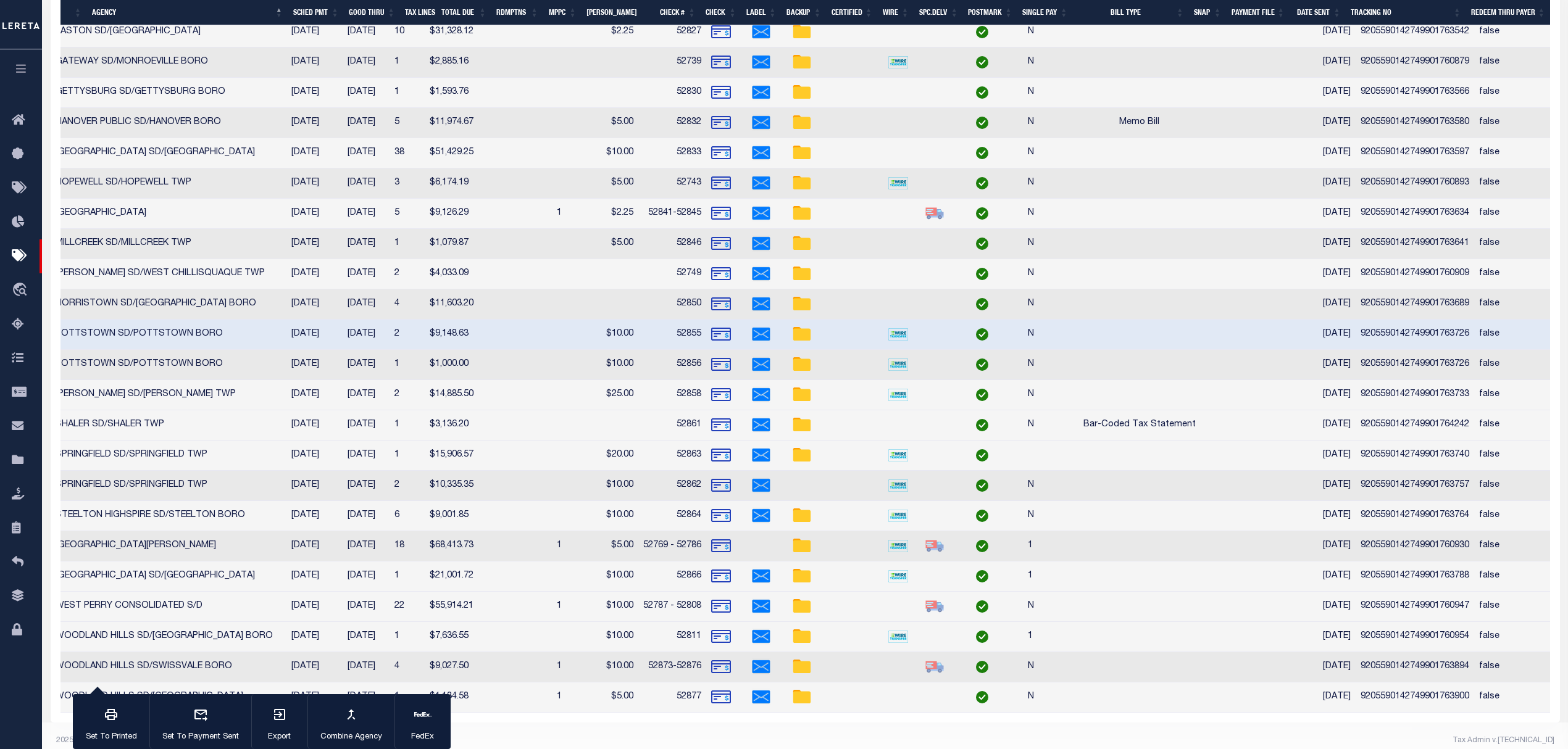
click at [1411, 613] on td "9205590142749901760947" at bounding box center [1414, 606] width 118 height 30
checkbox input "false"
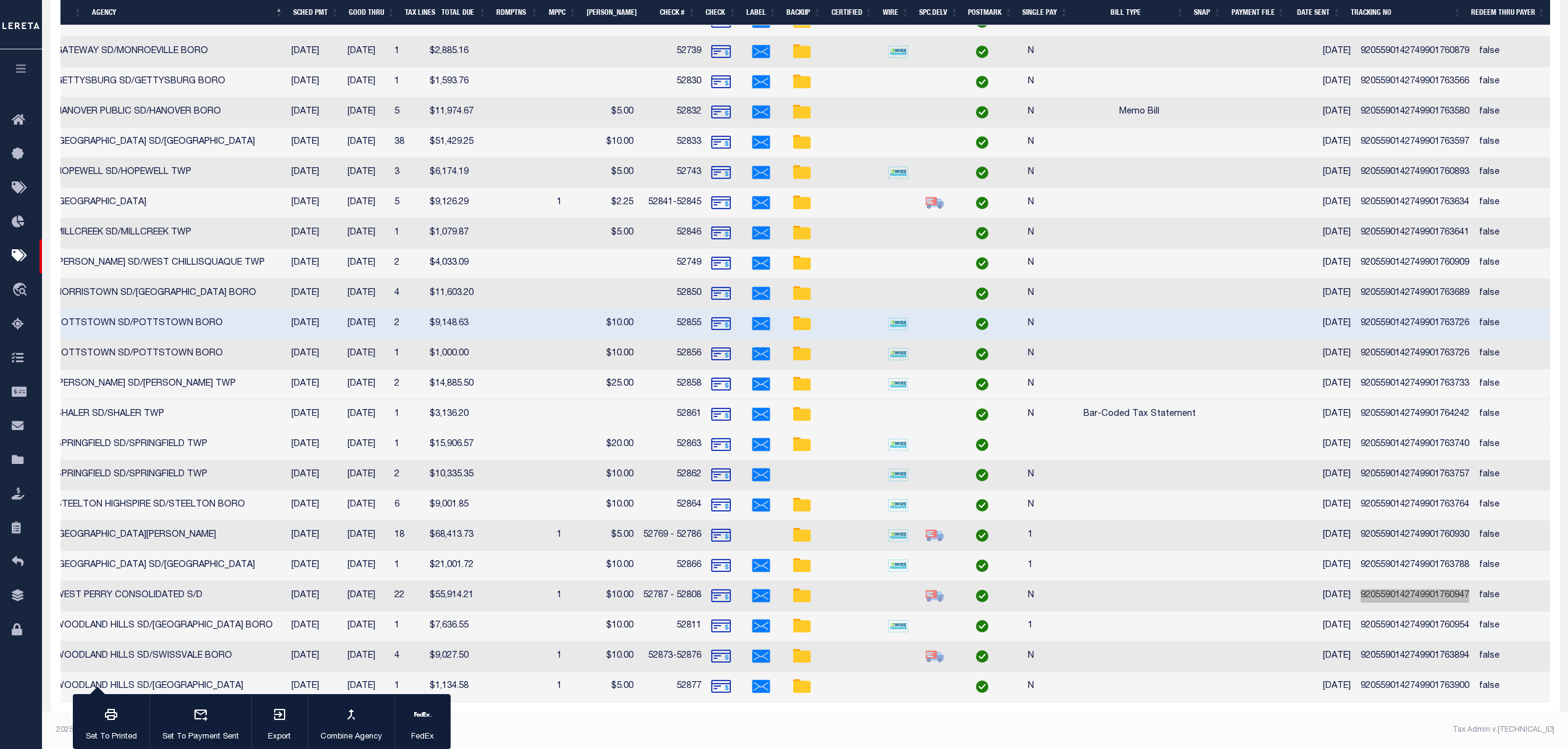
scroll to position [576, 0]
click at [1425, 613] on td "9205590142749901760954" at bounding box center [1414, 626] width 118 height 30
checkbox input "false"
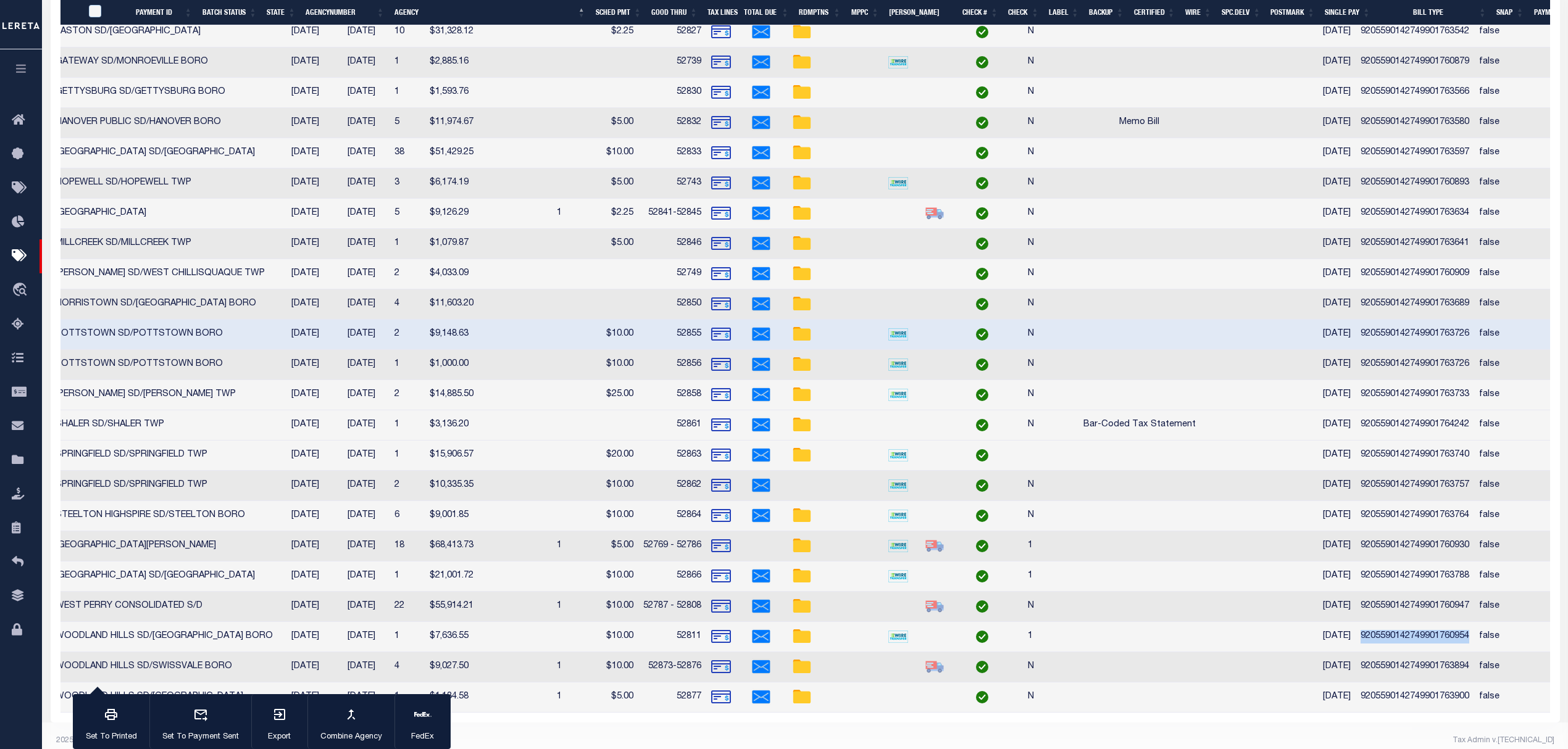
scroll to position [0, 302]
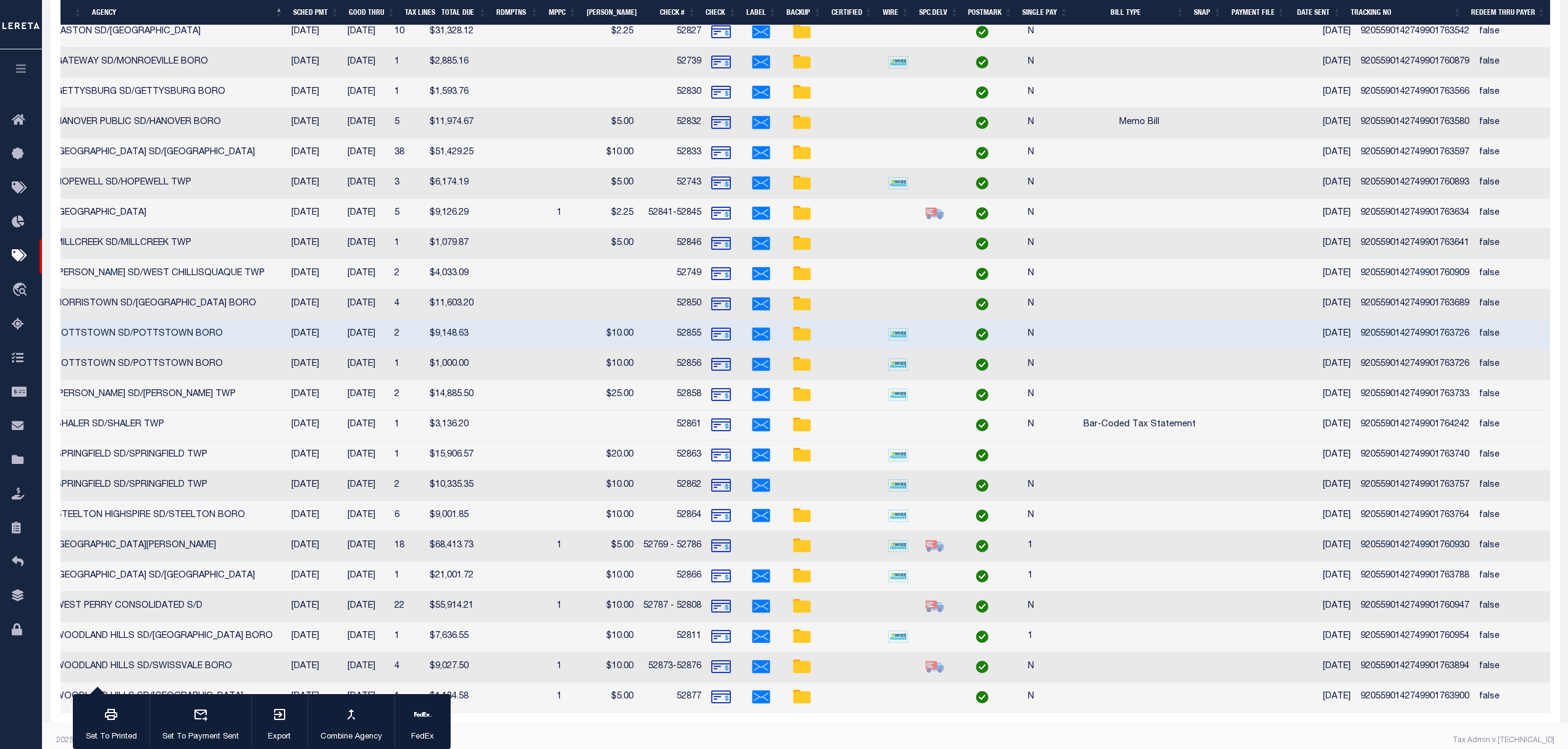
click at [1408, 671] on td "9205590142749901763894" at bounding box center [1414, 666] width 118 height 30
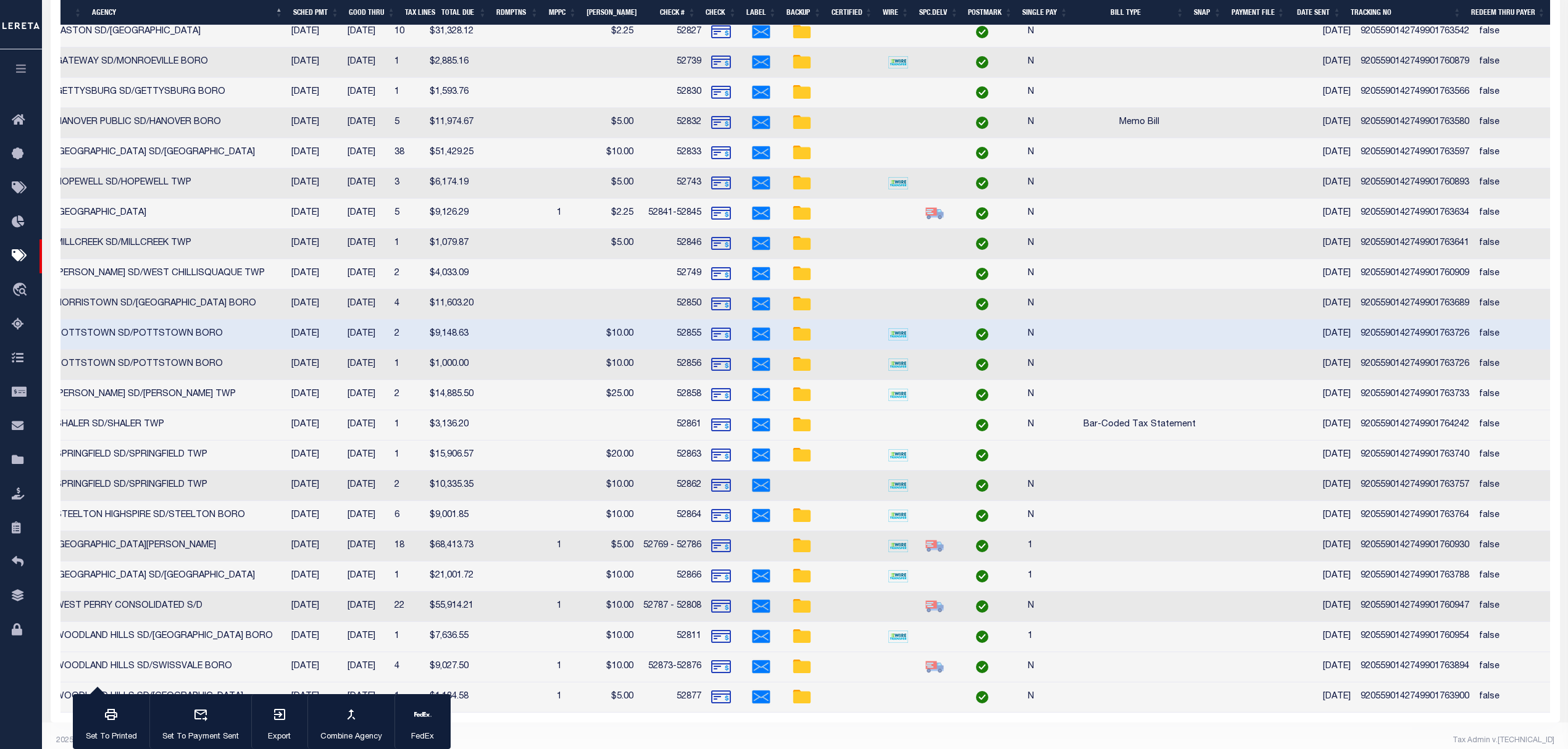
click at [1408, 671] on td "9205590142749901763894" at bounding box center [1414, 666] width 118 height 30
checkbox input "false"
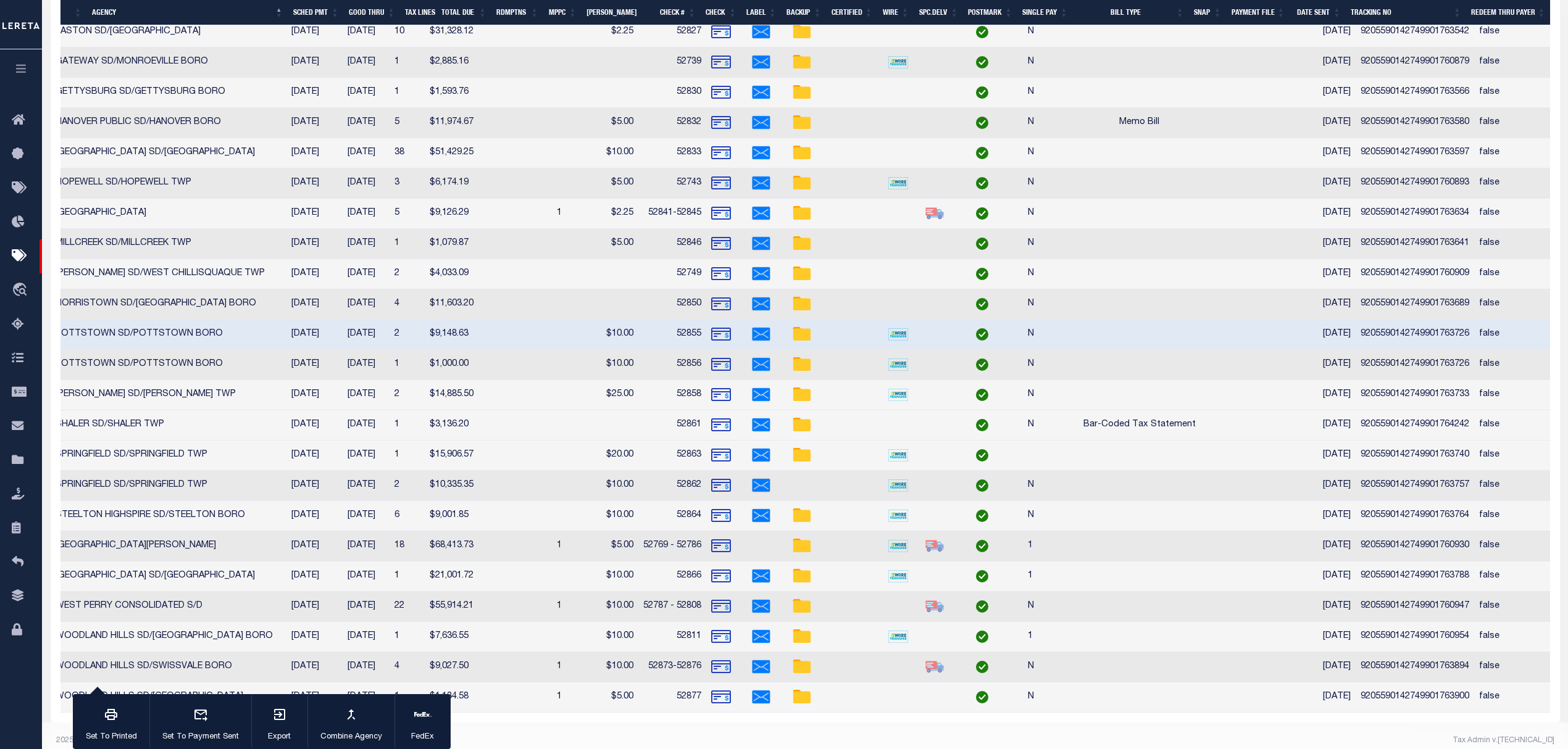
click at [1417, 708] on td "9205590142749901763900" at bounding box center [1414, 697] width 118 height 30
checkbox input "false"
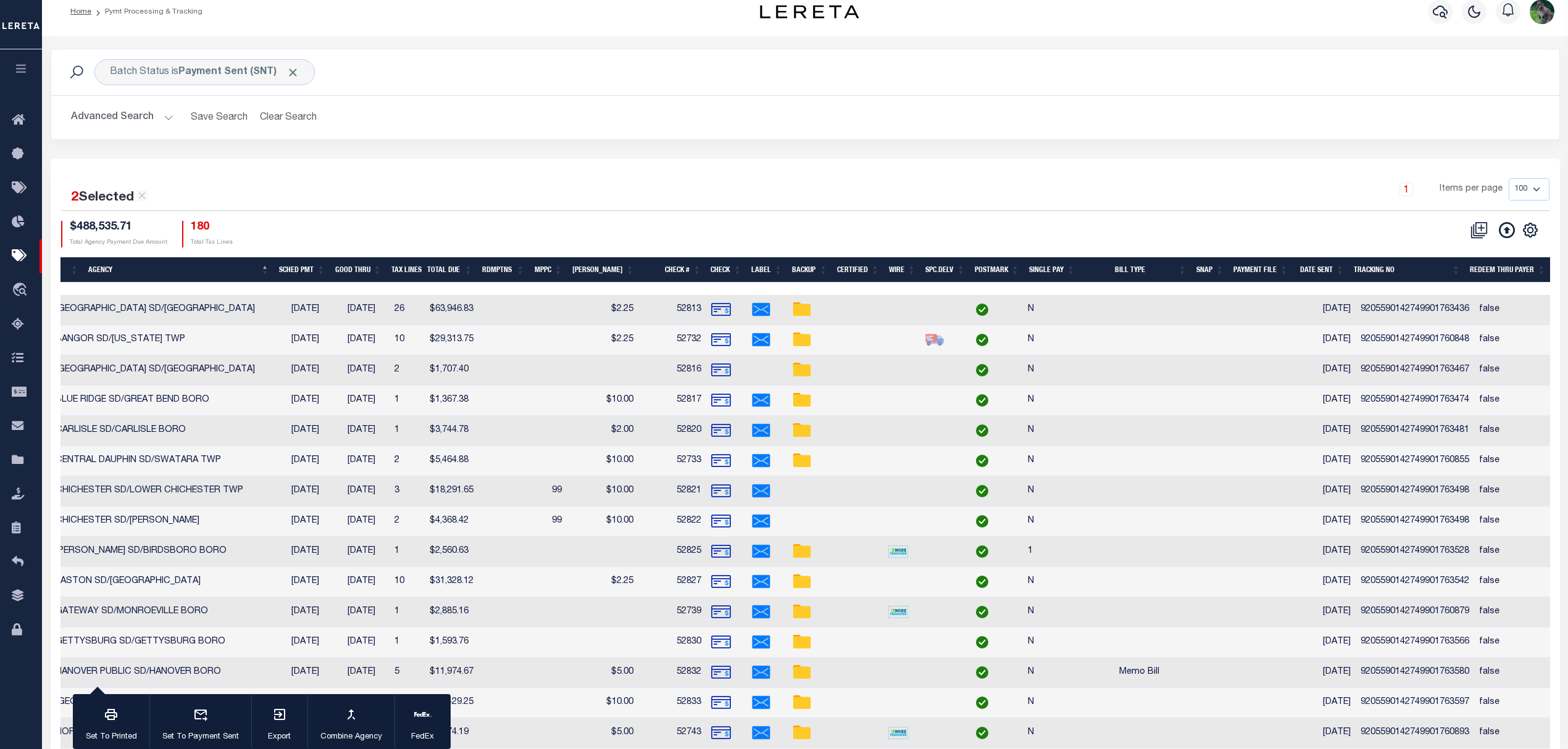
scroll to position [0, 0]
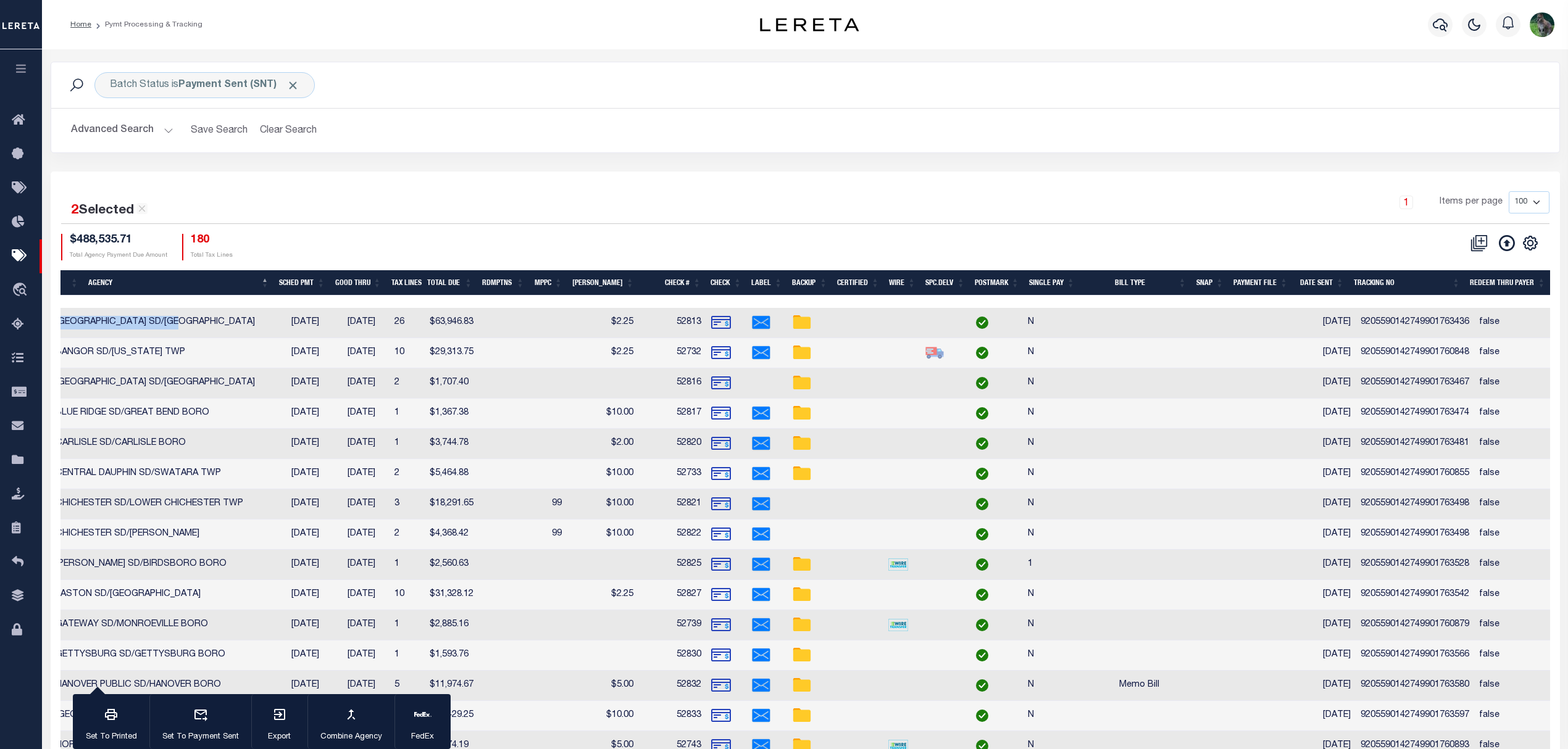
drag, startPoint x: 433, startPoint y: 301, endPoint x: 192, endPoint y: 323, distance: 242.0
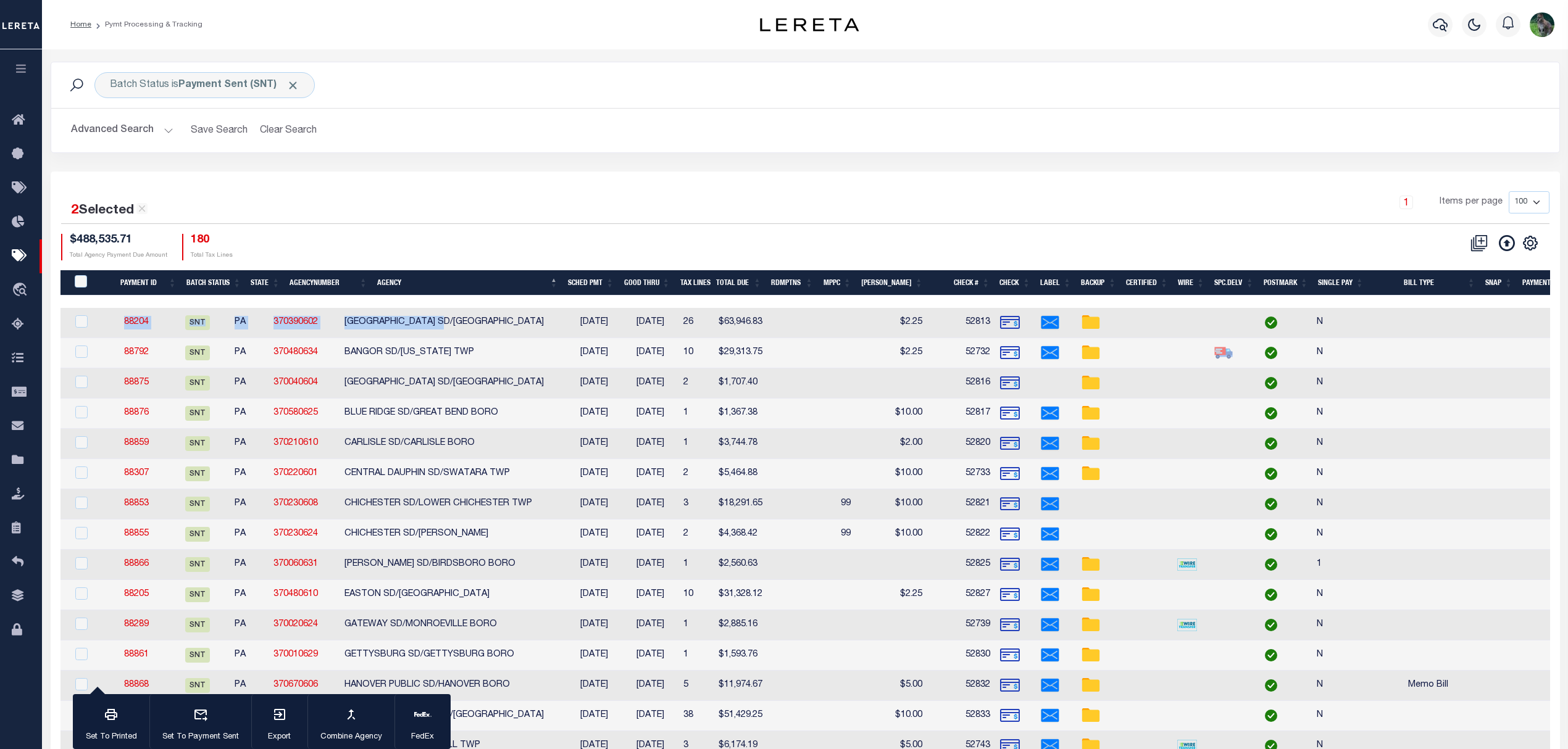
scroll to position [0, 3]
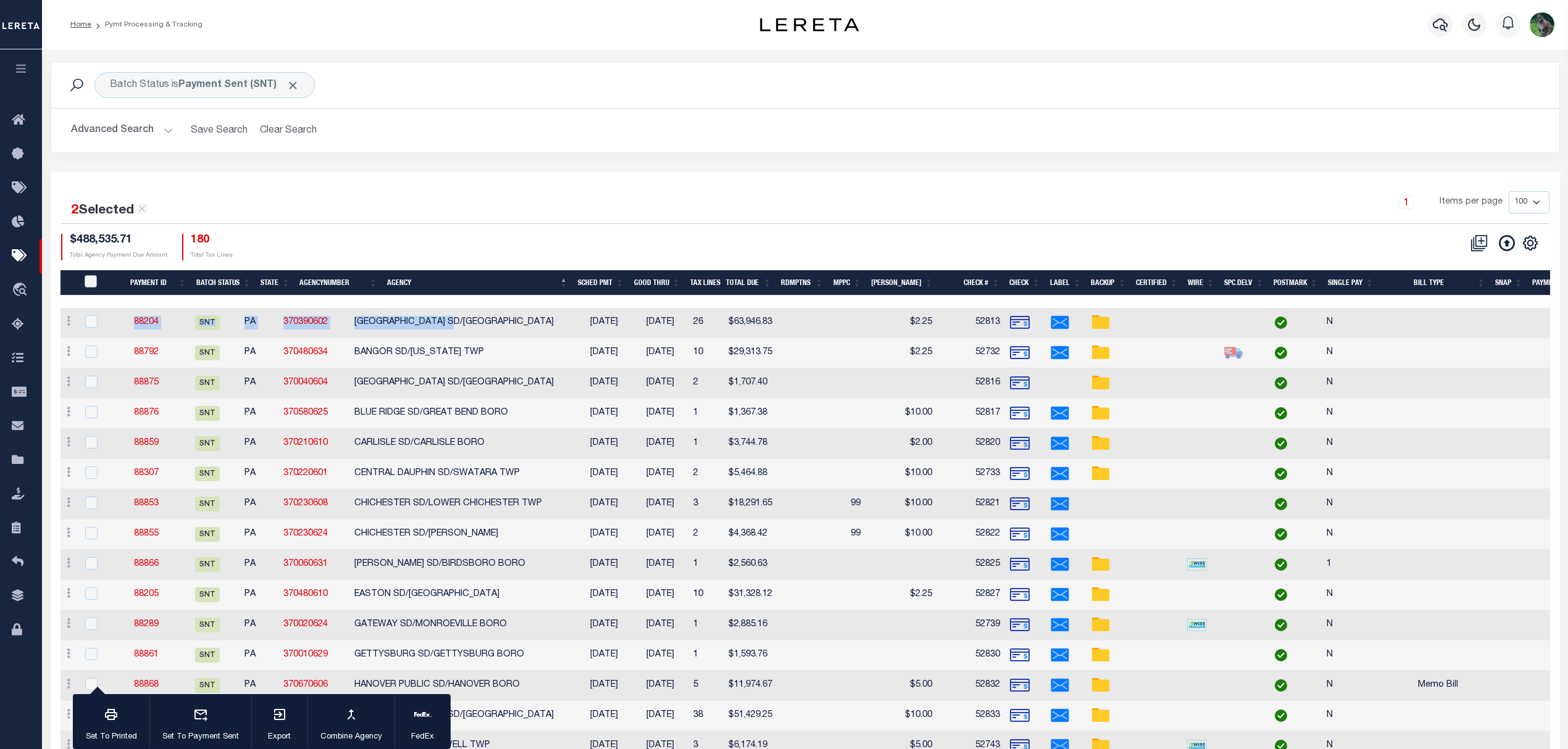
click at [92, 287] on input "PayeePmtBatchStatus" at bounding box center [91, 281] width 13 height 13
checkbox input "true"
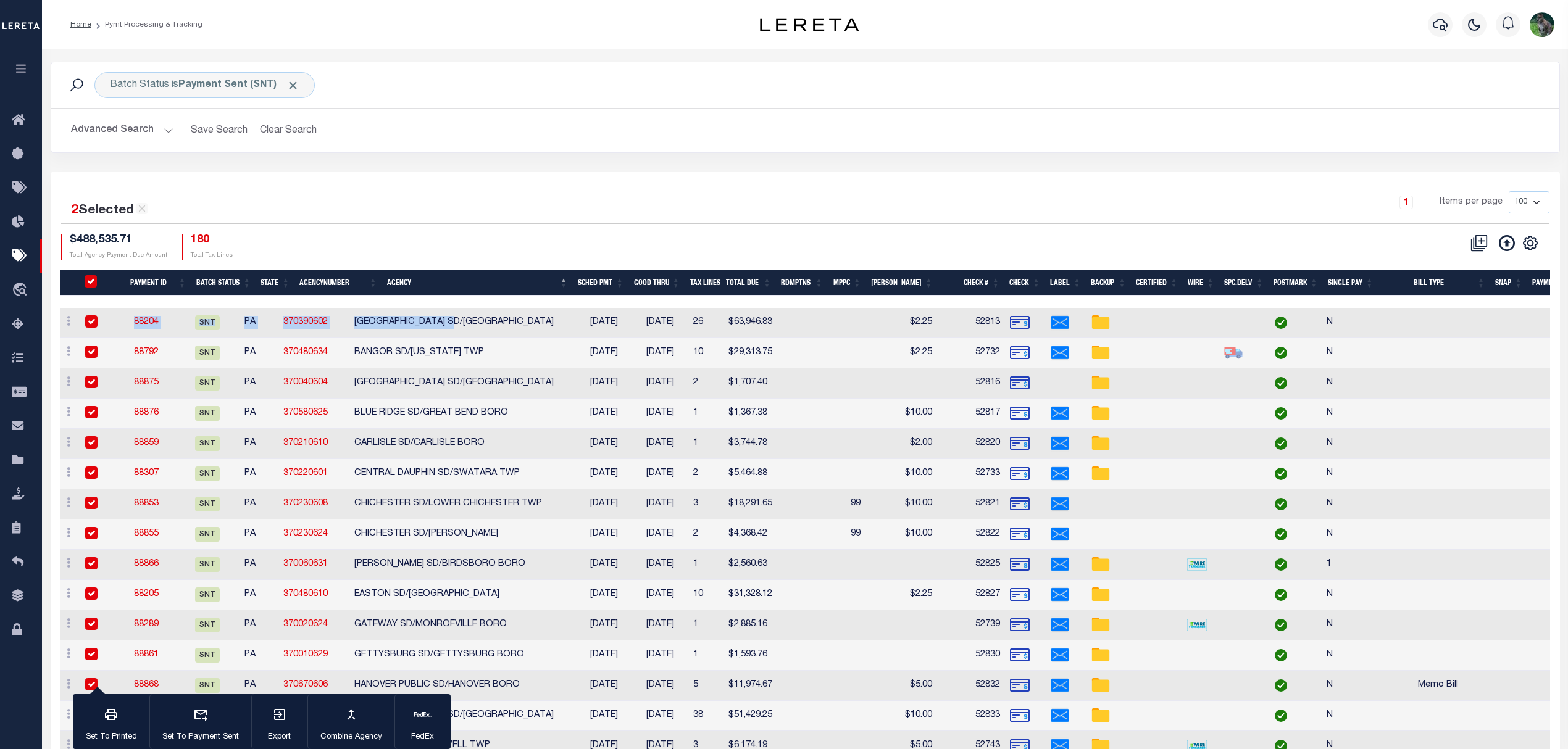
checkbox input "true"
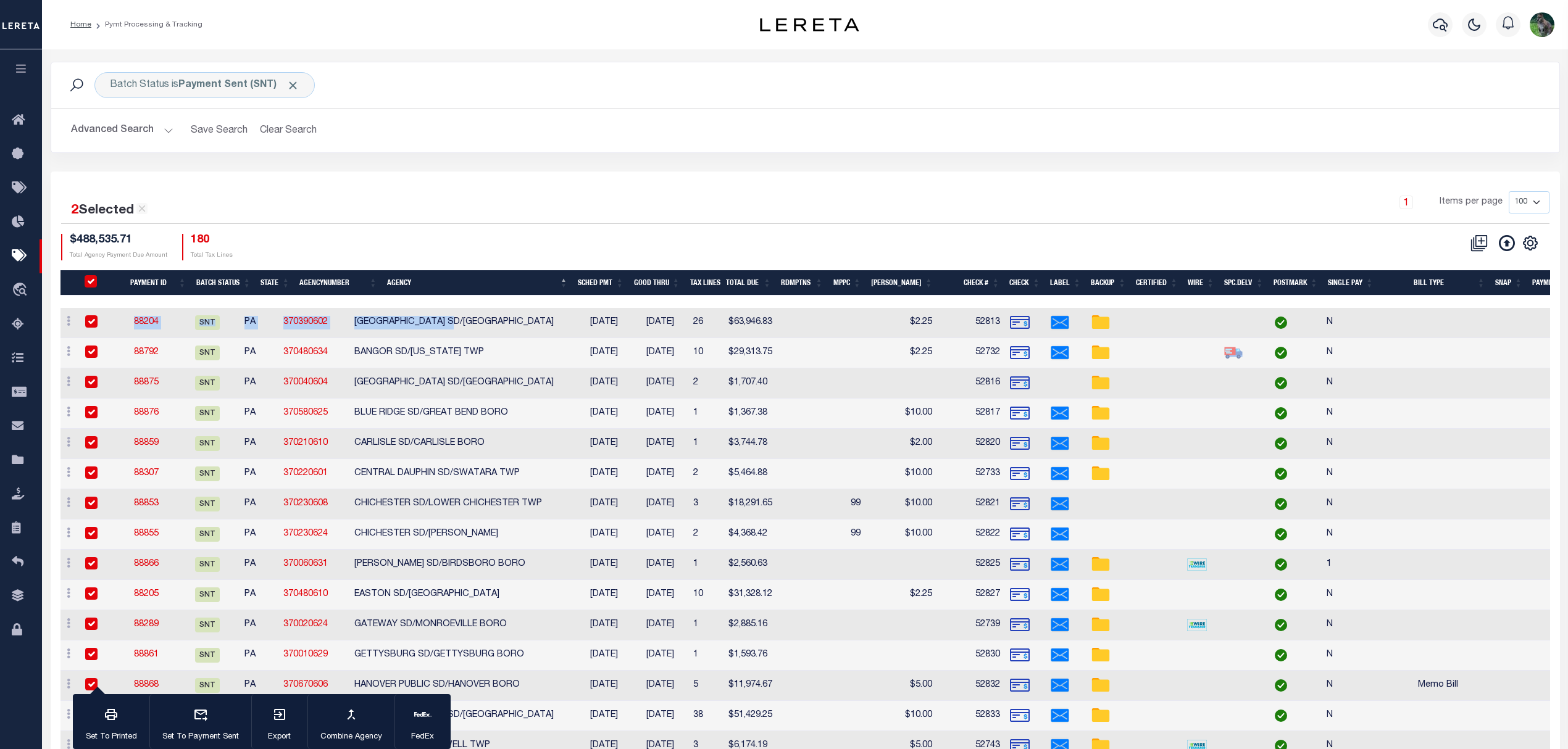
checkbox input "true"
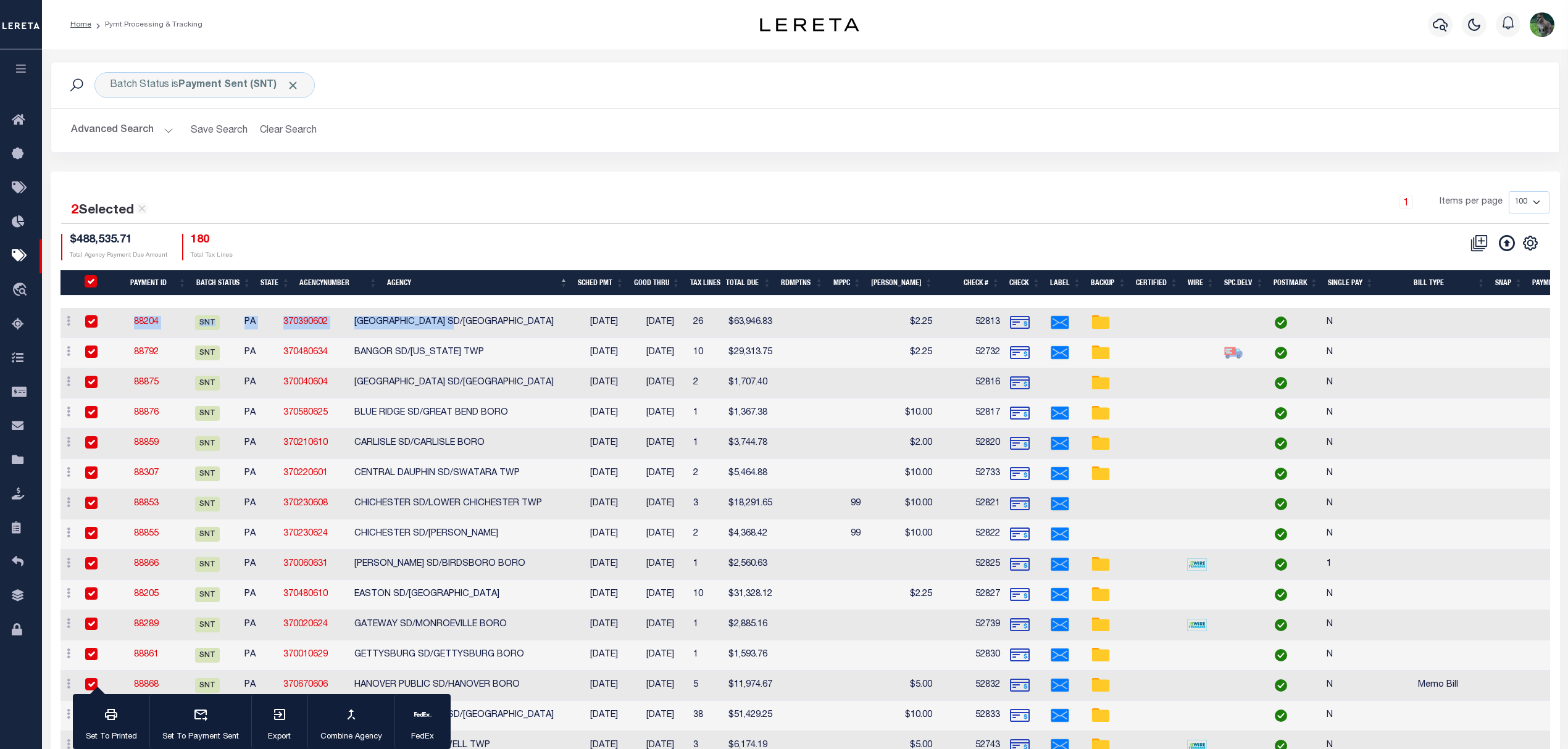
checkbox input "true"
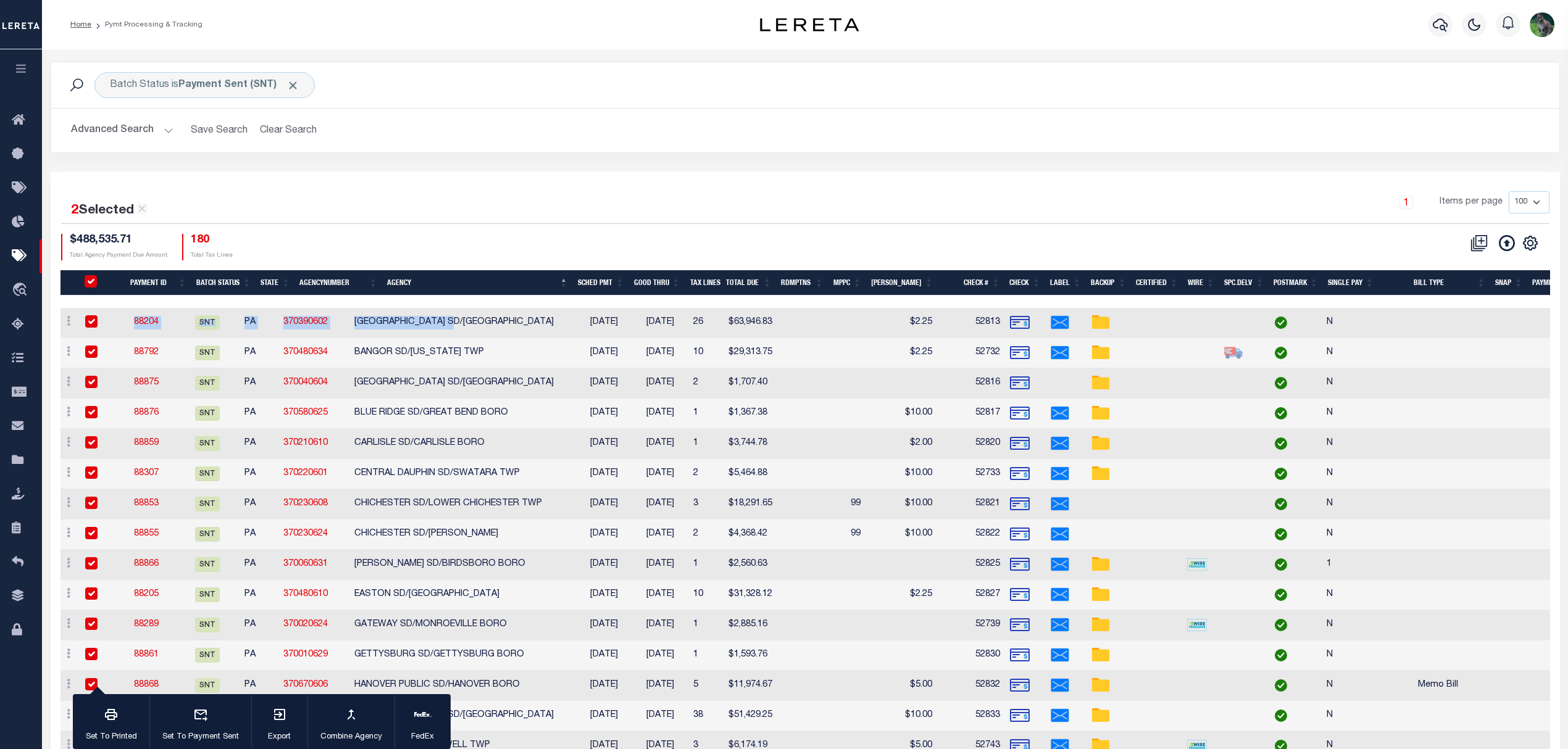
checkbox input "true"
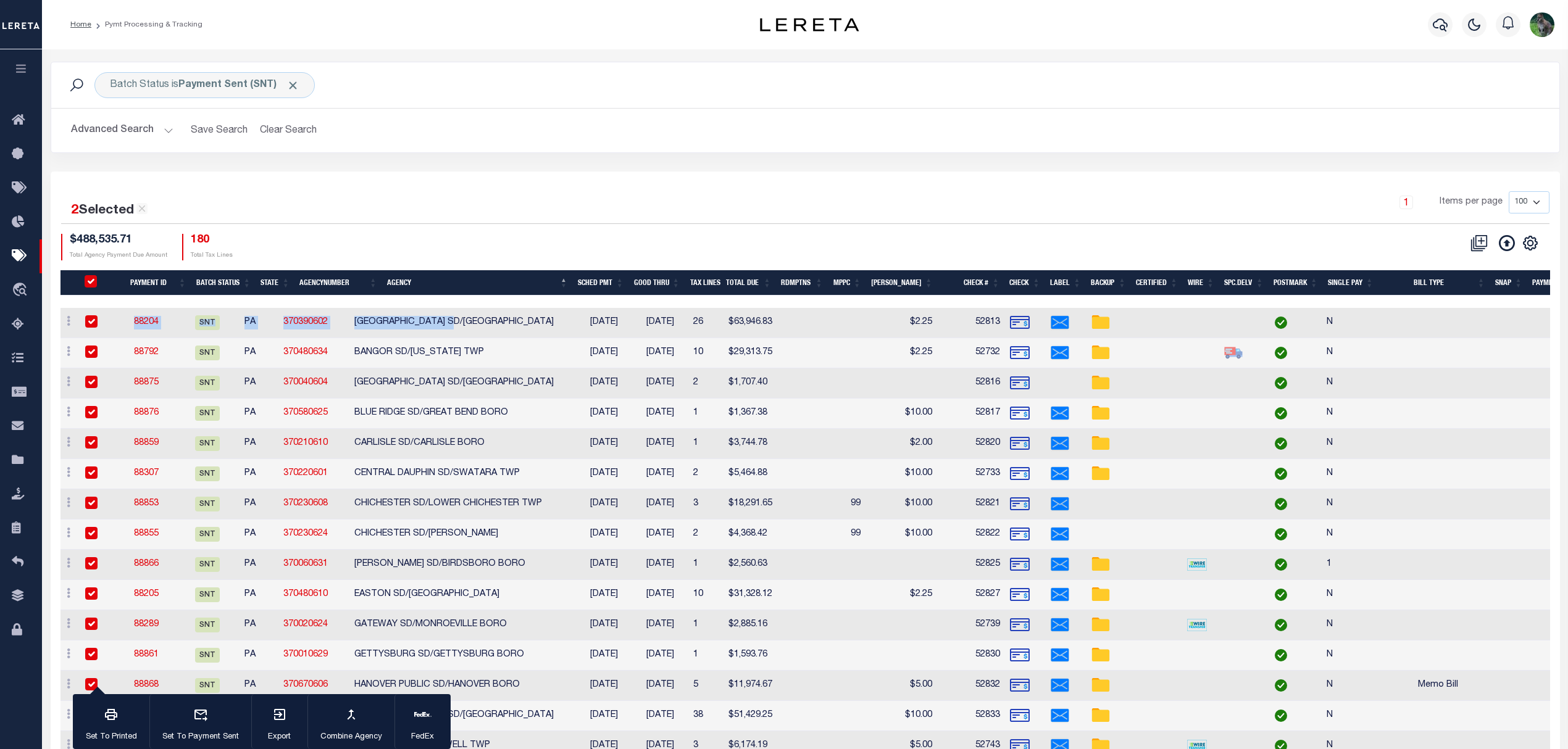
checkbox input "true"
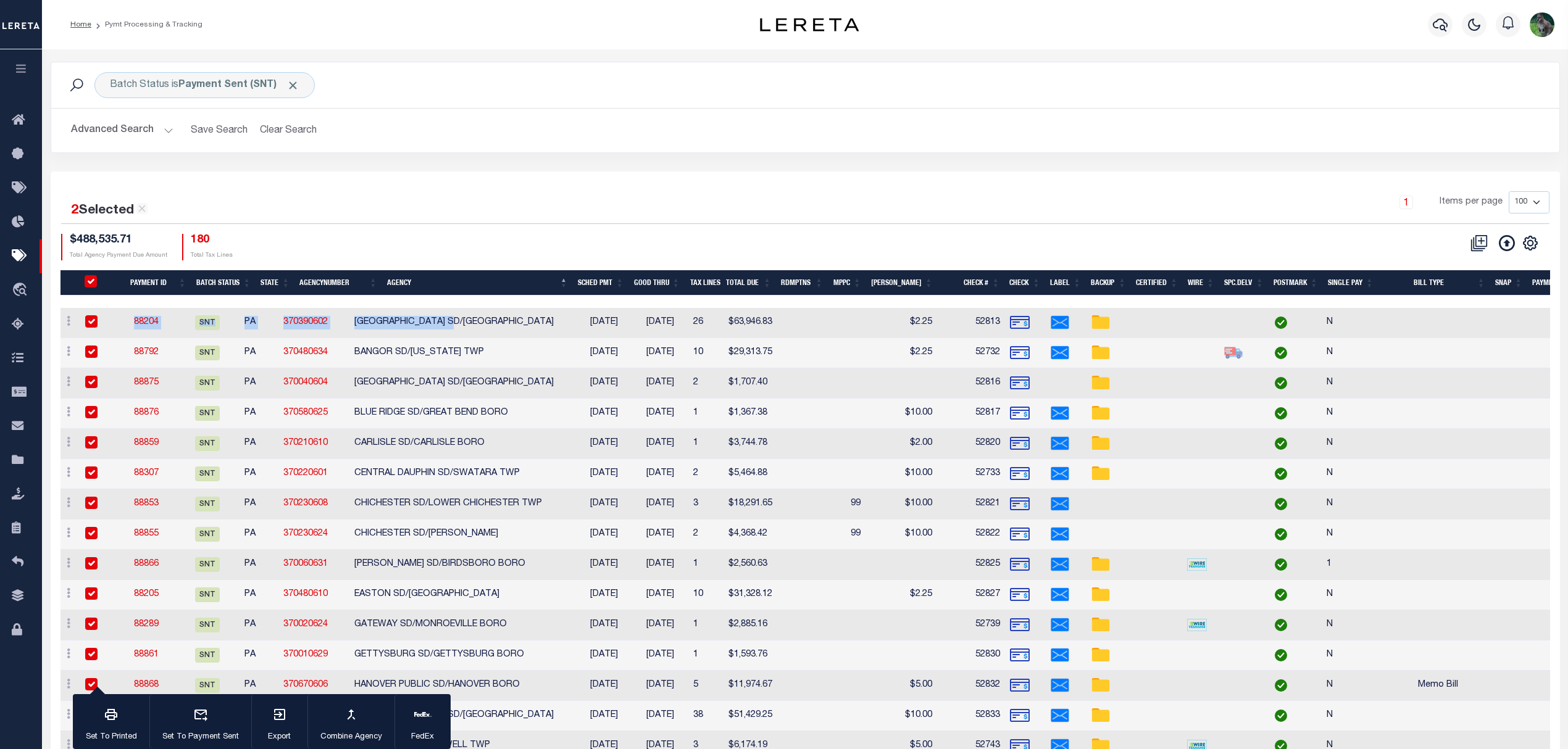
checkbox input "true"
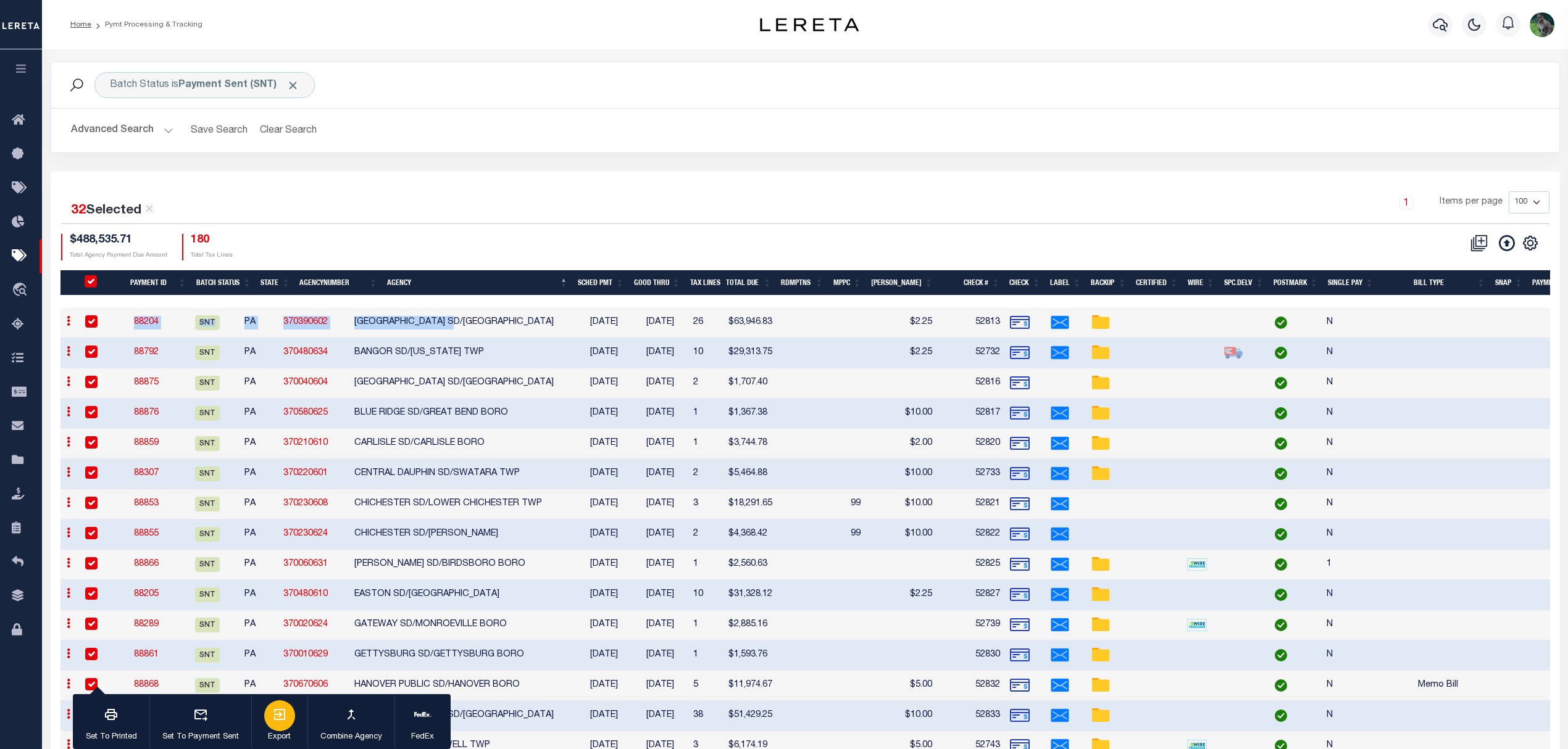
click at [264, 714] on div "button" at bounding box center [280, 715] width 31 height 31
click at [1197, 129] on h2 "Advanced Search Save Search Clear Search PayeeSearchTable_dynamictable_____Defa…" at bounding box center [805, 130] width 1488 height 24
click at [924, 173] on div "32 Selected 32 Results 1 Items per page 100 200 500 1000 $488,535.71" at bounding box center [805, 728] width 1509 height 1113
click at [1240, 92] on div "Batch Status is Payment Sent (SNT) Search" at bounding box center [805, 85] width 1488 height 26
click at [1331, 45] on div "Profile Sign out" at bounding box center [1247, 24] width 624 height 43
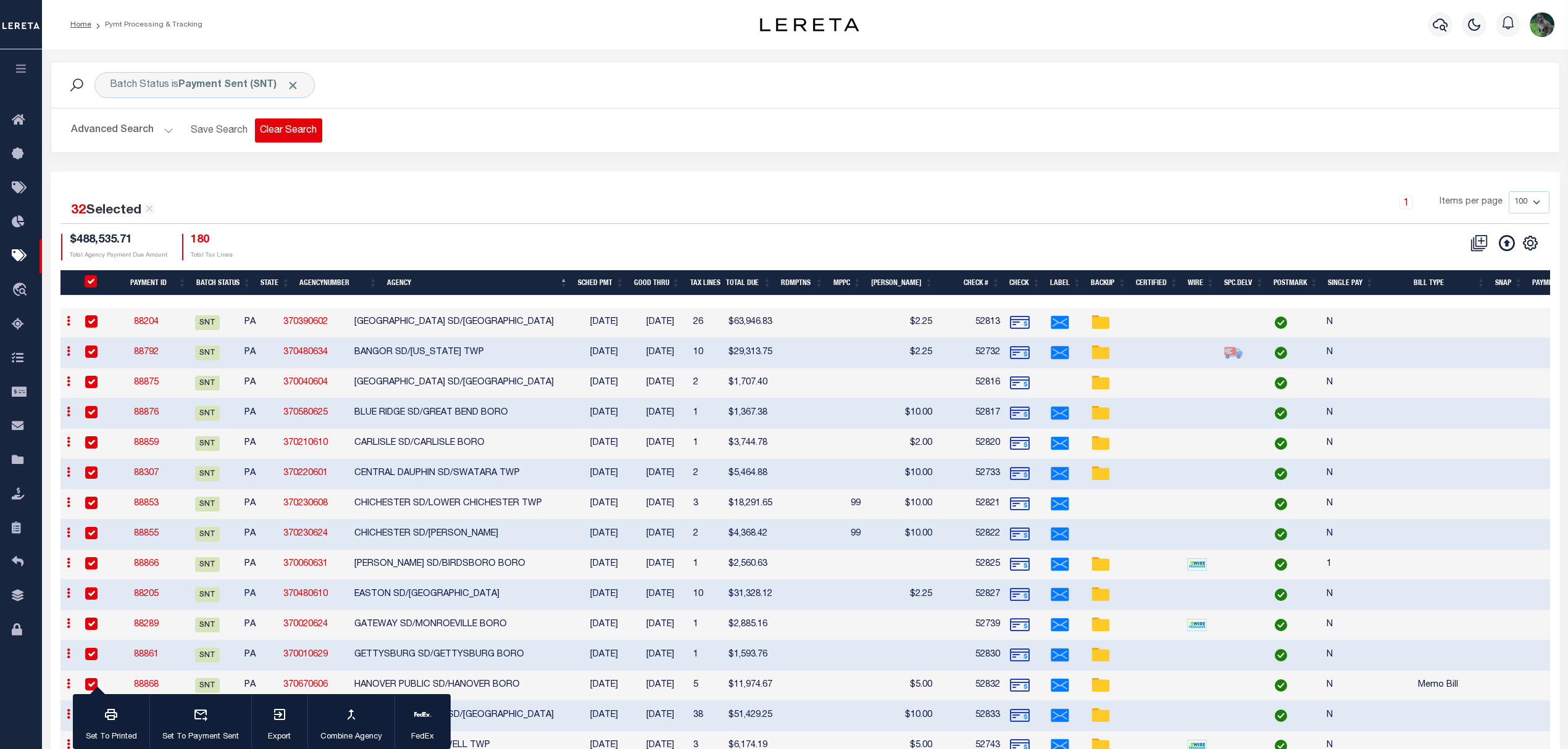
click at [294, 134] on button "Clear Search" at bounding box center [288, 130] width 67 height 24
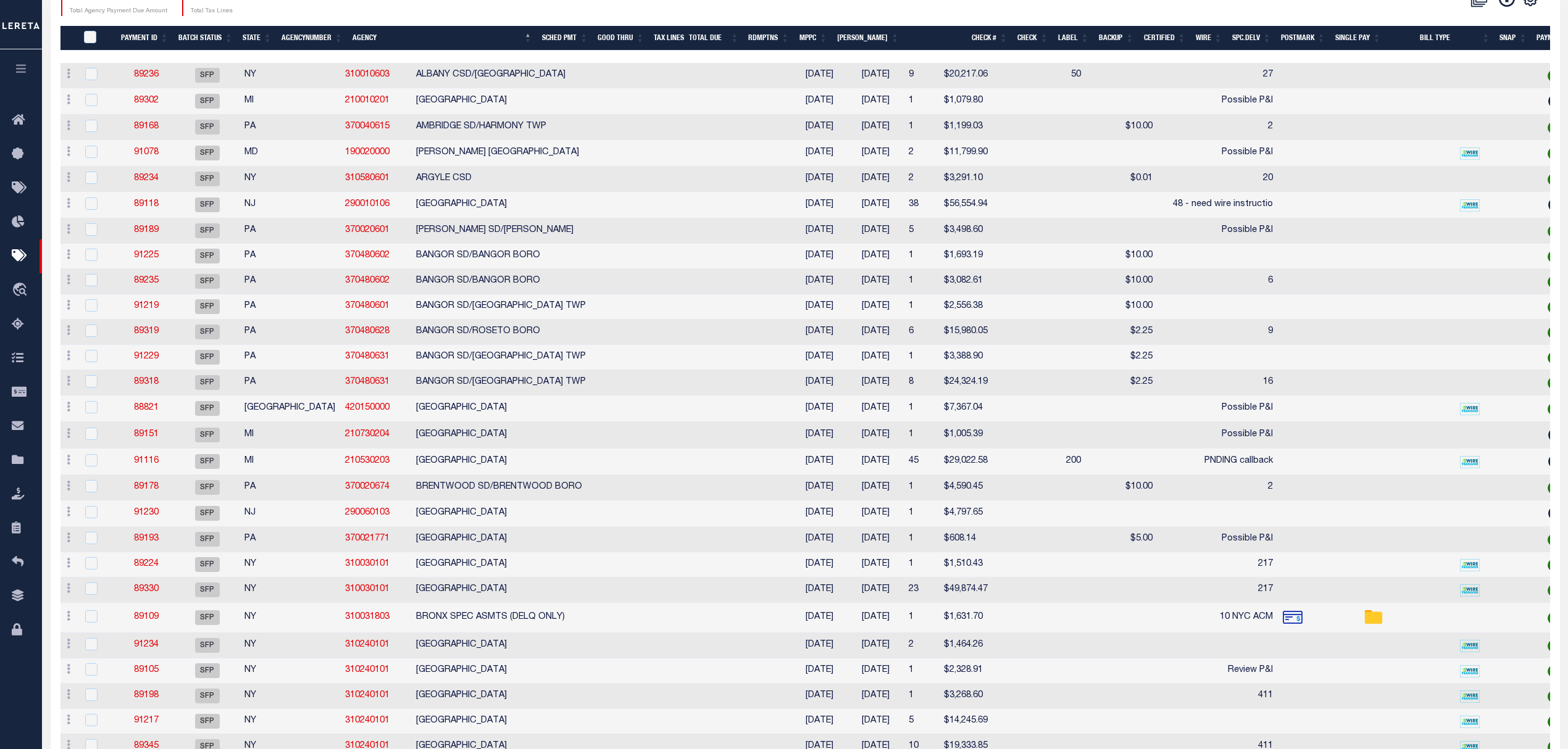
scroll to position [0, 0]
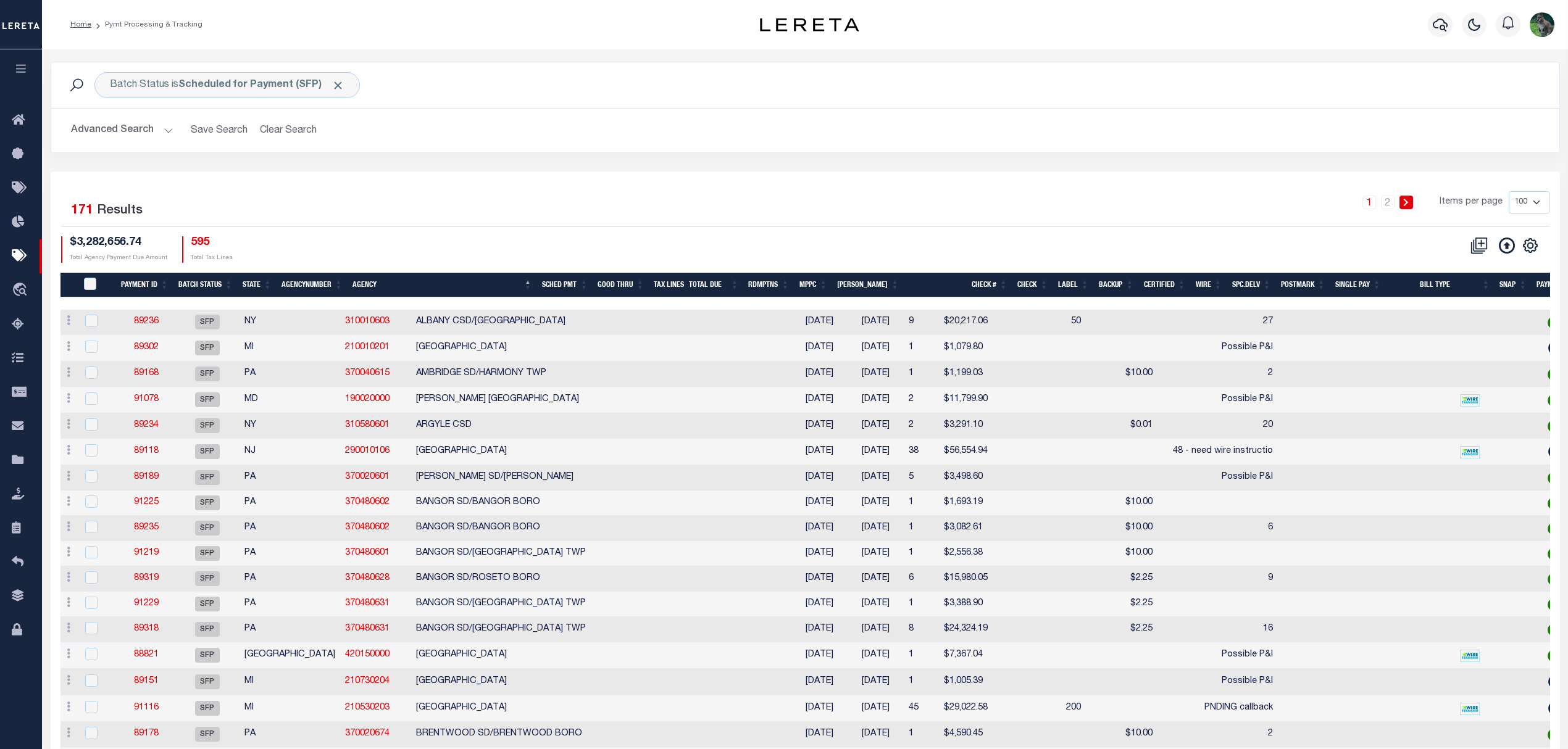
click at [775, 159] on div "Batch Status is Scheduled for Payment (SFP) Search Advanced Search Save Search …" at bounding box center [805, 116] width 1527 height 110
